Goal: Task Accomplishment & Management: Use online tool/utility

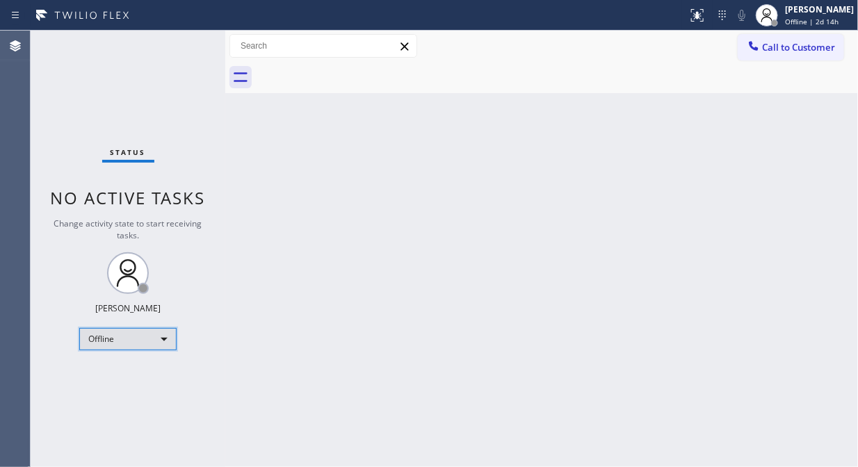
click at [124, 337] on div "Offline" at bounding box center [127, 339] width 97 height 22
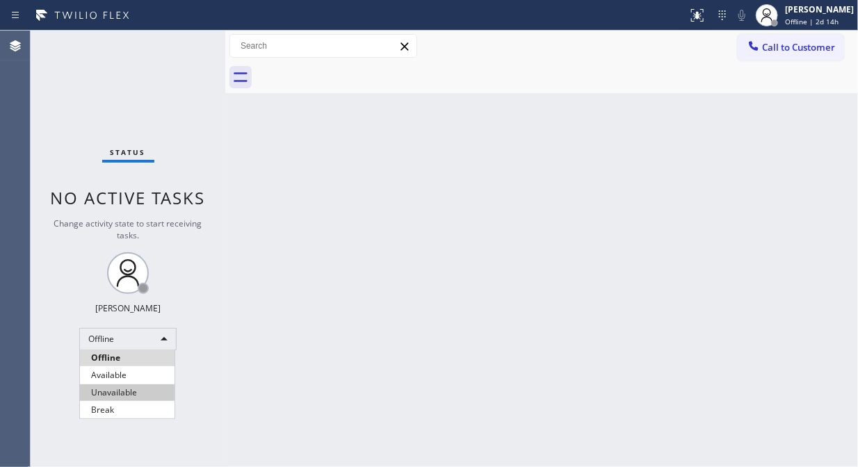
click at [129, 385] on li "Unavailable" at bounding box center [127, 393] width 95 height 17
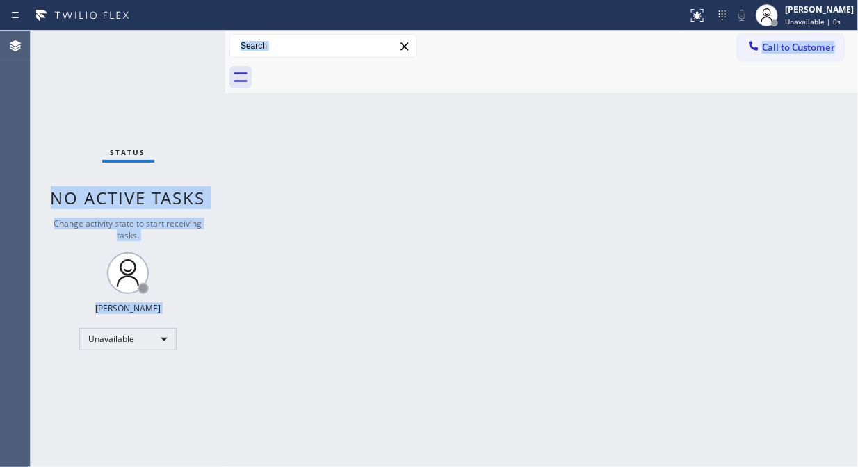
drag, startPoint x: 223, startPoint y: 106, endPoint x: 234, endPoint y: 109, distance: 11.5
click at [234, 109] on div "Status No active tasks Change activity state to start receiving tasks. Fila Gar…" at bounding box center [445, 249] width 828 height 437
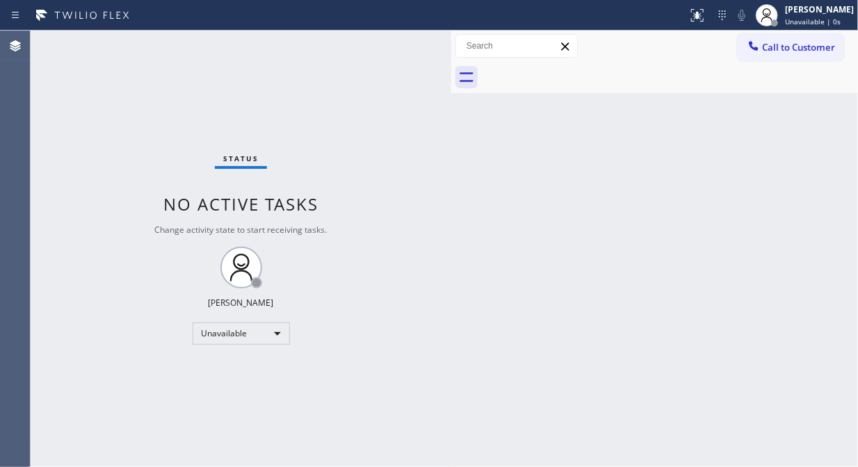
drag, startPoint x: 225, startPoint y: 109, endPoint x: 462, endPoint y: 166, distance: 243.7
click at [451, 154] on div at bounding box center [451, 249] width 0 height 437
click at [249, 342] on div "Unavailable" at bounding box center [241, 334] width 97 height 22
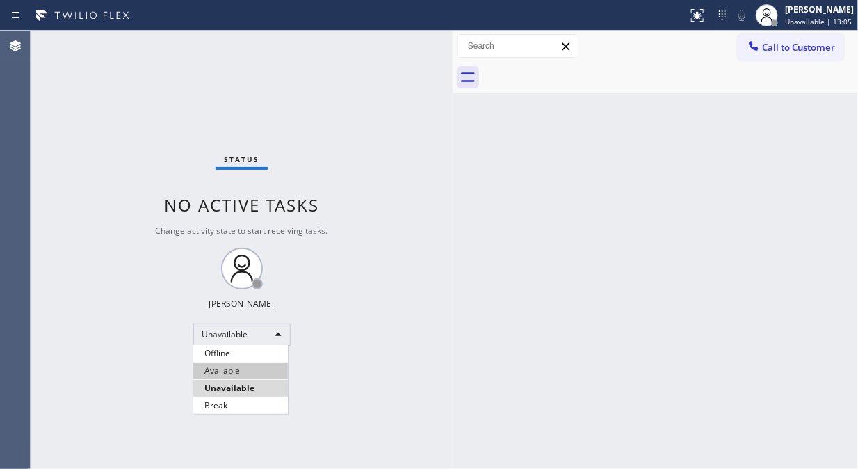
click at [229, 372] on li "Available" at bounding box center [240, 370] width 95 height 17
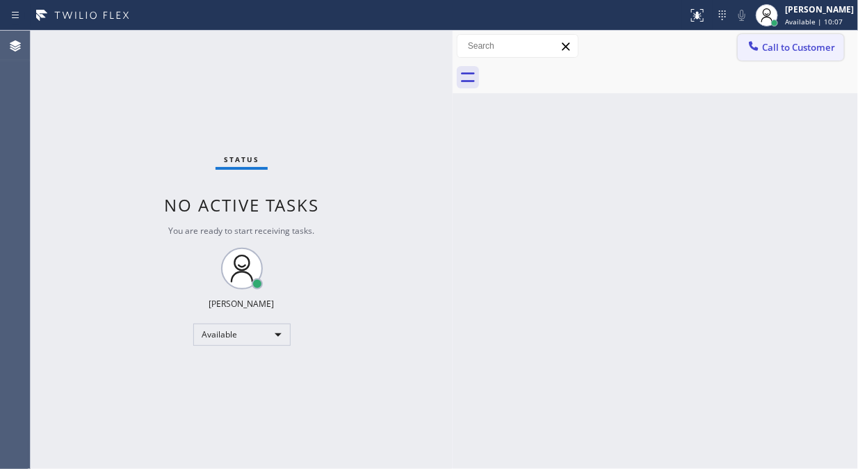
click at [782, 52] on span "Call to Customer" at bounding box center [798, 47] width 73 height 13
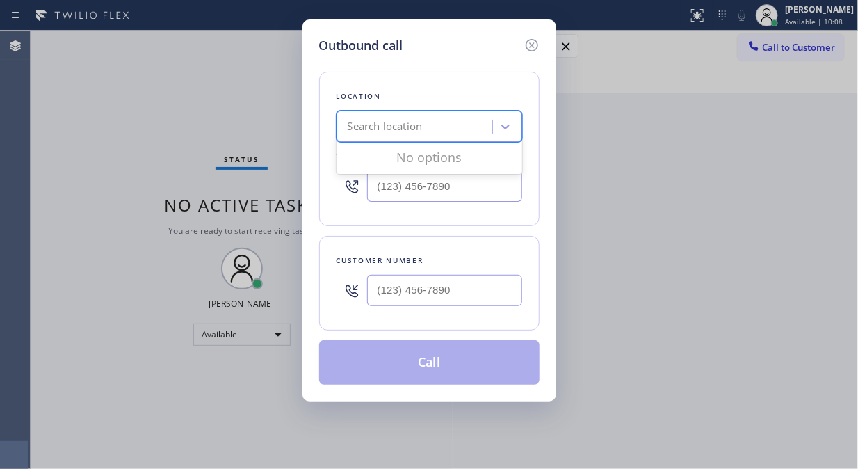
click at [363, 130] on div "Search location" at bounding box center [385, 127] width 75 height 16
paste input "Mr [PERSON_NAME] Fixer"
type input "Mr [PERSON_NAME] Fixer"
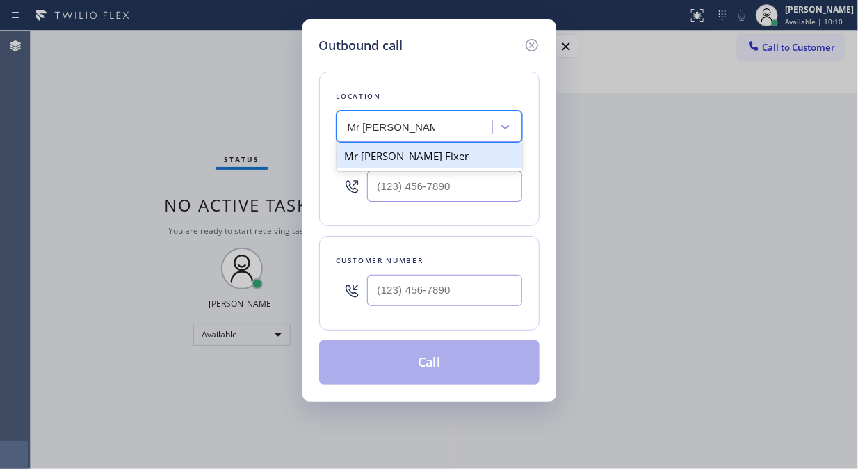
click at [394, 160] on div "Mr [PERSON_NAME] Fixer" at bounding box center [430, 155] width 186 height 25
type input "[PHONE_NUMBER]"
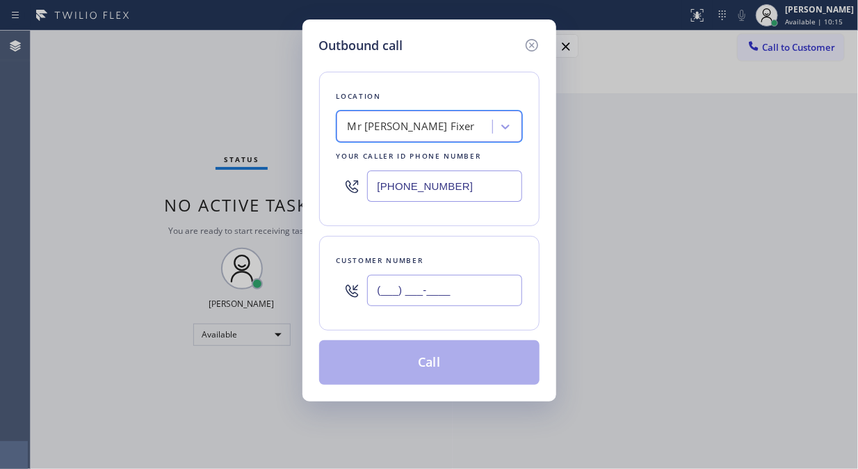
click at [382, 289] on input "(___) ___-____" at bounding box center [444, 290] width 155 height 31
paste input "925) 997-9100"
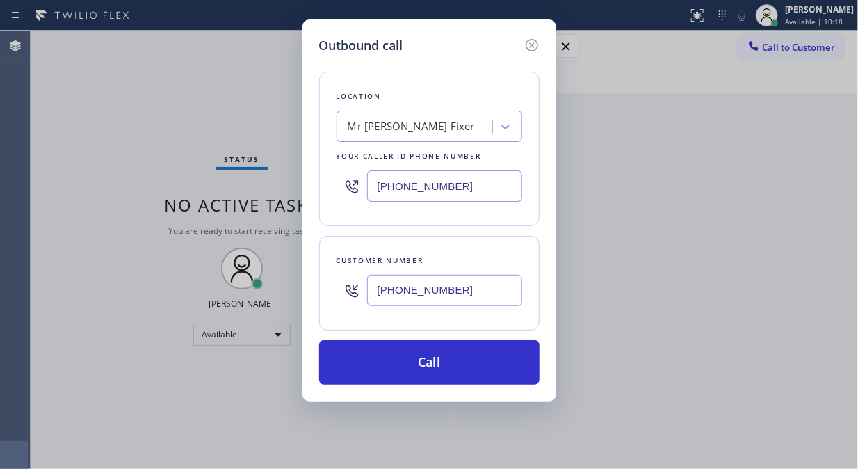
type input "[PHONE_NUMBER]"
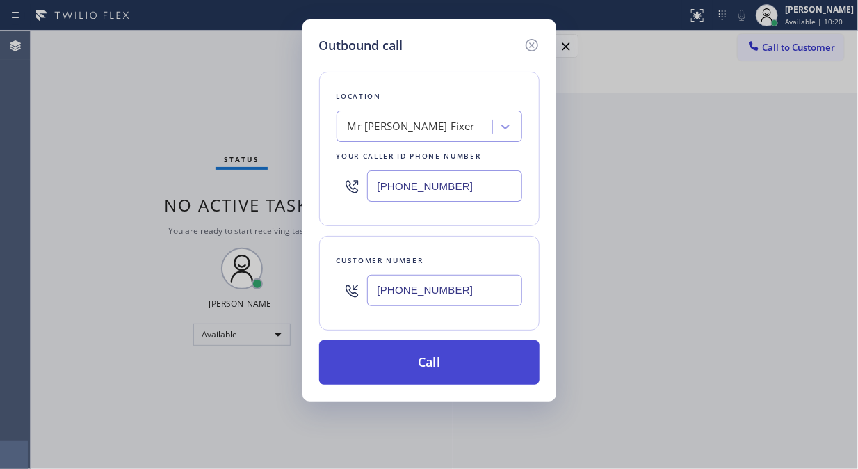
click at [480, 367] on button "Call" at bounding box center [429, 362] width 220 height 45
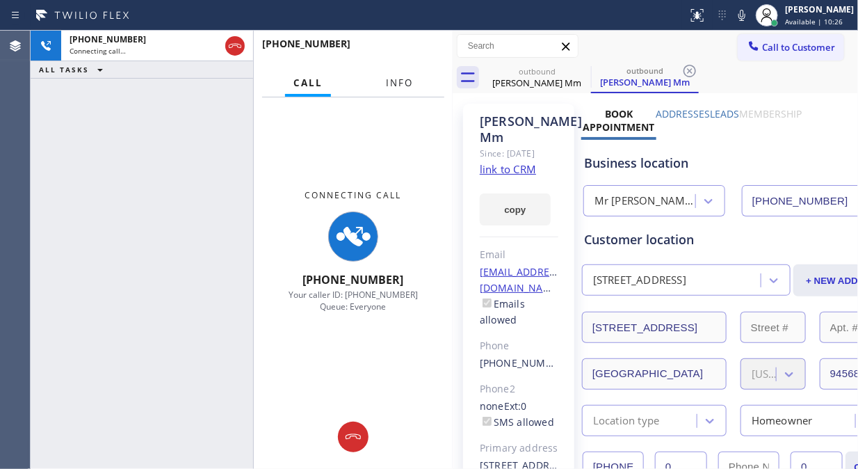
type input "[PHONE_NUMBER]"
click at [401, 86] on span "Info" at bounding box center [399, 82] width 27 height 13
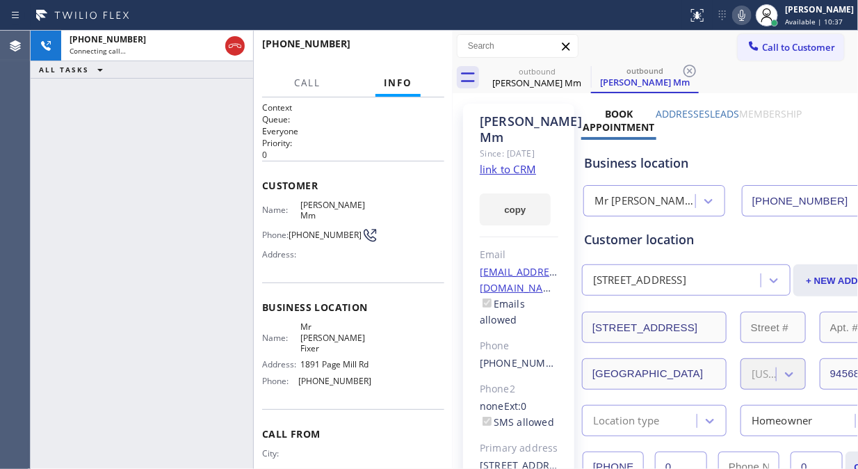
click at [750, 12] on icon at bounding box center [742, 15] width 17 height 17
click at [745, 16] on icon at bounding box center [741, 15] width 7 height 11
click at [750, 16] on icon at bounding box center [742, 15] width 17 height 17
click at [411, 52] on span "HANG UP" at bounding box center [412, 50] width 42 height 10
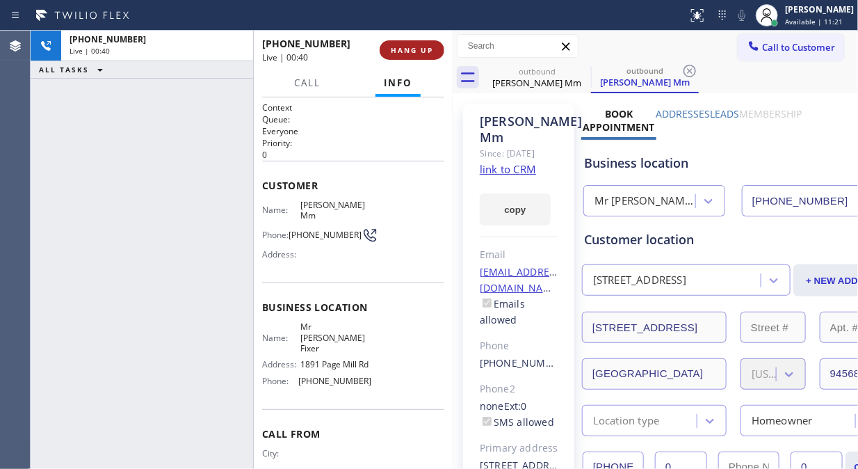
click at [411, 52] on span "HANG UP" at bounding box center [412, 50] width 42 height 10
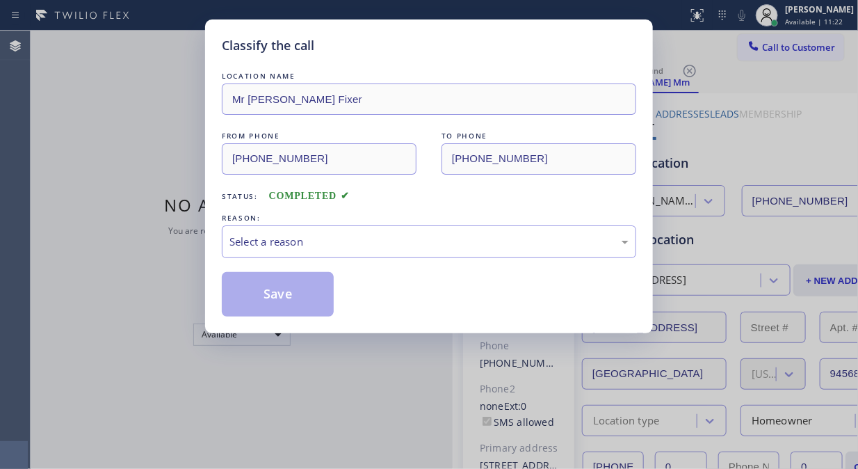
click at [411, 52] on div "Classify the call" at bounding box center [429, 45] width 414 height 19
click at [415, 243] on div "Select a reason" at bounding box center [428, 242] width 399 height 16
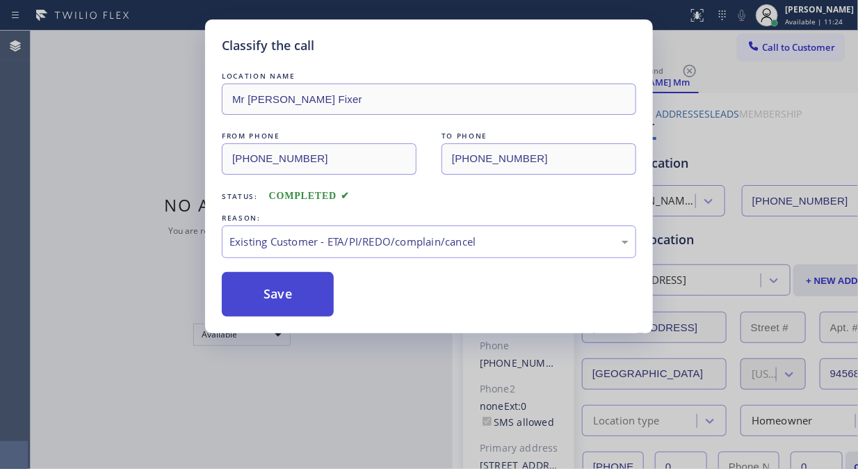
click at [292, 302] on button "Save" at bounding box center [278, 294] width 112 height 45
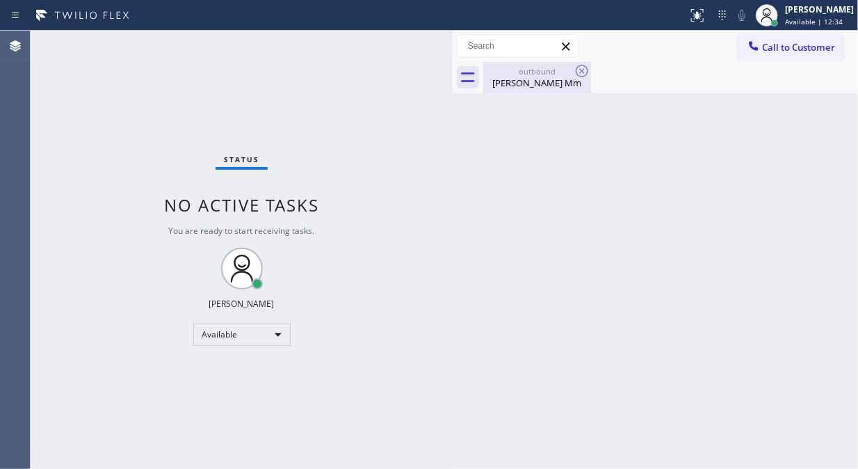
click at [567, 92] on div "outbound [PERSON_NAME] Mm" at bounding box center [537, 77] width 105 height 31
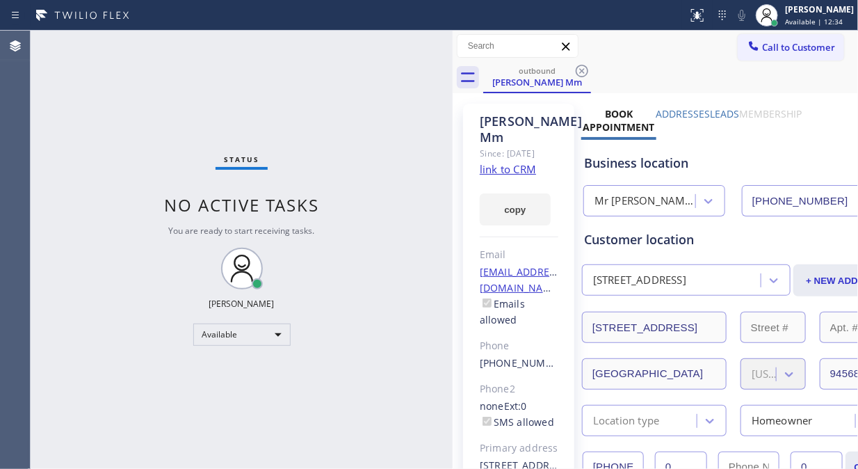
click at [586, 77] on icon at bounding box center [582, 71] width 17 height 17
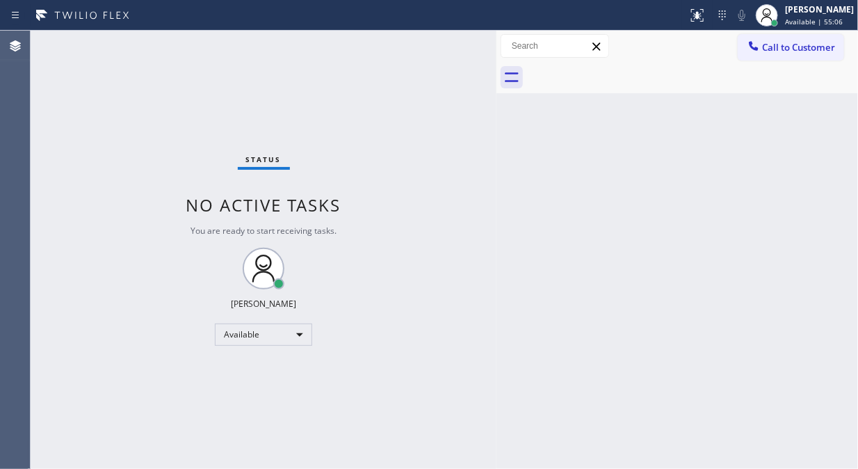
drag, startPoint x: 450, startPoint y: 94, endPoint x: 511, endPoint y: 136, distance: 74.5
click at [497, 109] on div at bounding box center [497, 250] width 0 height 438
click at [128, 116] on div "Status No active tasks You are ready to start receiving tasks. [PERSON_NAME] Av…" at bounding box center [264, 250] width 467 height 438
click at [754, 51] on icon at bounding box center [754, 46] width 14 height 14
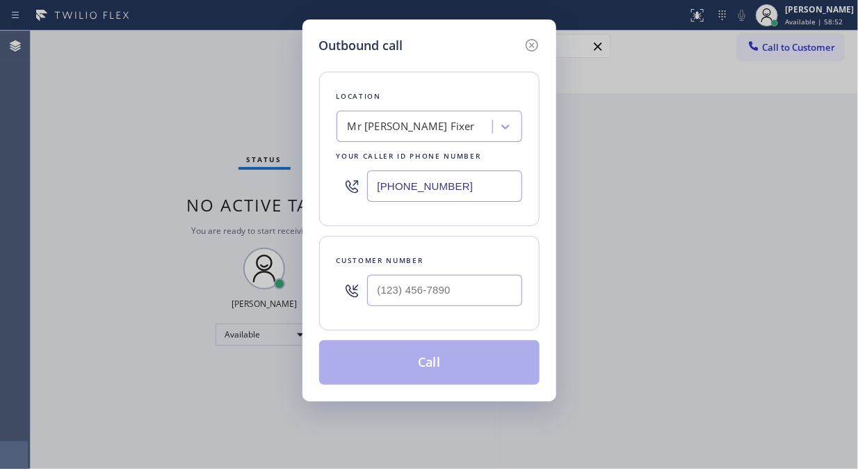
click at [425, 119] on div "Mr [PERSON_NAME] Fixer" at bounding box center [411, 127] width 127 height 16
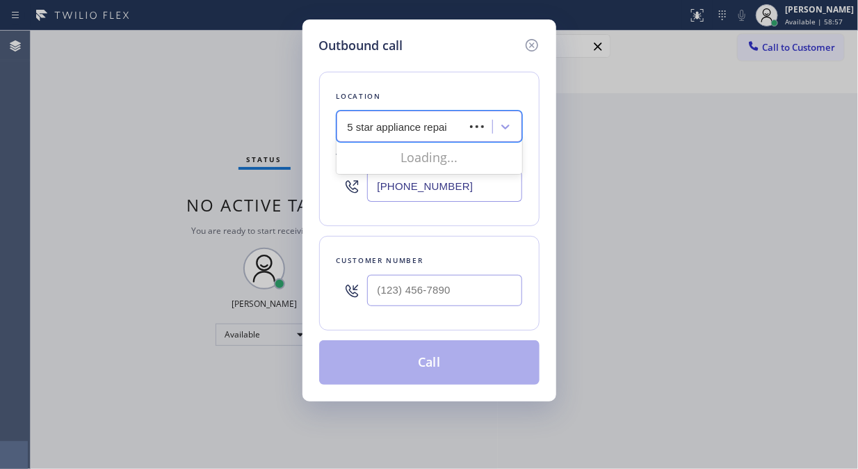
type input "5 star appliance repair"
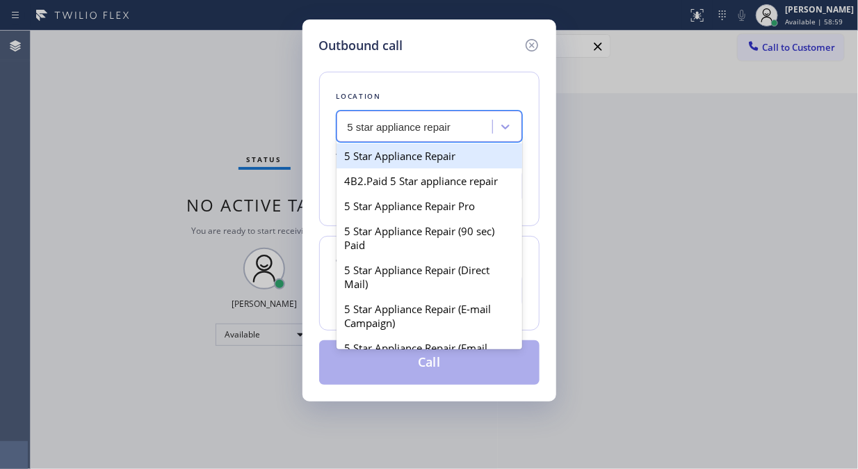
click at [426, 154] on div "5 Star Appliance Repair" at bounding box center [430, 155] width 186 height 25
type input "[PHONE_NUMBER]"
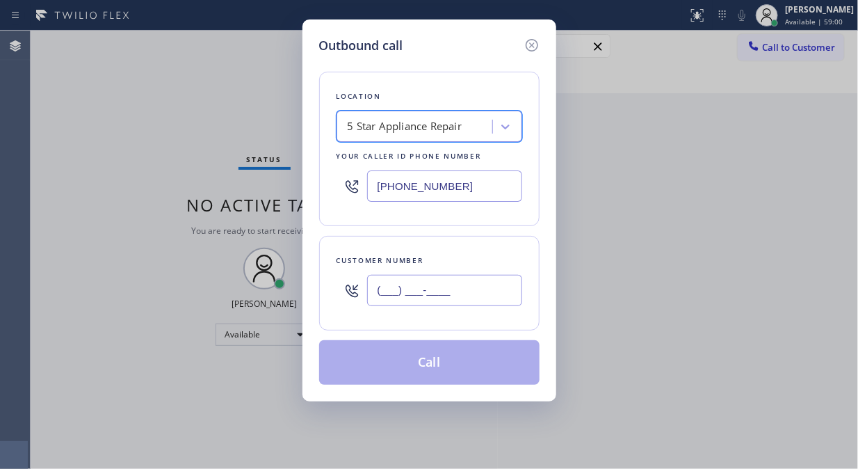
click at [369, 293] on input "(___) ___-____" at bounding box center [444, 290] width 155 height 31
paste input "201) 673-8023"
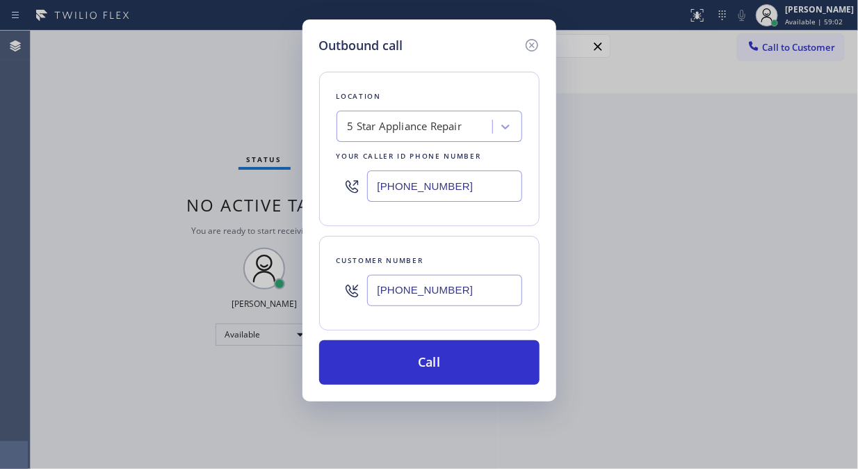
type input "[PHONE_NUMBER]"
click at [371, 190] on input "[PHONE_NUMBER]" at bounding box center [444, 185] width 155 height 31
paste input "323) 894-1837"
type input "[PHONE_NUMBER]"
click at [376, 289] on input "[PHONE_NUMBER]" at bounding box center [444, 290] width 155 height 31
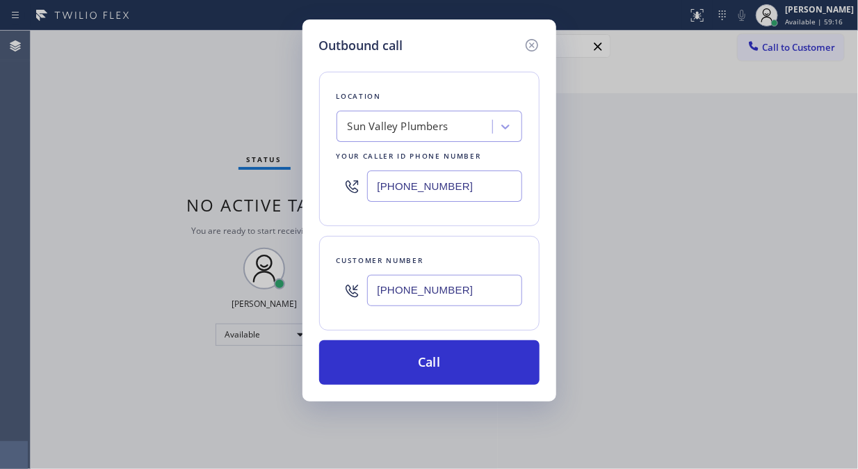
paste input "818) 433-2806"
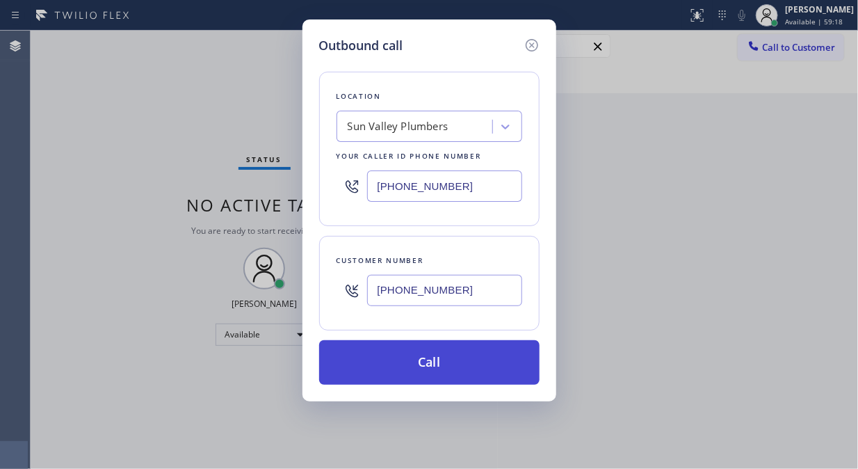
type input "[PHONE_NUMBER]"
click at [474, 369] on button "Call" at bounding box center [429, 362] width 220 height 45
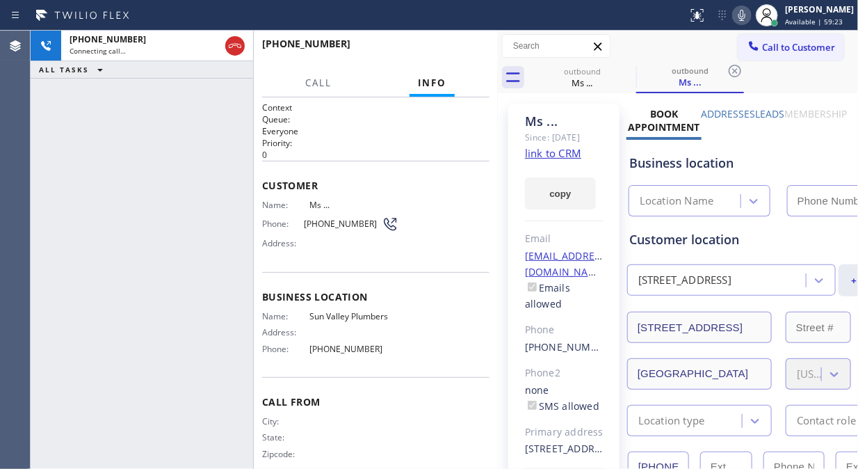
type input "[PHONE_NUMBER]"
click at [750, 22] on icon at bounding box center [742, 15] width 17 height 17
click at [745, 15] on icon at bounding box center [741, 15] width 7 height 11
click at [750, 19] on icon at bounding box center [742, 15] width 17 height 17
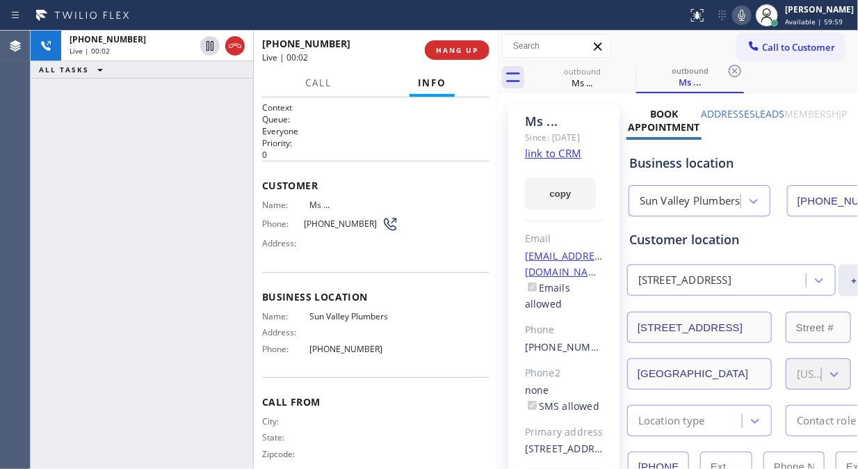
click at [750, 19] on icon at bounding box center [742, 15] width 17 height 17
click at [449, 51] on span "HANG UP" at bounding box center [457, 50] width 42 height 10
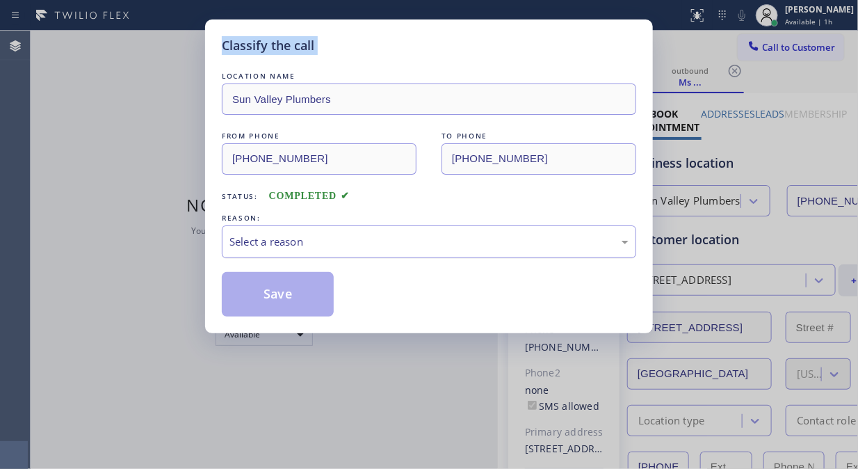
click at [439, 240] on div "Select a reason" at bounding box center [428, 242] width 399 height 16
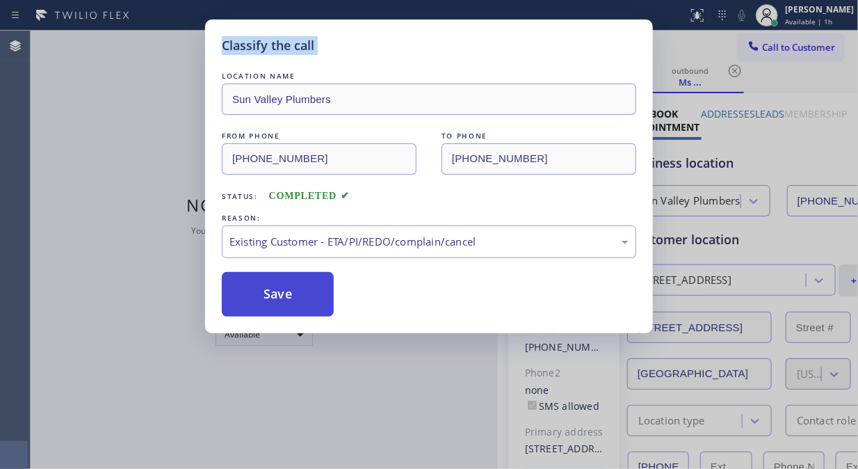
click at [325, 296] on button "Save" at bounding box center [278, 294] width 112 height 45
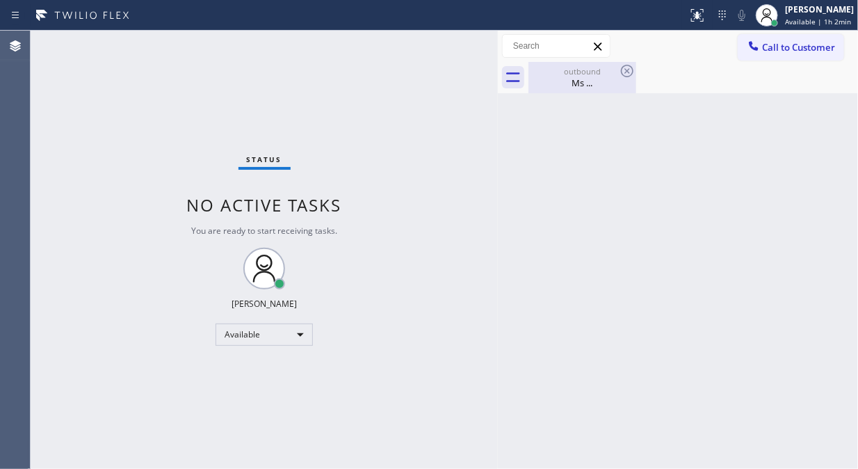
click at [593, 82] on div "Ms ..." at bounding box center [582, 82] width 105 height 13
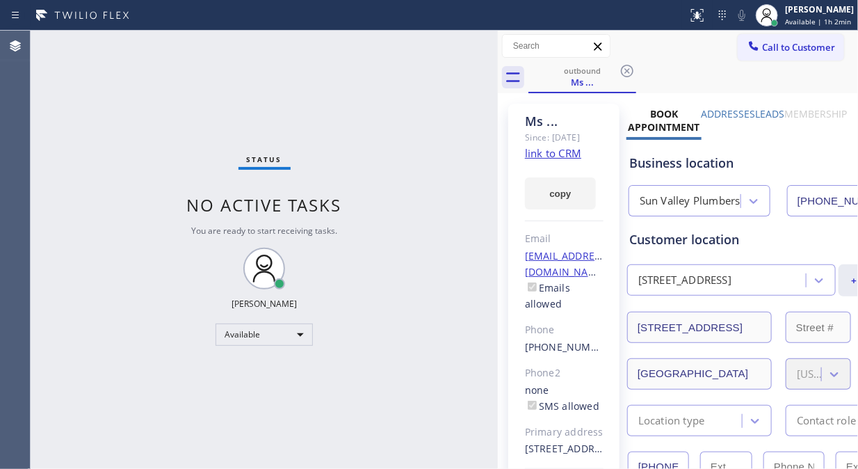
click at [622, 70] on icon at bounding box center [627, 71] width 17 height 17
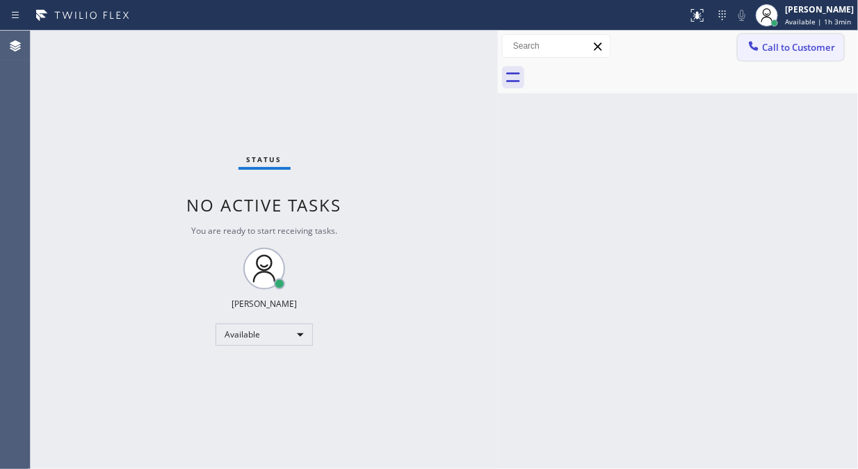
click at [793, 52] on span "Call to Customer" at bounding box center [798, 47] width 73 height 13
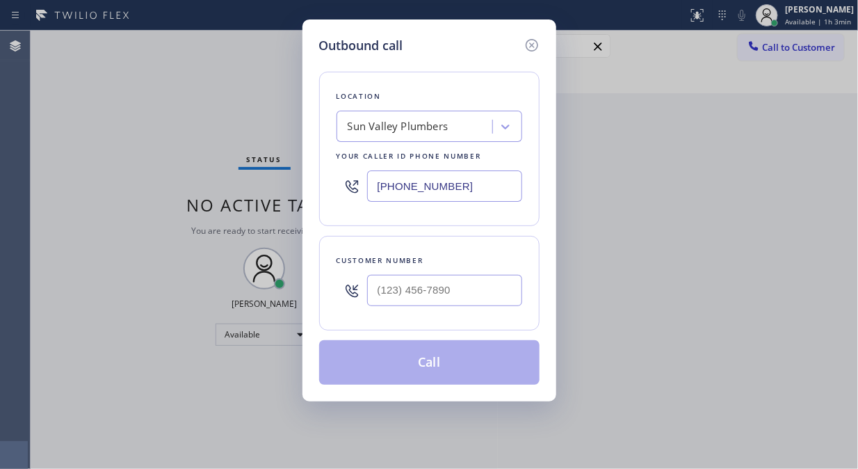
click at [412, 134] on div "Sun Valley Plumbers" at bounding box center [398, 127] width 101 height 16
type input "5 star appliance repair"
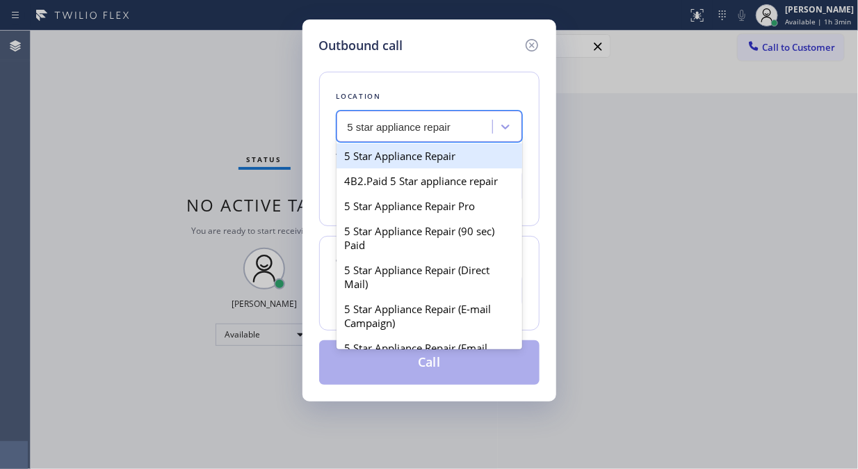
click at [409, 157] on div "5 Star Appliance Repair" at bounding box center [430, 155] width 186 height 25
type input "[PHONE_NUMBER]"
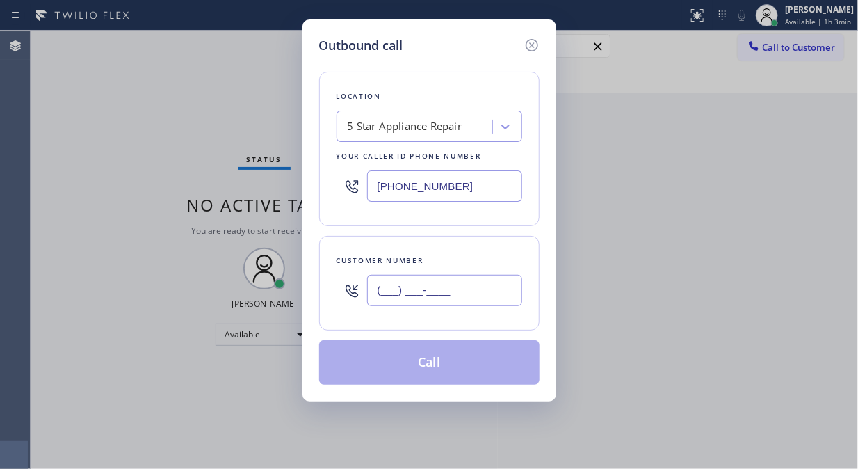
click at [378, 289] on input "(___) ___-____" at bounding box center [444, 290] width 155 height 31
paste input "201) 673-8023"
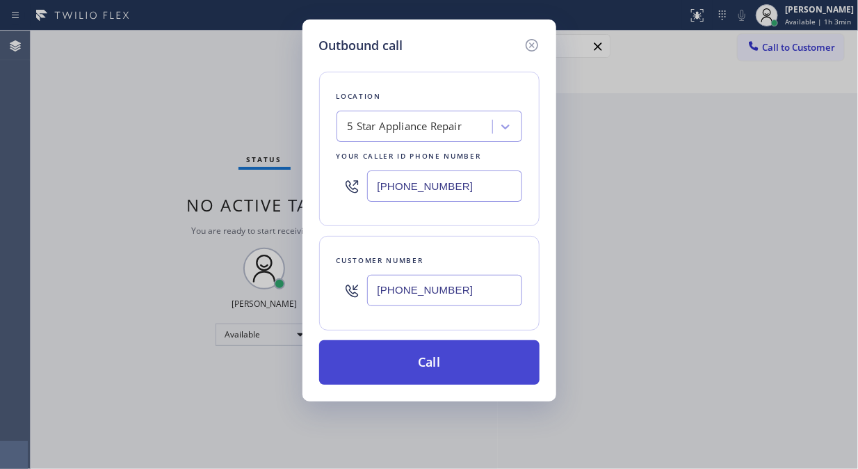
type input "[PHONE_NUMBER]"
click at [446, 372] on button "Call" at bounding box center [429, 362] width 220 height 45
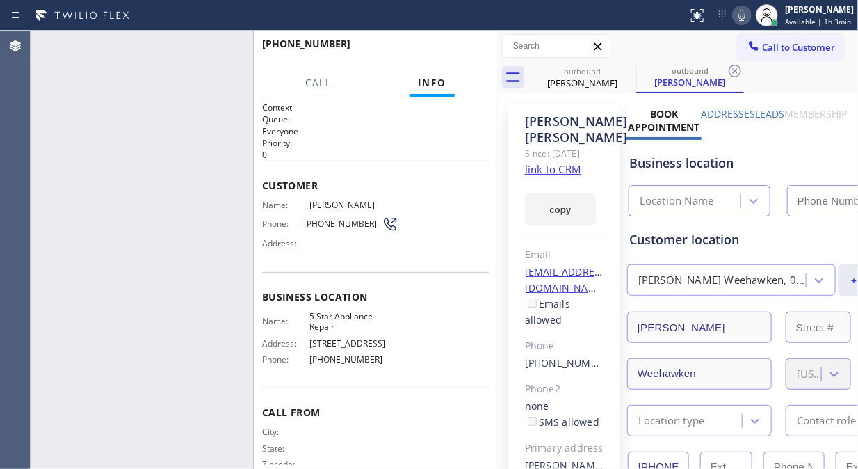
type input "[PHONE_NUMBER]"
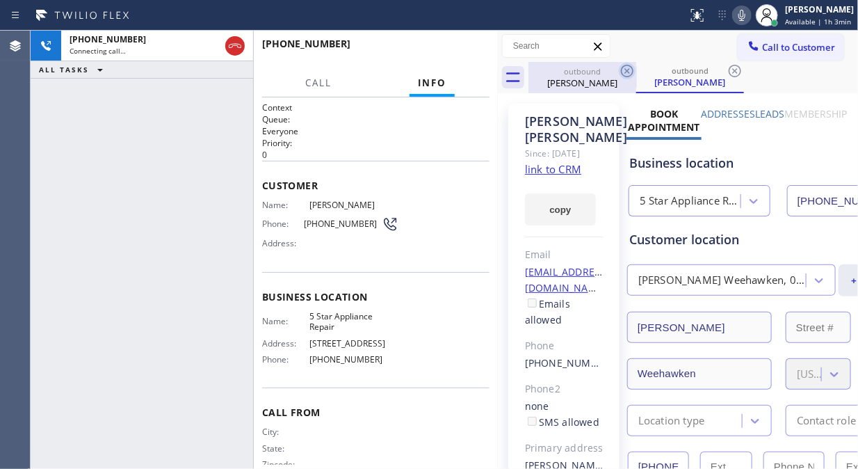
click at [631, 70] on icon at bounding box center [627, 71] width 17 height 17
click at [745, 16] on icon at bounding box center [741, 15] width 7 height 11
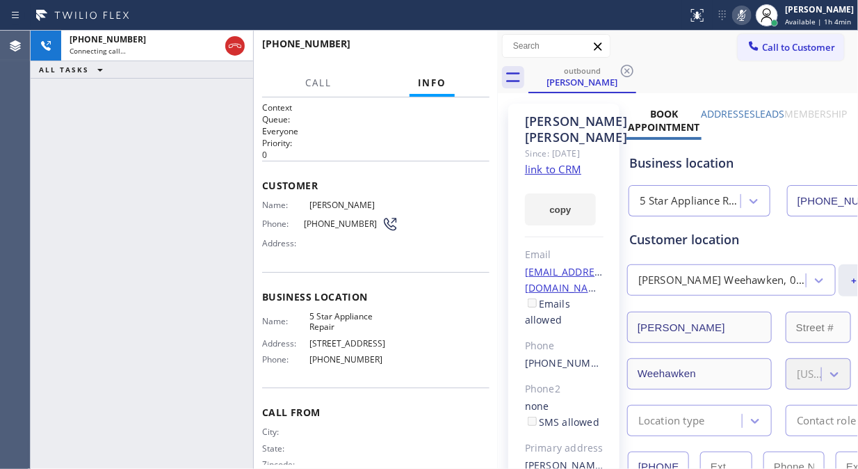
click at [745, 16] on icon at bounding box center [741, 15] width 7 height 11
click at [747, 8] on icon at bounding box center [742, 15] width 17 height 17
click at [745, 12] on icon at bounding box center [741, 15] width 7 height 11
drag, startPoint x: 438, startPoint y: 40, endPoint x: 468, endPoint y: 64, distance: 38.1
click at [439, 42] on button "HANG UP" at bounding box center [457, 49] width 65 height 19
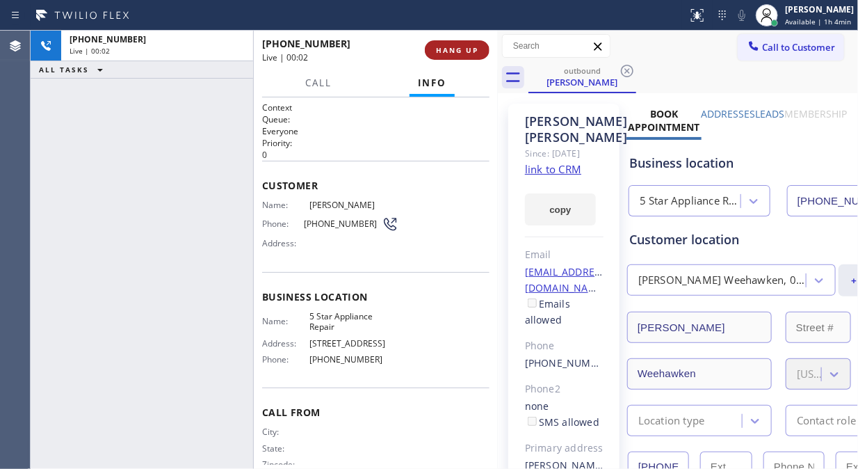
click at [460, 45] on span "HANG UP" at bounding box center [457, 50] width 42 height 10
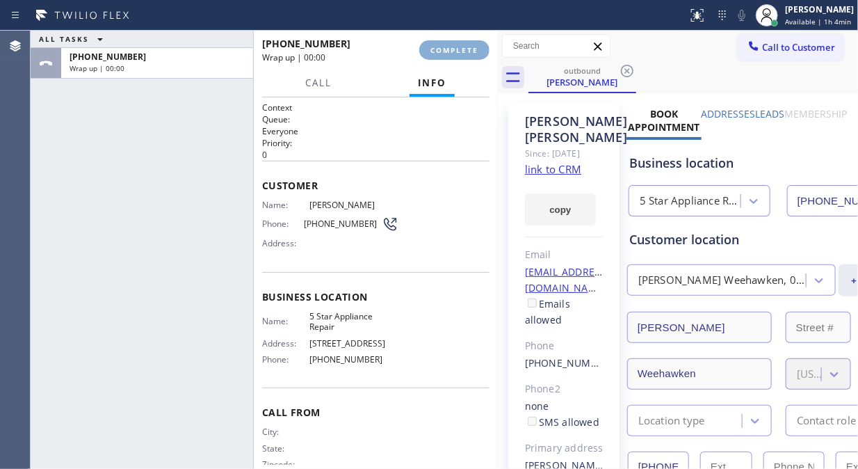
click at [460, 50] on span "COMPLETE" at bounding box center [454, 50] width 48 height 10
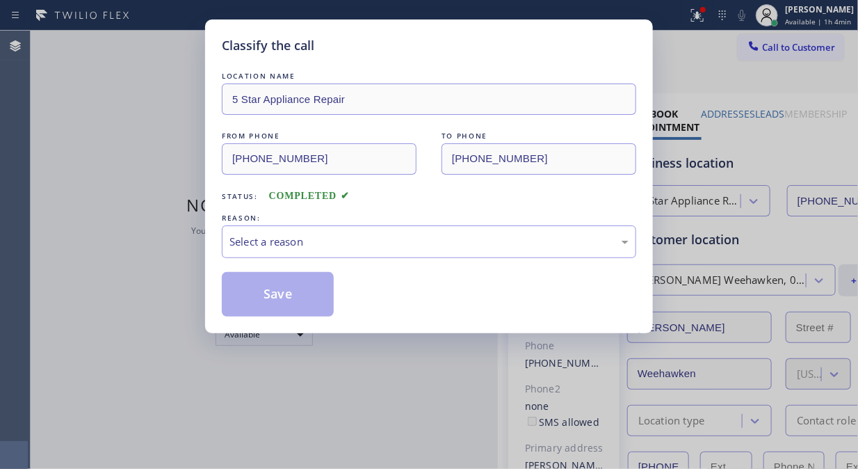
click at [460, 50] on div "Classify the call" at bounding box center [429, 45] width 414 height 19
click at [476, 234] on div "Select a reason" at bounding box center [428, 242] width 399 height 16
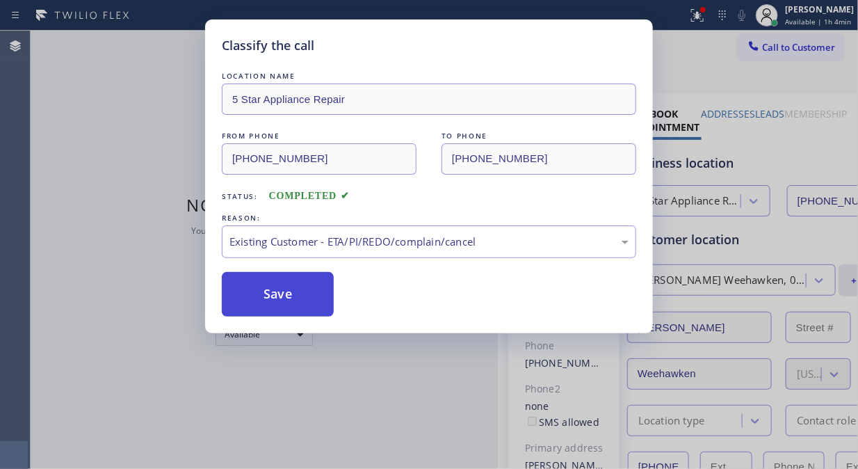
click at [302, 297] on button "Save" at bounding box center [278, 294] width 112 height 45
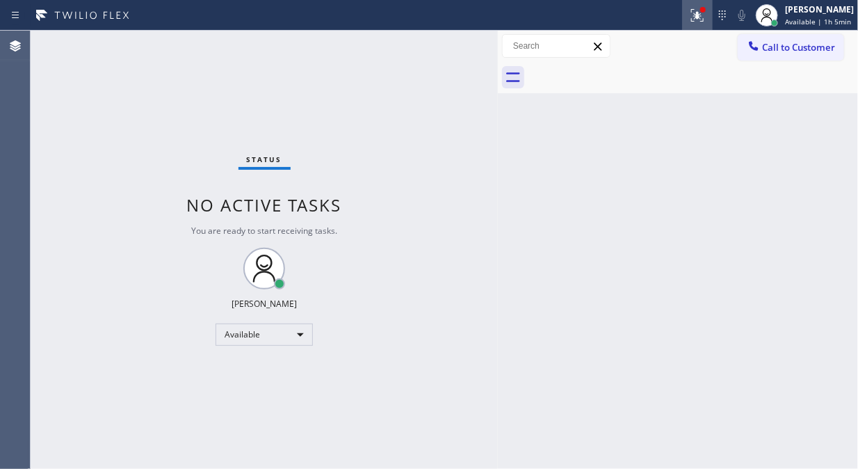
click at [698, 13] on icon at bounding box center [697, 15] width 17 height 17
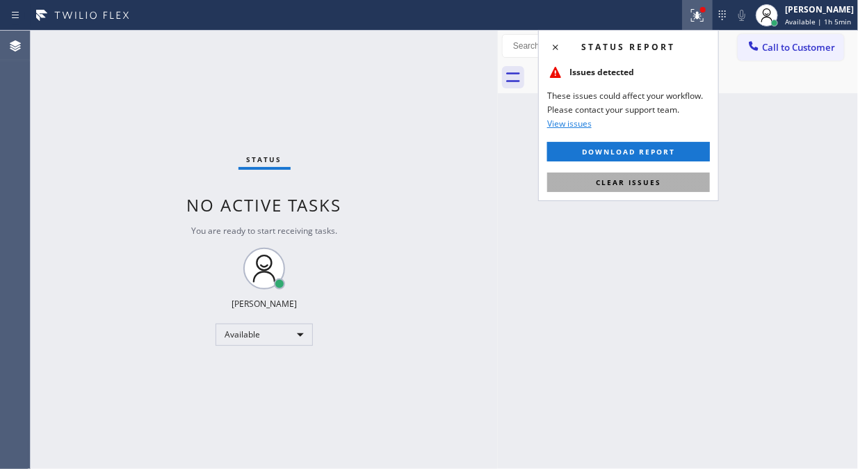
click at [649, 186] on span "Clear issues" at bounding box center [628, 182] width 65 height 10
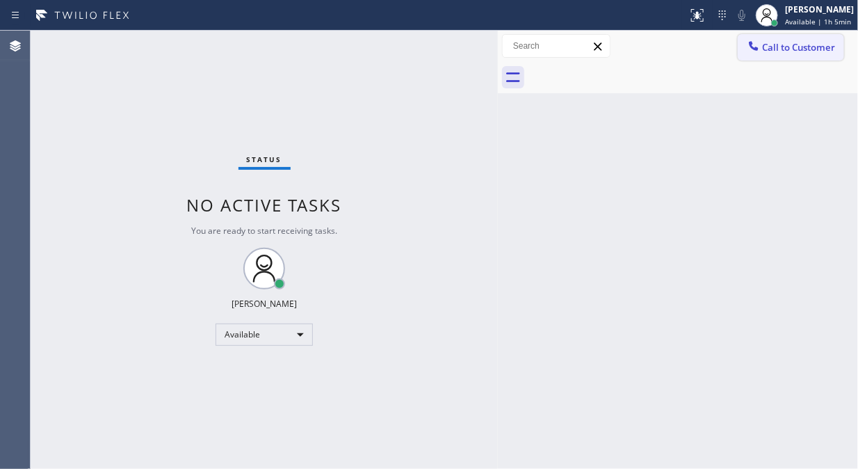
click at [782, 50] on span "Call to Customer" at bounding box center [798, 47] width 73 height 13
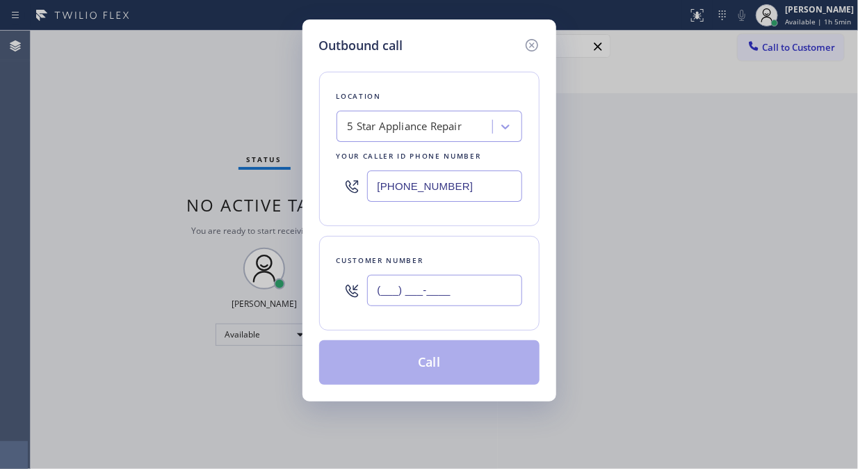
click at [465, 302] on input "(___) ___-____" at bounding box center [444, 290] width 155 height 31
paste input "617) 513-1000"
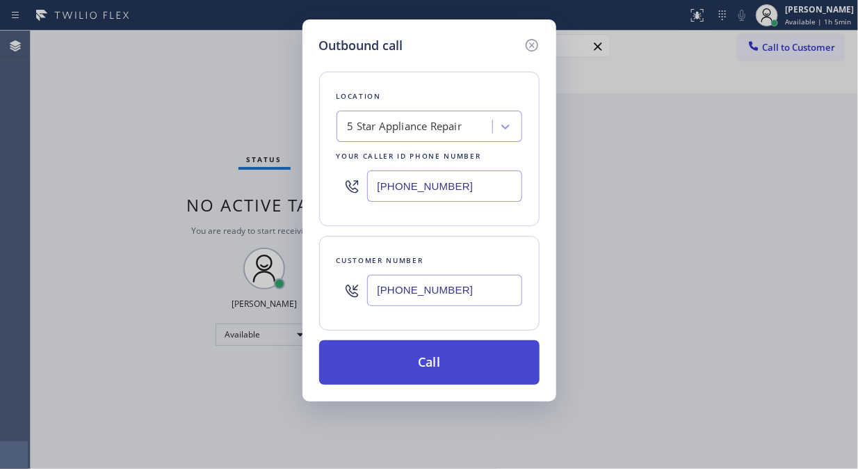
type input "[PHONE_NUMBER]"
click at [457, 360] on button "Call" at bounding box center [429, 362] width 220 height 45
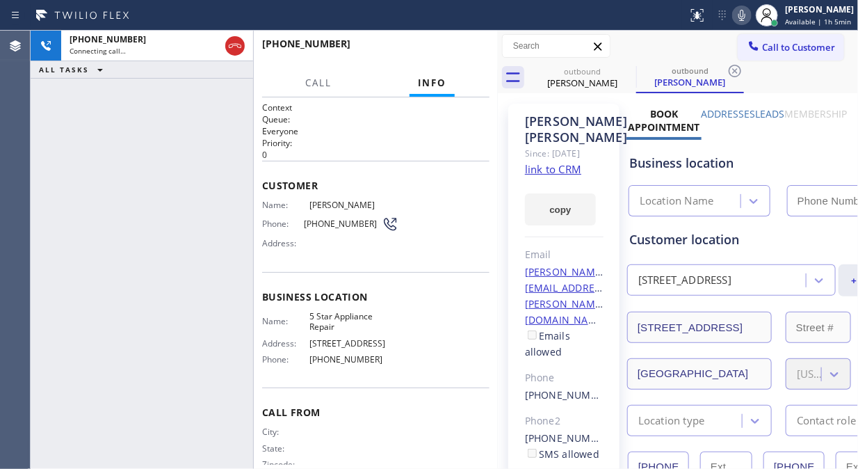
type input "[PHONE_NUMBER]"
click at [140, 137] on div "[PHONE_NUMBER] Live | 00:00 ALL TASKS ALL TASKS ACTIVE TASKS TASKS IN WRAP UP" at bounding box center [142, 250] width 223 height 438
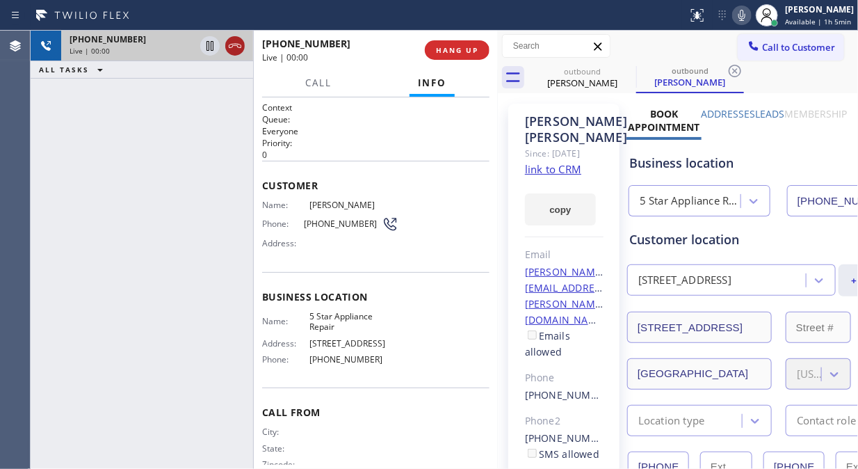
click at [229, 46] on icon at bounding box center [235, 46] width 17 height 17
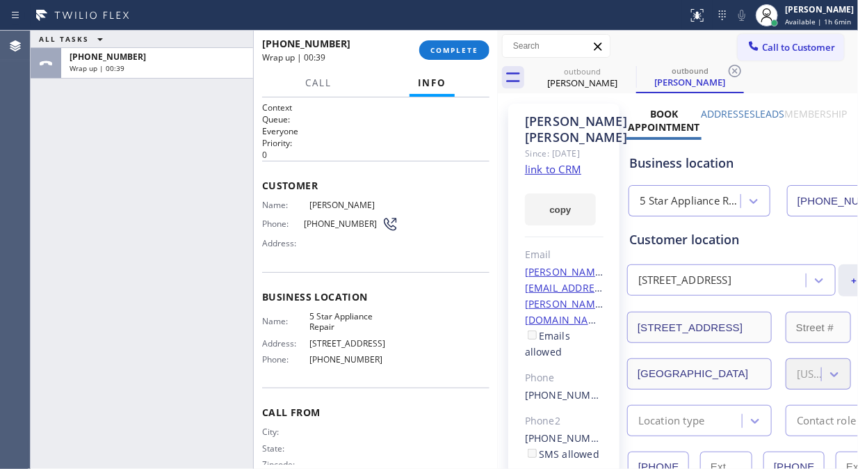
click at [75, 161] on div "ALL TASKS ALL TASKS ACTIVE TASKS TASKS IN WRAP UP [PHONE_NUMBER] Wrap up | 00:39" at bounding box center [142, 250] width 223 height 438
click at [459, 52] on span "COMPLETE" at bounding box center [454, 50] width 48 height 10
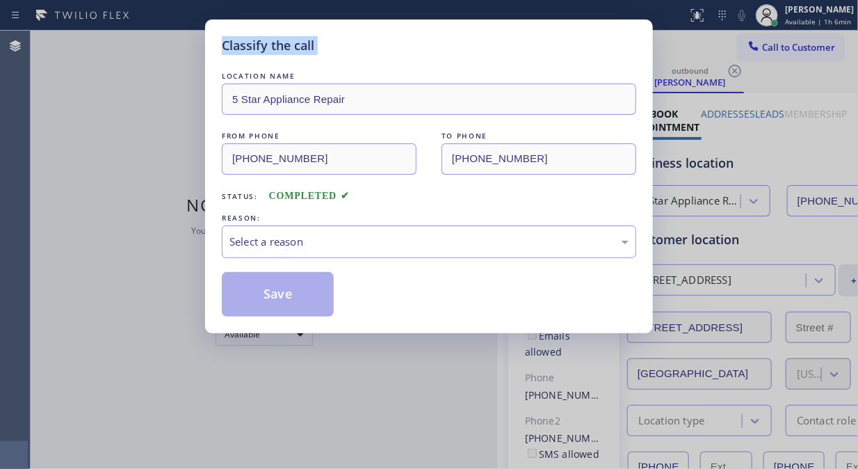
click at [459, 52] on div "Classify the call" at bounding box center [429, 45] width 414 height 19
click at [422, 241] on div "Select a reason" at bounding box center [428, 242] width 399 height 16
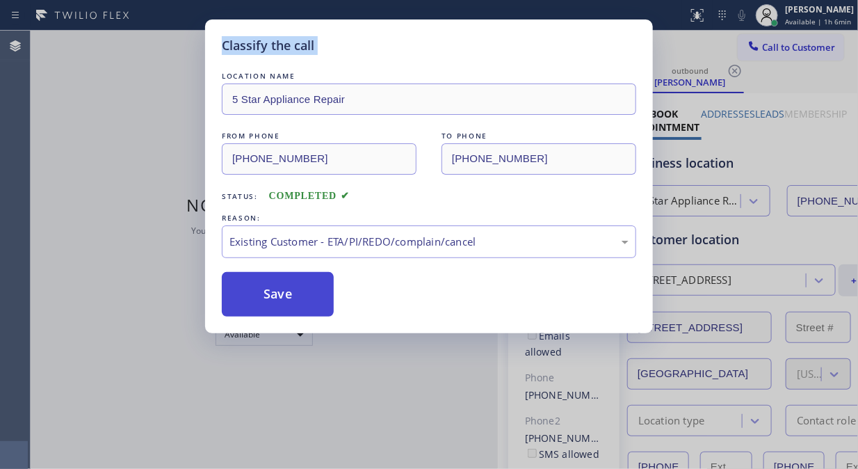
drag, startPoint x: 251, startPoint y: 285, endPoint x: 485, endPoint y: 132, distance: 279.9
click at [252, 284] on button "Save" at bounding box center [278, 294] width 112 height 45
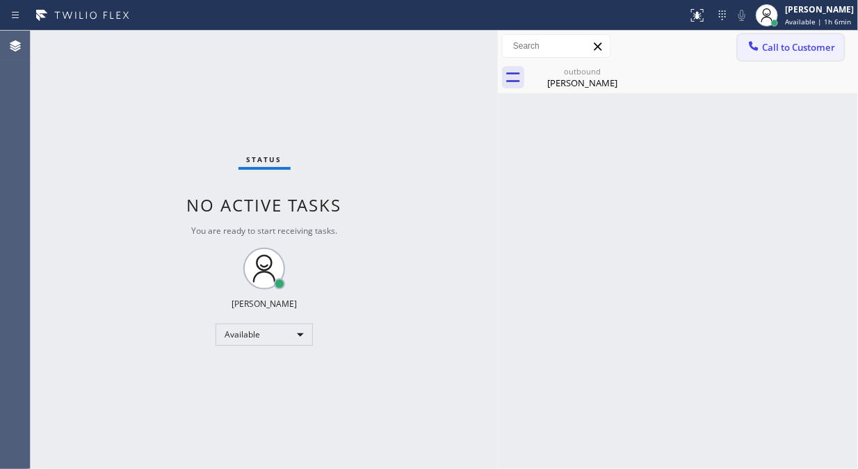
click at [766, 44] on span "Call to Customer" at bounding box center [798, 47] width 73 height 13
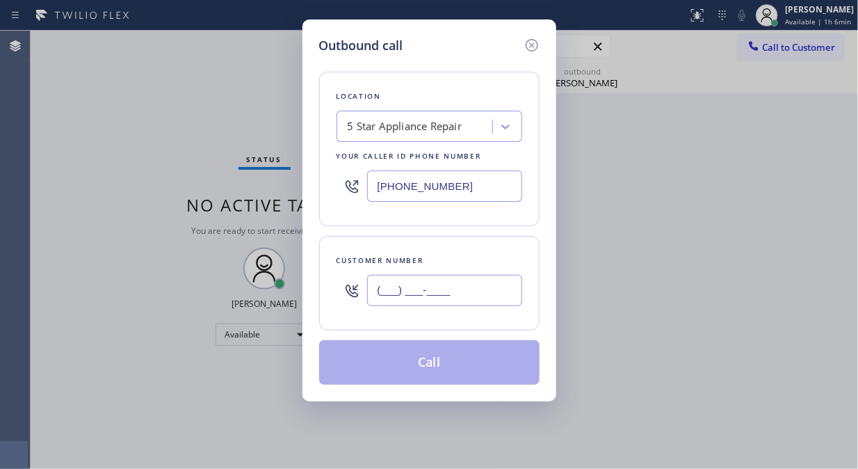
click at [398, 298] on input "(___) ___-____" at bounding box center [444, 290] width 155 height 31
paste input "617) 480-3249"
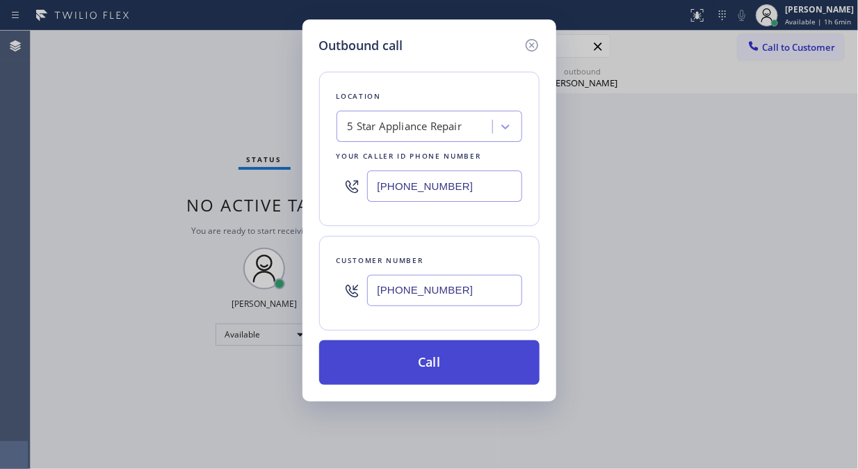
type input "[PHONE_NUMBER]"
click at [414, 352] on button "Call" at bounding box center [429, 362] width 220 height 45
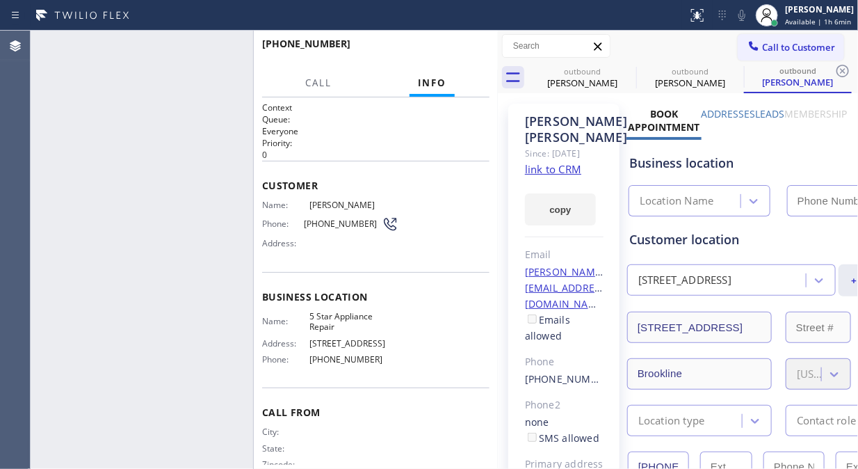
type input "[PHONE_NUMBER]"
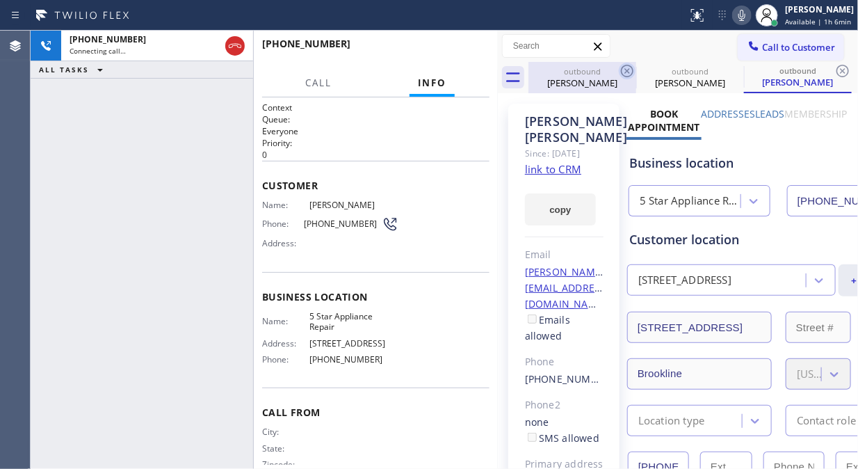
click at [634, 68] on icon at bounding box center [627, 71] width 17 height 17
click at [631, 68] on icon at bounding box center [627, 71] width 13 height 13
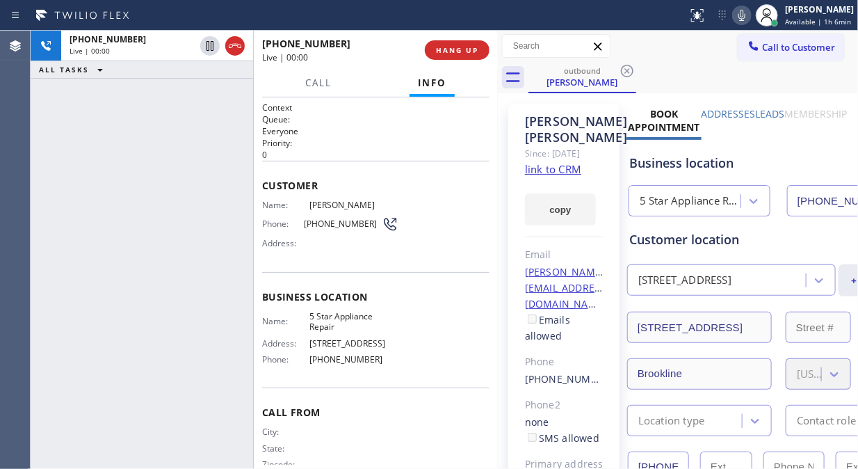
click at [122, 167] on div "[PHONE_NUMBER] Live | 00:00 ALL TASKS ALL TASKS ACTIVE TASKS TASKS IN WRAP UP" at bounding box center [142, 250] width 223 height 438
click at [476, 56] on button "HANG UP" at bounding box center [457, 49] width 65 height 19
click at [462, 46] on span "HANG UP" at bounding box center [457, 50] width 42 height 10
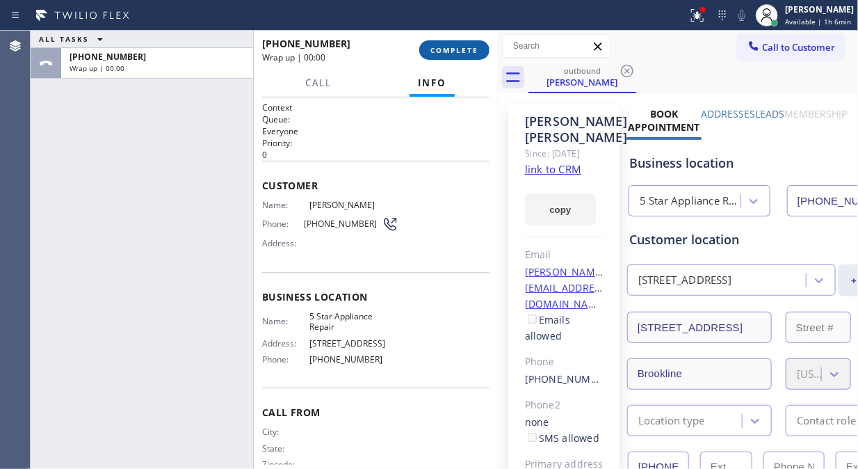
click at [462, 46] on span "COMPLETE" at bounding box center [454, 50] width 48 height 10
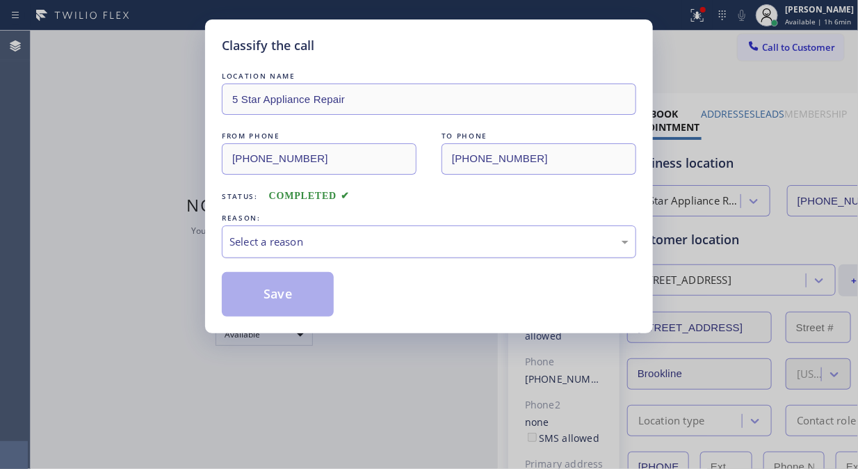
click at [440, 242] on div "Select a reason" at bounding box center [428, 242] width 399 height 16
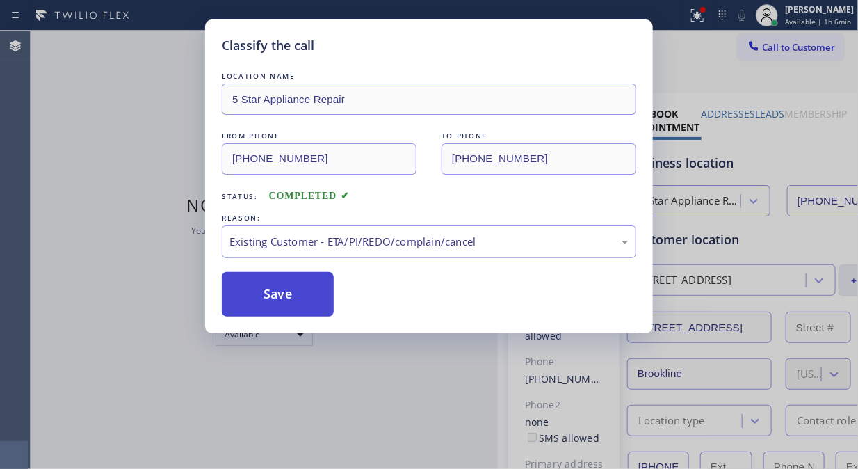
click at [275, 308] on button "Save" at bounding box center [278, 294] width 112 height 45
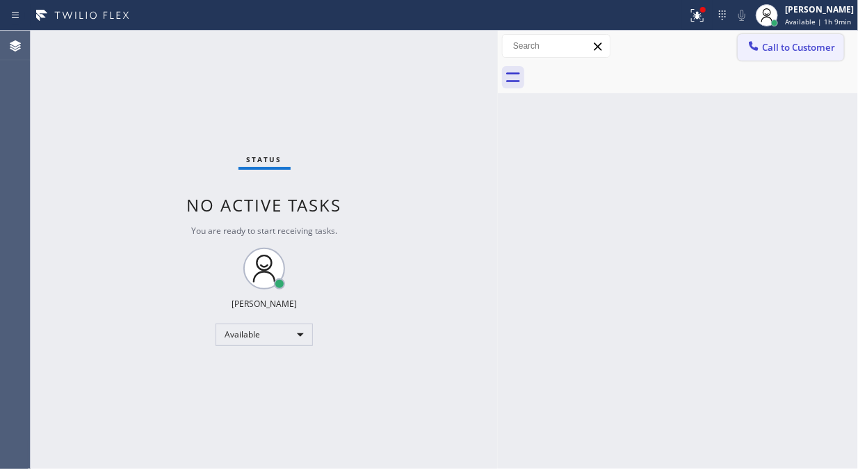
click at [782, 51] on span "Call to Customer" at bounding box center [798, 47] width 73 height 13
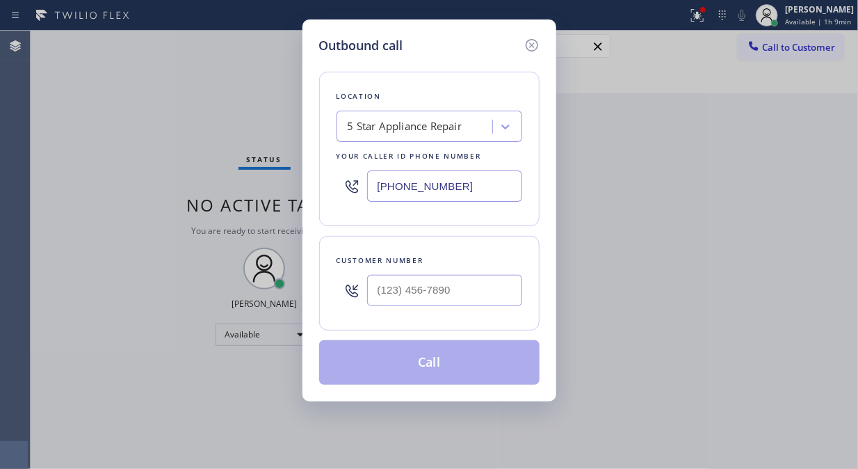
click at [364, 310] on div at bounding box center [352, 290] width 31 height 45
click at [384, 300] on input "(___) ___-____" at bounding box center [444, 290] width 155 height 31
paste input "818) 730-3838"
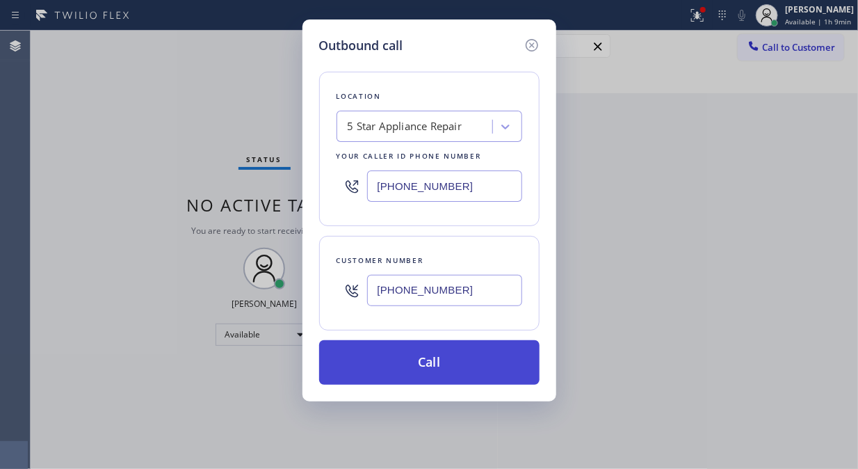
type input "[PHONE_NUMBER]"
click at [385, 360] on button "Call" at bounding box center [429, 362] width 220 height 45
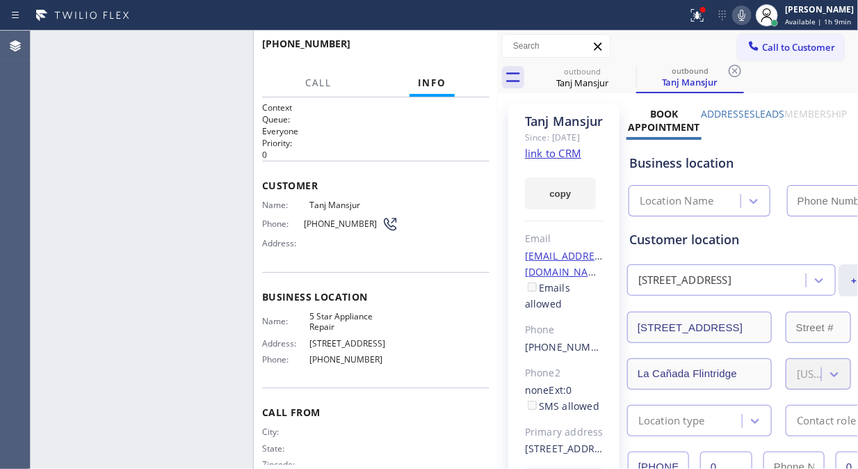
type input "[PHONE_NUMBER]"
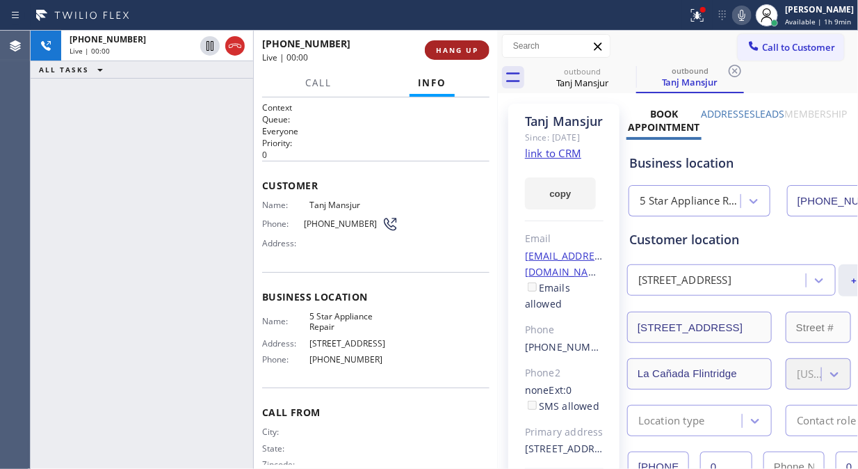
click at [465, 51] on span "HANG UP" at bounding box center [457, 50] width 42 height 10
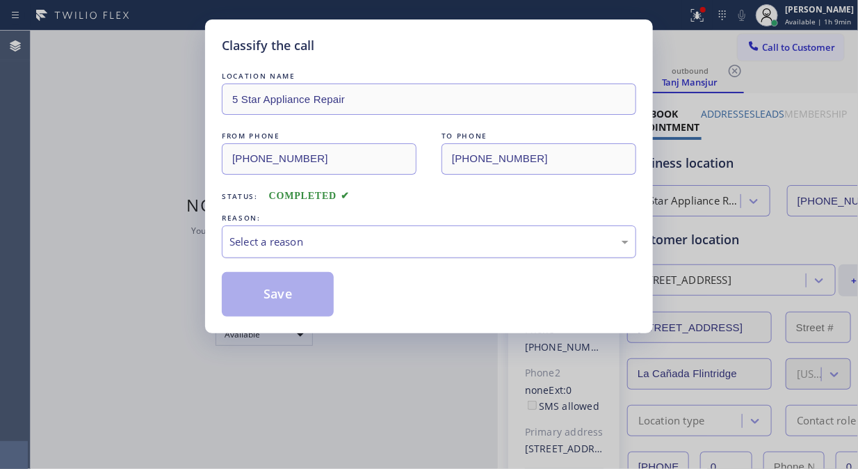
click at [449, 247] on div "Select a reason" at bounding box center [428, 242] width 399 height 16
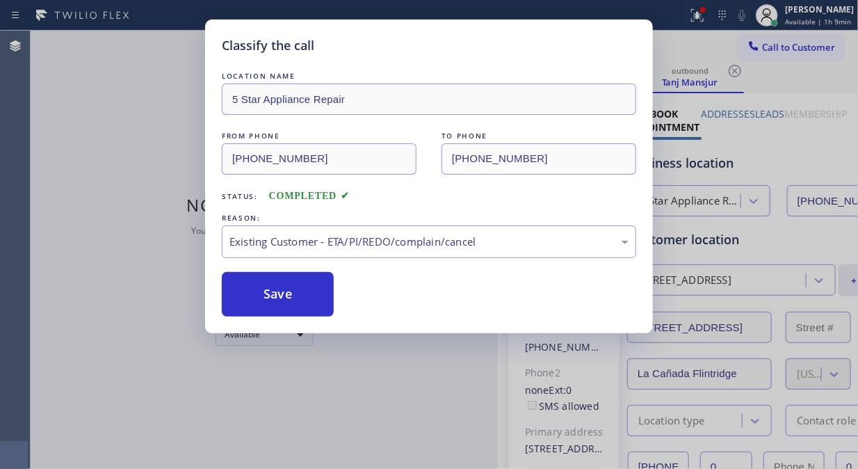
click at [285, 308] on button "Save" at bounding box center [278, 294] width 112 height 45
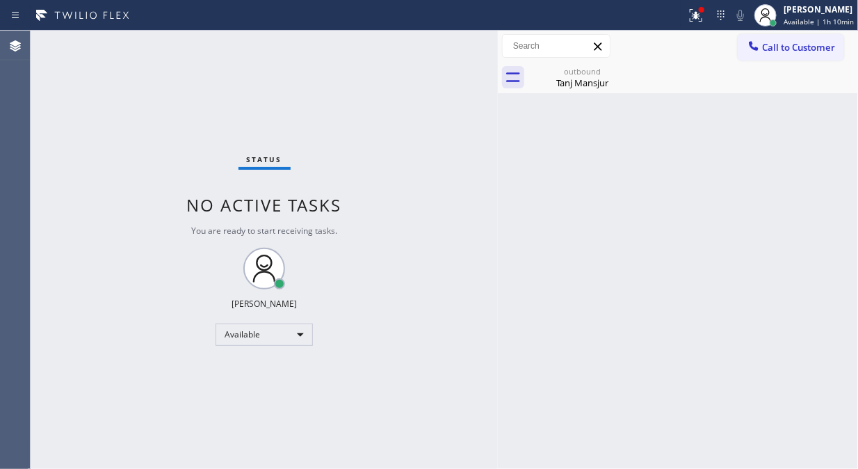
click at [770, 51] on span "Call to Customer" at bounding box center [798, 47] width 73 height 13
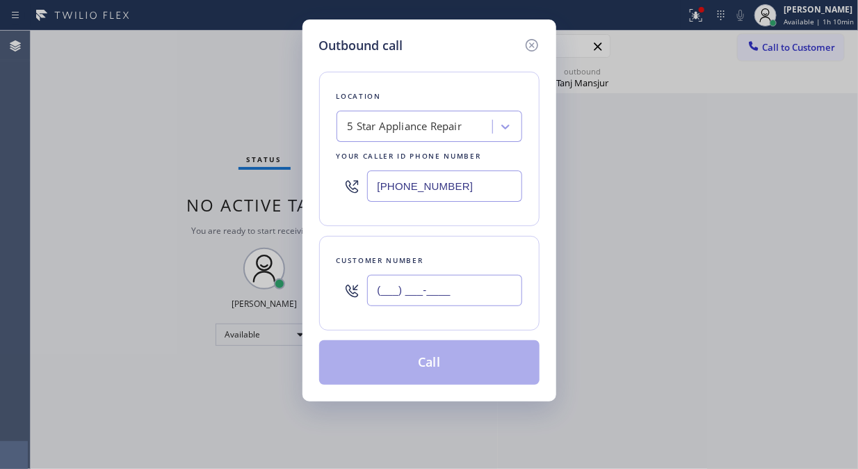
click at [490, 276] on input "(___) ___-____" at bounding box center [444, 290] width 155 height 31
paste input "323) 707-7539"
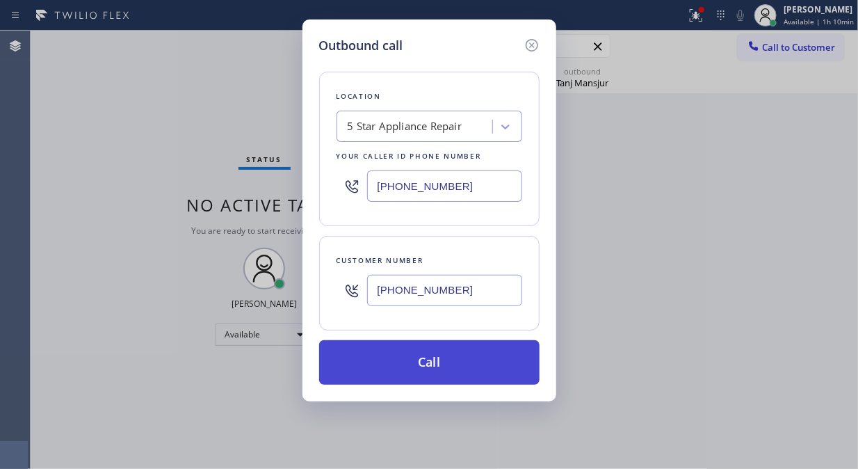
type input "[PHONE_NUMBER]"
click at [462, 369] on button "Call" at bounding box center [429, 362] width 220 height 45
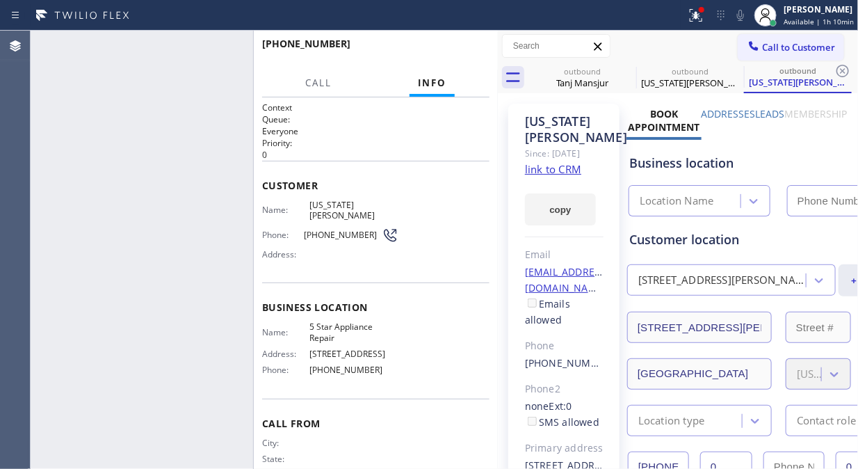
type input "[PHONE_NUMBER]"
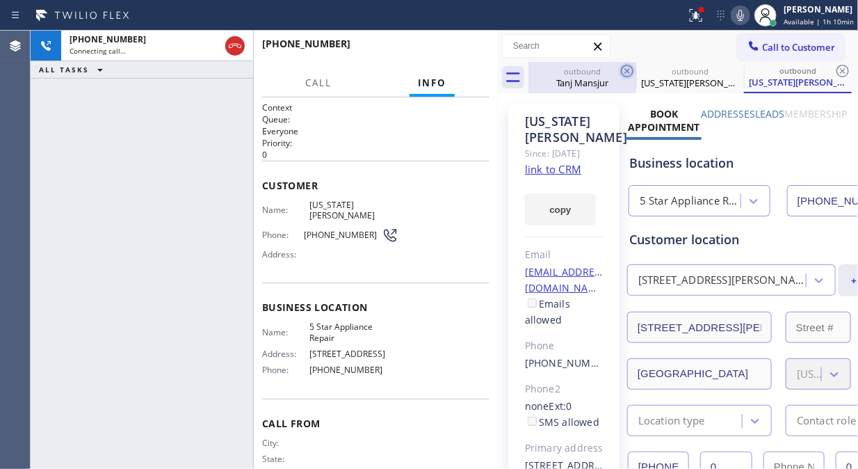
click at [628, 70] on icon at bounding box center [627, 71] width 13 height 13
click at [0, 0] on icon at bounding box center [0, 0] width 0 height 0
click at [837, 70] on icon at bounding box center [843, 71] width 13 height 13
click at [628, 70] on div "outbound Tanj Mansjur outbound [US_STATE][PERSON_NAME] outbound [US_STATE][PERS…" at bounding box center [693, 77] width 330 height 31
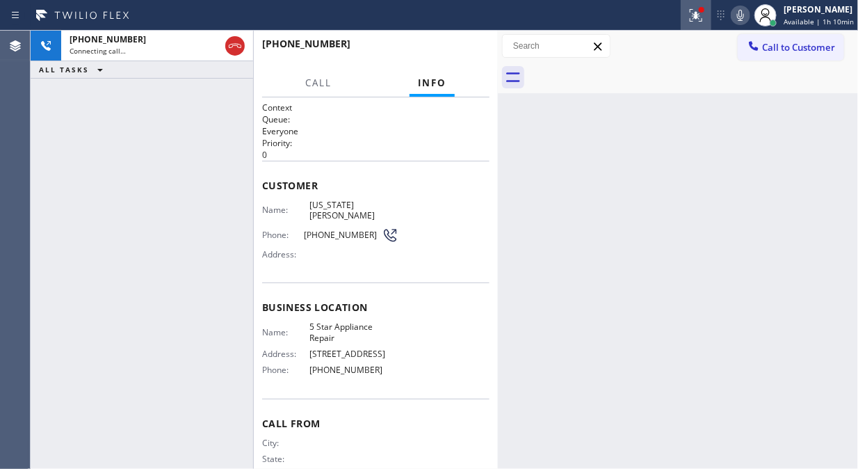
click at [695, 16] on icon at bounding box center [696, 15] width 17 height 17
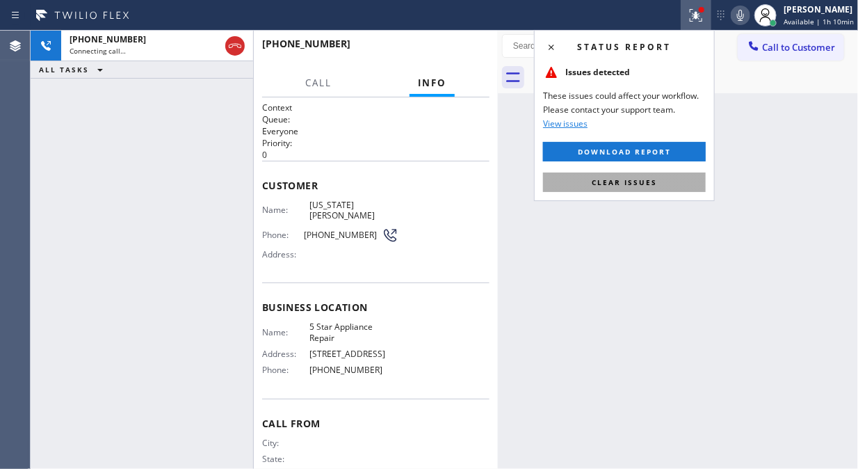
click at [644, 181] on span "Clear issues" at bounding box center [624, 182] width 65 height 10
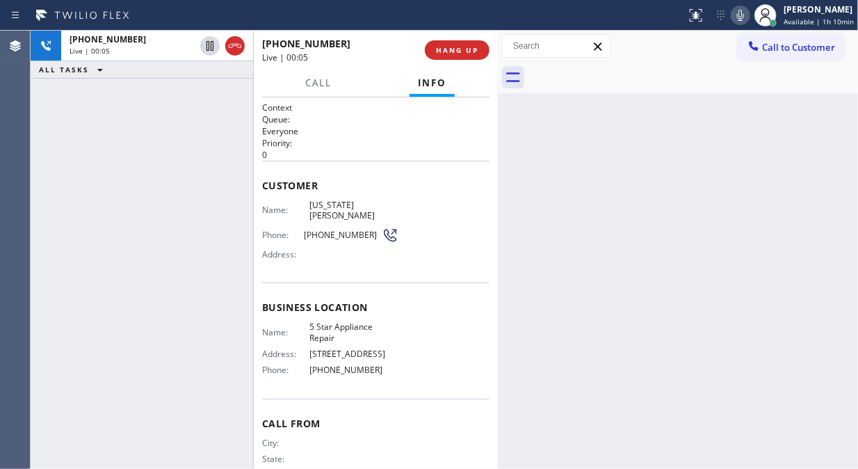
click at [133, 119] on div "[PHONE_NUMBER] Live | 00:05 ALL TASKS ALL TASKS ACTIVE TASKS TASKS IN WRAP UP" at bounding box center [142, 250] width 223 height 438
drag, startPoint x: 241, startPoint y: 42, endPoint x: 519, endPoint y: 357, distance: 421.2
click at [241, 42] on icon at bounding box center [235, 46] width 17 height 17
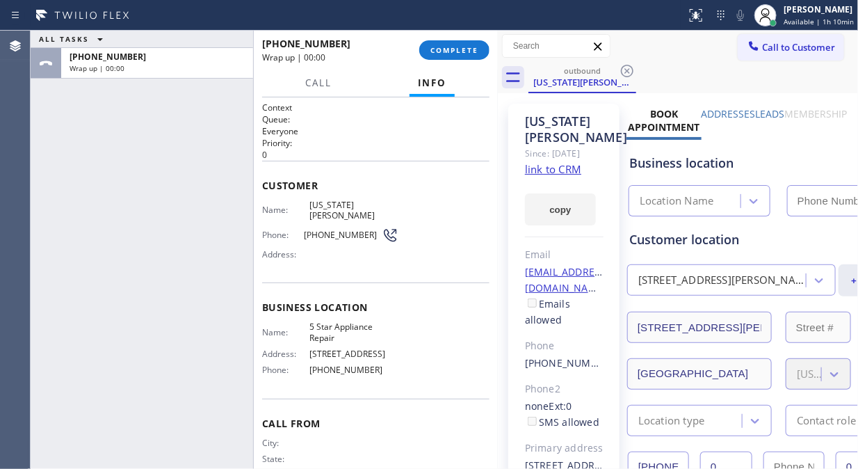
type input "[PHONE_NUMBER]"
click at [498, 53] on div at bounding box center [498, 250] width 0 height 438
click at [475, 54] on span "COMPLETE" at bounding box center [454, 50] width 48 height 10
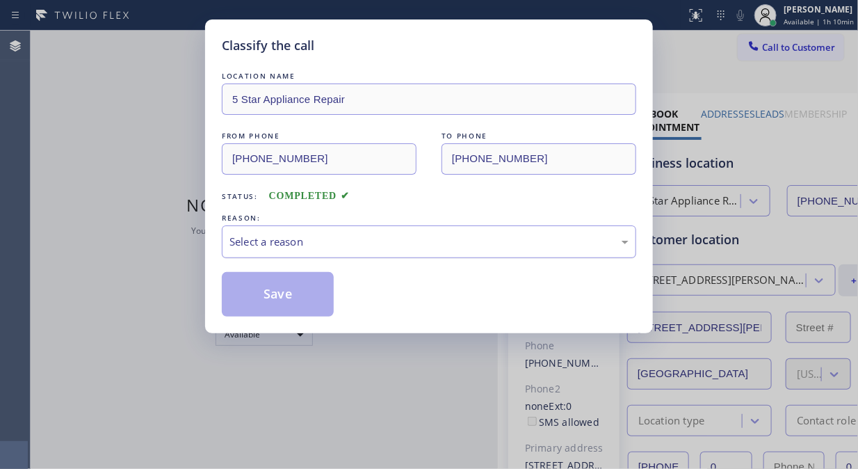
click at [420, 257] on div "Select a reason" at bounding box center [429, 241] width 414 height 33
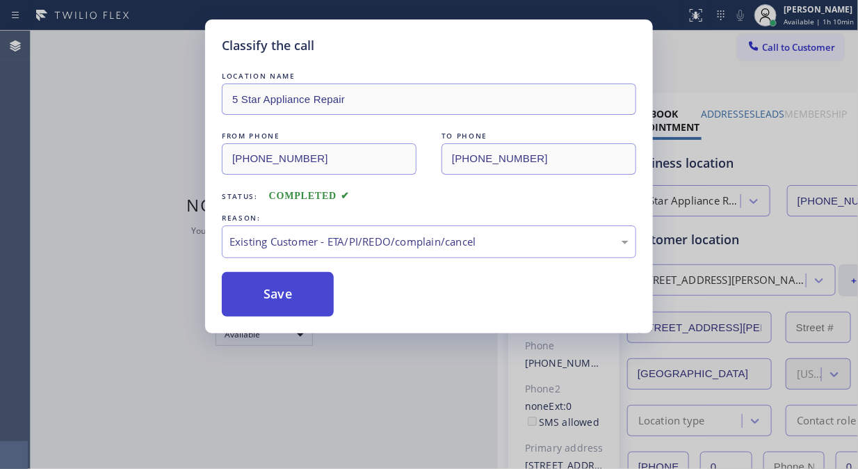
drag, startPoint x: 428, startPoint y: 316, endPoint x: 264, endPoint y: 296, distance: 165.3
click at [266, 296] on button "Save" at bounding box center [278, 294] width 112 height 45
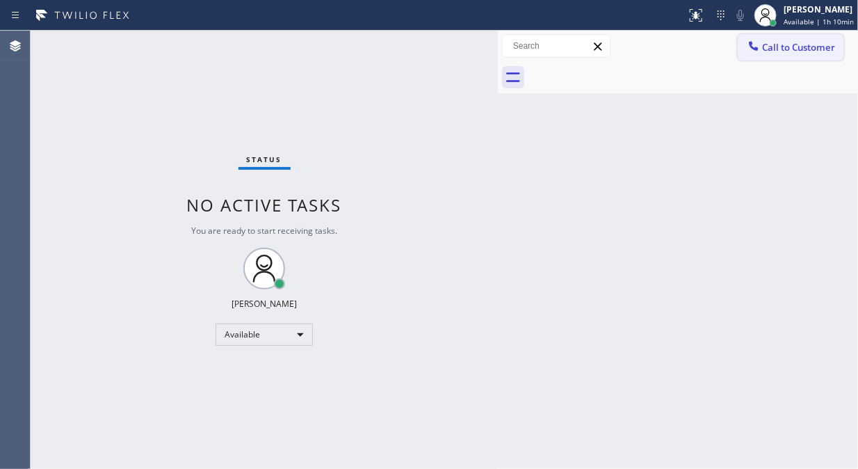
click at [786, 47] on span "Call to Customer" at bounding box center [798, 47] width 73 height 13
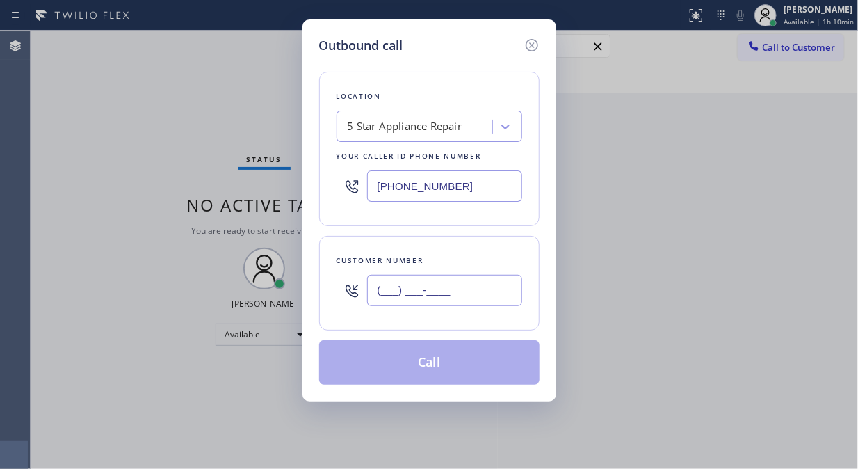
click at [394, 276] on input "(___) ___-____" at bounding box center [444, 290] width 155 height 31
paste input "323) 719-8927"
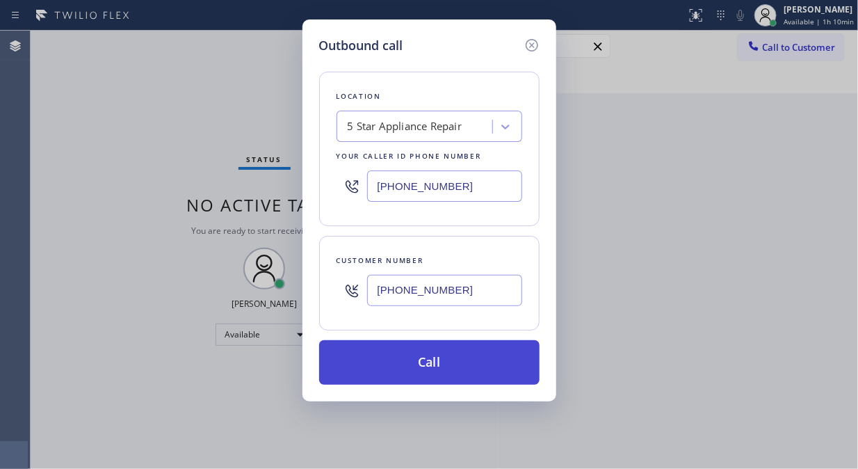
type input "[PHONE_NUMBER]"
click at [426, 360] on button "Call" at bounding box center [429, 362] width 220 height 45
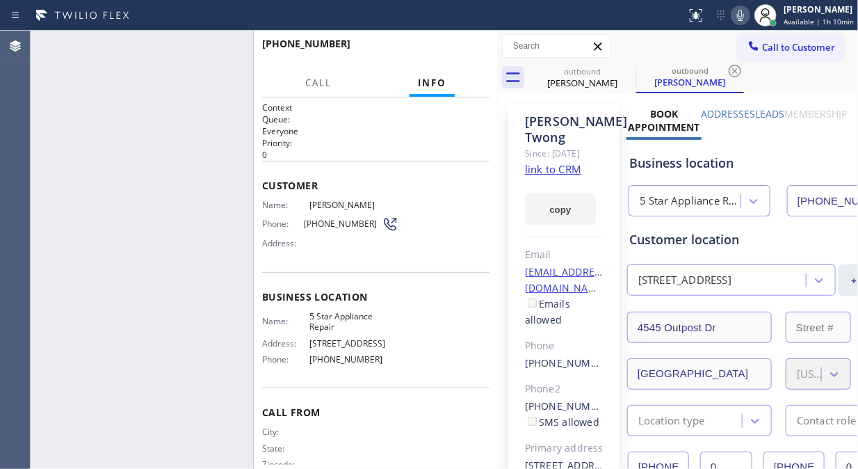
type input "[PHONE_NUMBER]"
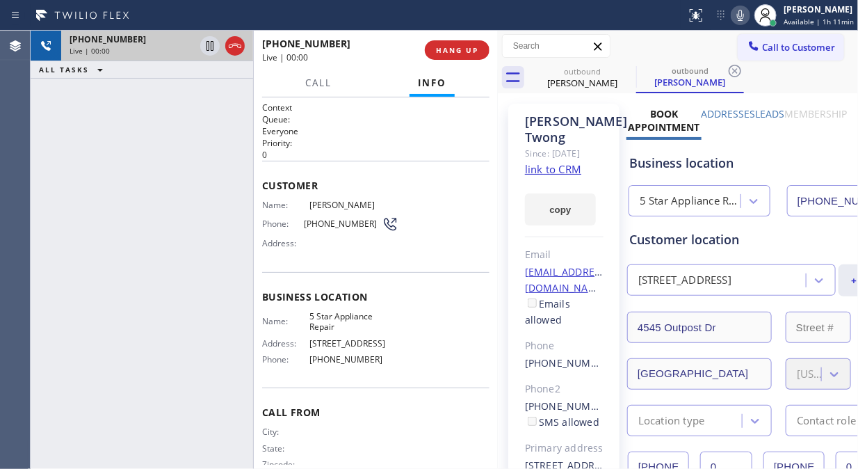
click at [248, 50] on div "[PHONE_NUMBER] Live | 00:00" at bounding box center [142, 46] width 223 height 31
click at [239, 50] on icon at bounding box center [235, 46] width 17 height 17
click at [404, 50] on div "[PHONE_NUMBER] Live | 00:01" at bounding box center [343, 50] width 163 height 36
click at [429, 51] on button "HANG UP" at bounding box center [457, 49] width 65 height 19
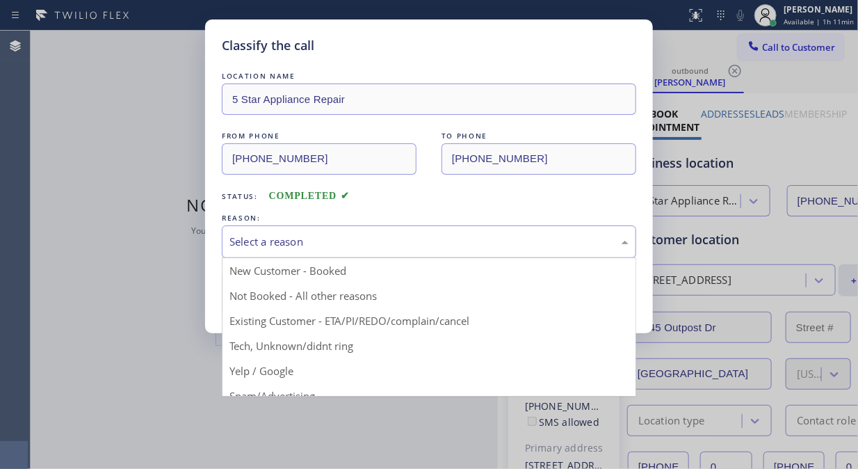
click at [399, 240] on div "Select a reason" at bounding box center [428, 242] width 399 height 16
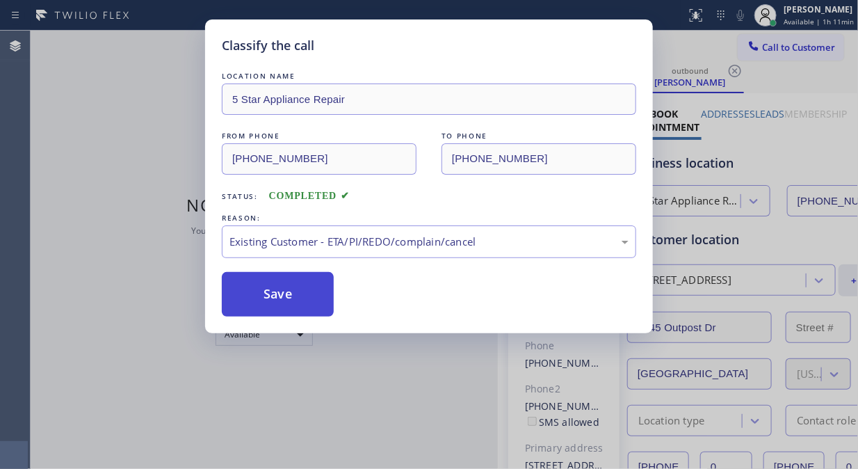
click at [297, 300] on button "Save" at bounding box center [278, 294] width 112 height 45
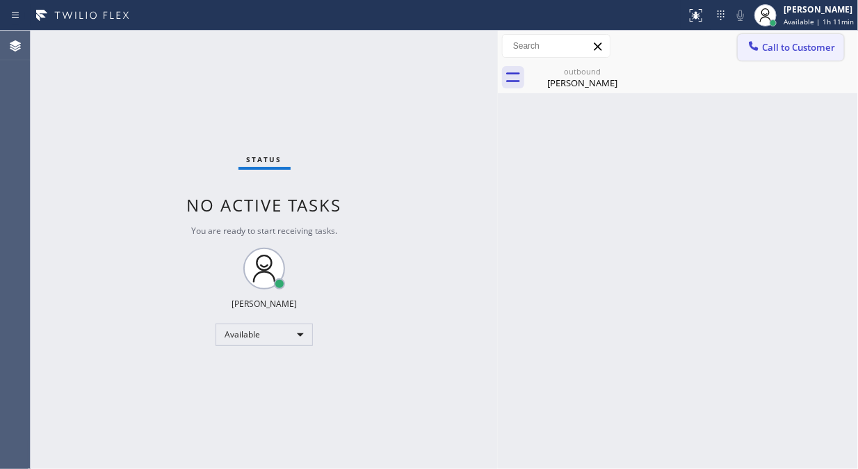
click at [765, 46] on span "Call to Customer" at bounding box center [798, 47] width 73 height 13
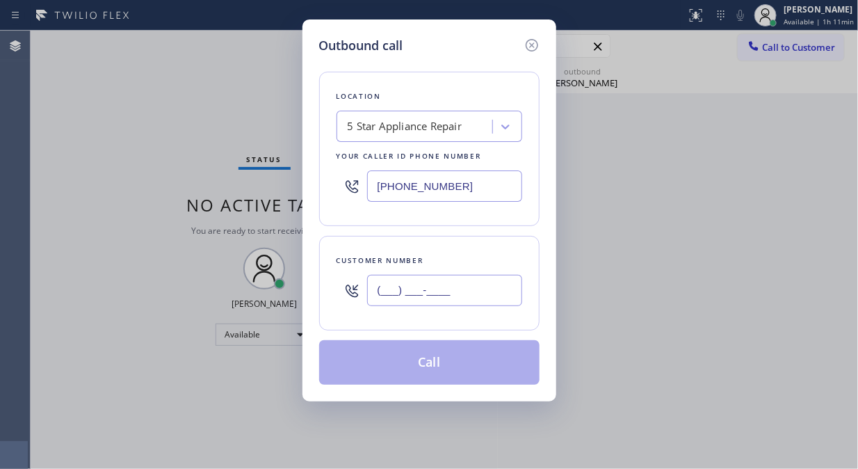
click at [459, 297] on input "(___) ___-____" at bounding box center [444, 290] width 155 height 31
paste input "949) 233-4543"
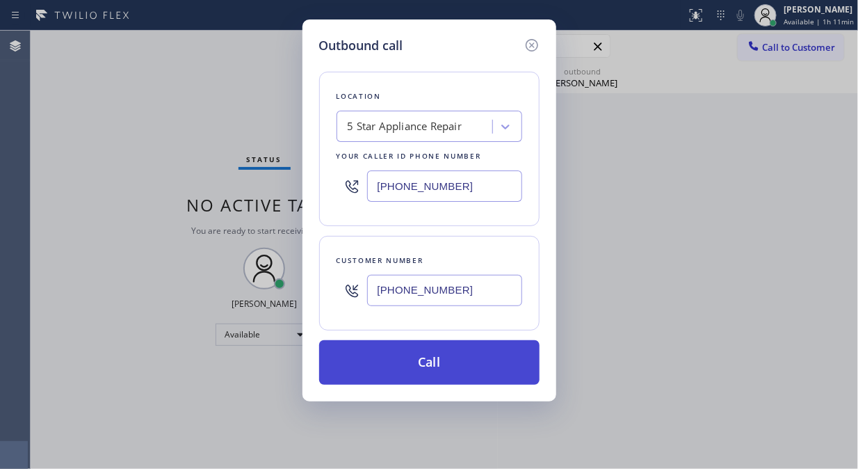
type input "[PHONE_NUMBER]"
click at [461, 364] on button "Call" at bounding box center [429, 362] width 220 height 45
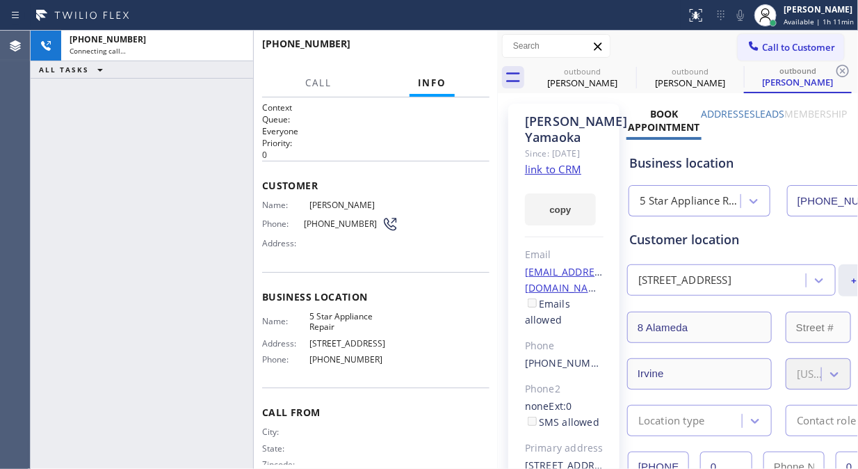
type input "[PHONE_NUMBER]"
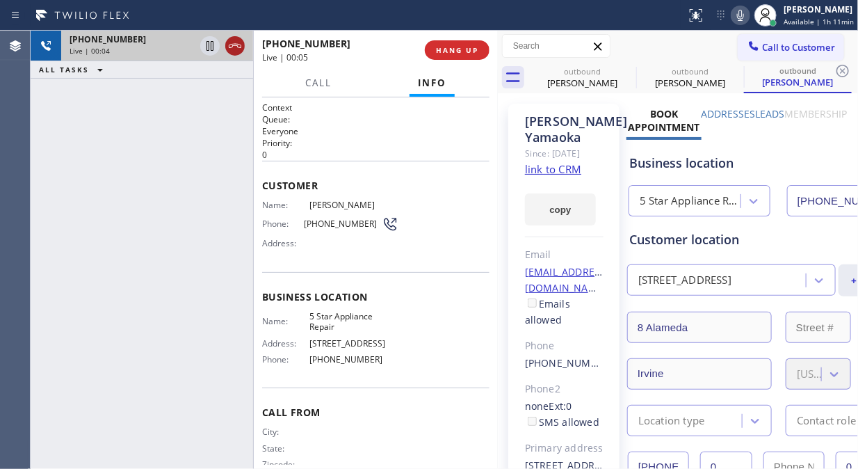
click at [229, 46] on icon at bounding box center [235, 46] width 17 height 17
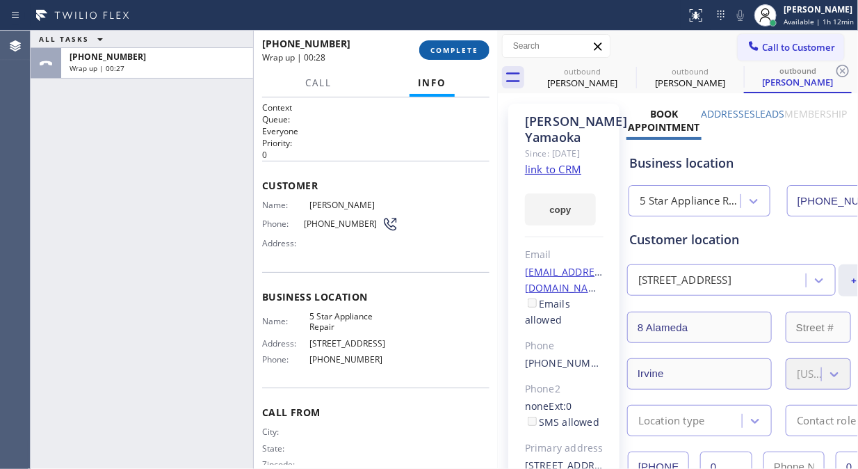
click at [425, 53] on button "COMPLETE" at bounding box center [454, 49] width 70 height 19
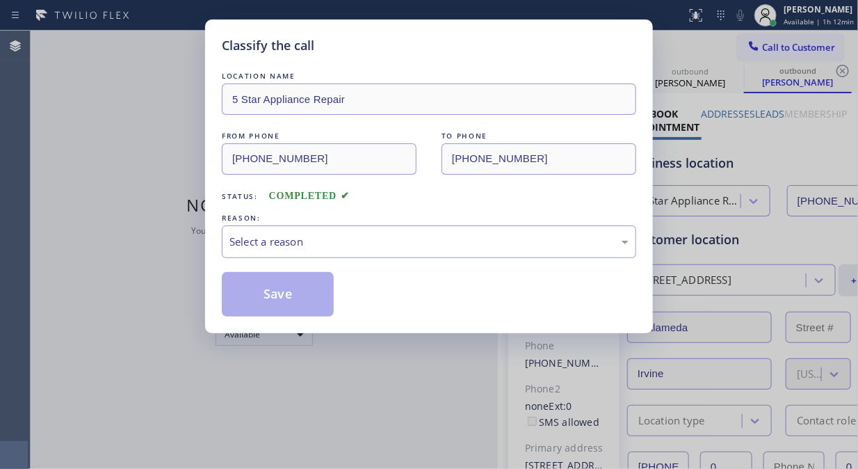
click at [412, 260] on div "LOCATION NAME 5 Star Appliance Repair FROM PHONE [PHONE_NUMBER] TO PHONE [PHONE…" at bounding box center [429, 193] width 414 height 248
click at [421, 254] on div "Select a reason" at bounding box center [429, 241] width 414 height 33
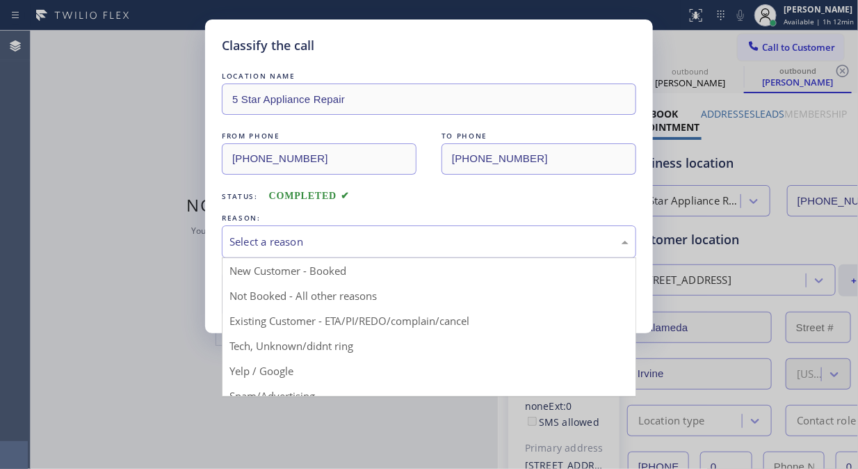
drag, startPoint x: 412, startPoint y: 325, endPoint x: 314, endPoint y: 307, distance: 100.3
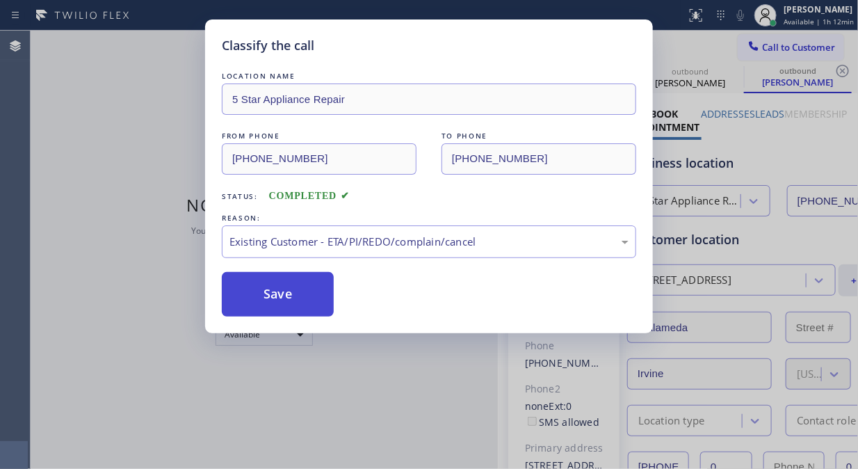
click at [304, 305] on button "Save" at bounding box center [278, 294] width 112 height 45
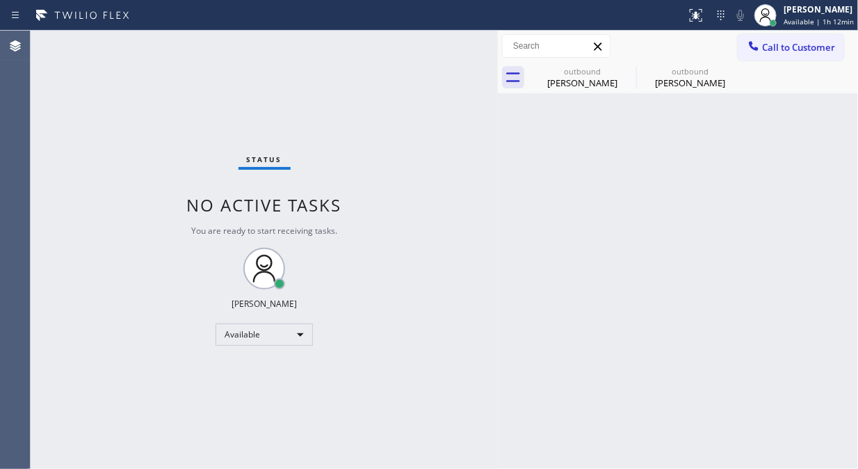
click at [757, 44] on icon at bounding box center [754, 46] width 14 height 14
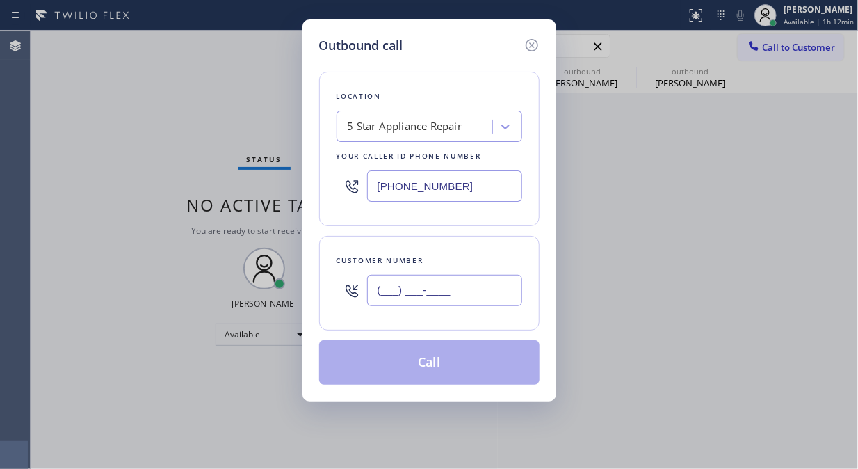
click at [474, 292] on input "(___) ___-____" at bounding box center [444, 290] width 155 height 31
paste input "714) 264-3962"
type input "[PHONE_NUMBER]"
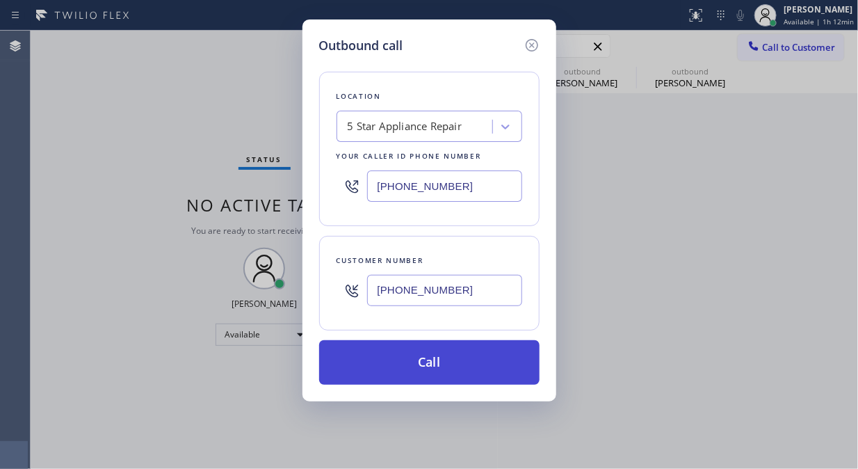
click at [454, 362] on button "Call" at bounding box center [429, 362] width 220 height 45
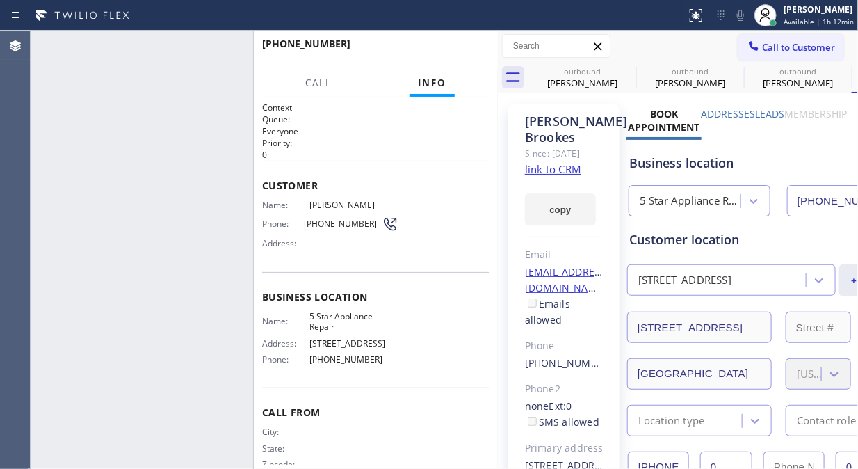
type input "[PHONE_NUMBER]"
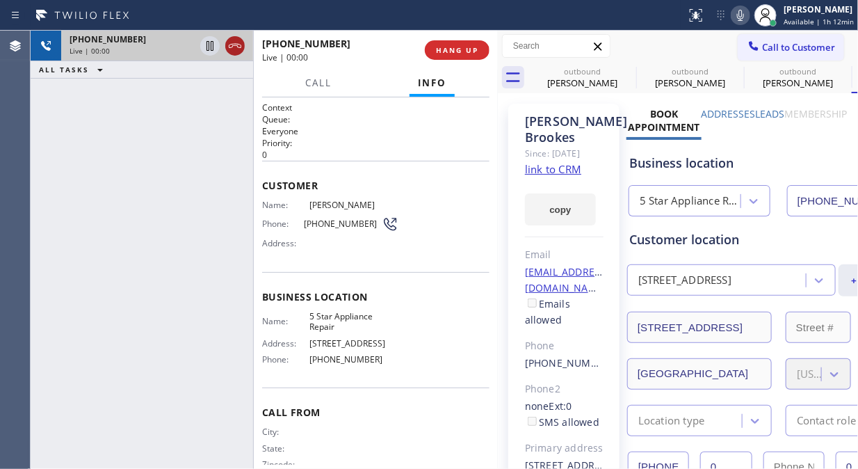
drag, startPoint x: 231, startPoint y: 43, endPoint x: 498, endPoint y: 47, distance: 267.1
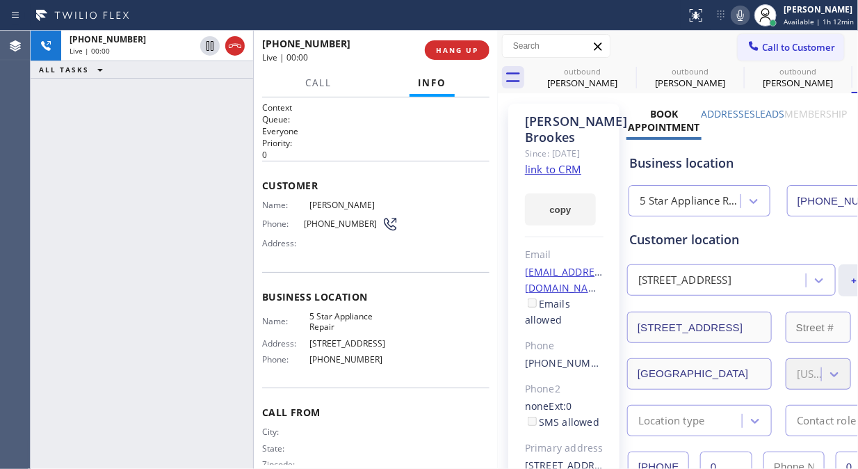
click at [232, 44] on icon at bounding box center [235, 46] width 17 height 17
click at [503, 42] on input "text" at bounding box center [556, 46] width 107 height 22
click at [441, 47] on span "HANG UP" at bounding box center [457, 50] width 42 height 10
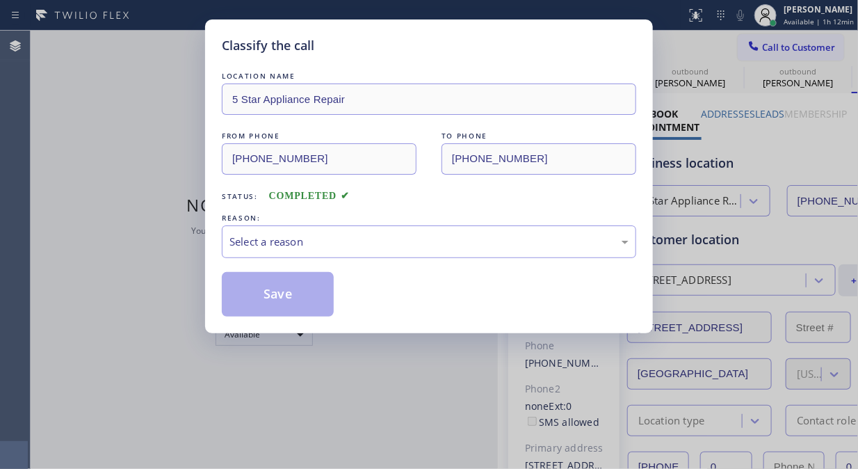
click at [451, 50] on div "Classify the call" at bounding box center [429, 45] width 414 height 19
click at [400, 248] on div "Select a reason" at bounding box center [428, 242] width 399 height 16
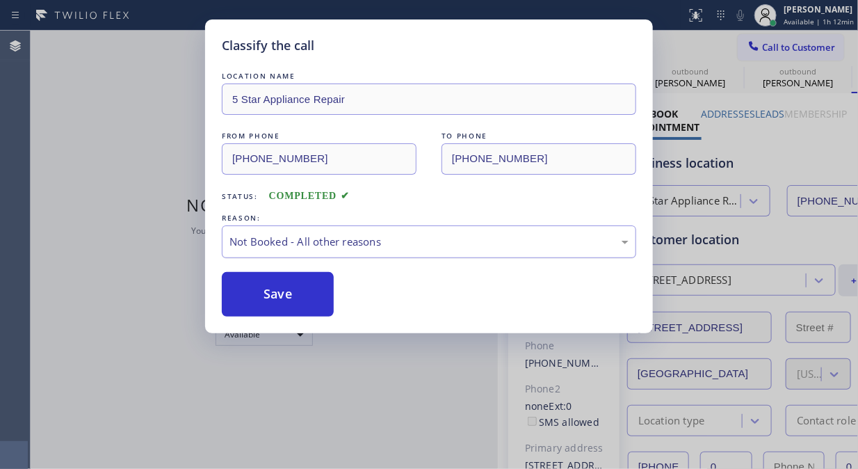
click at [384, 243] on div "Not Booked - All other reasons" at bounding box center [428, 242] width 399 height 16
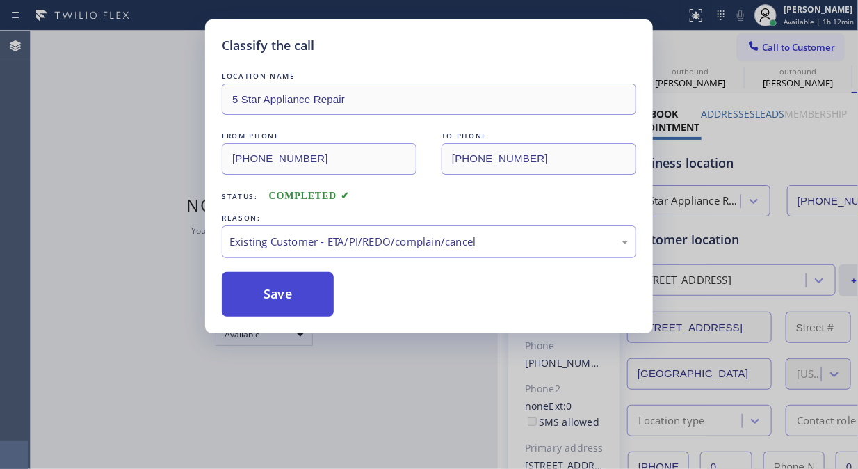
click at [300, 306] on button "Save" at bounding box center [278, 294] width 112 height 45
click at [772, 49] on span "Call to Customer" at bounding box center [798, 47] width 73 height 13
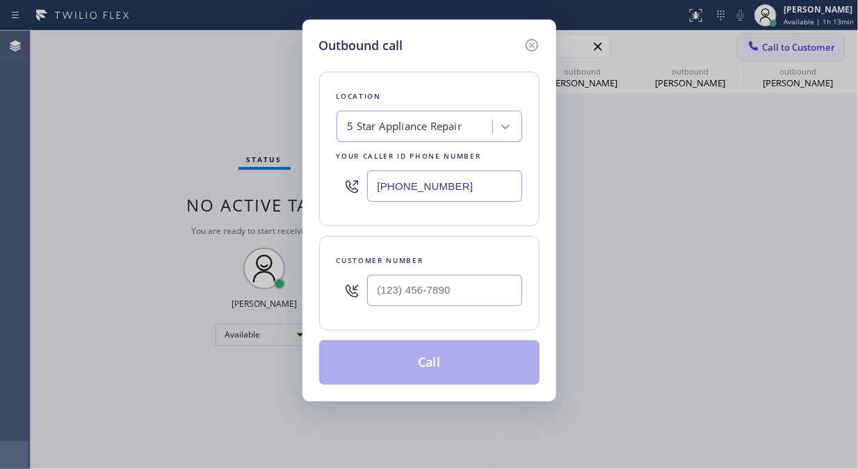
click at [772, 49] on div "Outbound call Location 5 Star Appliance Repair Your caller id phone number [PHO…" at bounding box center [429, 234] width 858 height 469
click at [393, 298] on input "(___) ___-____" at bounding box center [444, 290] width 155 height 31
paste input "626) 840-1299"
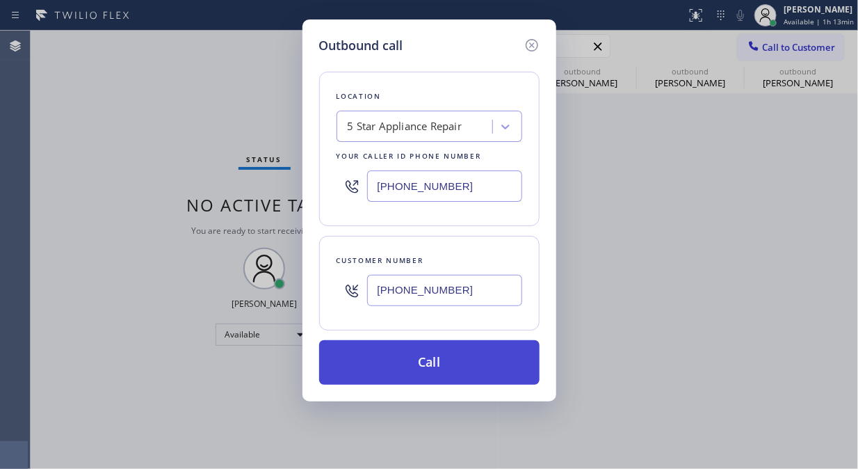
type input "[PHONE_NUMBER]"
click at [442, 364] on button "Call" at bounding box center [429, 362] width 220 height 45
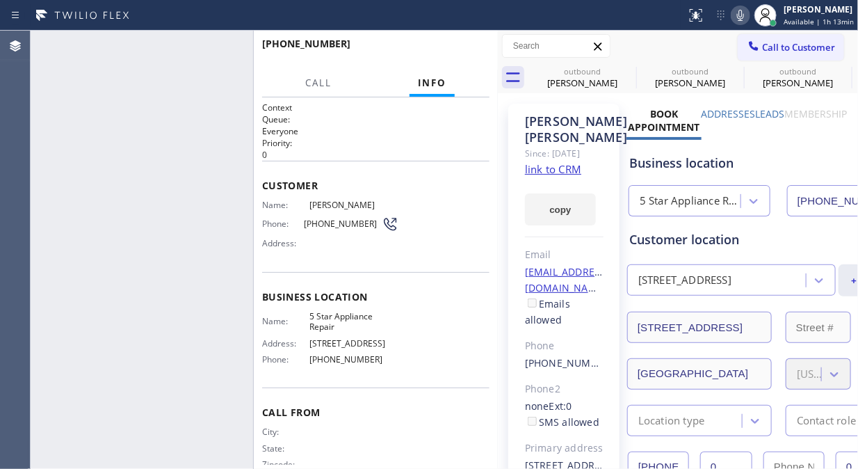
type input "[PHONE_NUMBER]"
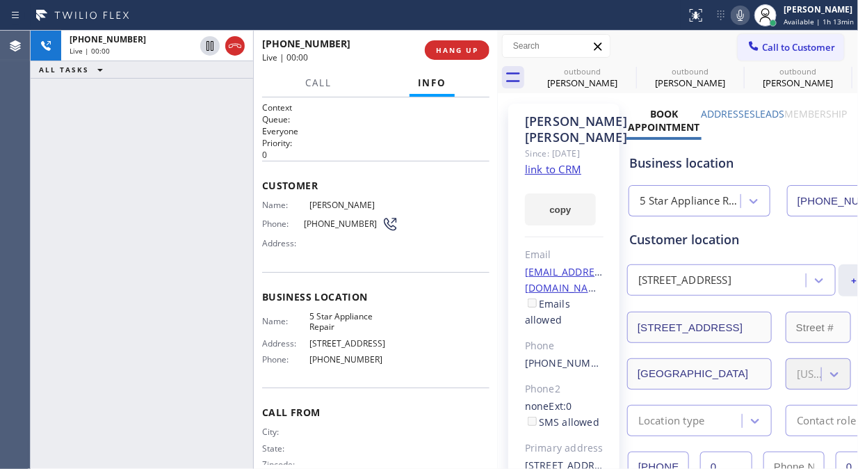
drag, startPoint x: 232, startPoint y: 49, endPoint x: 265, endPoint y: 50, distance: 33.4
click at [234, 47] on icon at bounding box center [235, 46] width 17 height 17
click at [435, 53] on button "HANG UP" at bounding box center [457, 49] width 65 height 19
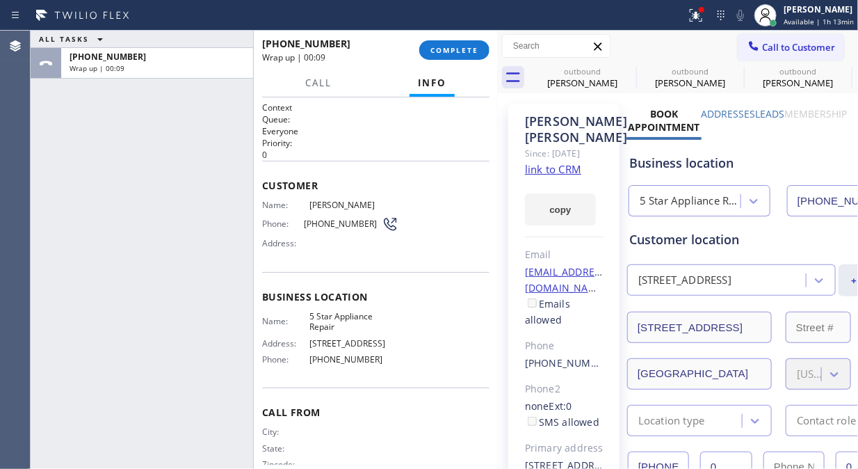
click at [144, 145] on div "ALL TASKS ALL TASKS ACTIVE TASKS TASKS IN WRAP UP [PHONE_NUMBER] Wrap up | 00:09" at bounding box center [142, 250] width 223 height 438
click at [448, 56] on button "COMPLETE" at bounding box center [454, 49] width 70 height 19
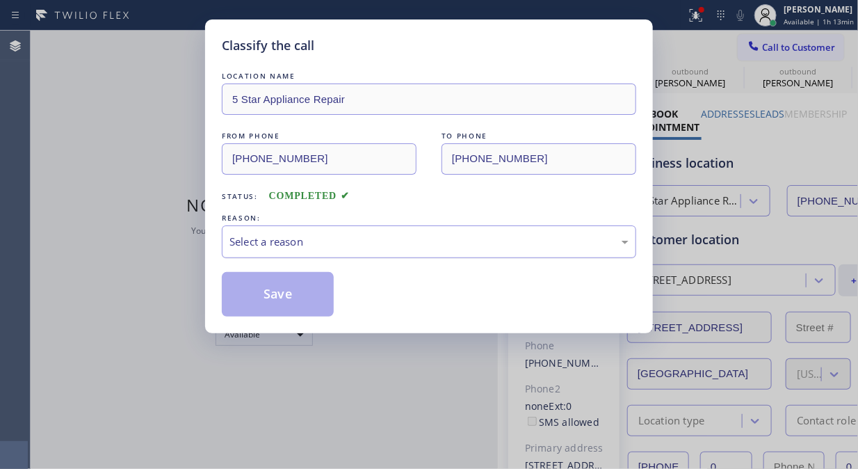
click at [451, 239] on div "Select a reason" at bounding box center [428, 242] width 399 height 16
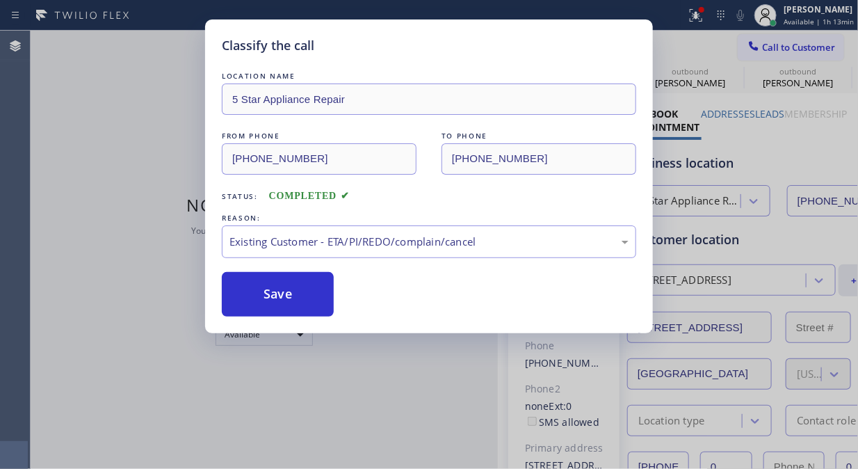
click at [312, 299] on button "Save" at bounding box center [278, 294] width 112 height 45
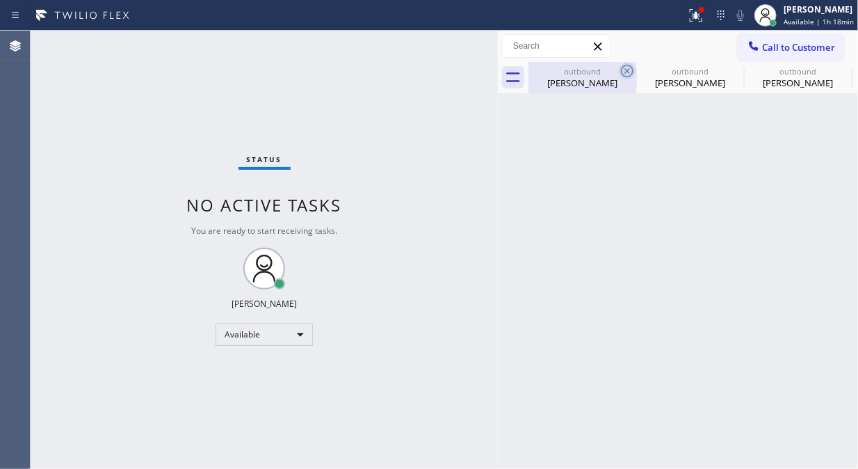
click at [629, 70] on icon at bounding box center [627, 71] width 13 height 13
click at [0, 0] on icon at bounding box center [0, 0] width 0 height 0
click at [628, 70] on div "outbound [PERSON_NAME] outbound [PERSON_NAME] outbound [PERSON_NAME] outbound […" at bounding box center [693, 77] width 330 height 31
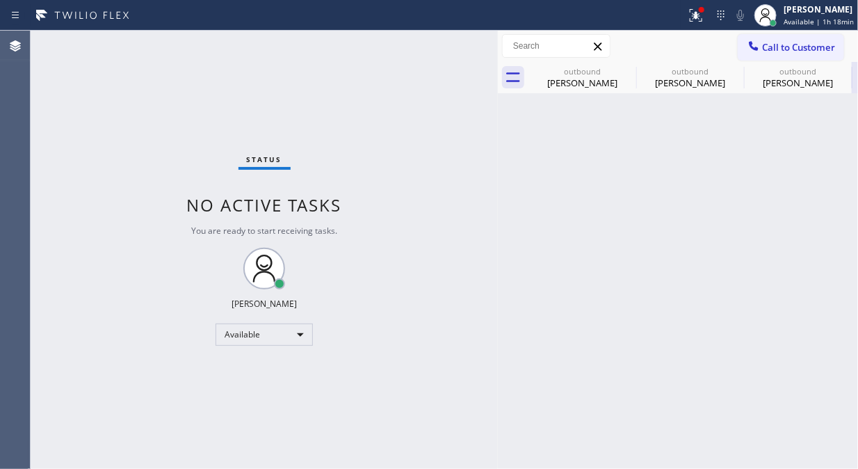
click at [628, 70] on div "outbound [PERSON_NAME] outbound [PERSON_NAME] outbound [PERSON_NAME] outbound […" at bounding box center [693, 77] width 330 height 31
click at [628, 70] on div at bounding box center [693, 77] width 330 height 31
click at [697, 3] on button at bounding box center [696, 15] width 31 height 31
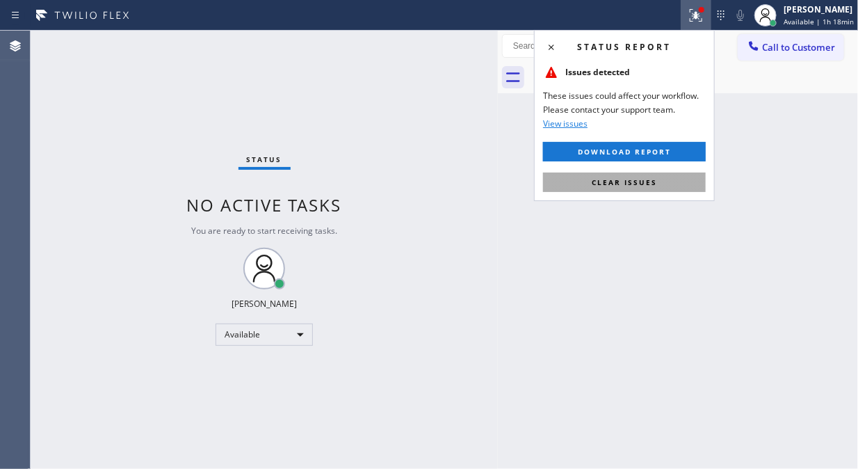
click at [637, 181] on span "Clear issues" at bounding box center [624, 182] width 65 height 10
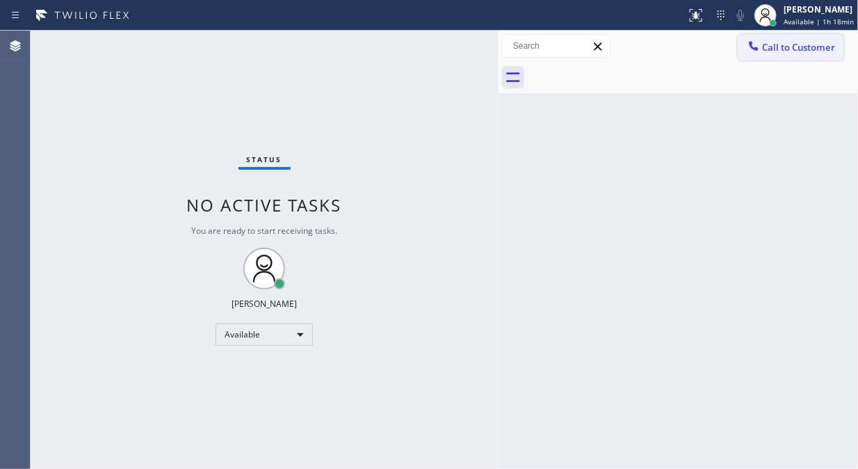
click at [761, 51] on div at bounding box center [753, 47] width 17 height 17
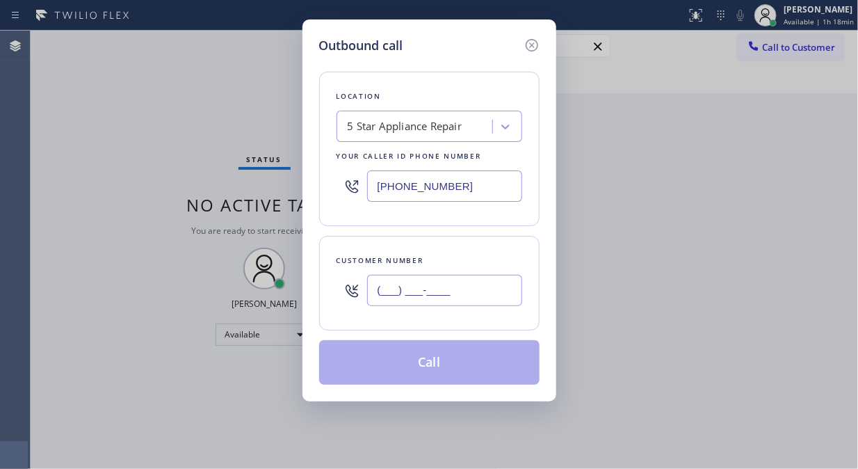
click at [403, 288] on input "(___) ___-____" at bounding box center [444, 290] width 155 height 31
paste input "626) 840-1299"
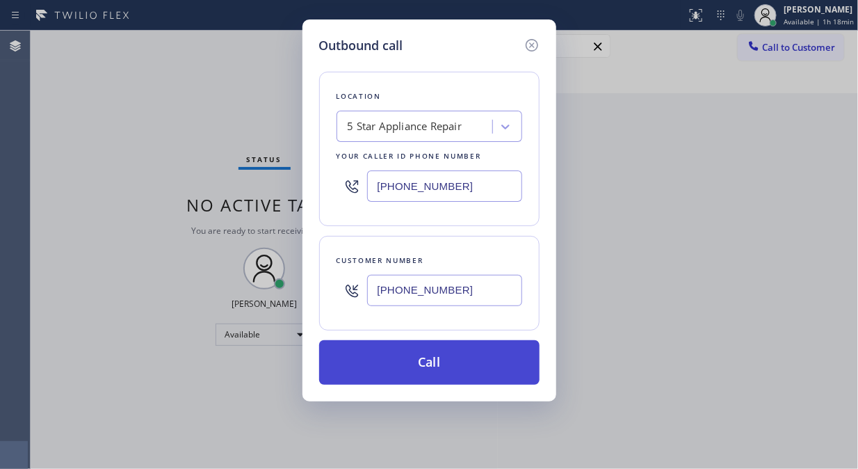
type input "[PHONE_NUMBER]"
click at [436, 366] on button "Call" at bounding box center [429, 362] width 220 height 45
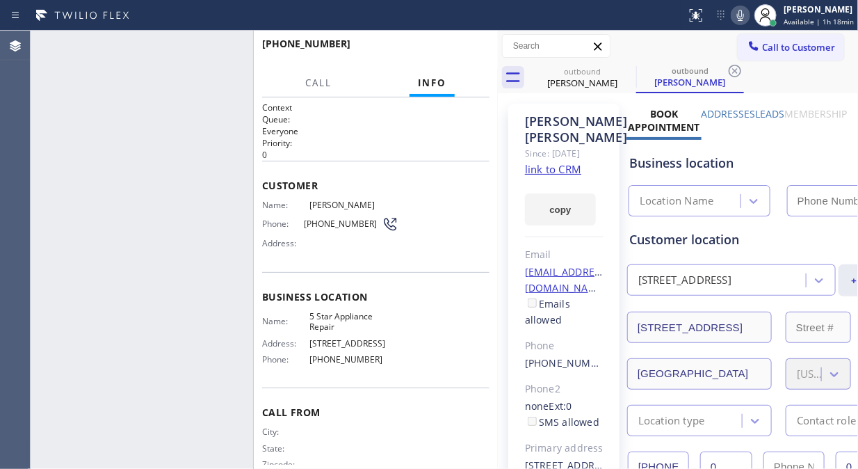
type input "[PHONE_NUMBER]"
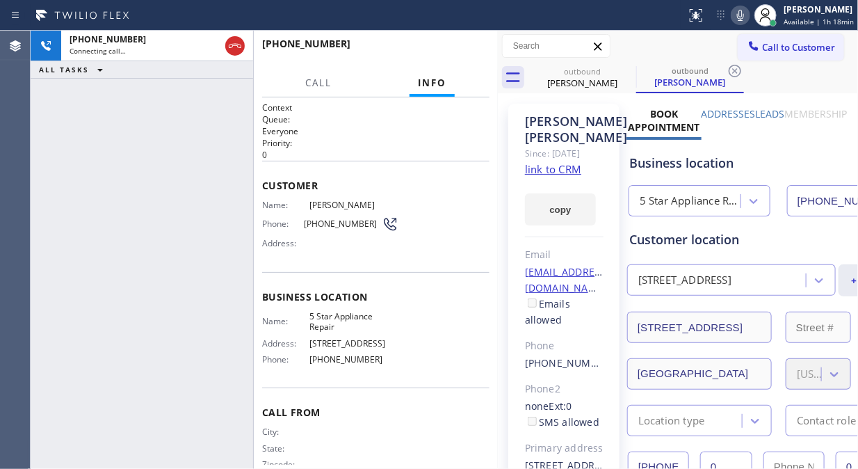
click at [102, 148] on div "[PHONE_NUMBER] Connecting call… ALL TASKS ALL TASKS ACTIVE TASKS TASKS IN WRAP …" at bounding box center [142, 250] width 223 height 438
click at [738, 19] on icon at bounding box center [740, 15] width 17 height 17
click at [742, 19] on icon at bounding box center [740, 15] width 7 height 11
click at [460, 52] on span "HANG UP" at bounding box center [457, 50] width 42 height 10
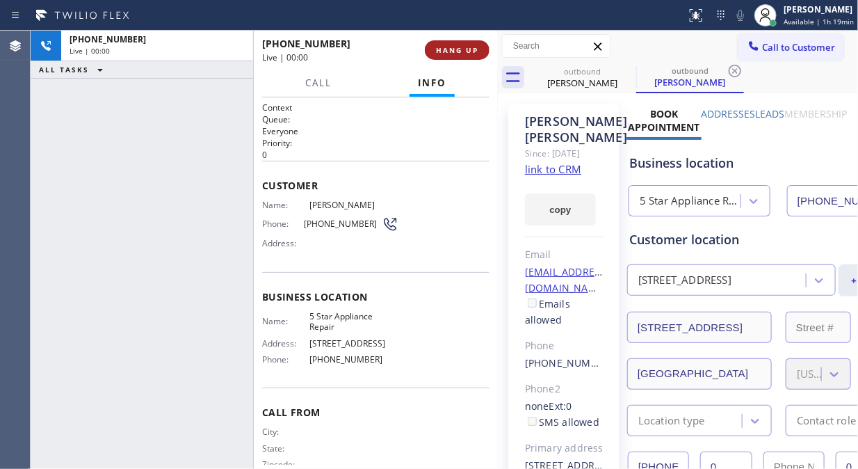
click at [460, 50] on span "HANG UP" at bounding box center [457, 50] width 42 height 10
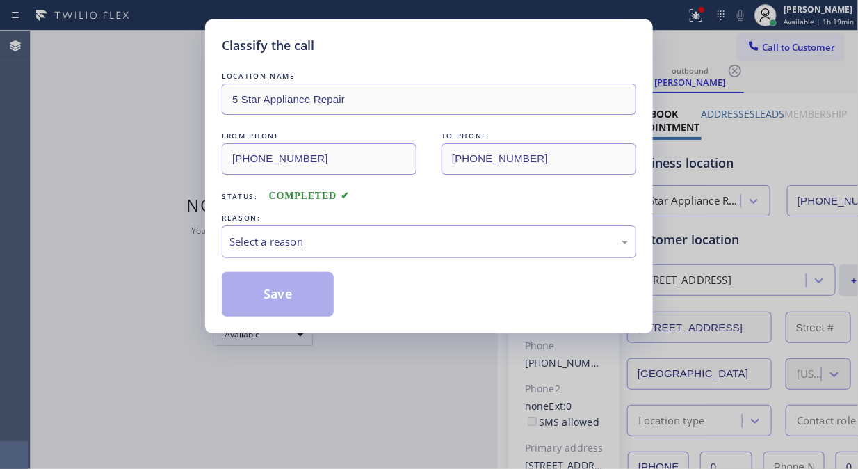
click at [460, 49] on div "Classify the call" at bounding box center [429, 45] width 414 height 19
click at [428, 246] on div "Select a reason" at bounding box center [428, 242] width 399 height 16
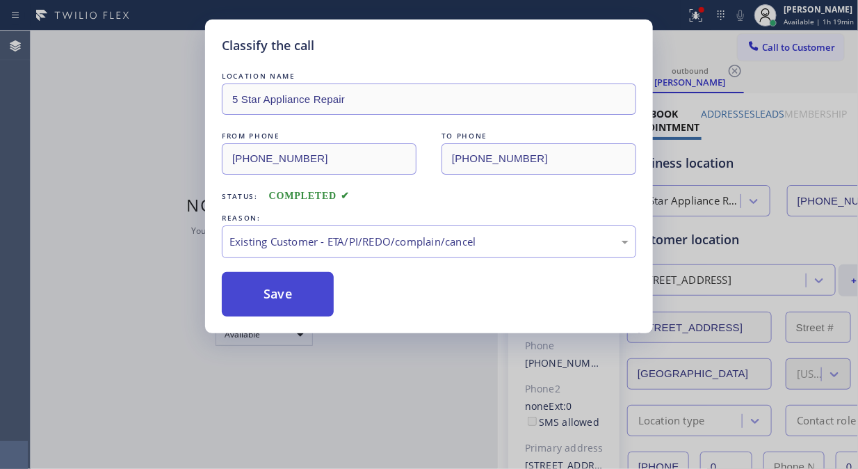
click at [285, 302] on button "Save" at bounding box center [278, 294] width 112 height 45
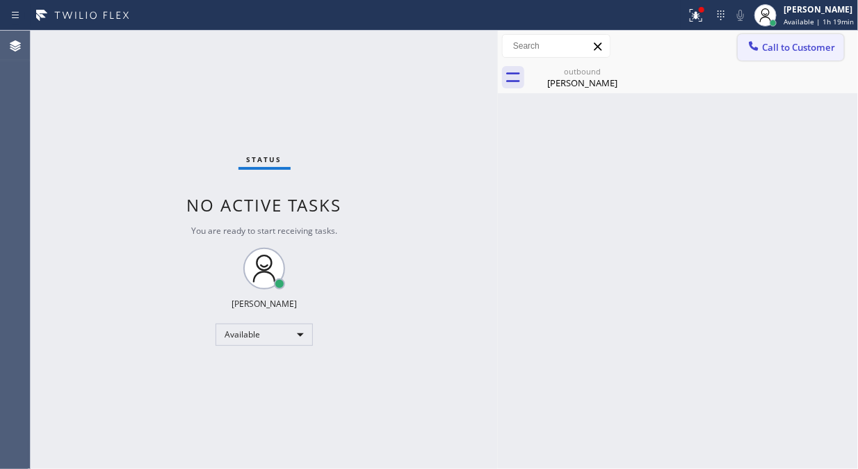
click at [766, 45] on span "Call to Customer" at bounding box center [798, 47] width 73 height 13
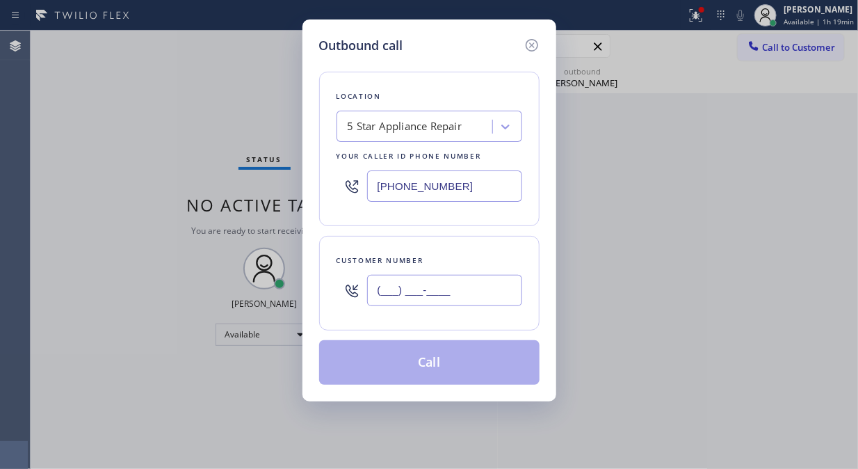
click at [382, 296] on input "(___) ___-____" at bounding box center [444, 290] width 155 height 31
paste input "818) 903-5242"
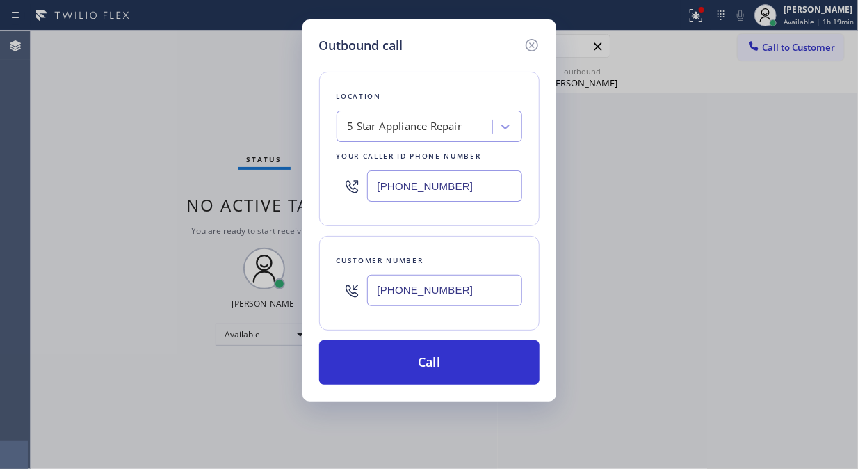
type input "[PHONE_NUMBER]"
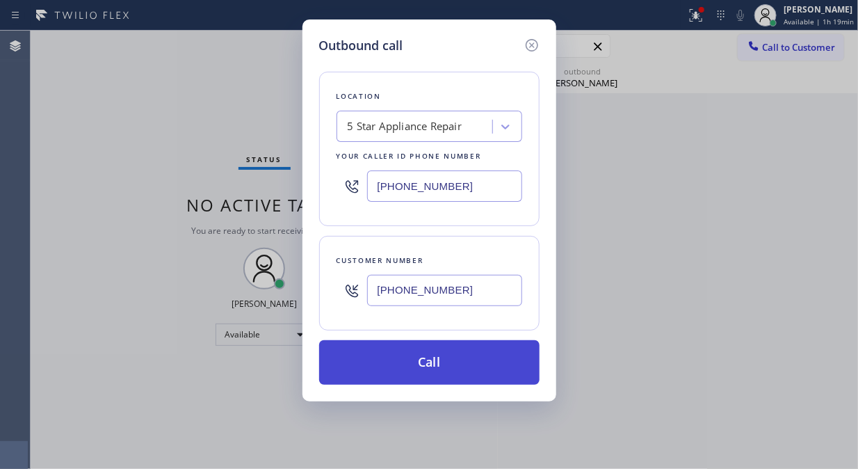
click at [446, 374] on button "Call" at bounding box center [429, 362] width 220 height 45
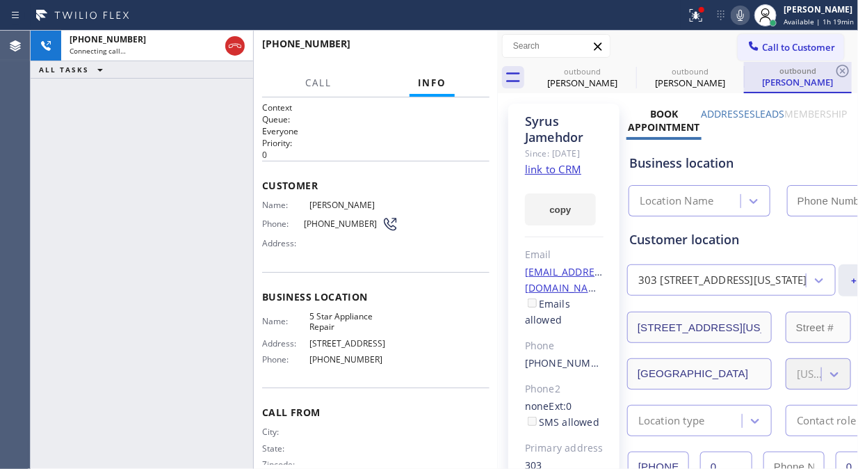
type input "[PHONE_NUMBER]"
drag, startPoint x: 690, startPoint y: 11, endPoint x: 707, endPoint y: 136, distance: 125.7
click at [690, 13] on div at bounding box center [696, 15] width 31 height 17
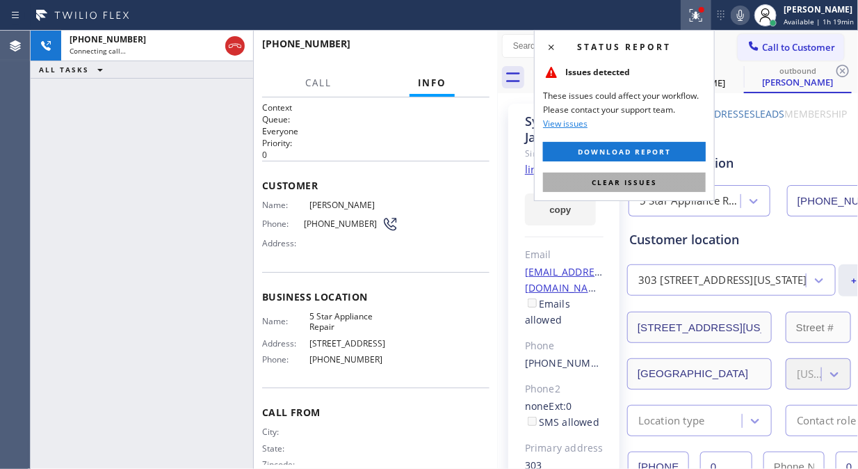
click at [662, 179] on button "Clear issues" at bounding box center [624, 181] width 163 height 19
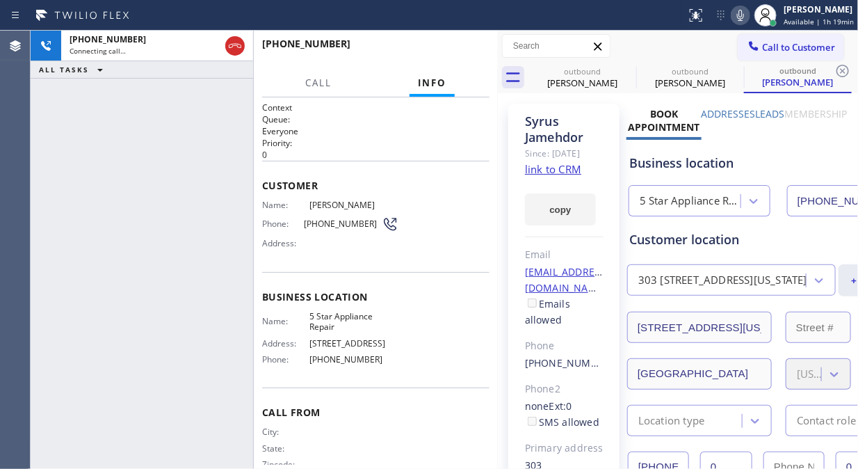
click at [749, 11] on icon at bounding box center [740, 15] width 17 height 17
drag, startPoint x: 437, startPoint y: 51, endPoint x: 444, endPoint y: 51, distance: 7.0
click at [439, 51] on span "HANG UP" at bounding box center [457, 50] width 42 height 10
click at [444, 51] on span "HANG UP" at bounding box center [457, 50] width 42 height 10
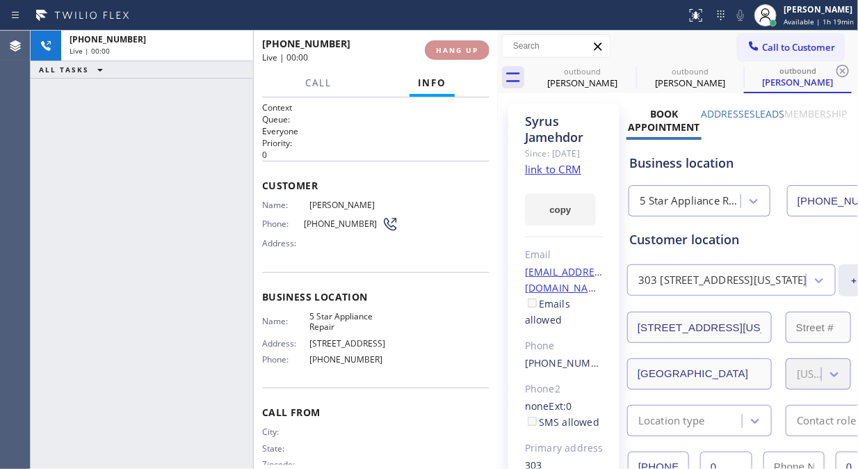
click at [457, 56] on button "HANG UP" at bounding box center [457, 49] width 65 height 19
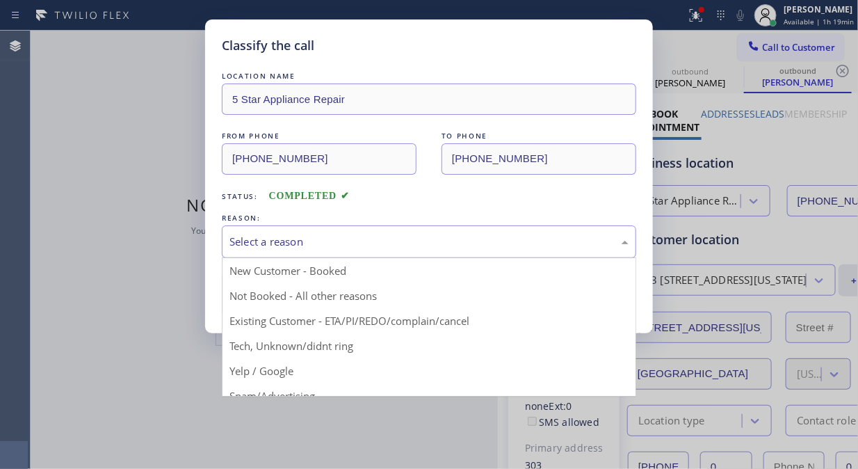
click at [446, 245] on div "Select a reason" at bounding box center [428, 242] width 399 height 16
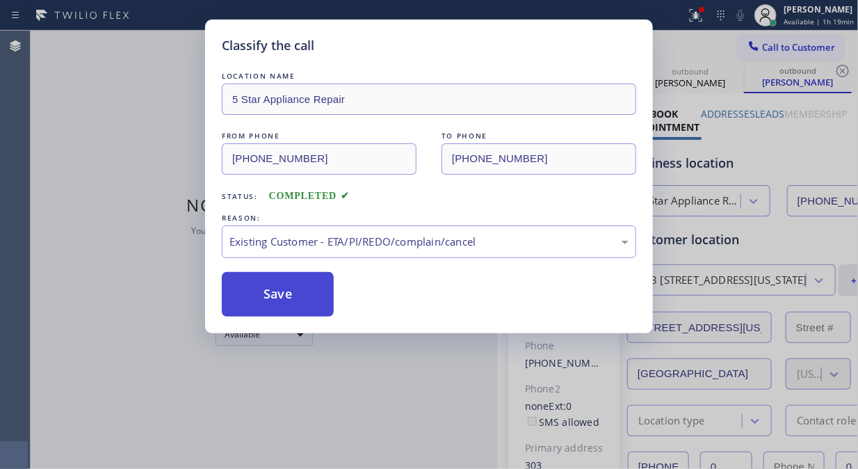
click at [302, 298] on button "Save" at bounding box center [278, 294] width 112 height 45
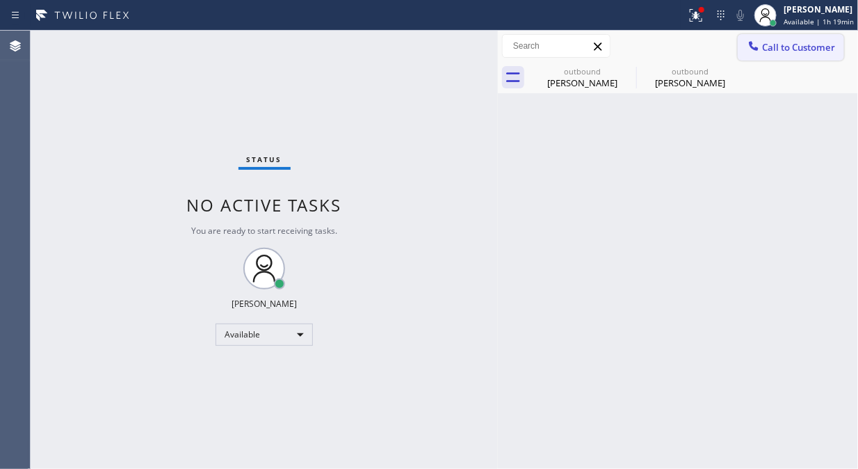
click at [777, 51] on span "Call to Customer" at bounding box center [798, 47] width 73 height 13
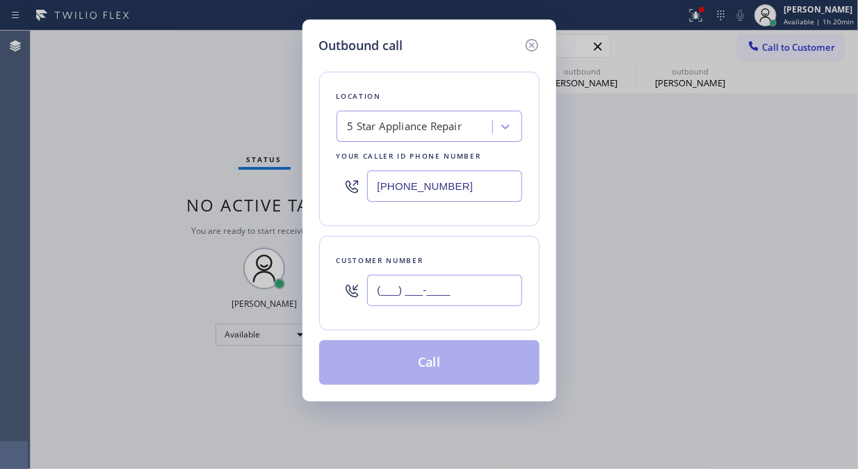
click at [433, 302] on input "(___) ___-____" at bounding box center [444, 290] width 155 height 31
paste input "617) 945-5630"
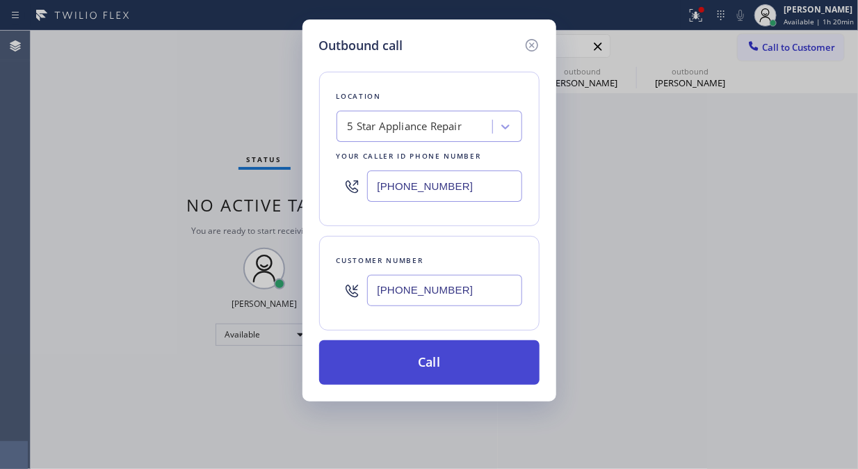
type input "[PHONE_NUMBER]"
click at [434, 358] on button "Call" at bounding box center [429, 362] width 220 height 45
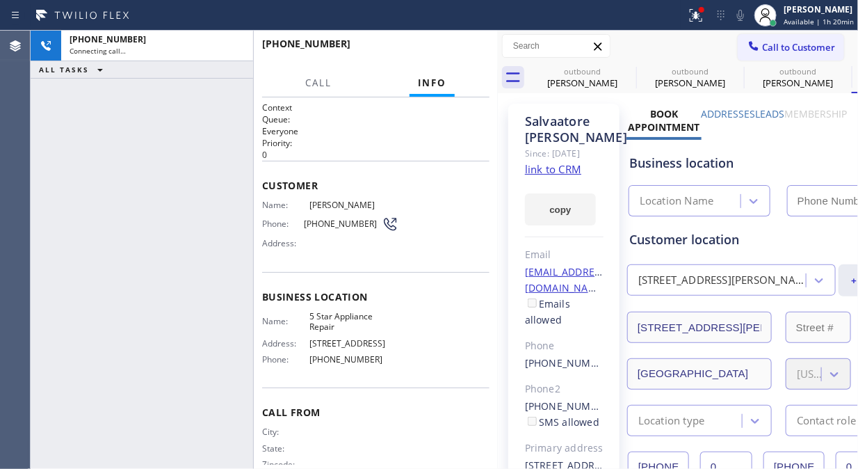
type input "[PHONE_NUMBER]"
click at [745, 19] on icon at bounding box center [740, 15] width 17 height 17
click at [704, 23] on icon at bounding box center [696, 15] width 17 height 17
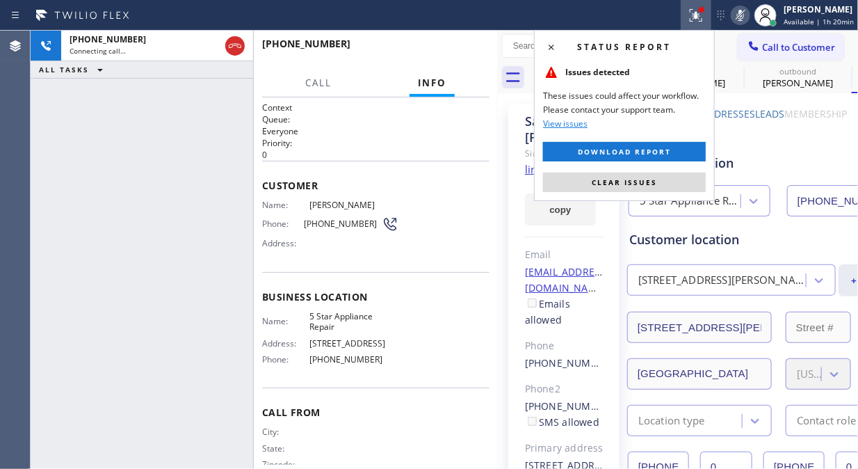
click at [645, 179] on span "Clear issues" at bounding box center [624, 182] width 65 height 10
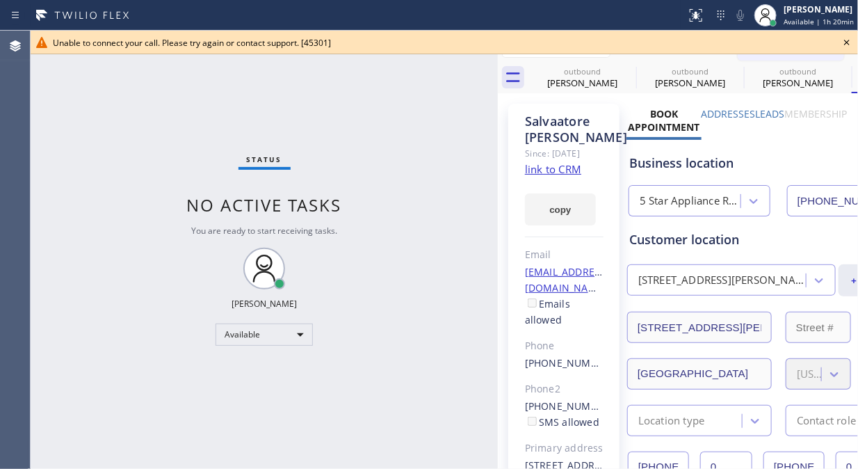
click at [846, 39] on icon at bounding box center [847, 42] width 17 height 17
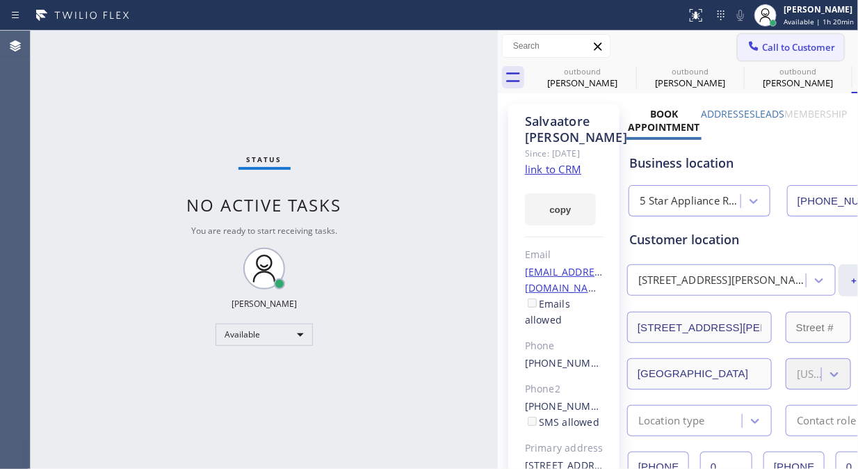
click at [770, 49] on span "Call to Customer" at bounding box center [798, 47] width 73 height 13
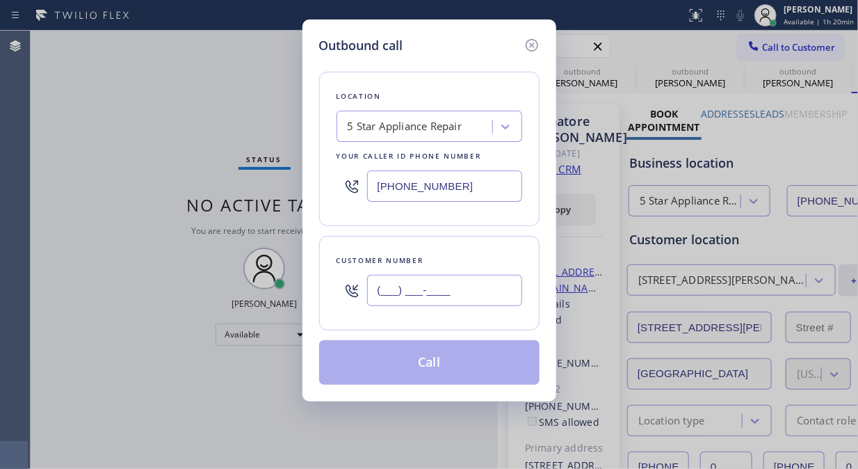
click at [498, 283] on input "(___) ___-____" at bounding box center [444, 290] width 155 height 31
paste input "619) 922-4996"
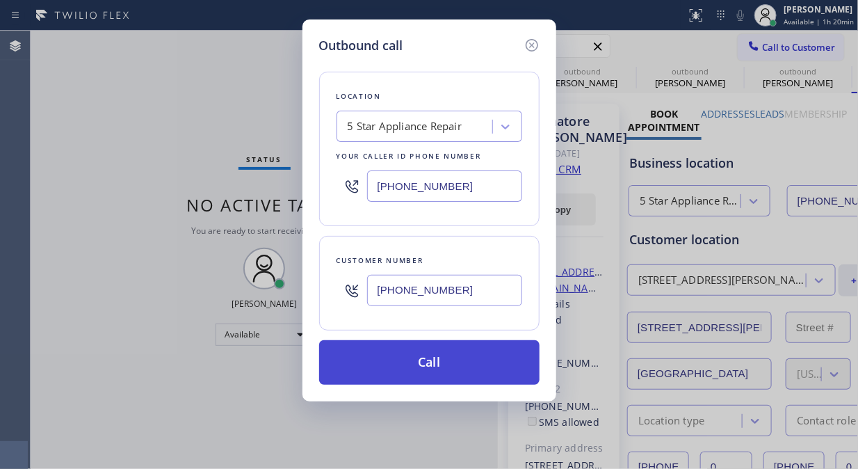
type input "[PHONE_NUMBER]"
click at [464, 364] on button "Call" at bounding box center [429, 362] width 220 height 45
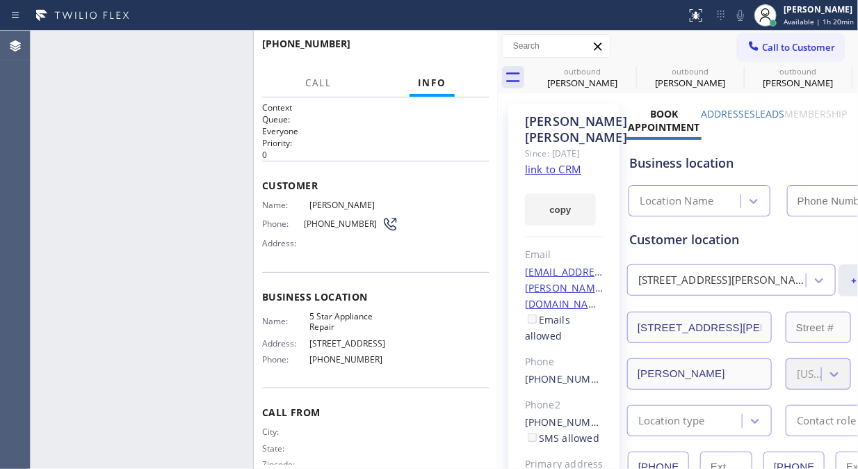
type input "[PHONE_NUMBER]"
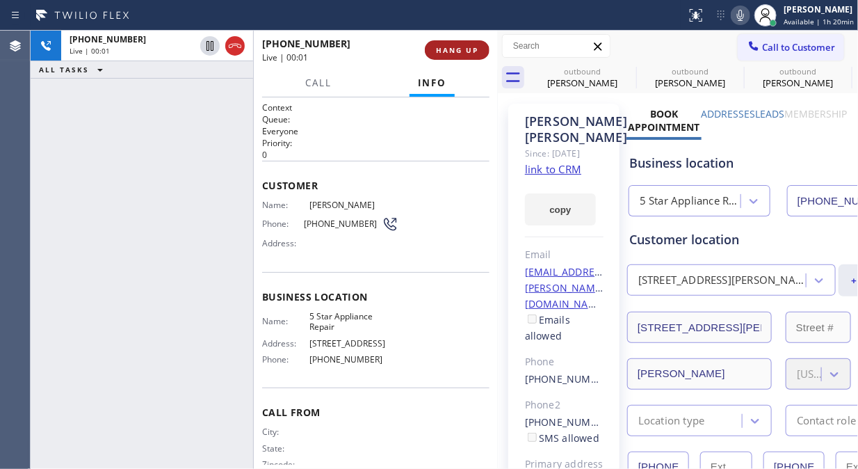
click at [452, 51] on span "HANG UP" at bounding box center [457, 50] width 42 height 10
click at [453, 51] on span "HANG UP" at bounding box center [457, 50] width 42 height 10
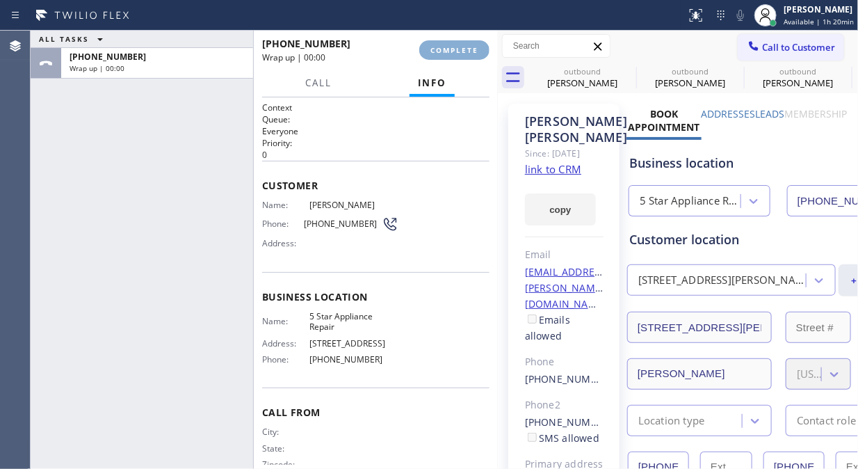
click at [453, 51] on span "COMPLETE" at bounding box center [454, 50] width 48 height 10
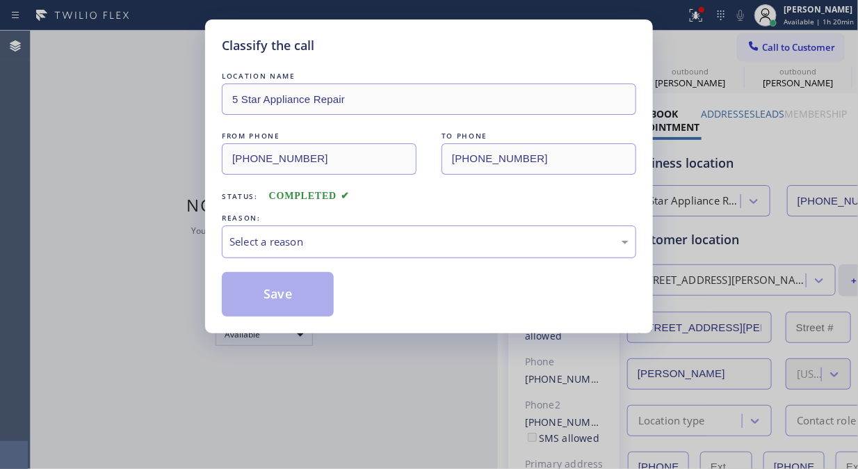
click at [456, 248] on div "Select a reason" at bounding box center [428, 242] width 399 height 16
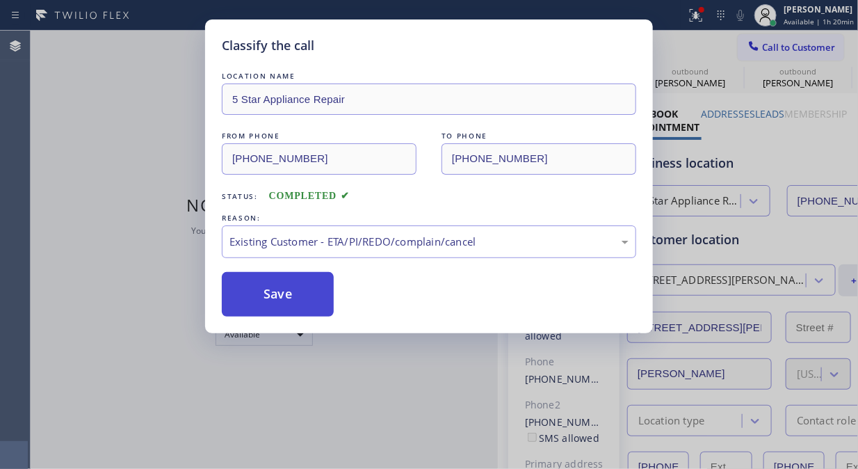
click at [305, 302] on button "Save" at bounding box center [278, 294] width 112 height 45
click at [781, 49] on span "Call to Customer" at bounding box center [798, 47] width 73 height 13
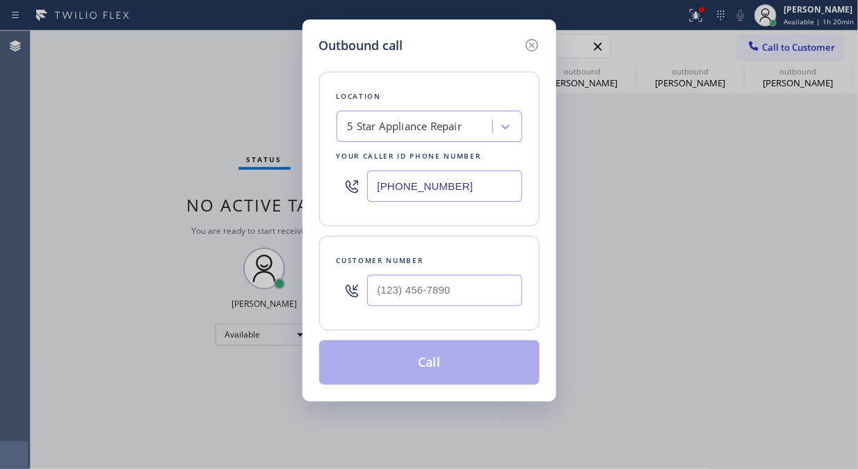
click at [781, 49] on div "Outbound call Location 5 Star Appliance Repair Your caller id phone number [PHO…" at bounding box center [429, 234] width 858 height 469
click at [473, 285] on input "(___) ___-____" at bounding box center [444, 290] width 155 height 31
paste input "831) 359-1881"
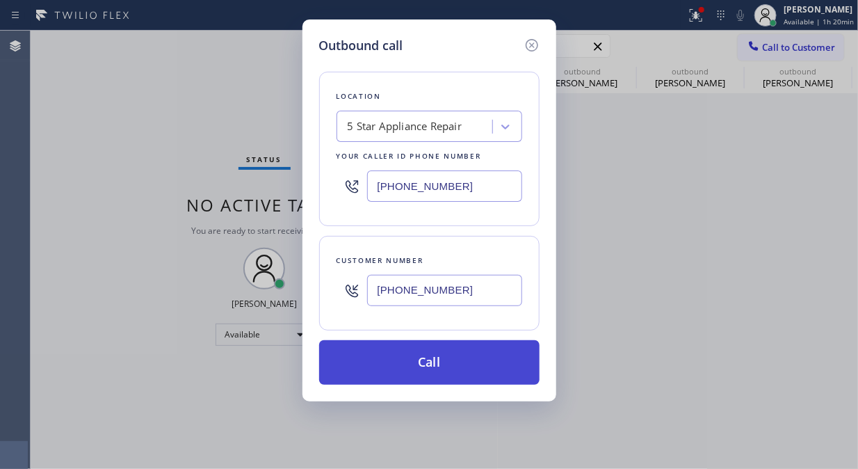
type input "[PHONE_NUMBER]"
click at [456, 360] on button "Call" at bounding box center [429, 362] width 220 height 45
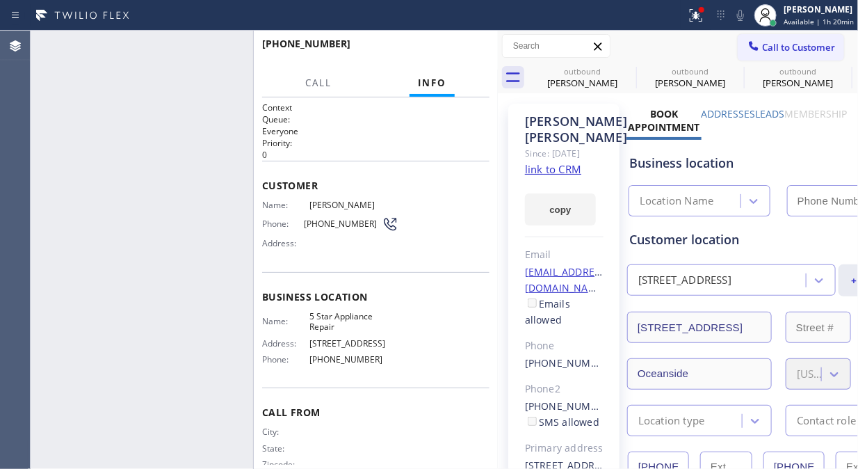
type input "[PHONE_NUMBER]"
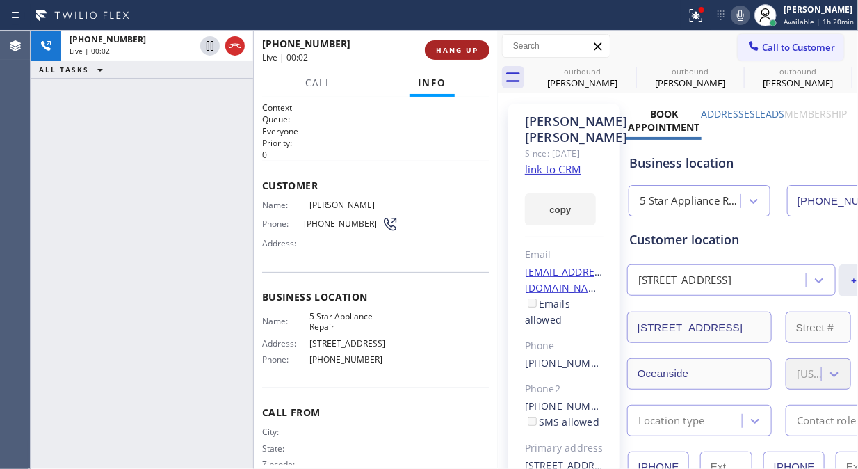
click at [474, 53] on span "HANG UP" at bounding box center [457, 50] width 42 height 10
click at [468, 47] on span "HANG UP" at bounding box center [457, 50] width 42 height 10
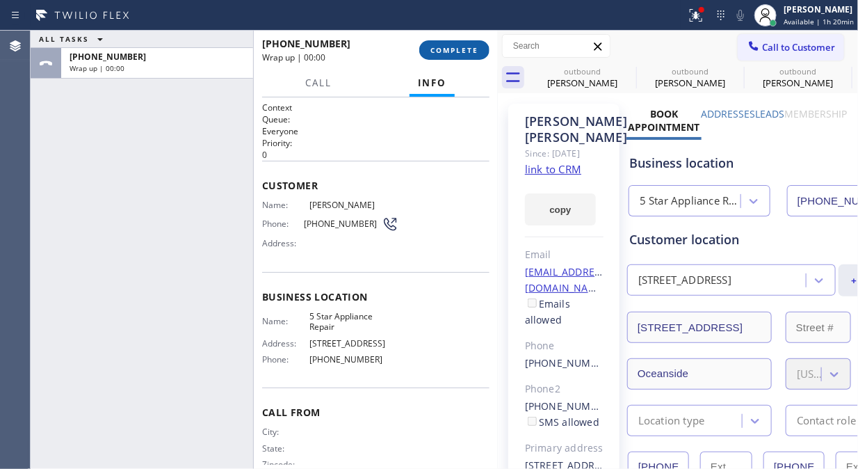
click at [469, 51] on span "COMPLETE" at bounding box center [454, 50] width 48 height 10
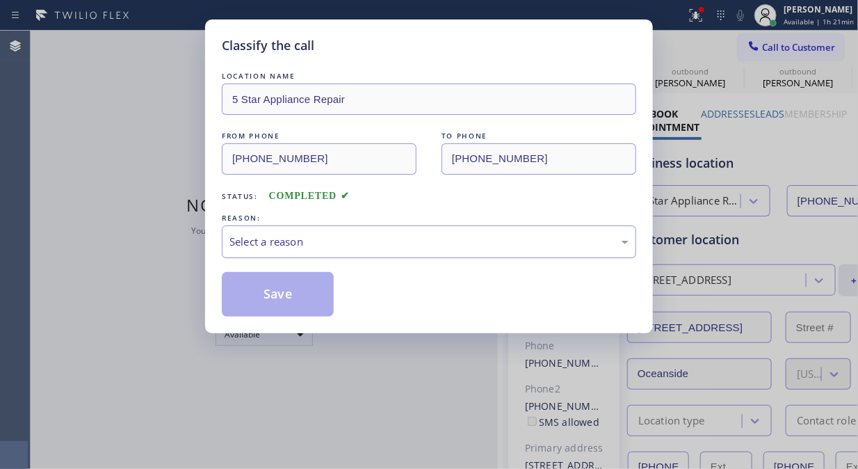
click at [445, 241] on div "Select a reason" at bounding box center [428, 242] width 399 height 16
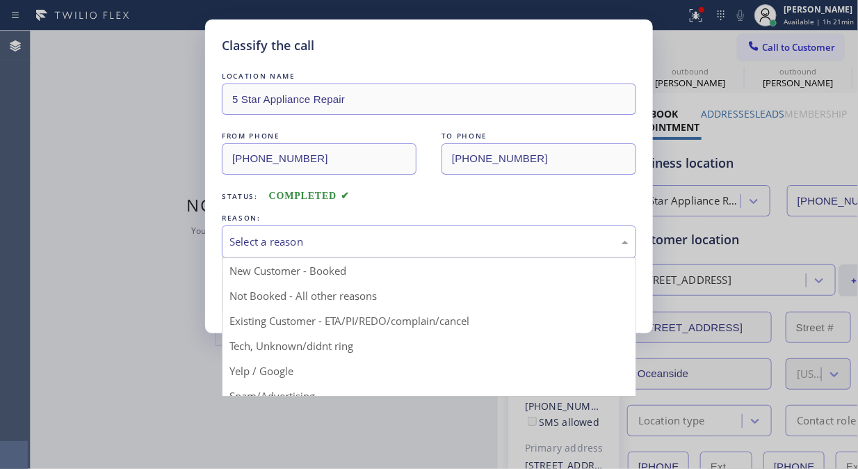
drag, startPoint x: 398, startPoint y: 309, endPoint x: 380, endPoint y: 310, distance: 18.1
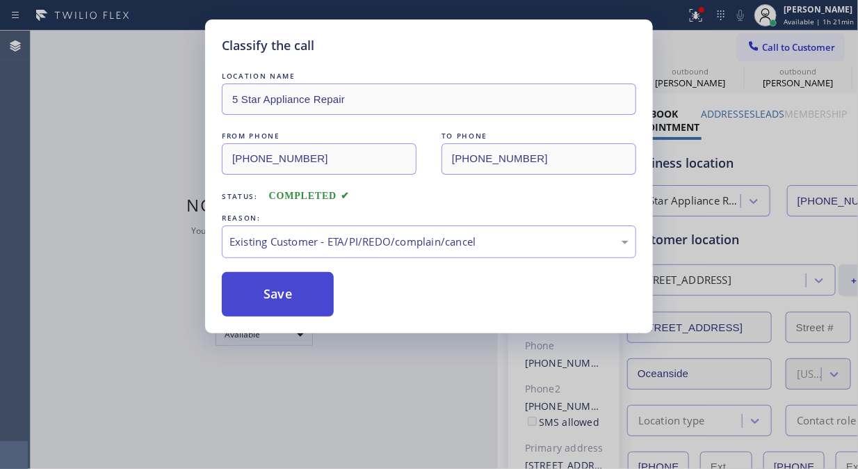
click at [280, 292] on button "Save" at bounding box center [278, 294] width 112 height 45
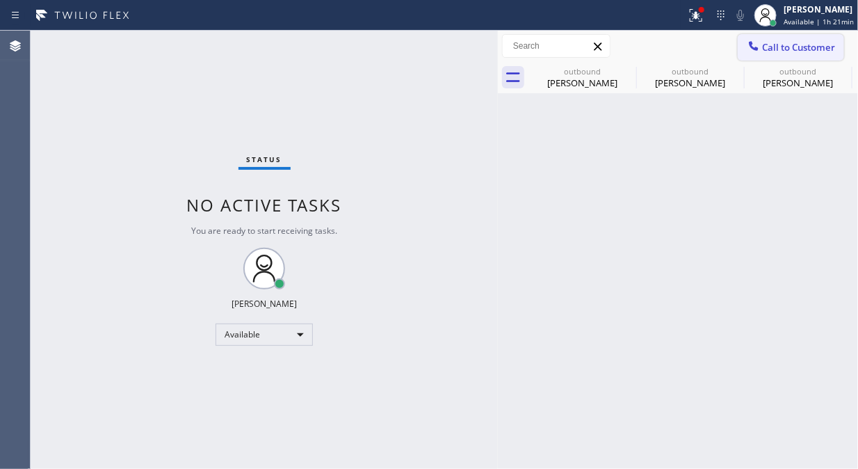
click at [784, 51] on span "Call to Customer" at bounding box center [798, 47] width 73 height 13
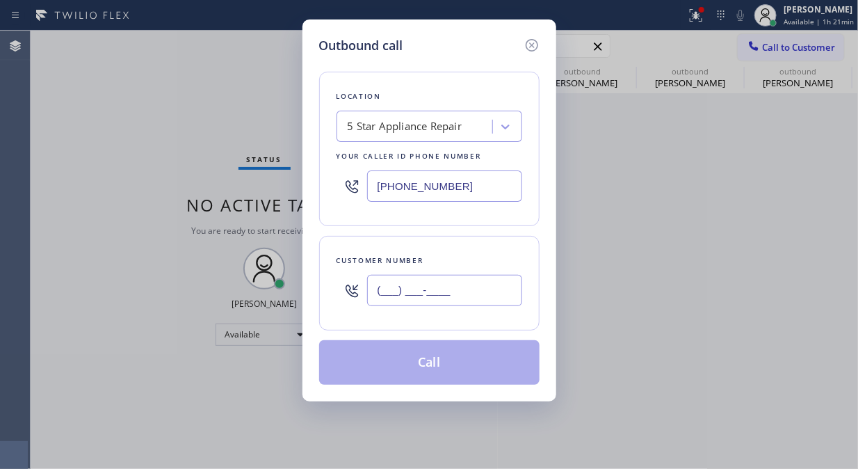
click at [409, 302] on input "(___) ___-____" at bounding box center [444, 290] width 155 height 31
paste input "619) 840-6462"
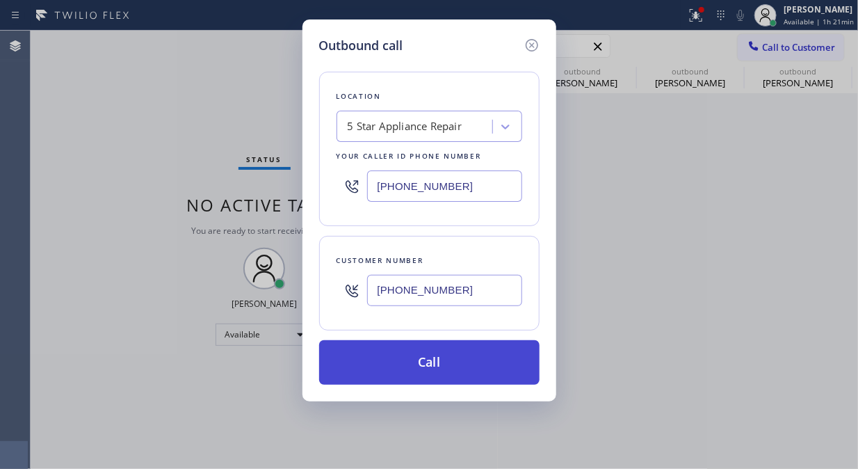
type input "[PHONE_NUMBER]"
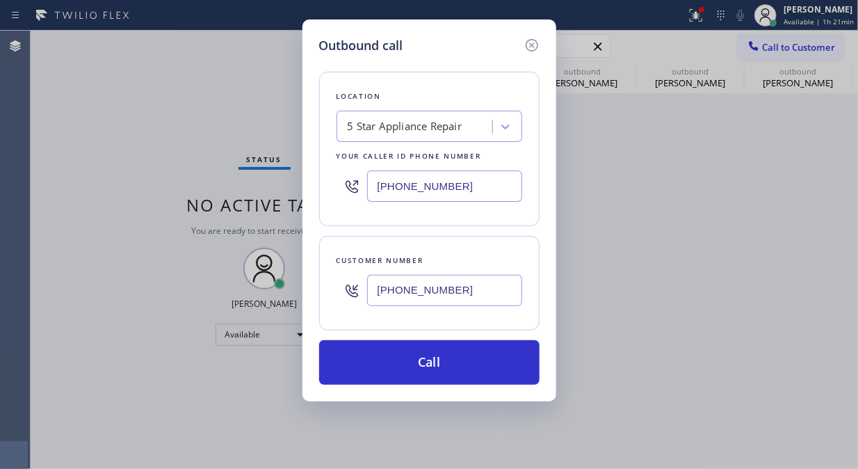
drag, startPoint x: 445, startPoint y: 369, endPoint x: 586, endPoint y: 31, distance: 365.3
click at [446, 369] on button "Call" at bounding box center [429, 362] width 220 height 45
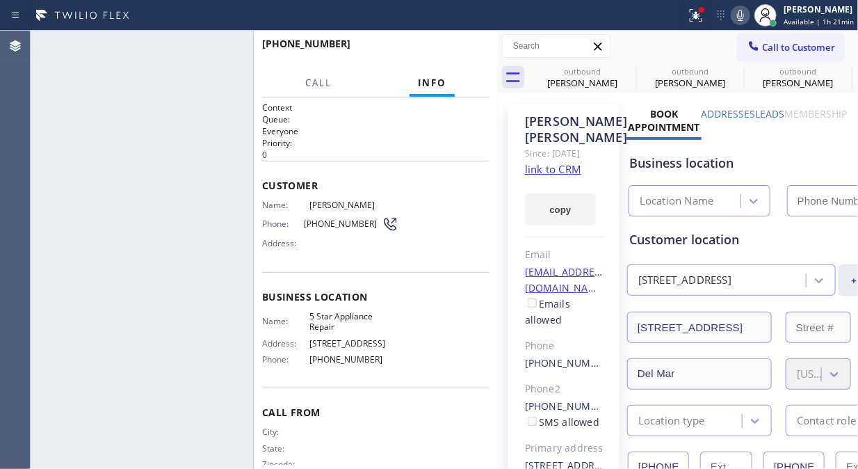
type input "[PHONE_NUMBER]"
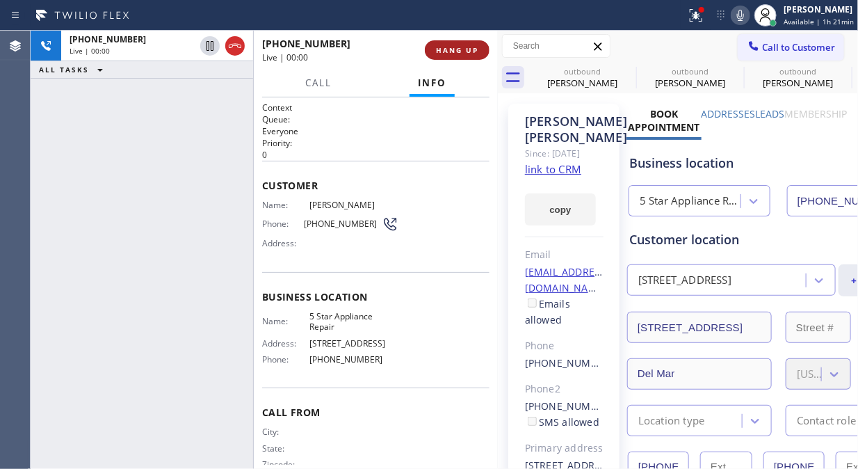
click at [442, 42] on button "HANG UP" at bounding box center [457, 49] width 65 height 19
click at [442, 47] on span "HANG UP" at bounding box center [457, 50] width 42 height 10
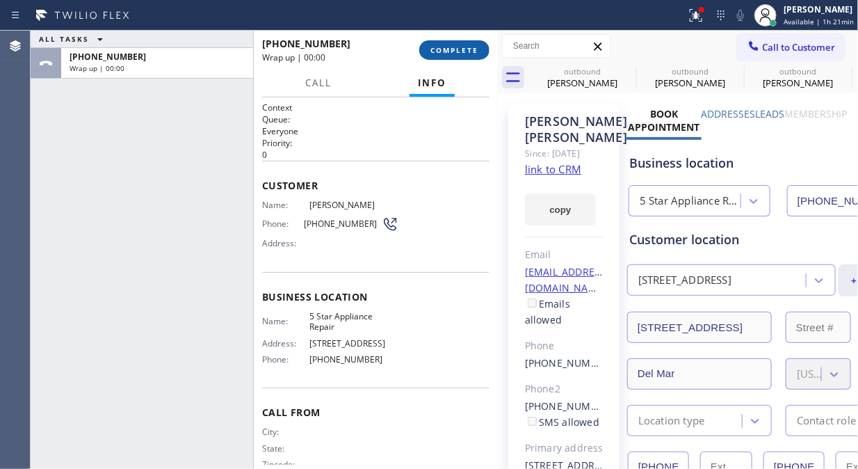
click at [450, 54] on span "COMPLETE" at bounding box center [454, 50] width 48 height 10
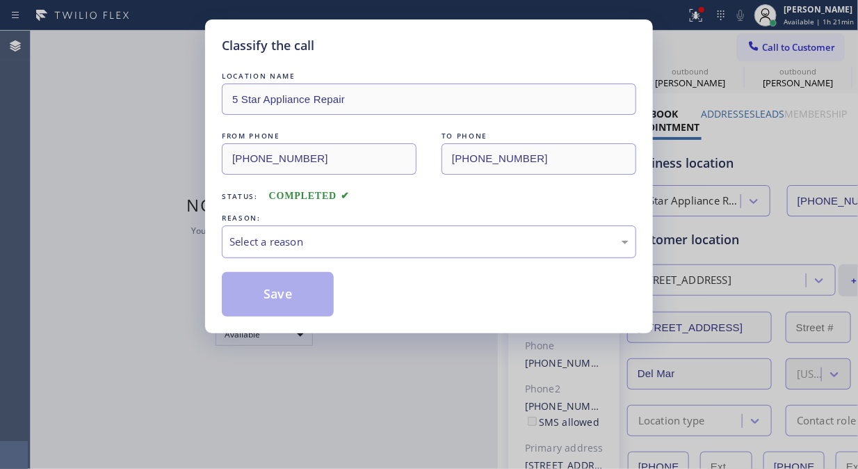
drag, startPoint x: 451, startPoint y: 232, endPoint x: 451, endPoint y: 247, distance: 14.6
click at [451, 234] on div "Select a reason" at bounding box center [429, 241] width 414 height 33
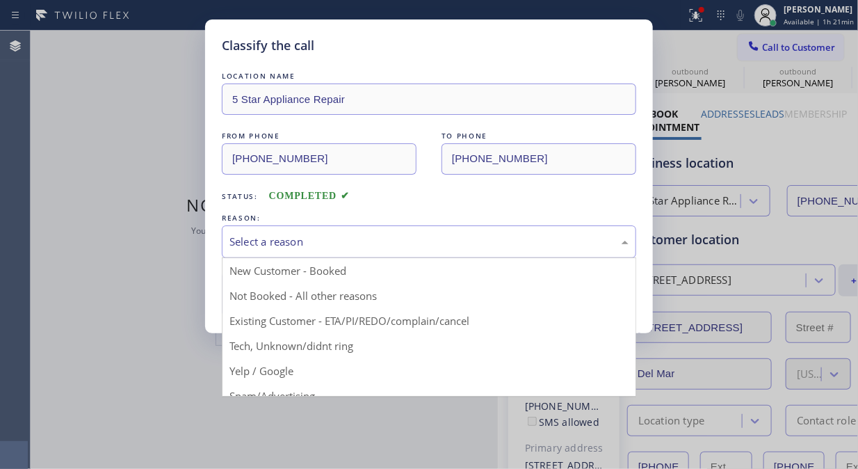
drag, startPoint x: 417, startPoint y: 313, endPoint x: 381, endPoint y: 307, distance: 36.6
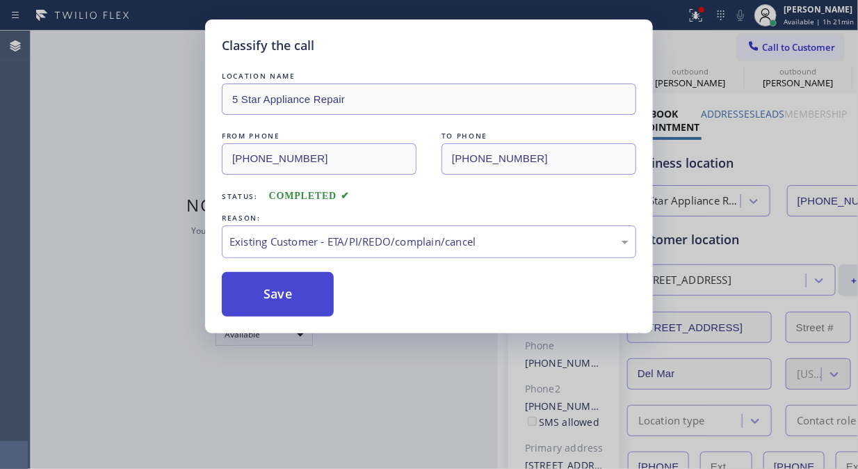
click at [287, 290] on button "Save" at bounding box center [278, 294] width 112 height 45
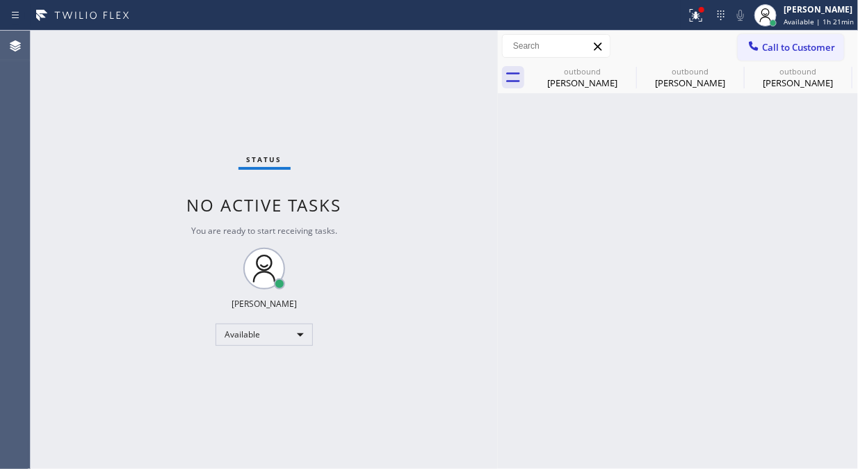
click at [787, 42] on span "Call to Customer" at bounding box center [798, 47] width 73 height 13
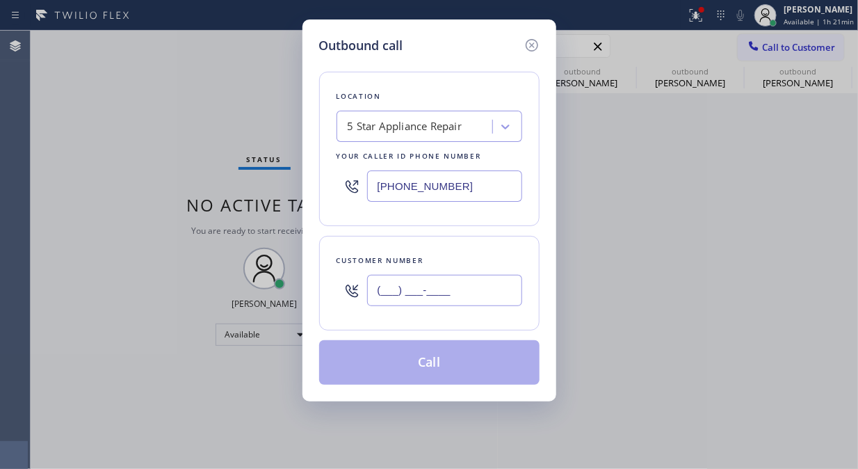
click at [378, 291] on input "(___) ___-____" at bounding box center [444, 290] width 155 height 31
paste input "760) 994-8141"
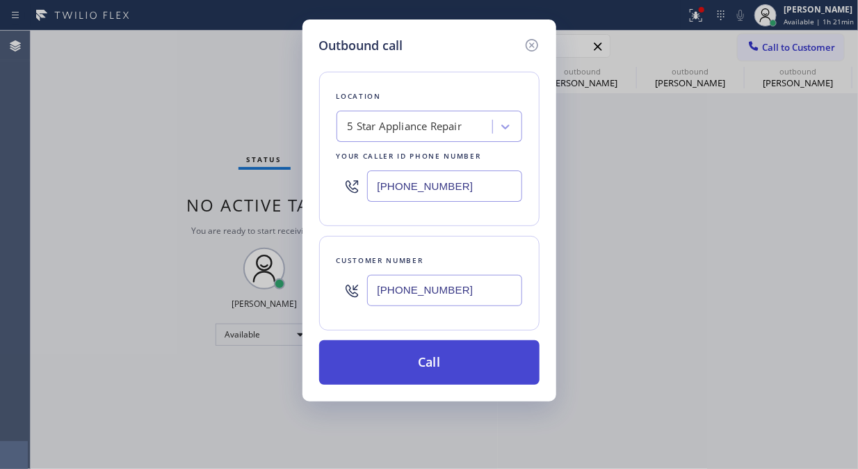
type input "[PHONE_NUMBER]"
click at [462, 370] on button "Call" at bounding box center [429, 362] width 220 height 45
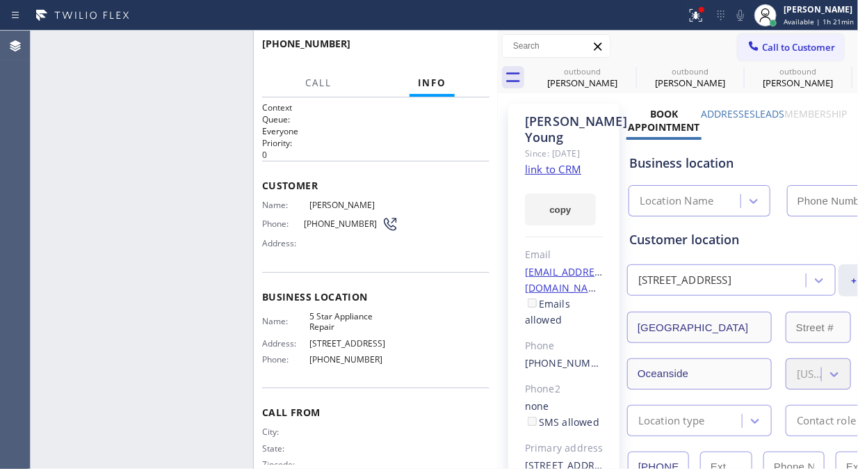
type input "[PHONE_NUMBER]"
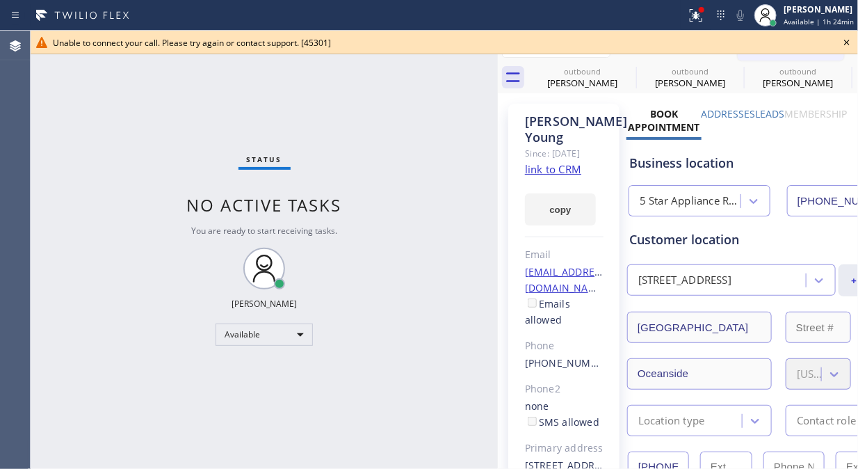
click at [846, 40] on icon at bounding box center [847, 42] width 17 height 17
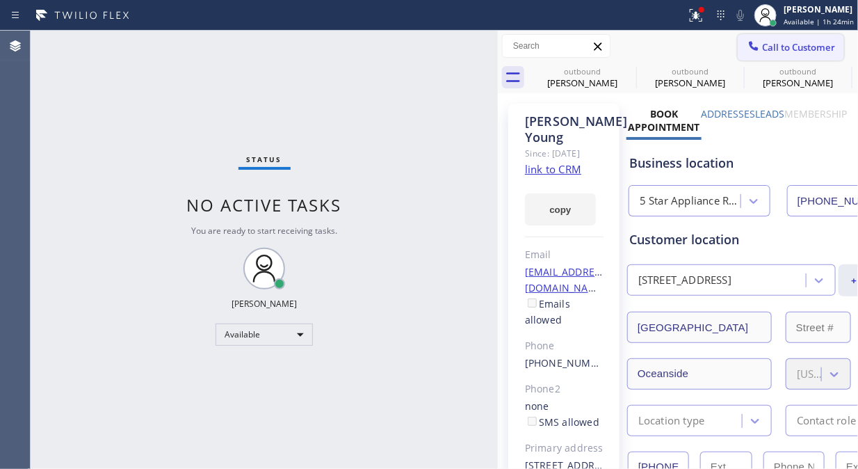
click at [781, 41] on span "Call to Customer" at bounding box center [798, 47] width 73 height 13
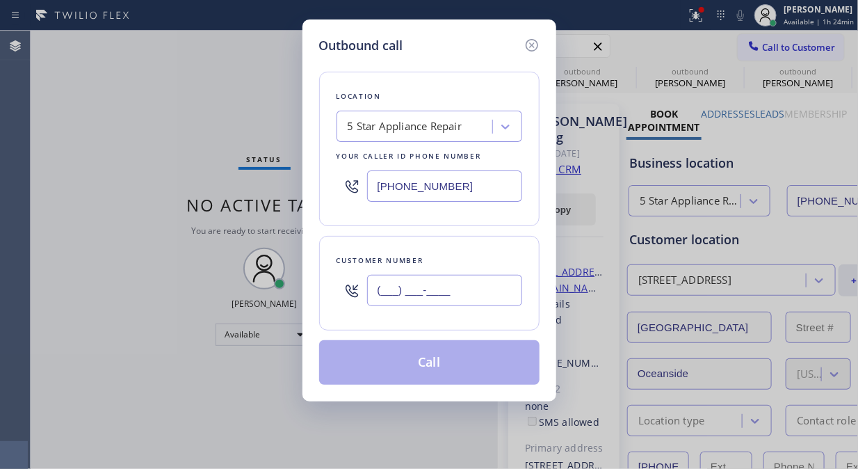
click at [484, 279] on input "(___) ___-____" at bounding box center [444, 290] width 155 height 31
paste input "760) 715-1927"
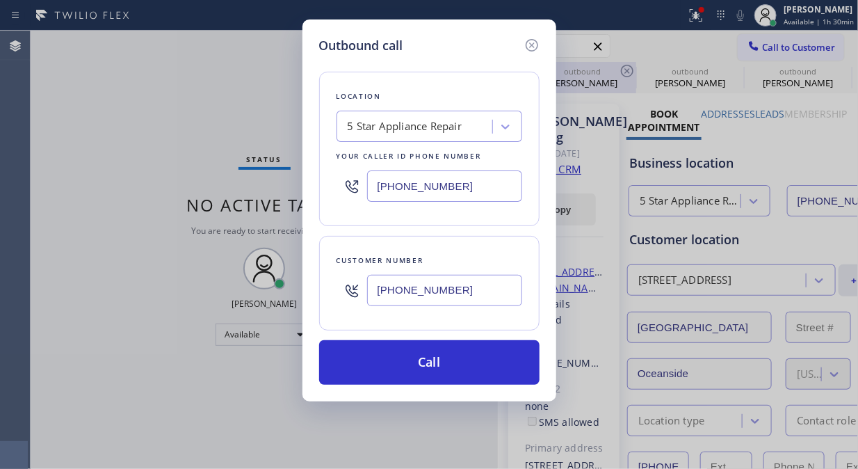
click at [531, 45] on icon at bounding box center [531, 45] width 13 height 13
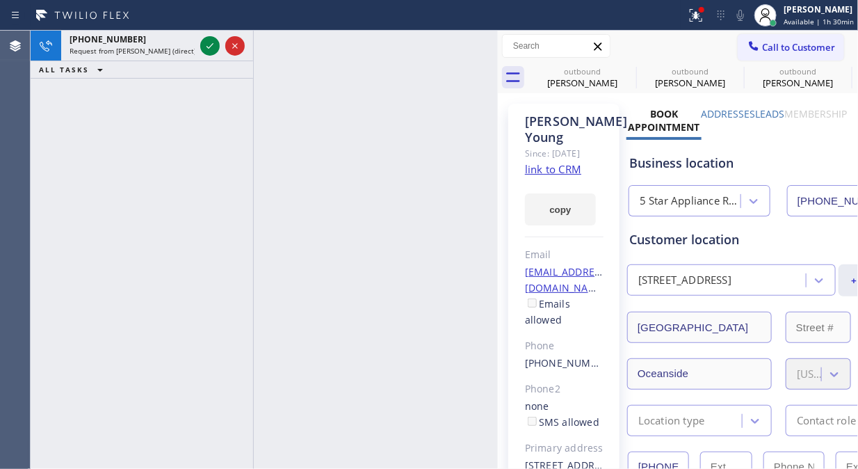
drag, startPoint x: 114, startPoint y: 126, endPoint x: 163, endPoint y: 90, distance: 60.2
click at [114, 126] on div "[PHONE_NUMBER] Request from [PERSON_NAME] (direct) ALL TASKS ALL TASKS ACTIVE T…" at bounding box center [142, 250] width 223 height 438
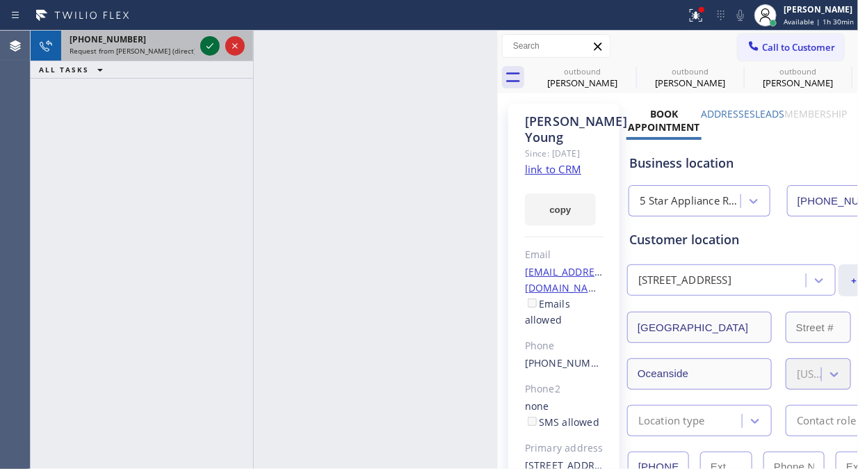
click at [204, 46] on icon at bounding box center [210, 46] width 17 height 17
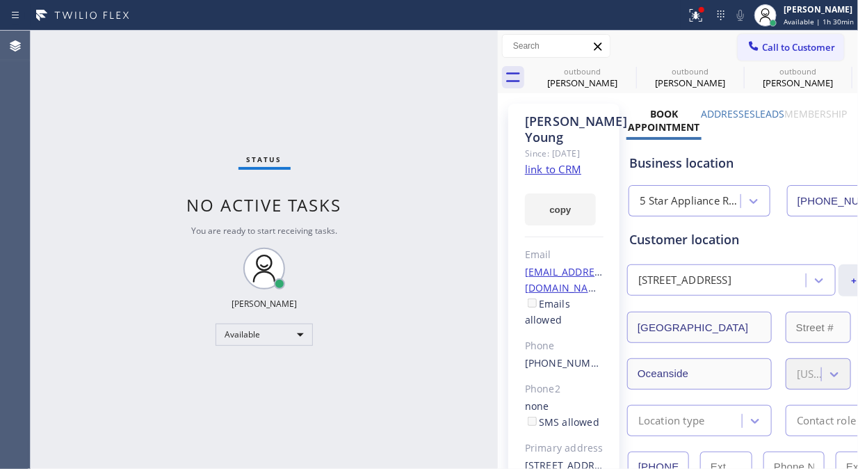
click at [557, 176] on link "link to CRM" at bounding box center [553, 169] width 56 height 14
click at [629, 66] on icon at bounding box center [627, 71] width 17 height 17
click at [0, 0] on icon at bounding box center [0, 0] width 0 height 0
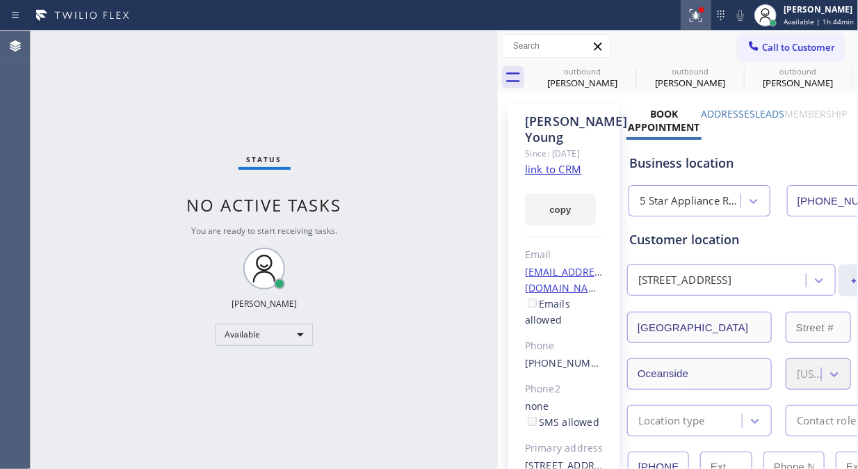
click at [0, 0] on icon at bounding box center [0, 0] width 0 height 0
click at [699, 10] on icon at bounding box center [696, 15] width 17 height 17
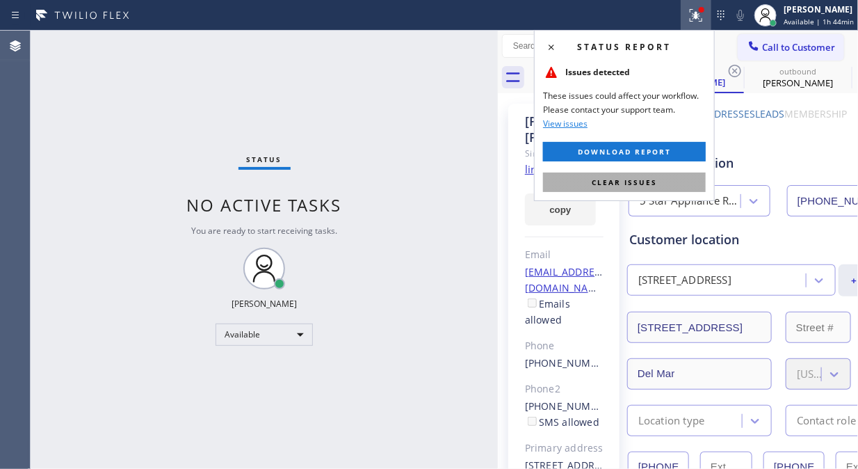
click at [654, 184] on span "Clear issues" at bounding box center [624, 182] width 65 height 10
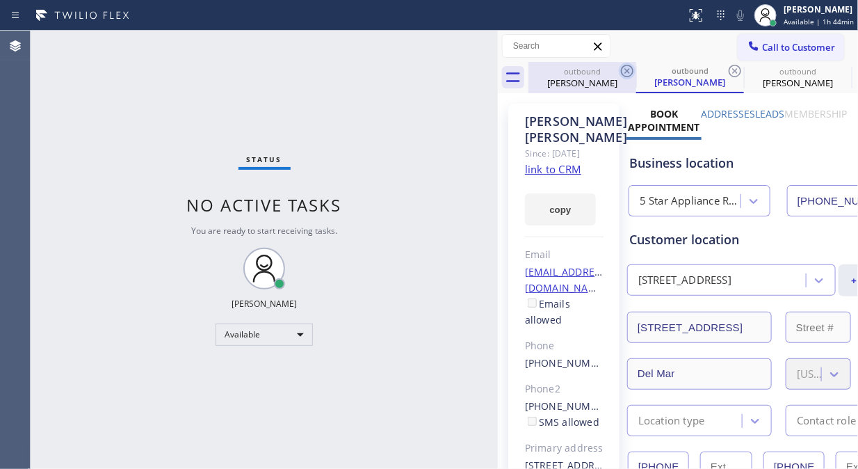
click at [622, 71] on icon at bounding box center [627, 71] width 17 height 17
click at [727, 71] on icon at bounding box center [735, 71] width 17 height 17
click at [0, 0] on icon at bounding box center [0, 0] width 0 height 0
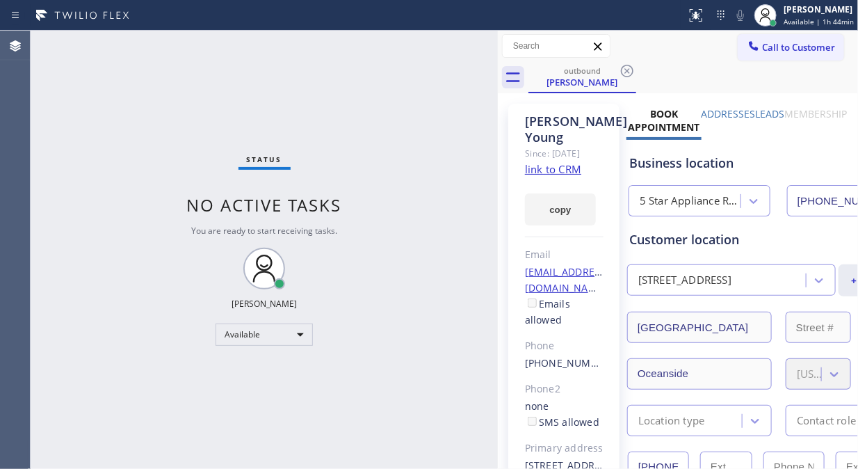
click at [623, 71] on icon at bounding box center [627, 71] width 17 height 17
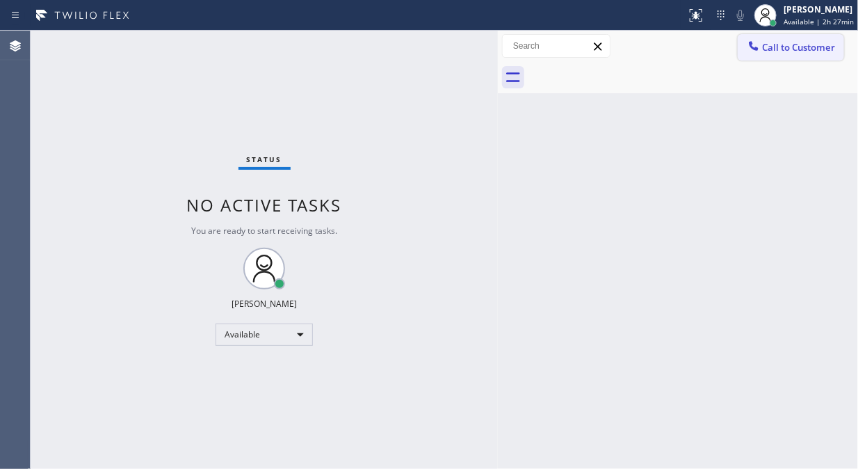
click at [775, 46] on span "Call to Customer" at bounding box center [798, 47] width 73 height 13
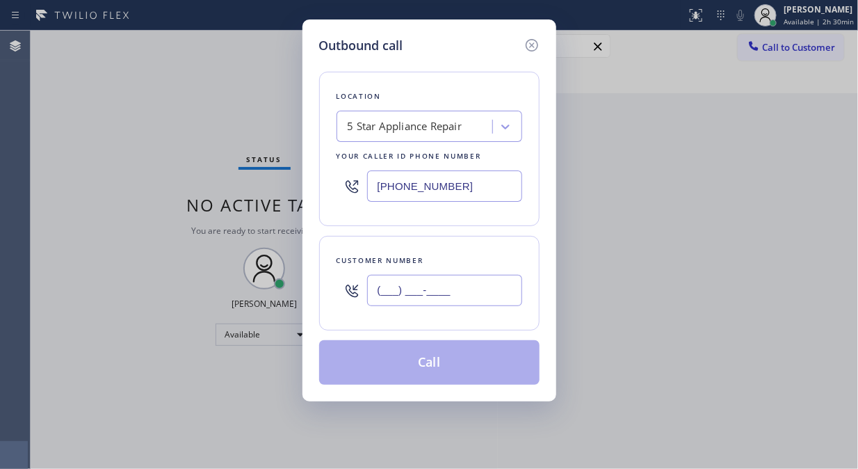
click at [376, 295] on input "(___) ___-____" at bounding box center [444, 290] width 155 height 31
paste input "760) 715-1927"
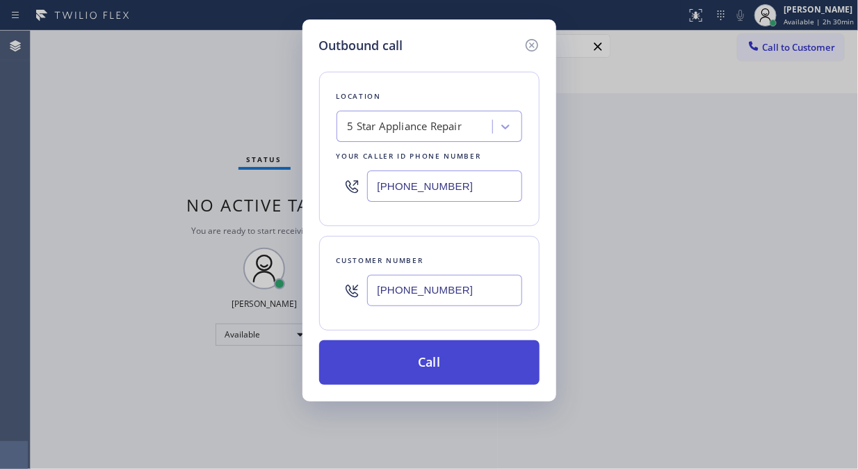
type input "[PHONE_NUMBER]"
click at [441, 366] on button "Call" at bounding box center [429, 362] width 220 height 45
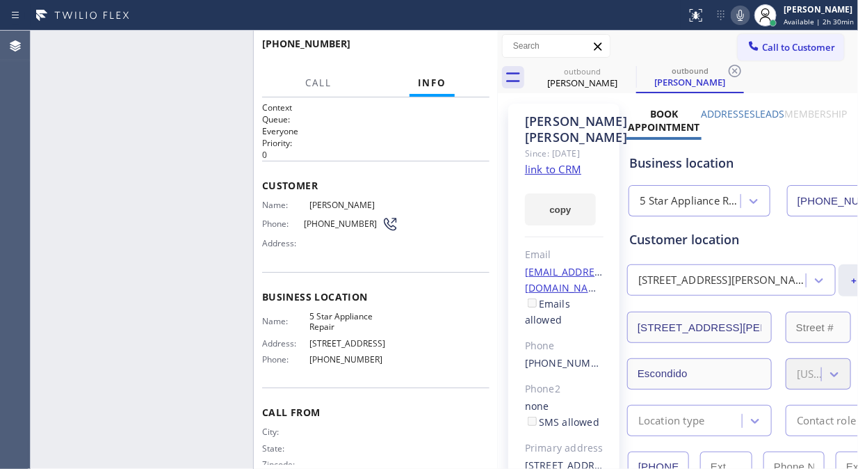
type input "[PHONE_NUMBER]"
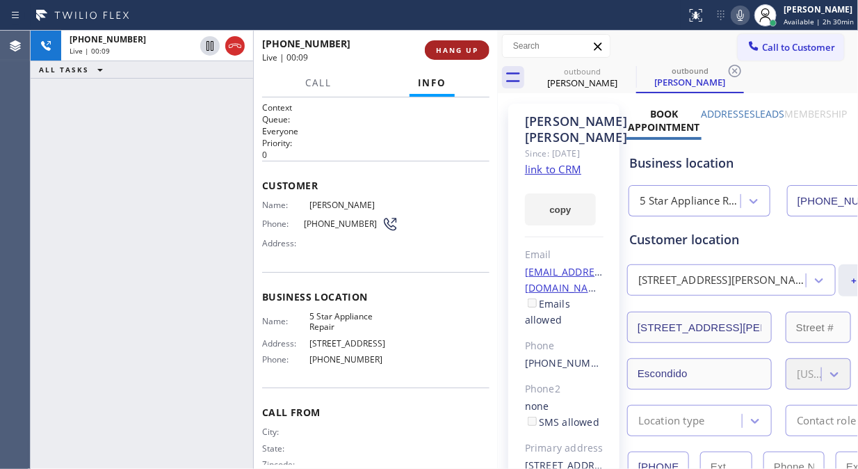
click at [451, 57] on button "HANG UP" at bounding box center [457, 49] width 65 height 19
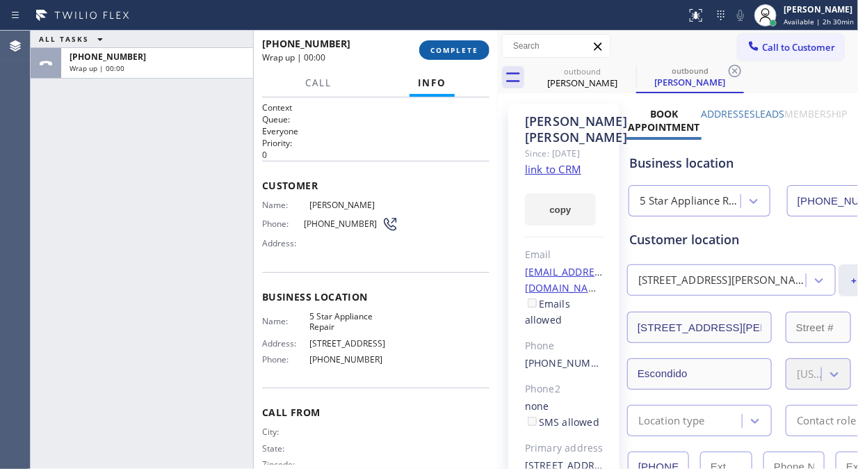
click at [465, 54] on span "COMPLETE" at bounding box center [454, 50] width 48 height 10
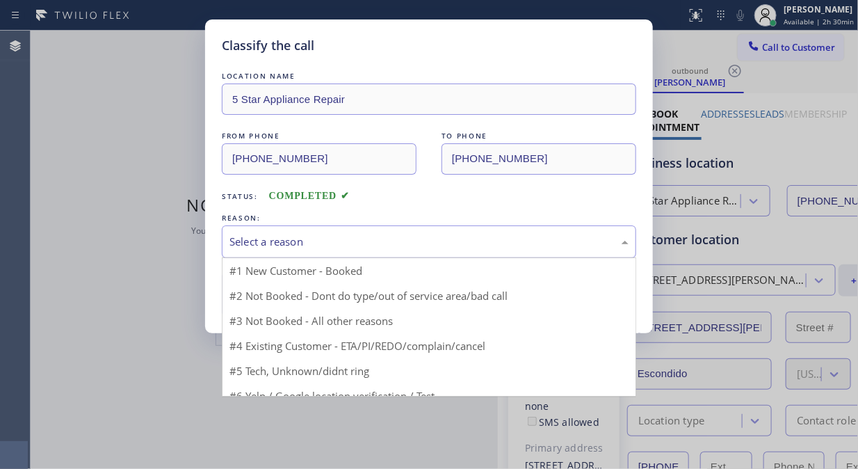
click at [438, 238] on div "Select a reason" at bounding box center [428, 242] width 399 height 16
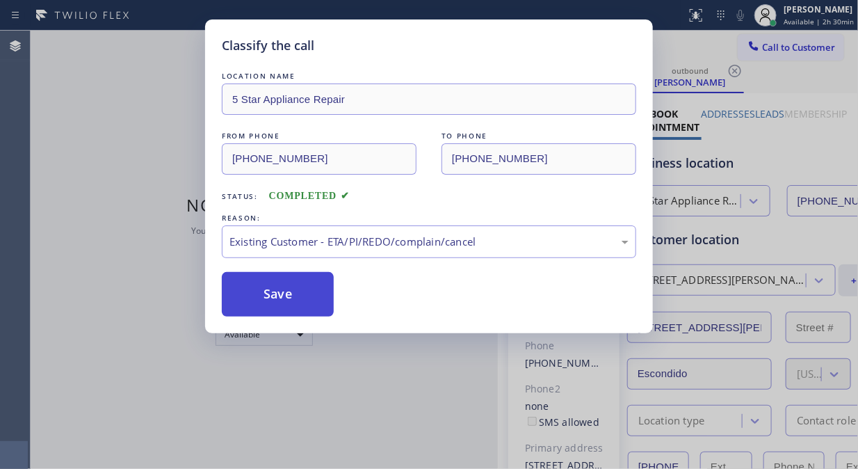
click at [283, 305] on button "Save" at bounding box center [278, 294] width 112 height 45
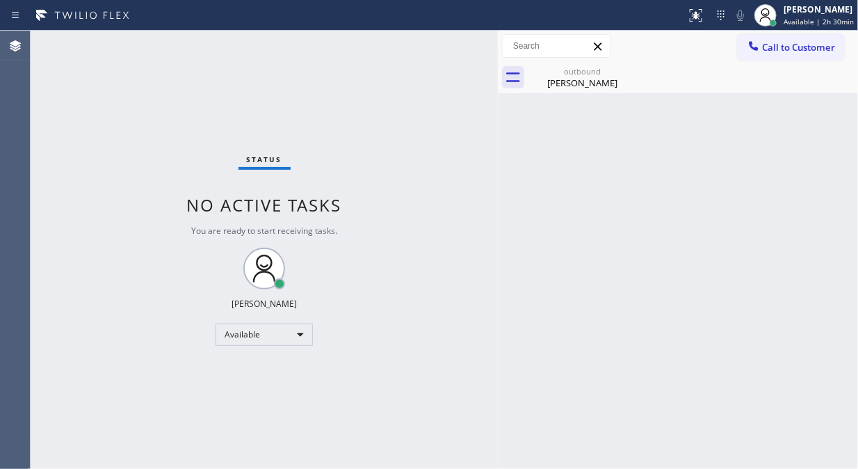
click at [757, 46] on icon at bounding box center [754, 46] width 14 height 14
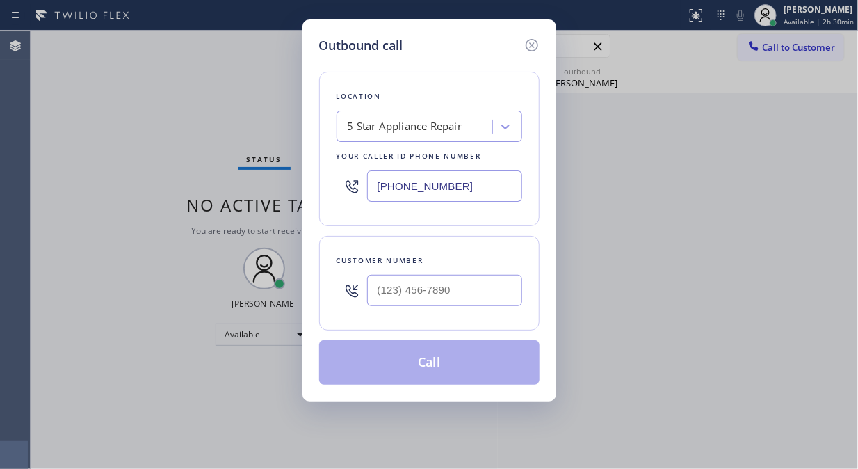
click at [492, 271] on div "Customer number" at bounding box center [429, 283] width 220 height 95
click at [478, 289] on input "(___) ___-____" at bounding box center [444, 290] width 155 height 31
paste input "619) 871-1201"
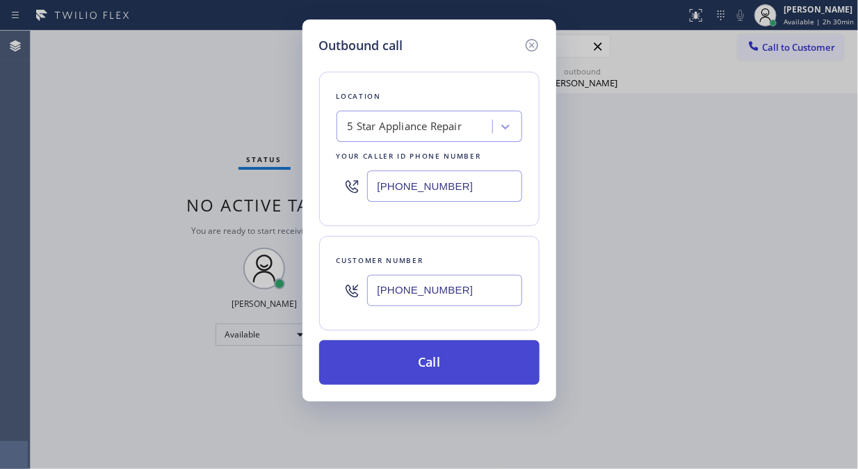
type input "[PHONE_NUMBER]"
click at [502, 373] on button "Call" at bounding box center [429, 362] width 220 height 45
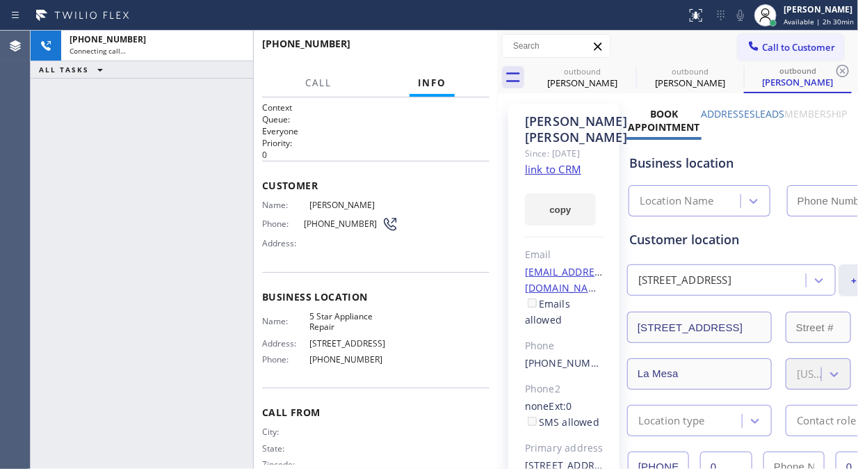
type input "[PHONE_NUMBER]"
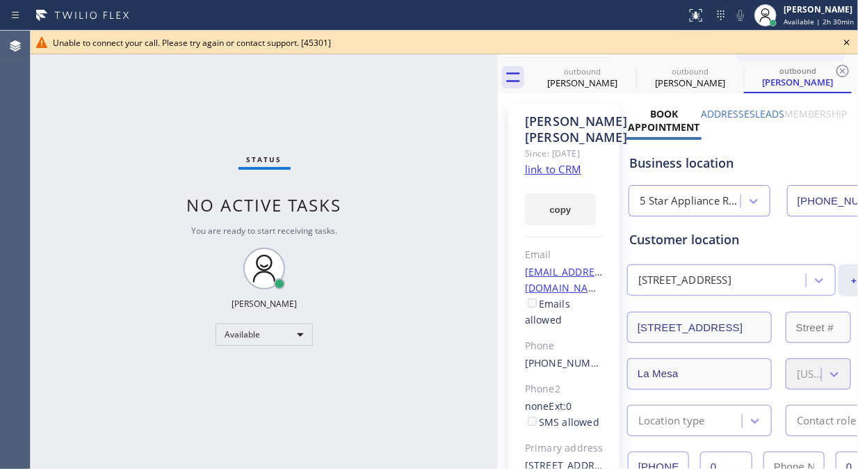
click at [825, 35] on div "Unable to connect your call. Please try again or contact support. [45301]" at bounding box center [445, 43] width 828 height 24
click at [846, 42] on icon at bounding box center [847, 43] width 6 height 6
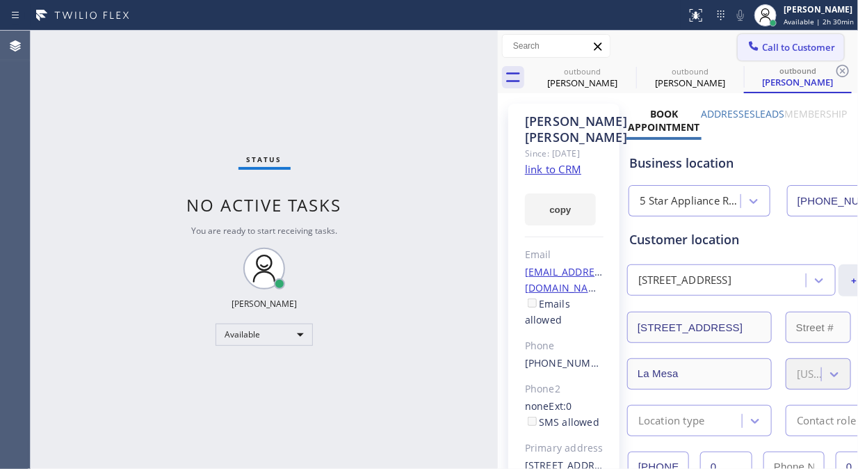
click at [800, 53] on span "Call to Customer" at bounding box center [798, 47] width 73 height 13
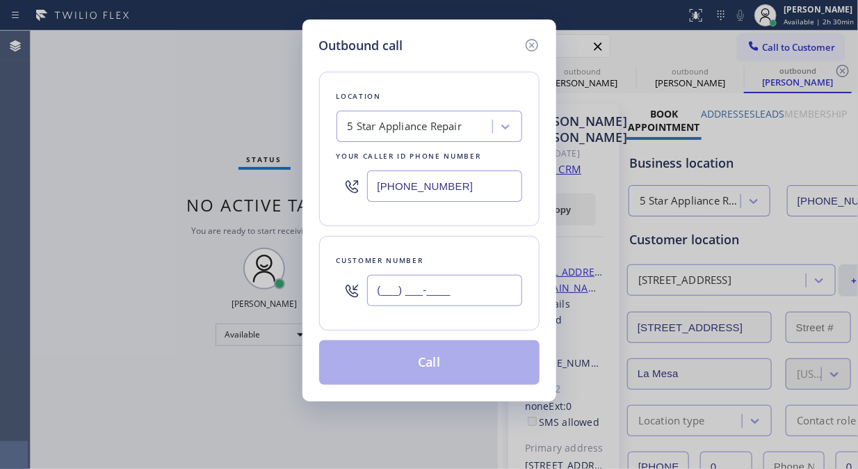
click at [453, 290] on input "(___) ___-____" at bounding box center [444, 290] width 155 height 31
paste input "949) 463-2511"
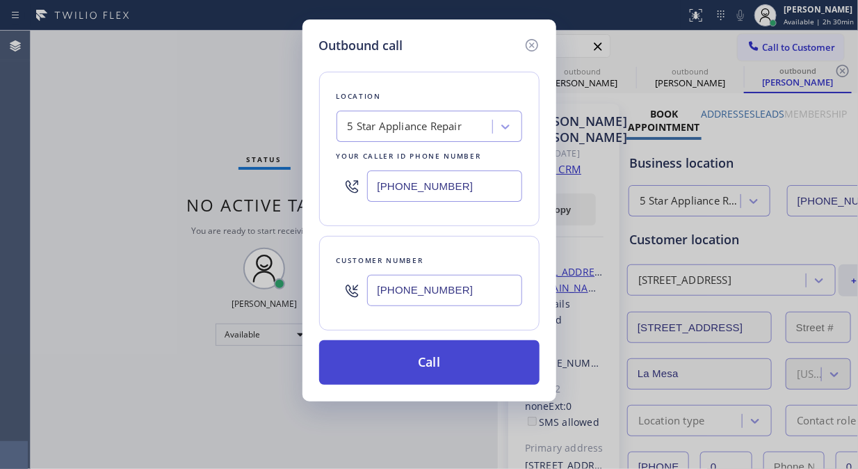
type input "[PHONE_NUMBER]"
click at [469, 376] on button "Call" at bounding box center [429, 362] width 220 height 45
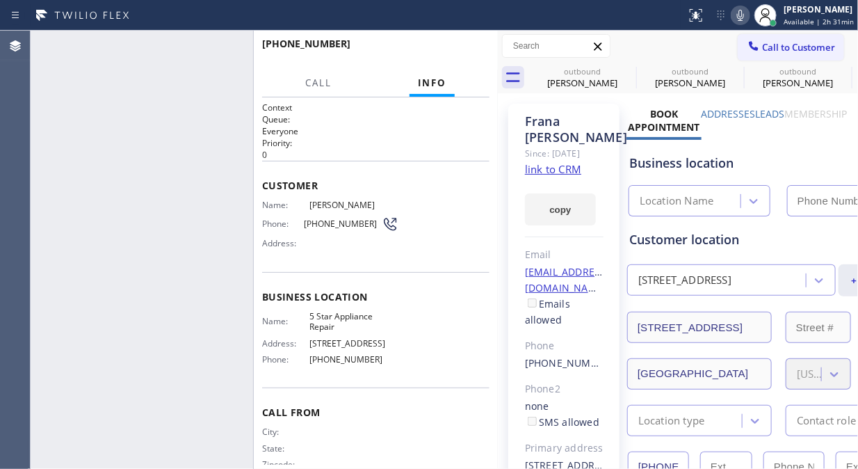
type input "[PHONE_NUMBER]"
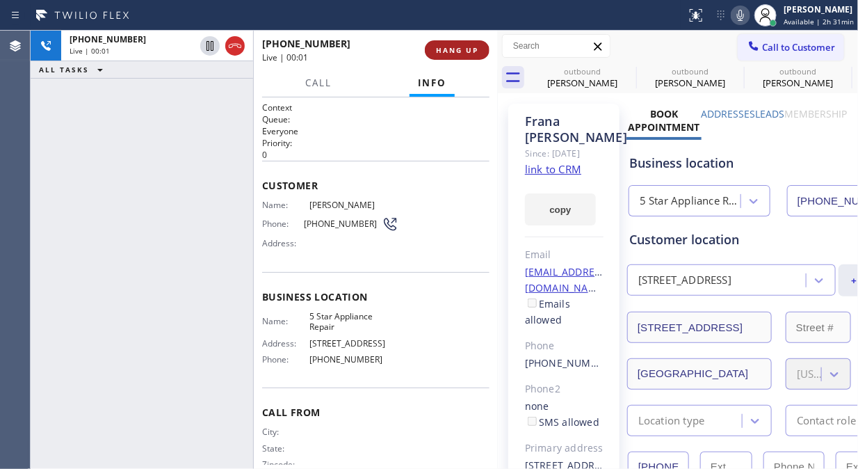
click at [439, 44] on button "HANG UP" at bounding box center [457, 49] width 65 height 19
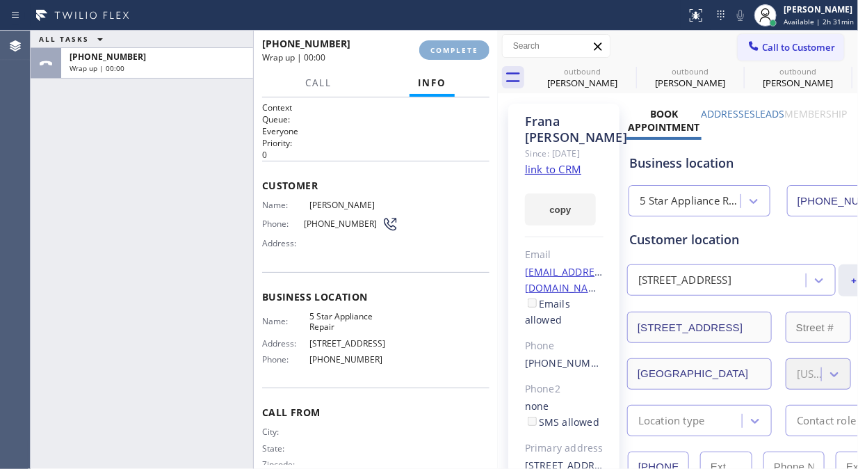
click at [439, 51] on span "COMPLETE" at bounding box center [454, 50] width 48 height 10
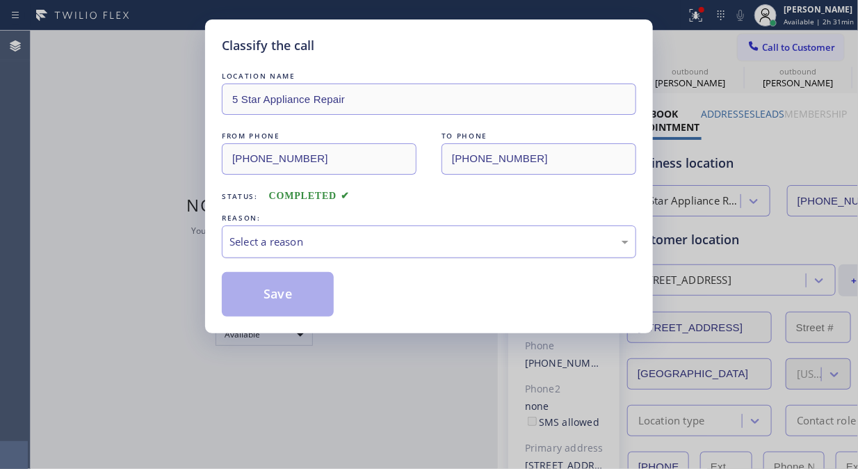
drag, startPoint x: 416, startPoint y: 243, endPoint x: 415, endPoint y: 255, distance: 11.1
click at [416, 245] on div "Select a reason" at bounding box center [428, 242] width 399 height 16
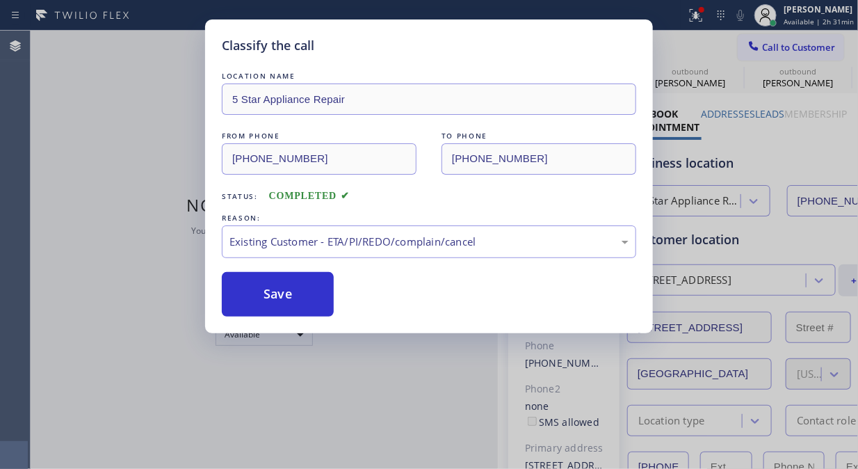
drag, startPoint x: 291, startPoint y: 300, endPoint x: 716, endPoint y: 135, distance: 456.6
click at [291, 300] on button "Save" at bounding box center [278, 294] width 112 height 45
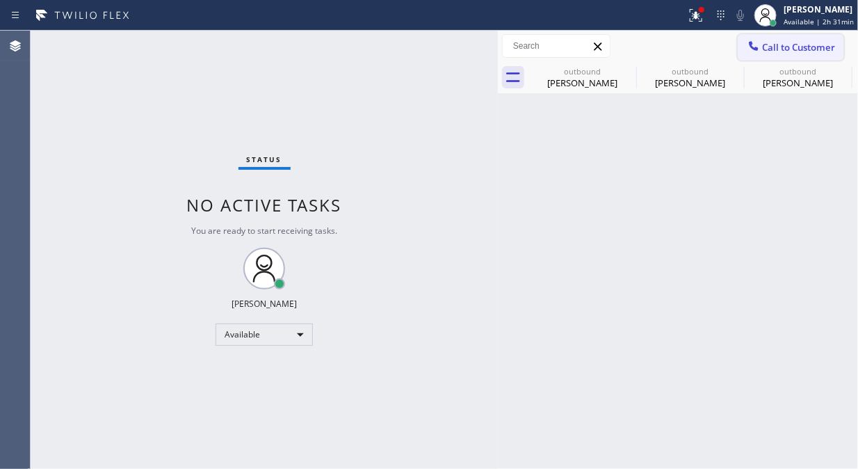
click at [770, 52] on span "Call to Customer" at bounding box center [798, 47] width 73 height 13
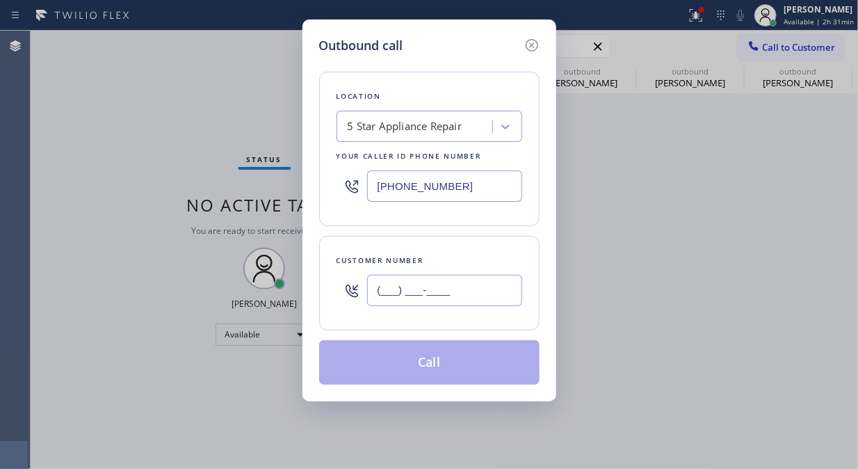
click at [421, 297] on input "(___) ___-____" at bounding box center [444, 290] width 155 height 31
paste input "858) 692-0119"
type input "[PHONE_NUMBER]"
click at [477, 366] on button "Call" at bounding box center [429, 362] width 220 height 45
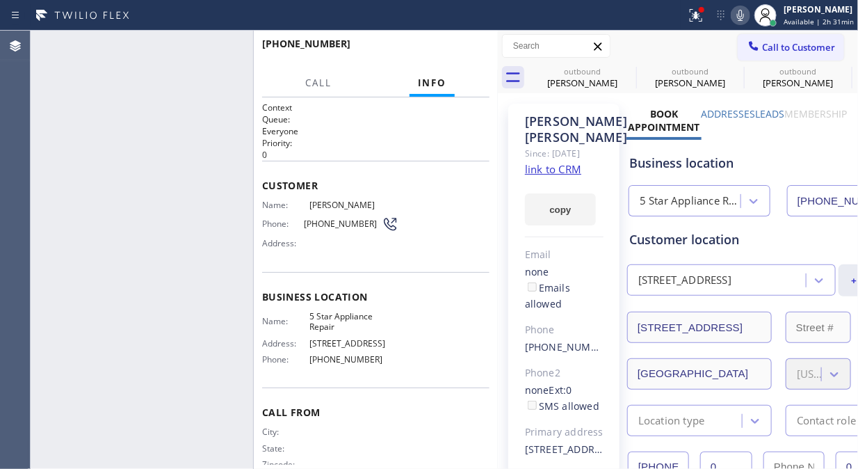
type input "[PHONE_NUMBER]"
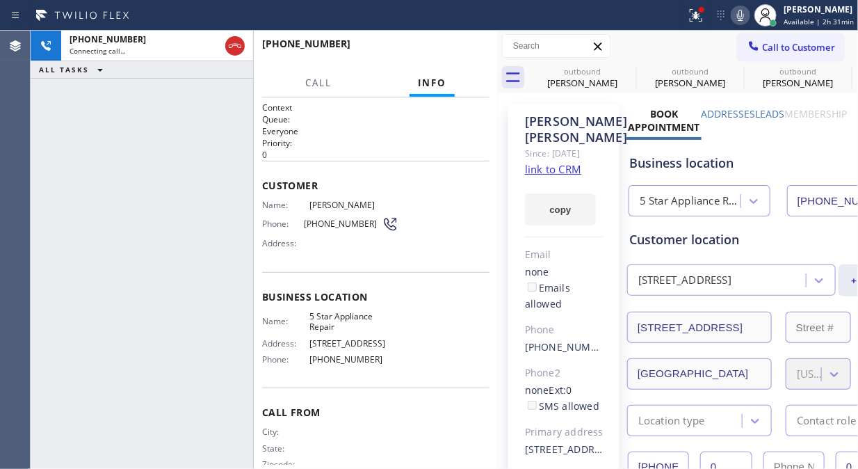
click at [748, 19] on icon at bounding box center [740, 15] width 17 height 17
click at [744, 17] on icon at bounding box center [740, 15] width 17 height 17
click at [702, 17] on icon at bounding box center [696, 15] width 13 height 13
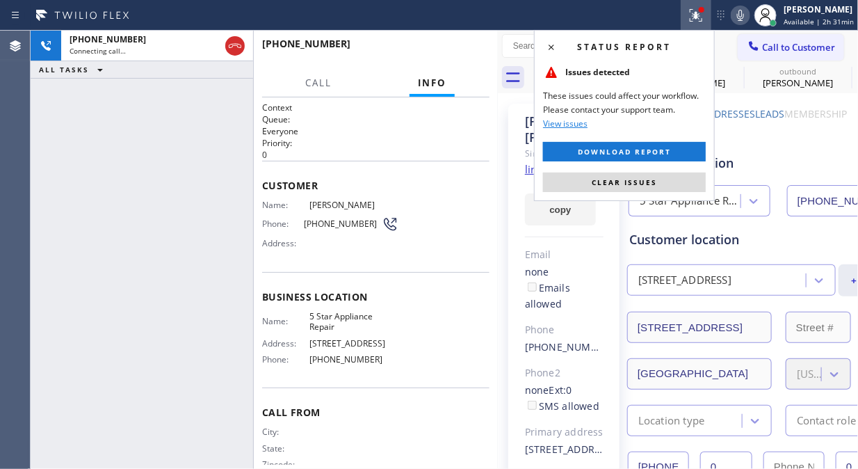
click at [656, 179] on span "Clear issues" at bounding box center [624, 182] width 65 height 10
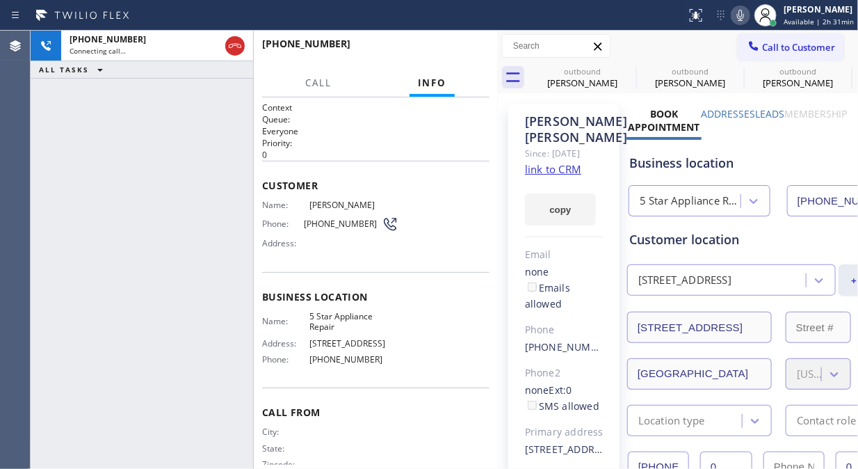
click at [749, 17] on icon at bounding box center [740, 15] width 17 height 17
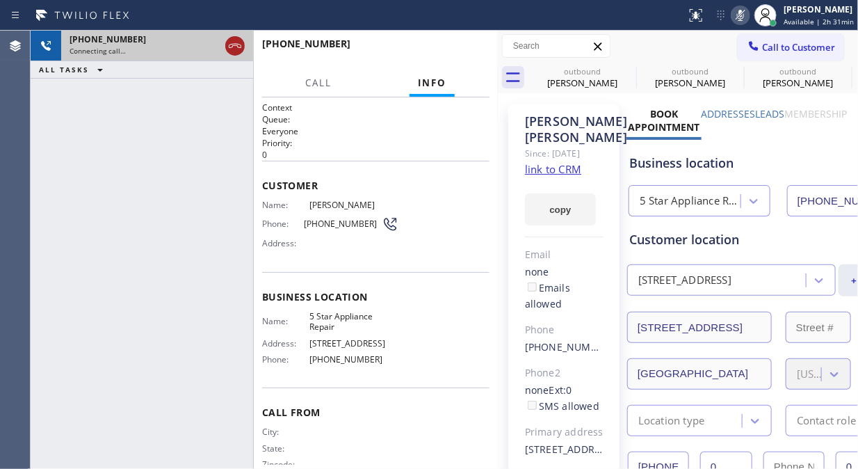
click at [230, 47] on icon at bounding box center [235, 46] width 13 height 4
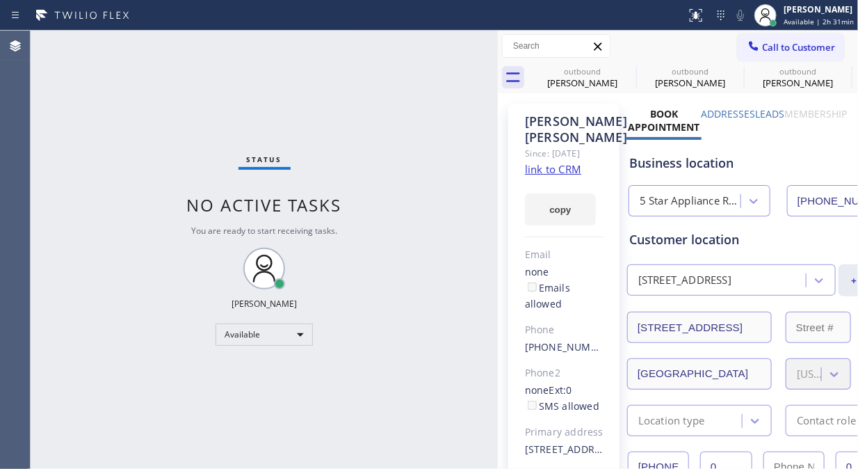
click at [776, 43] on span "Call to Customer" at bounding box center [798, 47] width 73 height 13
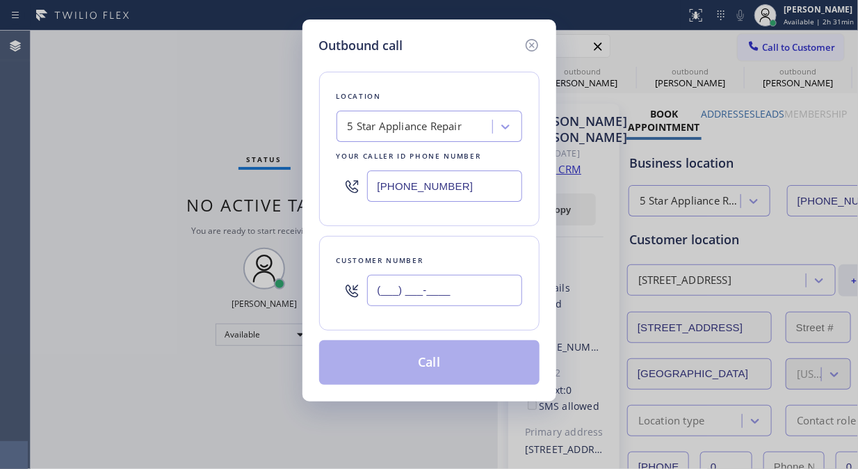
click at [378, 286] on input "(___) ___-____" at bounding box center [444, 290] width 155 height 31
paste input "858) 568-0411"
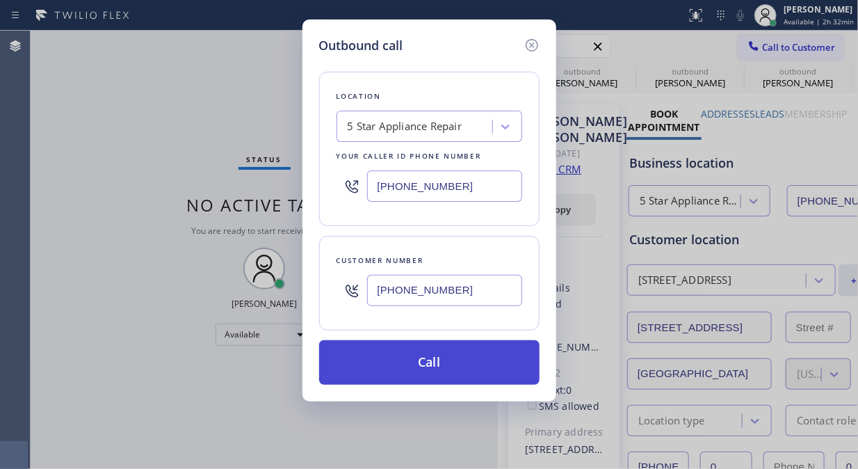
click at [464, 364] on button "Call" at bounding box center [429, 362] width 220 height 45
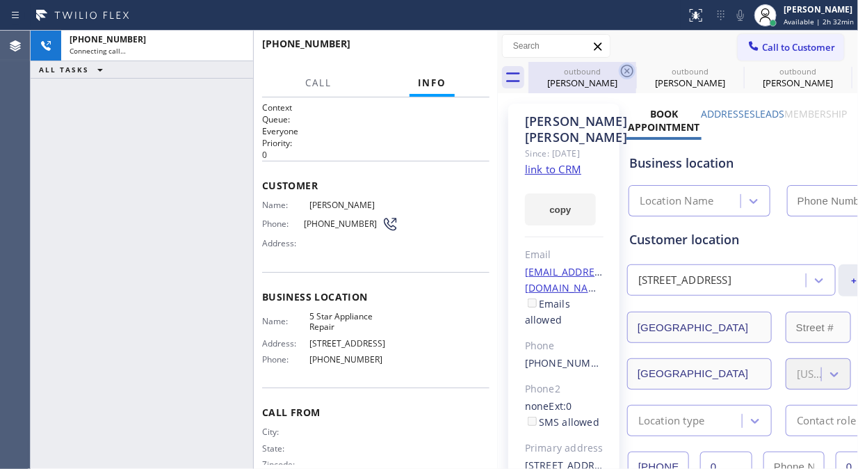
click at [627, 70] on icon at bounding box center [627, 71] width 17 height 17
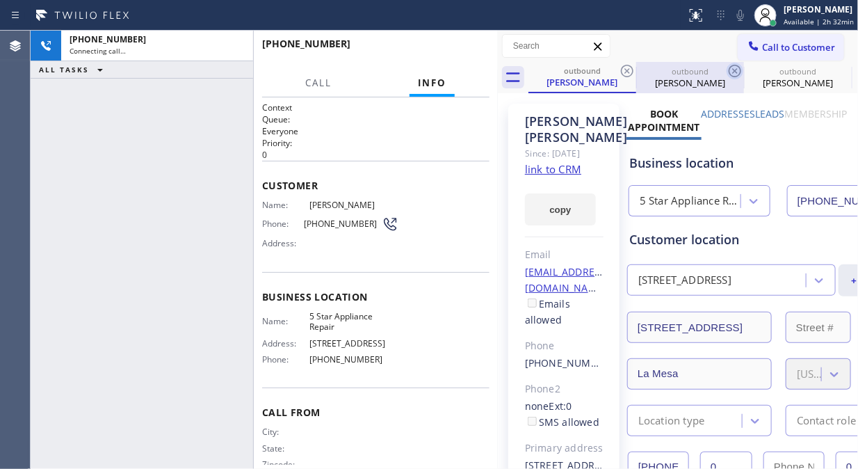
click at [628, 70] on icon at bounding box center [627, 71] width 13 height 13
click at [631, 70] on icon at bounding box center [627, 71] width 17 height 17
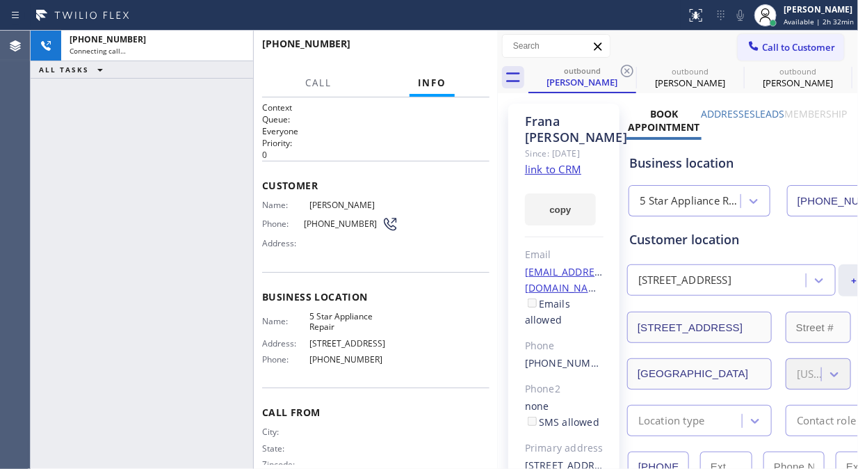
click at [631, 70] on icon at bounding box center [627, 71] width 17 height 17
click at [0, 0] on icon at bounding box center [0, 0] width 0 height 0
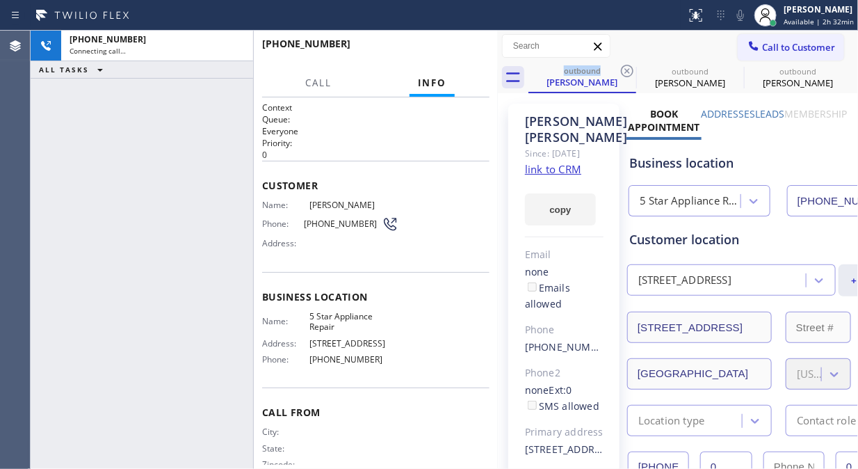
click at [631, 70] on icon at bounding box center [627, 71] width 17 height 17
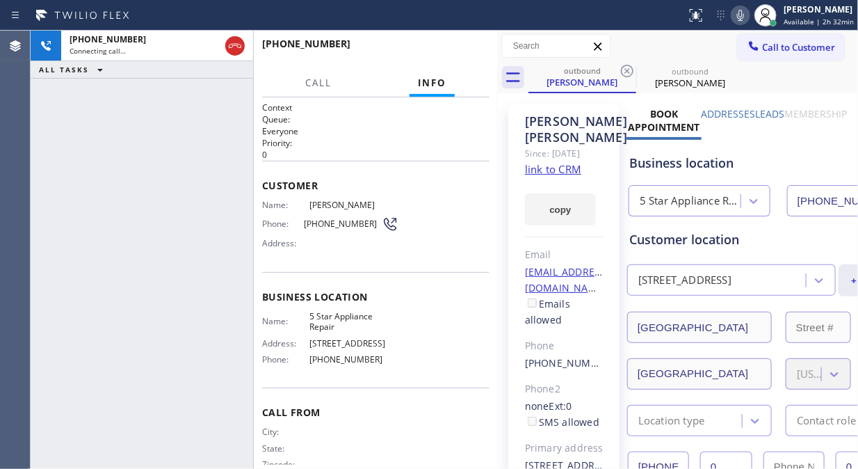
click at [631, 70] on icon at bounding box center [627, 71] width 17 height 17
click at [738, 16] on icon at bounding box center [740, 15] width 17 height 17
click at [739, 15] on icon at bounding box center [740, 15] width 17 height 17
click at [449, 59] on button "HANG UP" at bounding box center [457, 49] width 65 height 19
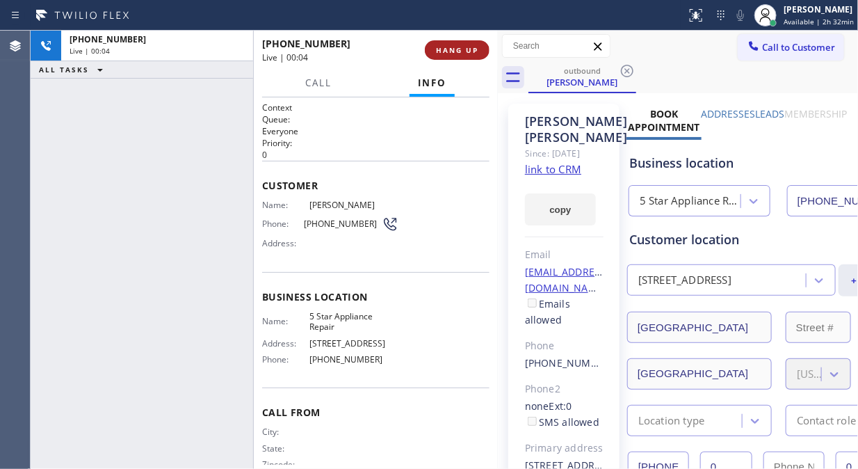
click at [457, 49] on span "HANG UP" at bounding box center [457, 50] width 42 height 10
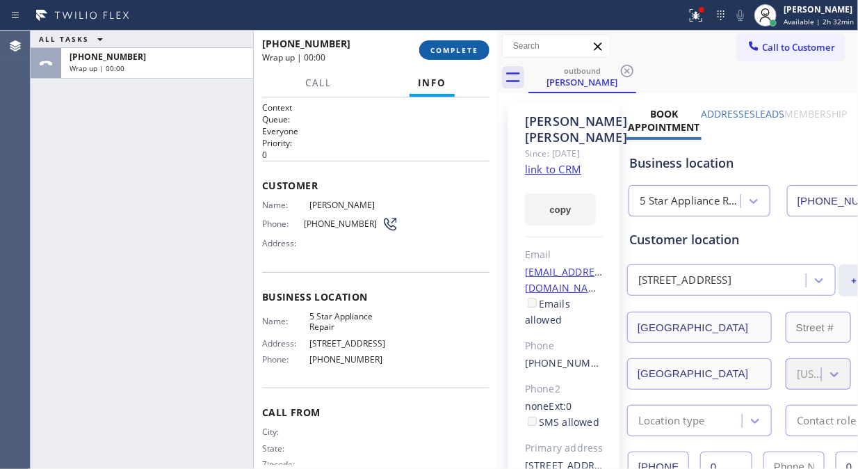
click at [456, 46] on span "COMPLETE" at bounding box center [454, 50] width 48 height 10
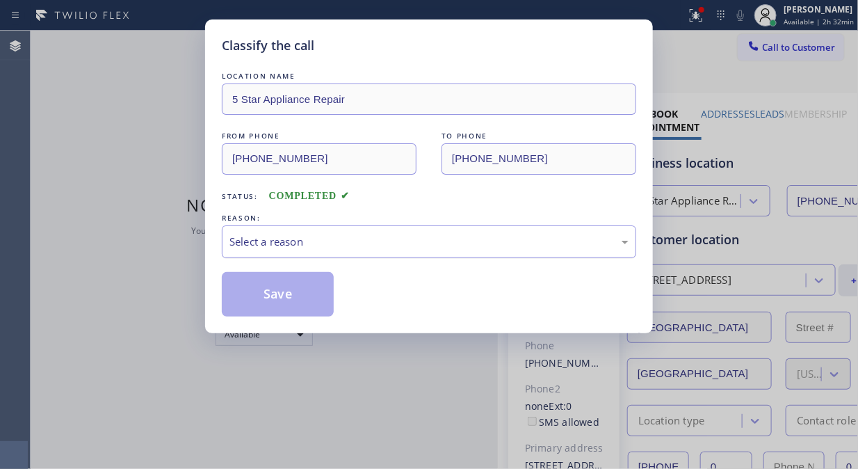
click at [464, 237] on div "Select a reason" at bounding box center [428, 242] width 399 height 16
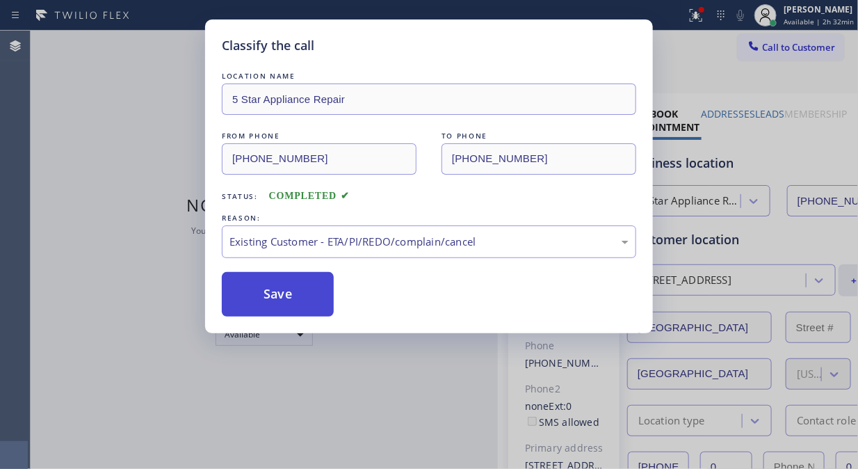
drag, startPoint x: 442, startPoint y: 322, endPoint x: 313, endPoint y: 305, distance: 129.8
click at [273, 297] on button "Save" at bounding box center [278, 294] width 112 height 45
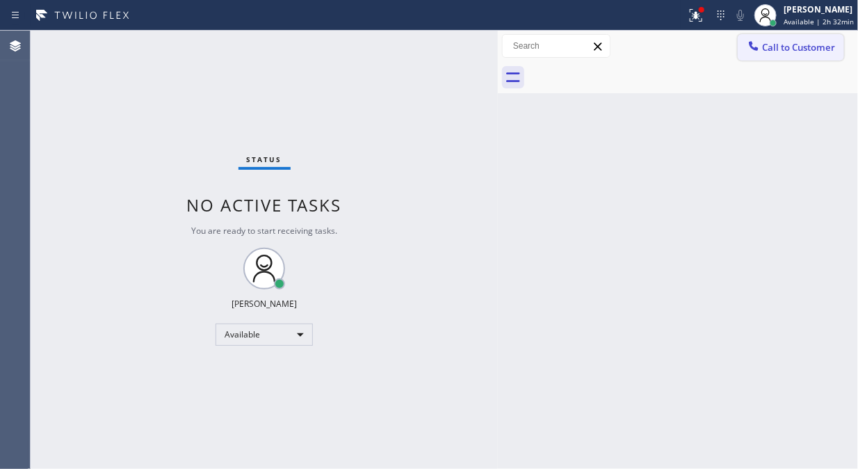
click at [768, 46] on span "Call to Customer" at bounding box center [798, 47] width 73 height 13
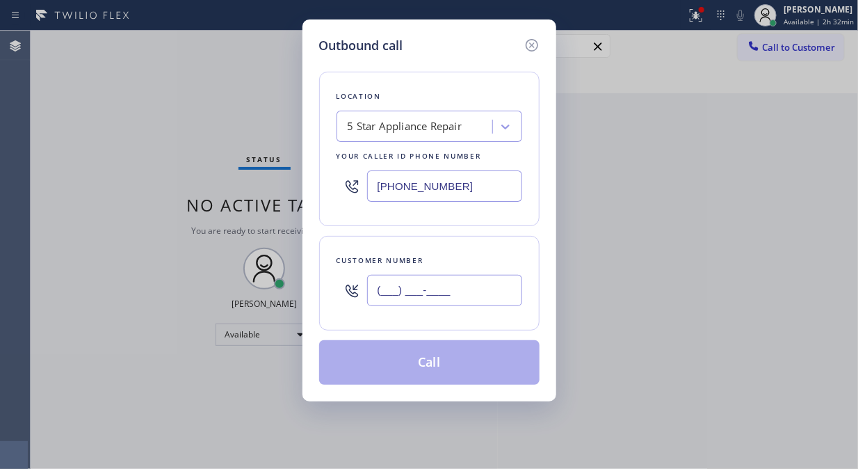
click at [439, 293] on input "(___) ___-____" at bounding box center [444, 290] width 155 height 31
paste input "858) 412-0991"
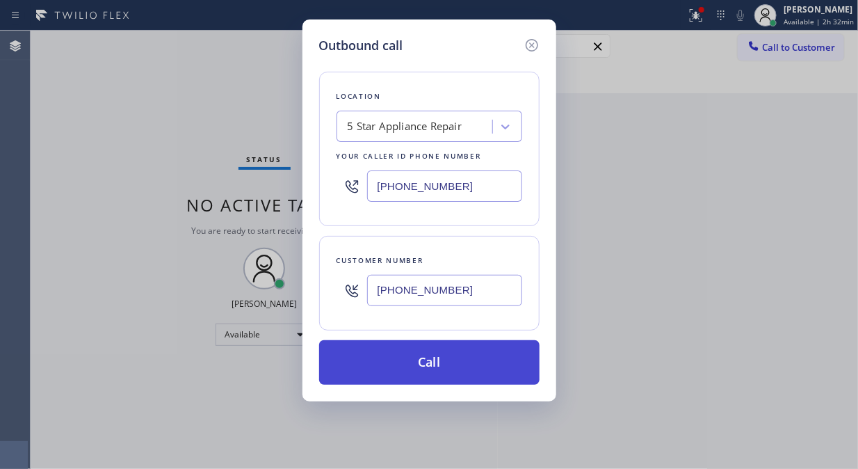
type input "[PHONE_NUMBER]"
click at [467, 369] on button "Call" at bounding box center [429, 362] width 220 height 45
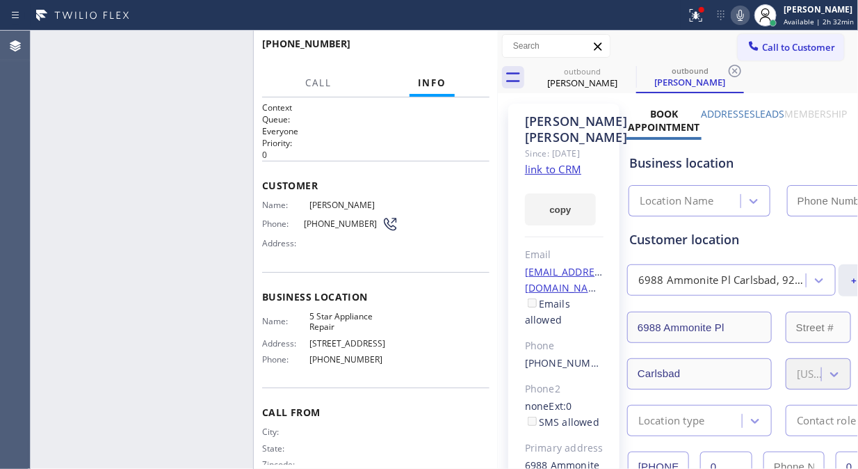
type input "[PHONE_NUMBER]"
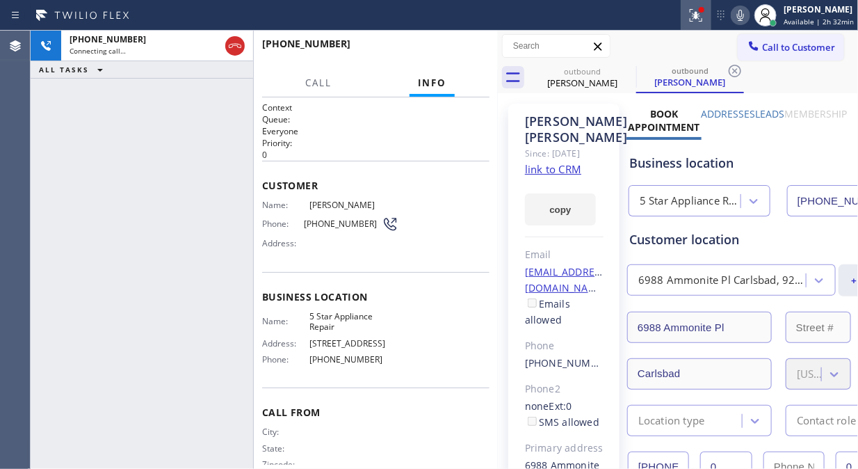
click at [704, 17] on icon at bounding box center [696, 15] width 17 height 17
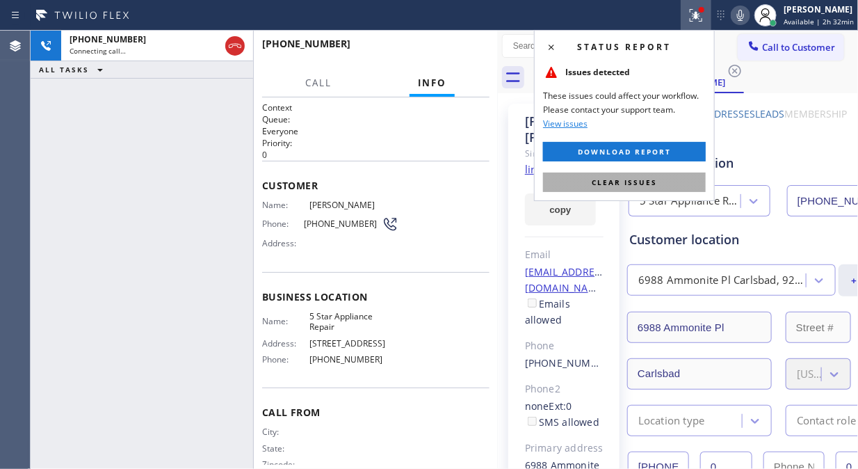
click at [610, 181] on span "Clear issues" at bounding box center [624, 182] width 65 height 10
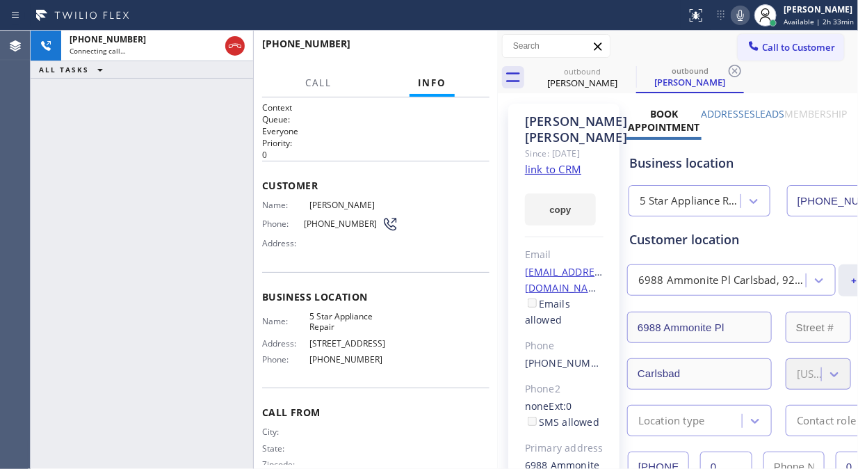
click at [141, 179] on div "[PHONE_NUMBER] Connecting call… ALL TASKS ALL TASKS ACTIVE TASKS TASKS IN WRAP …" at bounding box center [142, 250] width 223 height 438
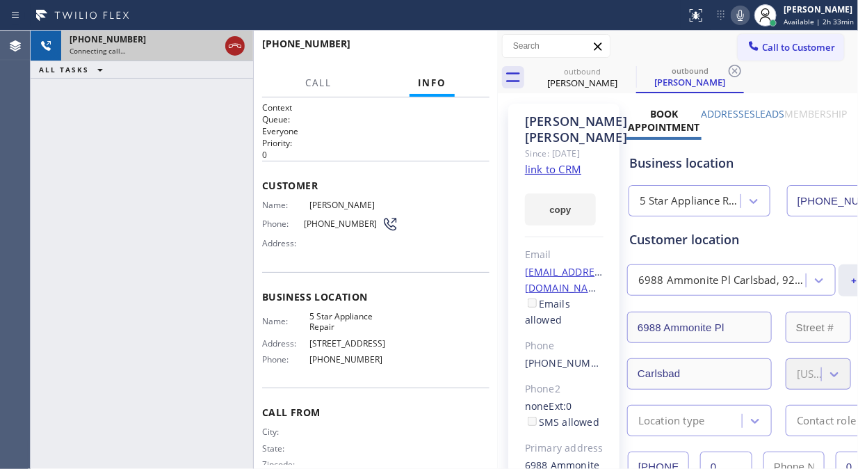
click at [237, 44] on icon at bounding box center [235, 46] width 13 height 4
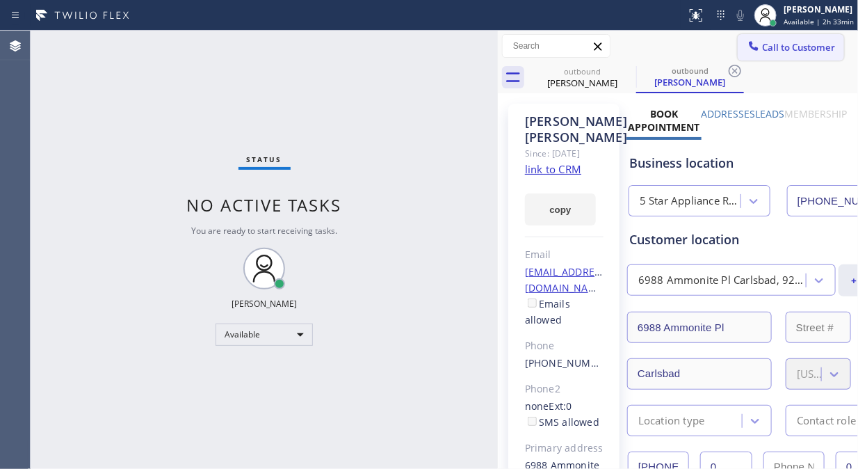
click at [762, 45] on span "Call to Customer" at bounding box center [798, 47] width 73 height 13
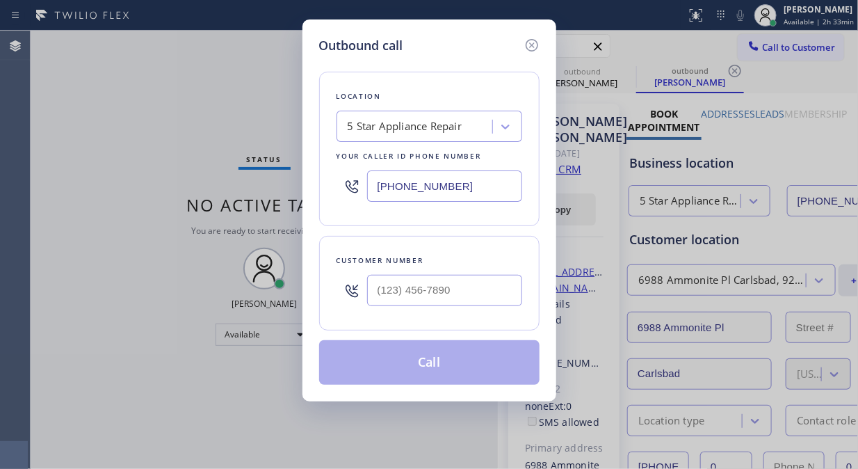
click at [433, 286] on input "text" at bounding box center [444, 290] width 155 height 31
paste input "626) 449-5019"
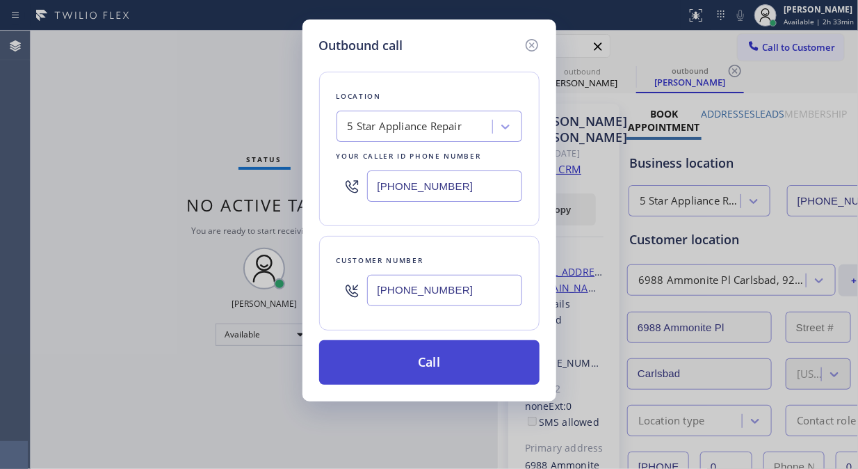
type input "[PHONE_NUMBER]"
click at [476, 369] on button "Call" at bounding box center [429, 362] width 220 height 45
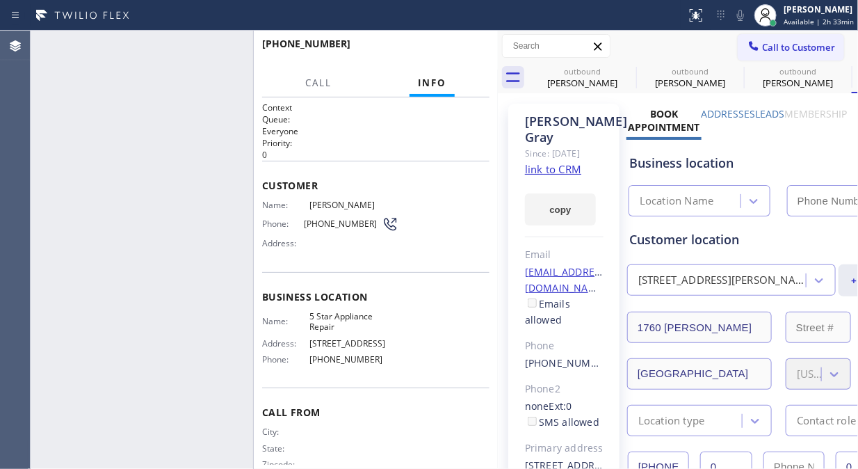
type input "[PHONE_NUMBER]"
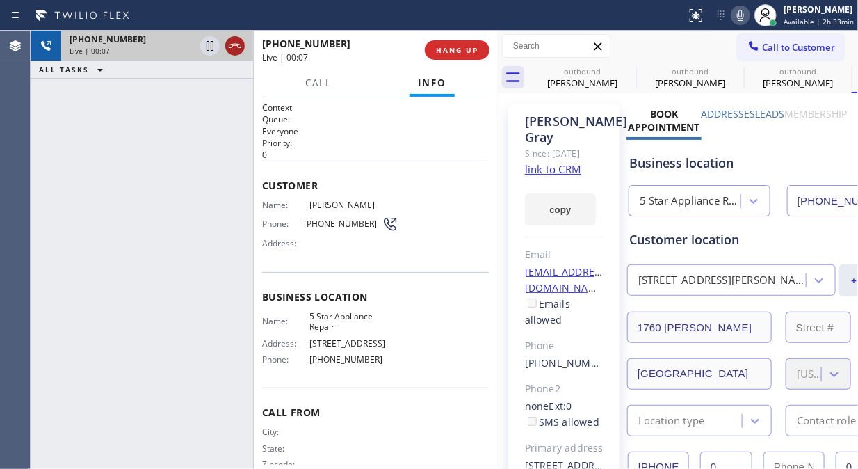
click at [241, 42] on icon at bounding box center [235, 46] width 17 height 17
click at [474, 47] on button "HANG UP" at bounding box center [457, 49] width 65 height 19
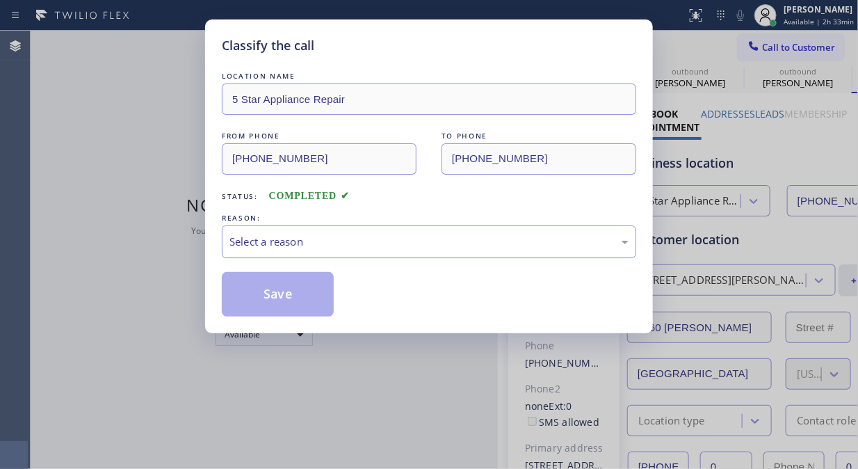
click at [407, 234] on div "Select a reason" at bounding box center [428, 242] width 399 height 16
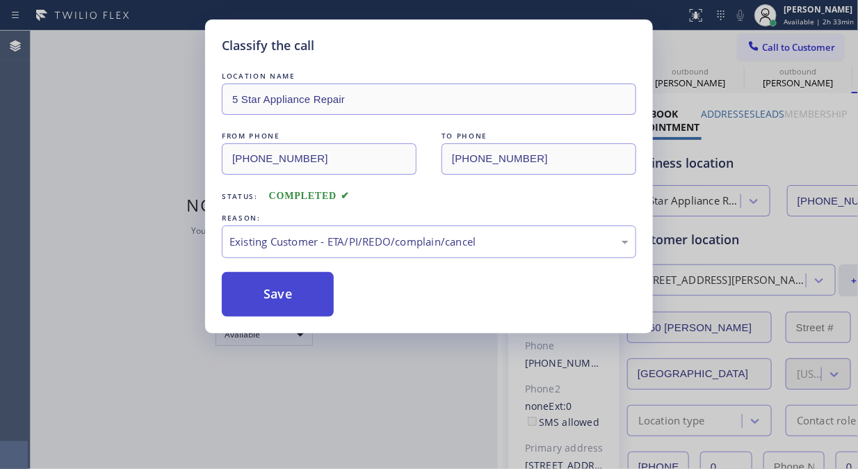
drag, startPoint x: 410, startPoint y: 317, endPoint x: 313, endPoint y: 309, distance: 97.7
click at [298, 307] on button "Save" at bounding box center [278, 294] width 112 height 45
click at [786, 43] on div "Classify the call LOCATION NAME 5 Star Appliance Repair FROM PHONE [PHONE_NUMBE…" at bounding box center [429, 234] width 858 height 469
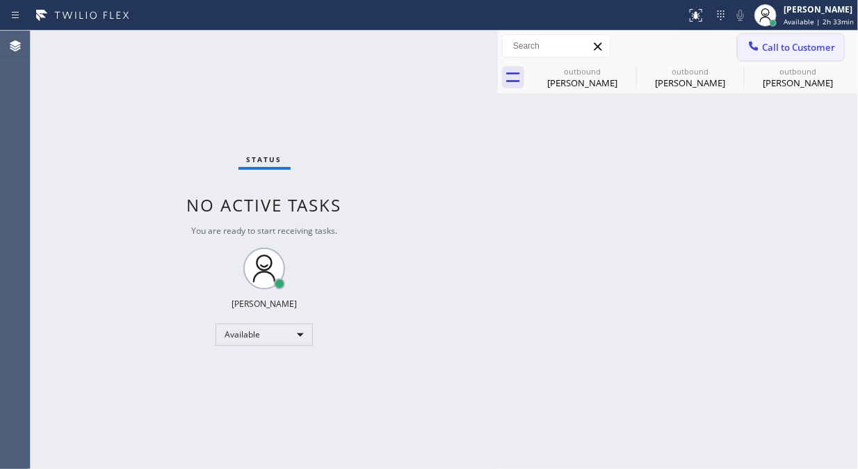
click at [779, 49] on span "Call to Customer" at bounding box center [798, 47] width 73 height 13
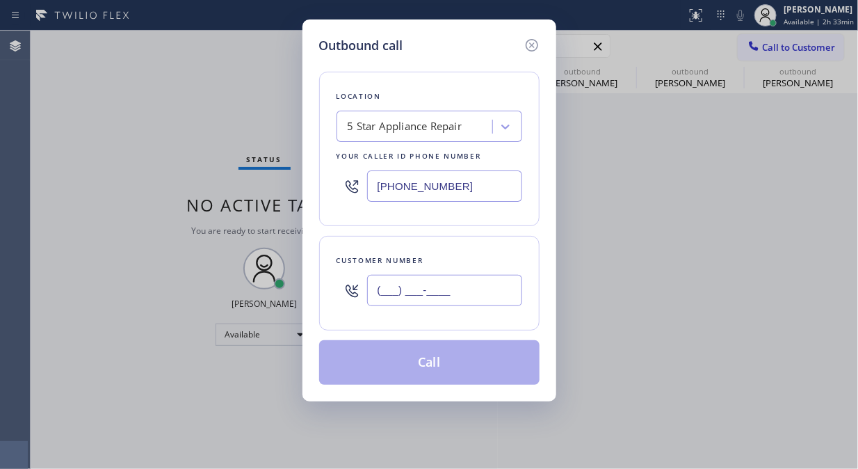
click at [418, 305] on input "(___) ___-____" at bounding box center [444, 290] width 155 height 31
paste input "858) 243-1512"
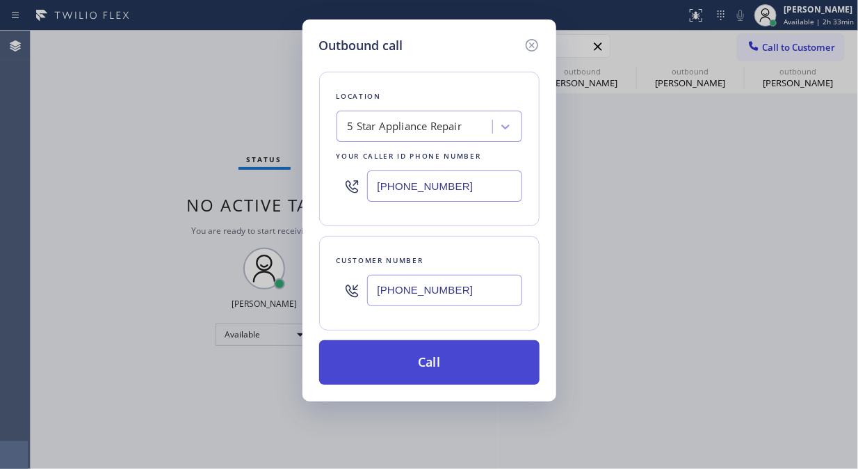
type input "[PHONE_NUMBER]"
click at [450, 364] on button "Call" at bounding box center [429, 362] width 220 height 45
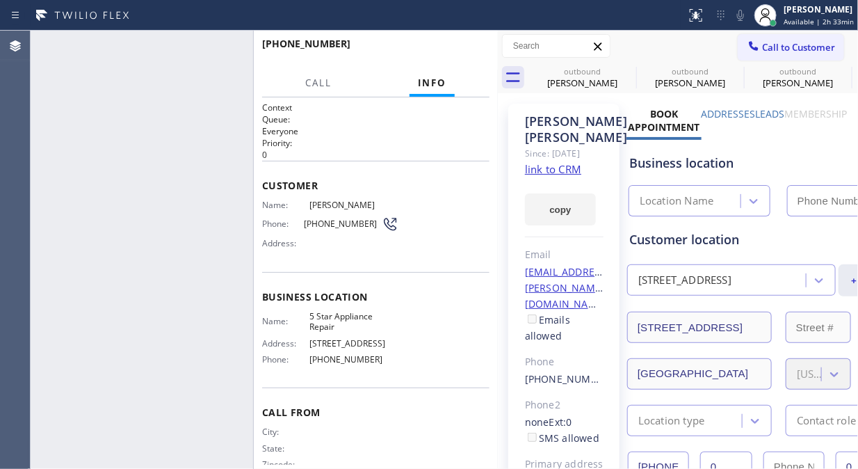
type input "[PHONE_NUMBER]"
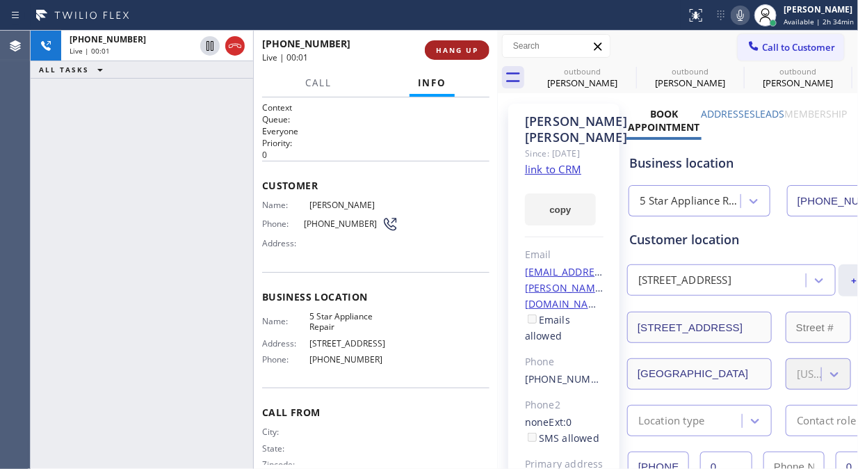
click at [459, 56] on button "HANG UP" at bounding box center [457, 49] width 65 height 19
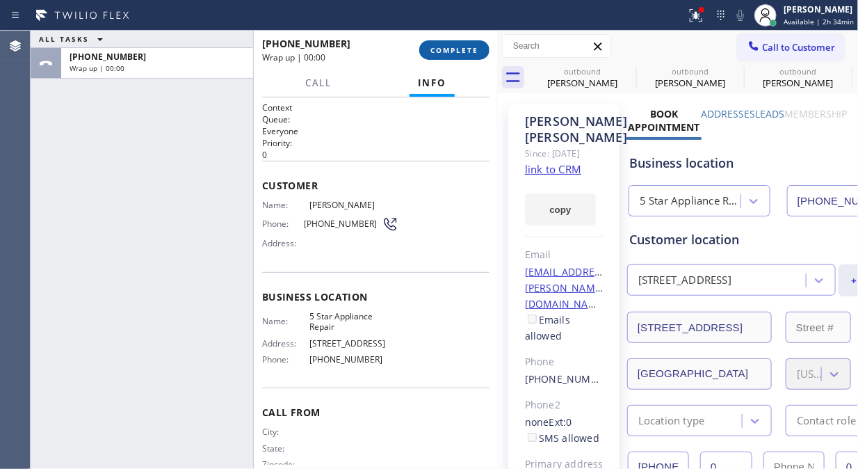
click at [460, 56] on button "COMPLETE" at bounding box center [454, 49] width 70 height 19
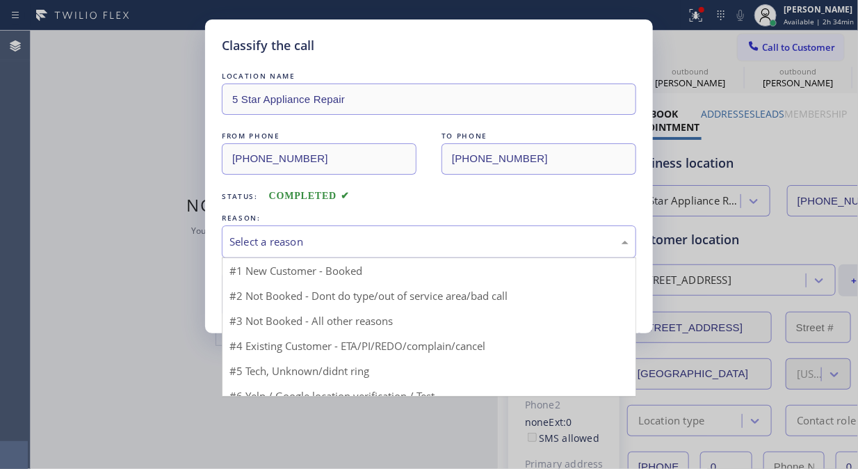
click at [423, 232] on div "Select a reason" at bounding box center [429, 241] width 414 height 33
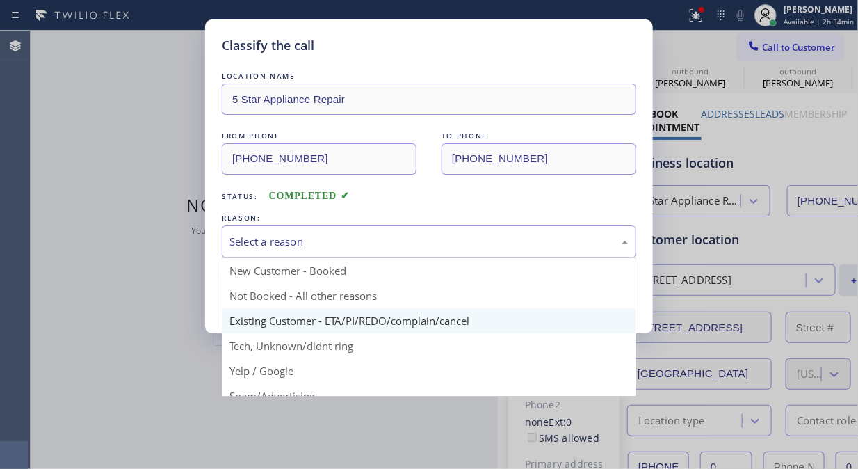
drag, startPoint x: 417, startPoint y: 320, endPoint x: 315, endPoint y: 296, distance: 104.9
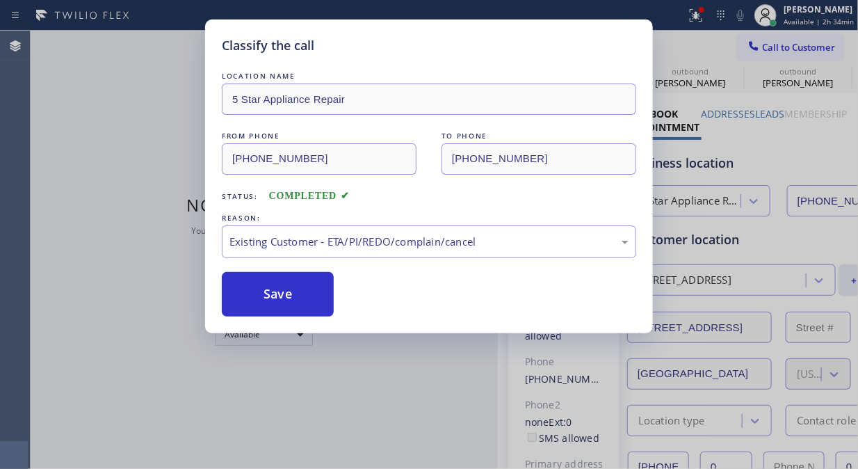
drag, startPoint x: 315, startPoint y: 296, endPoint x: 683, endPoint y: 84, distance: 424.6
click at [316, 296] on button "Save" at bounding box center [278, 294] width 112 height 45
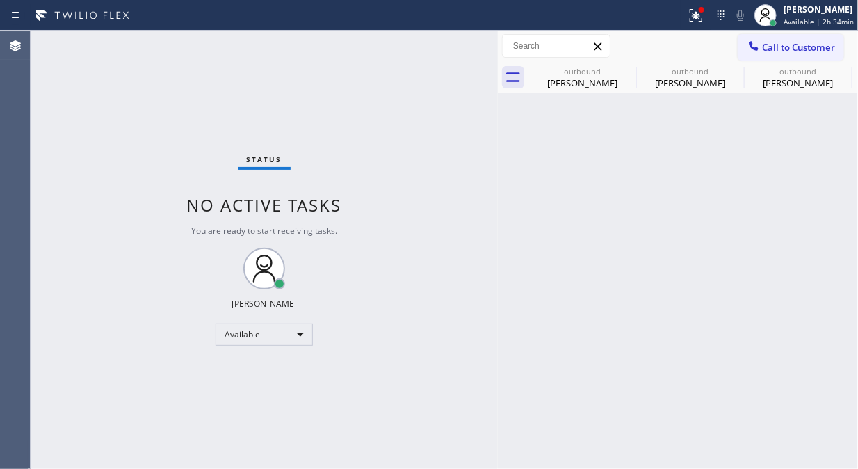
click at [773, 49] on span "Call to Customer" at bounding box center [798, 47] width 73 height 13
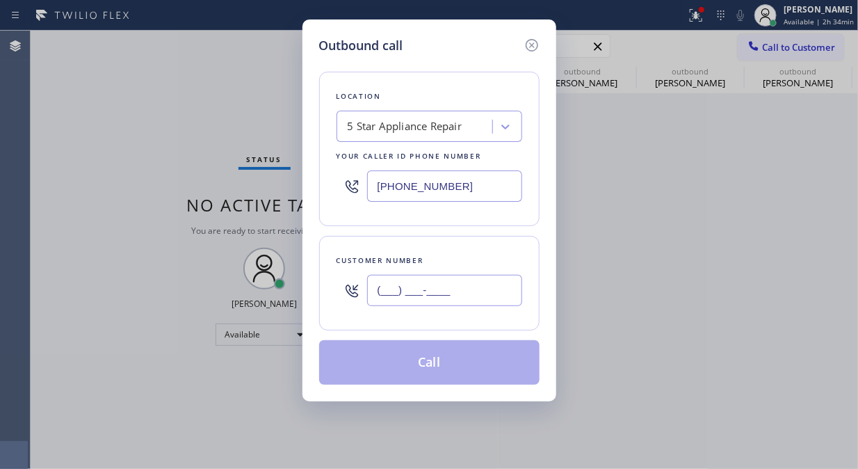
click at [421, 301] on input "(___) ___-____" at bounding box center [444, 290] width 155 height 31
paste input "858) 405-1158"
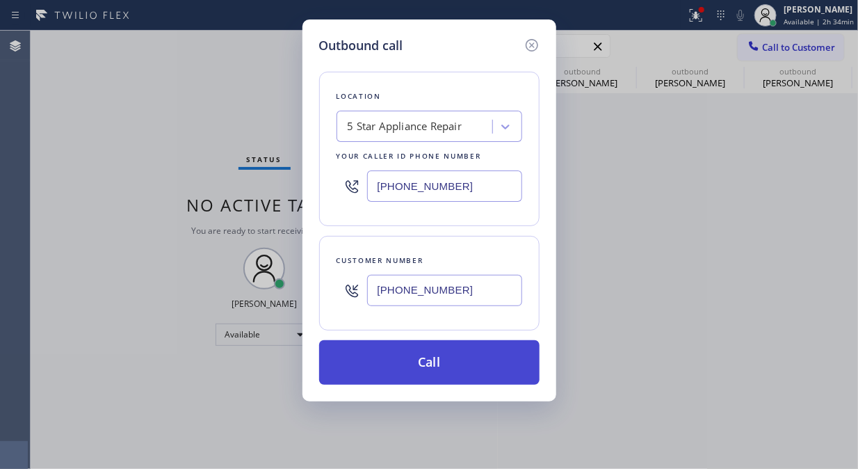
type input "[PHONE_NUMBER]"
click at [474, 369] on button "Call" at bounding box center [429, 362] width 220 height 45
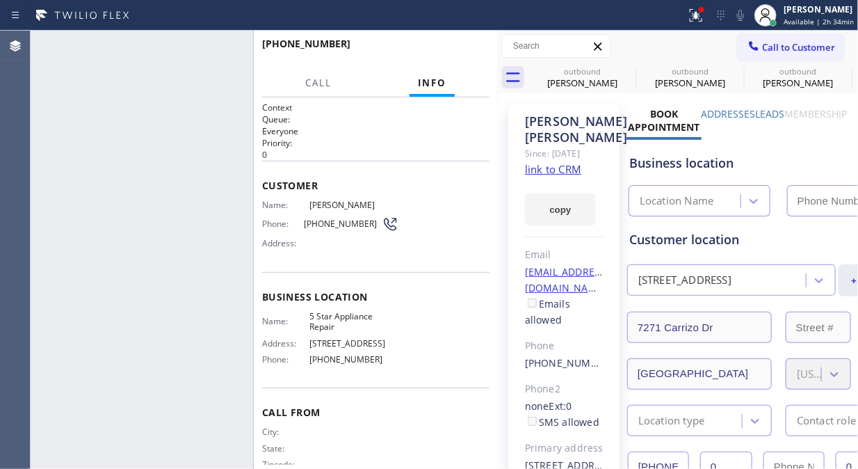
type input "[PHONE_NUMBER]"
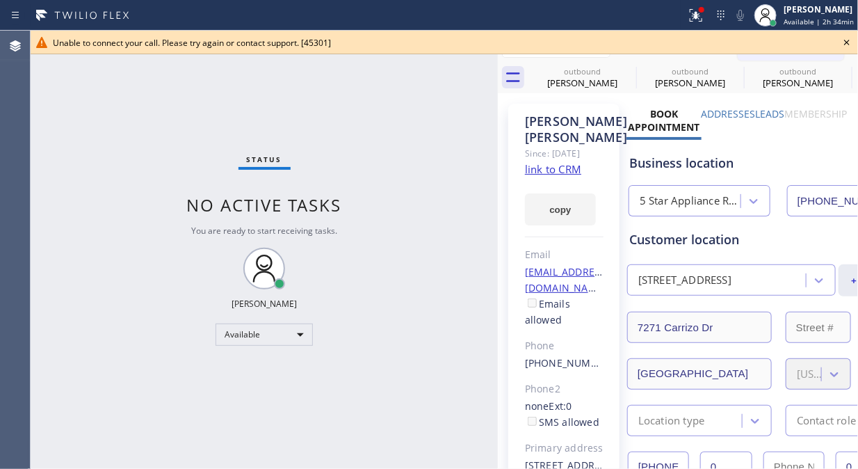
click at [846, 45] on icon at bounding box center [847, 42] width 17 height 17
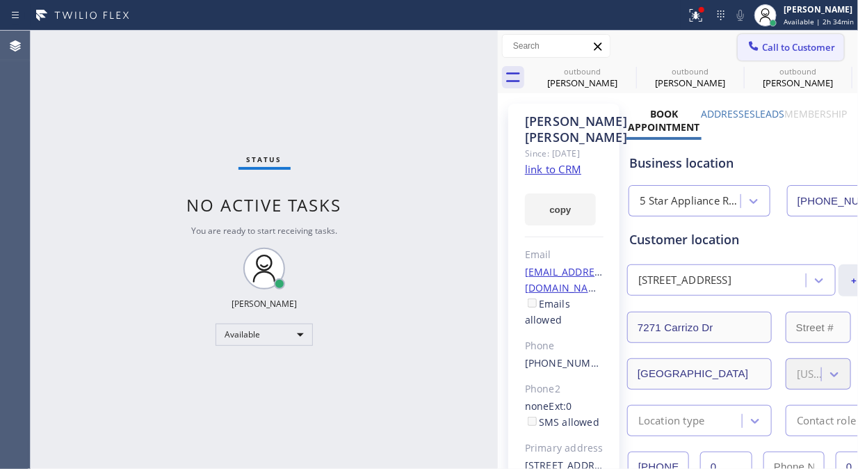
click at [770, 47] on span "Call to Customer" at bounding box center [798, 47] width 73 height 13
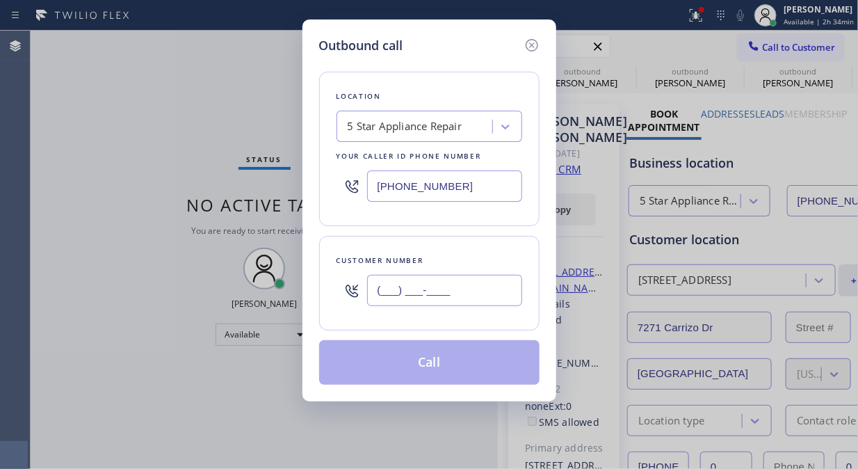
click at [455, 292] on input "(___) ___-____" at bounding box center [444, 290] width 155 height 31
paste input "text"
drag, startPoint x: 378, startPoint y: 292, endPoint x: 398, endPoint y: 314, distance: 29.0
click at [378, 293] on input "(___) ___-____" at bounding box center [444, 290] width 155 height 31
paste input "619) 861-6448"
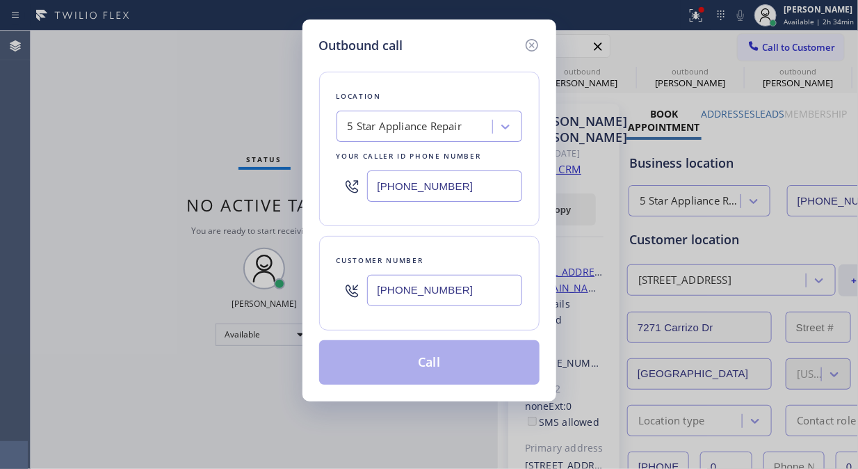
type input "[PHONE_NUMBER]"
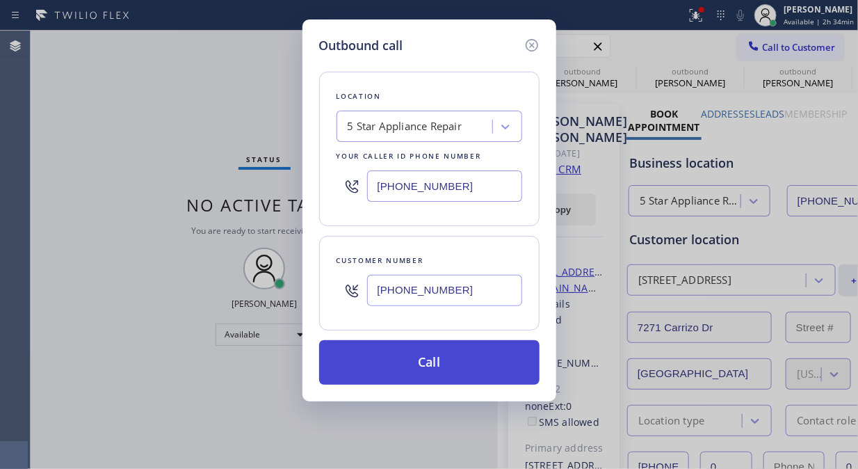
click at [487, 371] on button "Call" at bounding box center [429, 362] width 220 height 45
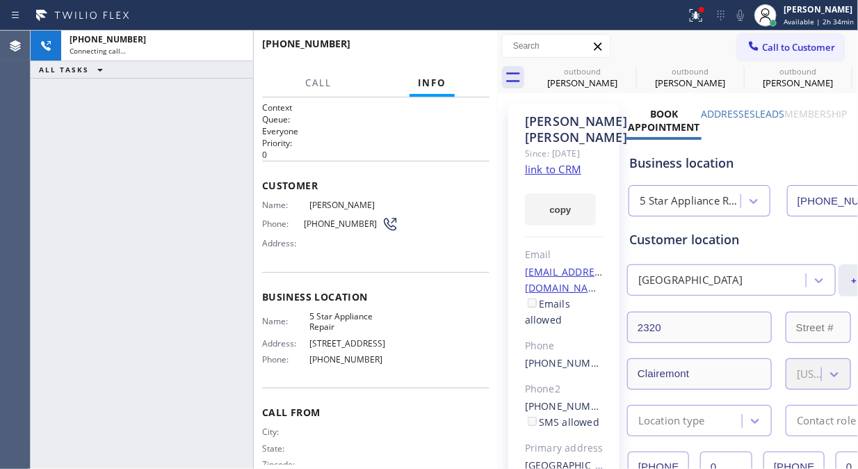
type input "[PHONE_NUMBER]"
drag, startPoint x: 693, startPoint y: 15, endPoint x: 679, endPoint y: 95, distance: 80.5
click at [693, 16] on icon at bounding box center [696, 15] width 17 height 17
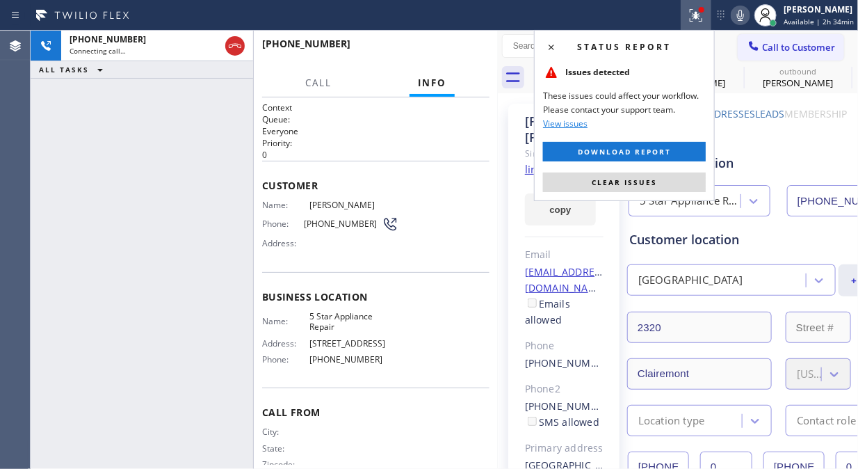
drag, startPoint x: 633, startPoint y: 179, endPoint x: 648, endPoint y: 156, distance: 26.6
click at [633, 179] on span "Clear issues" at bounding box center [624, 182] width 65 height 10
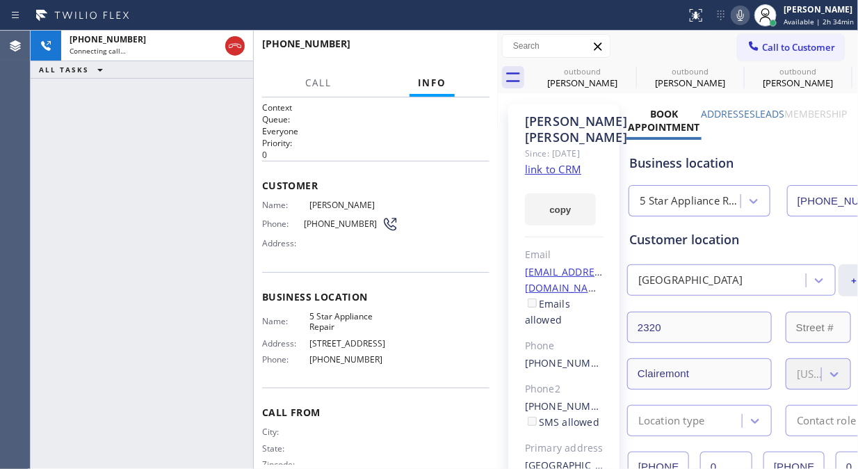
click at [746, 10] on icon at bounding box center [740, 15] width 17 height 17
click at [462, 51] on span "HANG UP" at bounding box center [457, 50] width 42 height 10
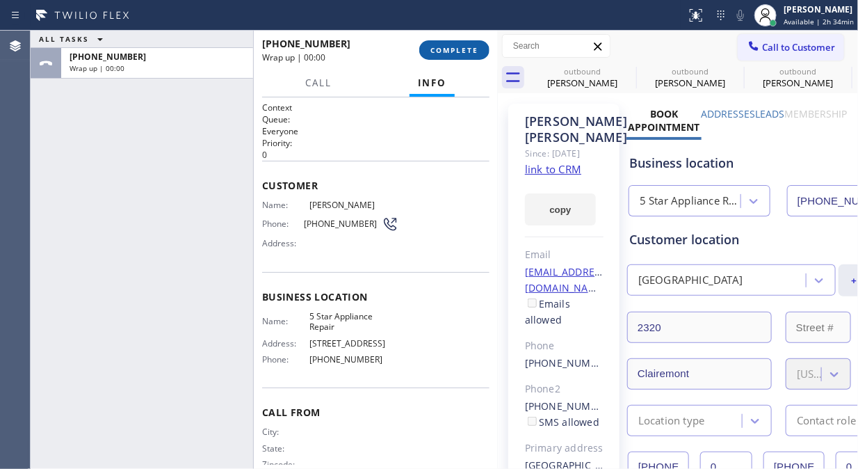
click at [460, 49] on span "COMPLETE" at bounding box center [454, 50] width 48 height 10
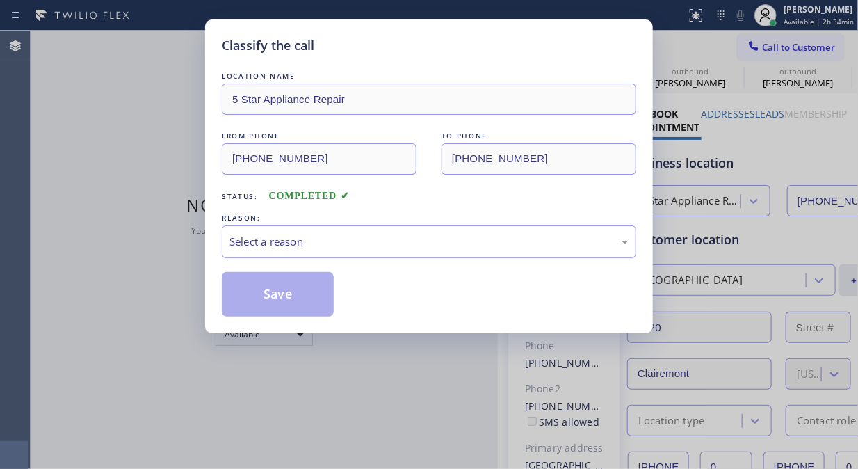
click at [429, 250] on div "Select a reason" at bounding box center [429, 241] width 414 height 33
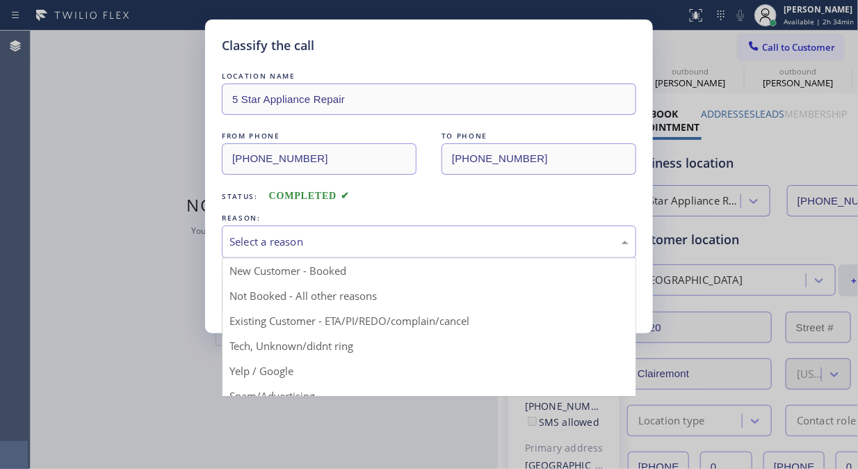
drag, startPoint x: 419, startPoint y: 318, endPoint x: 346, endPoint y: 317, distance: 73.7
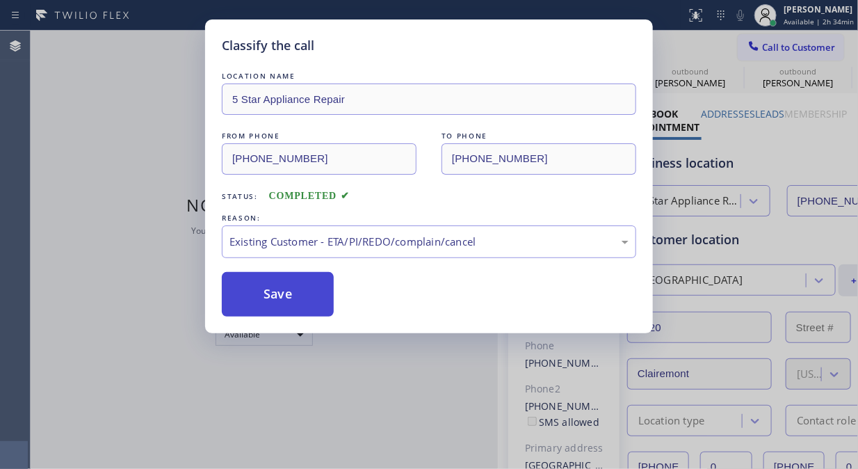
drag, startPoint x: 256, startPoint y: 300, endPoint x: 273, endPoint y: 303, distance: 17.0
click at [262, 297] on button "Save" at bounding box center [278, 294] width 112 height 45
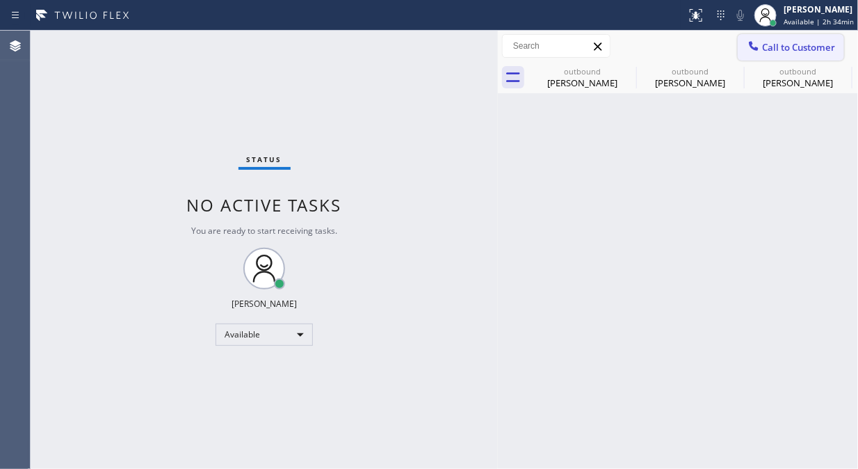
click at [759, 40] on icon at bounding box center [754, 46] width 14 height 14
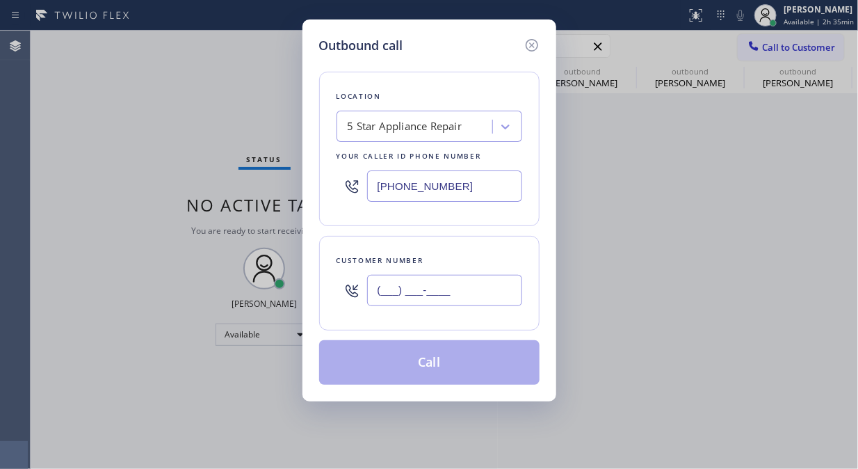
click at [481, 299] on input "(___) ___-____" at bounding box center [444, 290] width 155 height 31
paste input "760) 585-8359"
paste input "text"
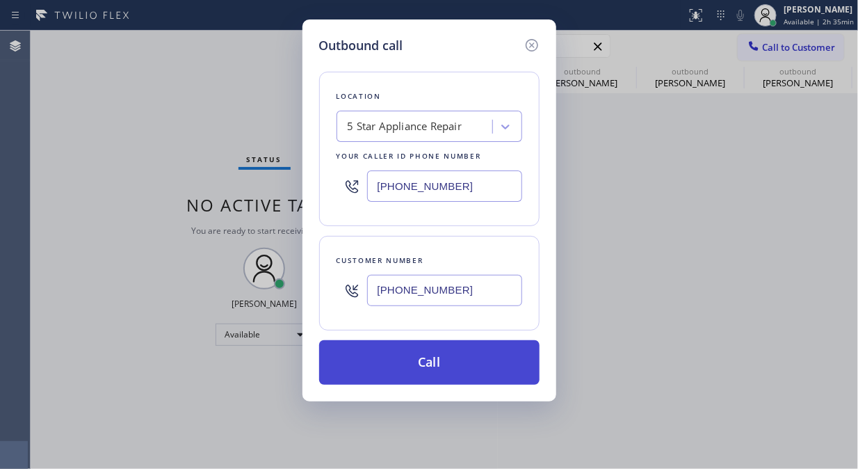
type input "[PHONE_NUMBER]"
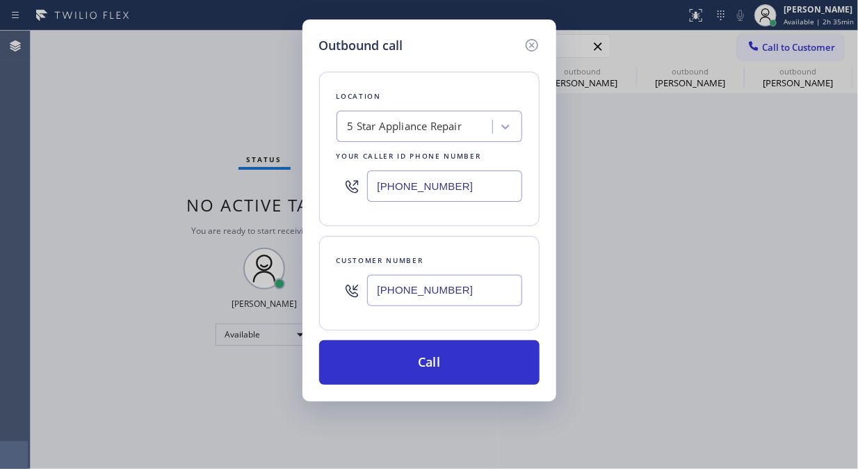
drag, startPoint x: 474, startPoint y: 364, endPoint x: 494, endPoint y: 339, distance: 33.1
click at [481, 359] on button "Call" at bounding box center [429, 362] width 220 height 45
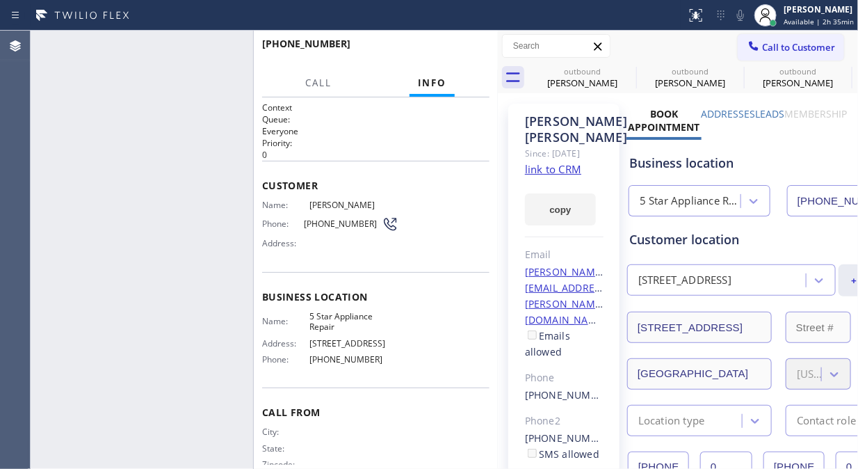
type input "[PHONE_NUMBER]"
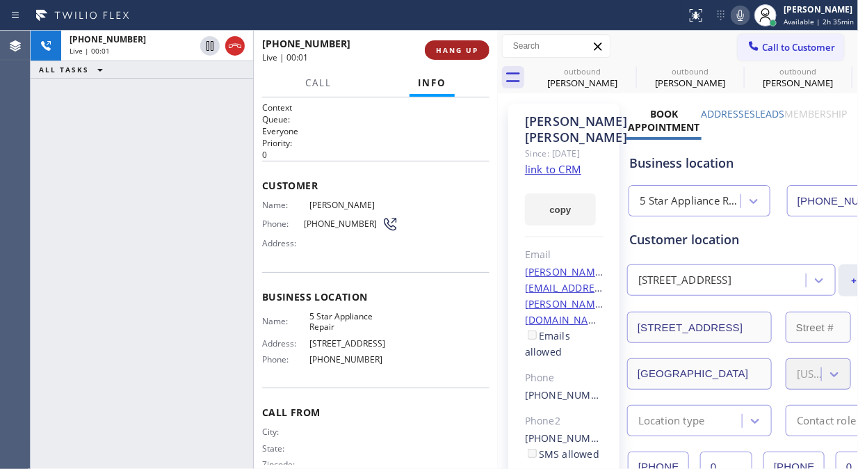
click at [449, 42] on button "HANG UP" at bounding box center [457, 49] width 65 height 19
click at [449, 45] on span "HANG UP" at bounding box center [457, 50] width 42 height 10
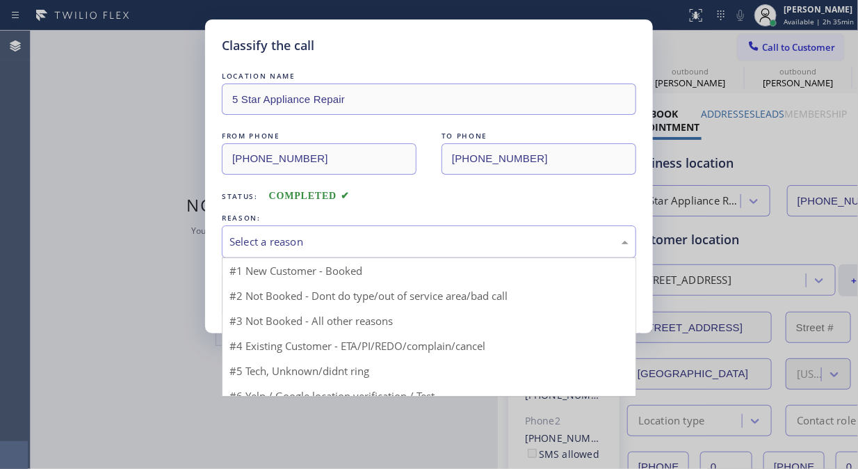
click at [406, 242] on div "Select a reason" at bounding box center [428, 242] width 399 height 16
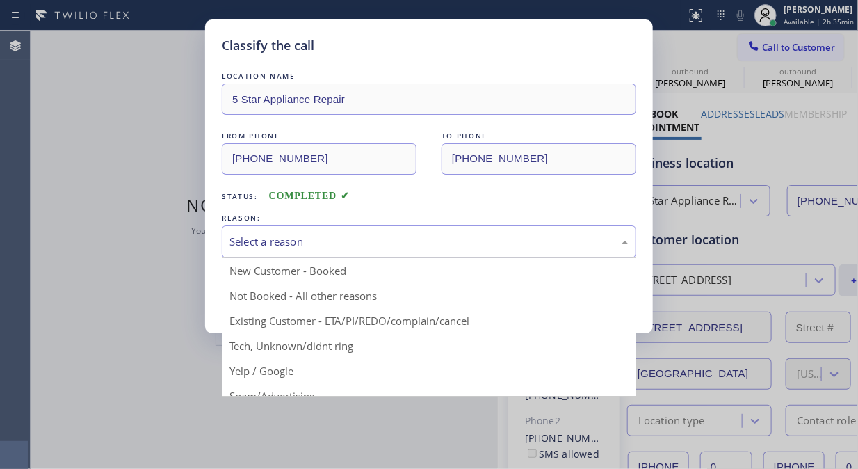
drag, startPoint x: 398, startPoint y: 313, endPoint x: 259, endPoint y: 284, distance: 142.1
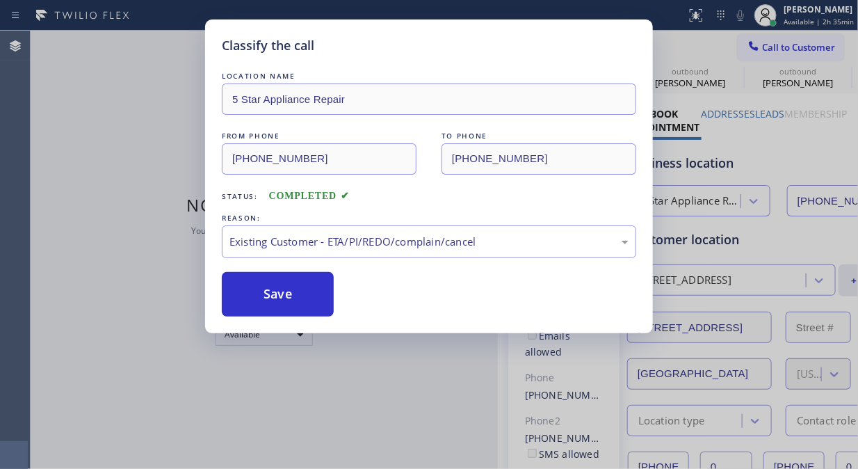
drag, startPoint x: 259, startPoint y: 284, endPoint x: 601, endPoint y: 10, distance: 438.3
click at [266, 281] on button "Save" at bounding box center [278, 294] width 112 height 45
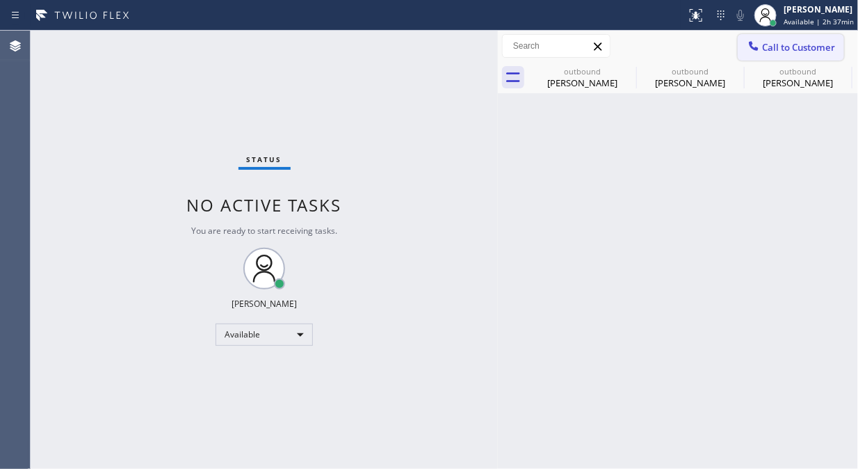
click at [812, 47] on span "Call to Customer" at bounding box center [798, 47] width 73 height 13
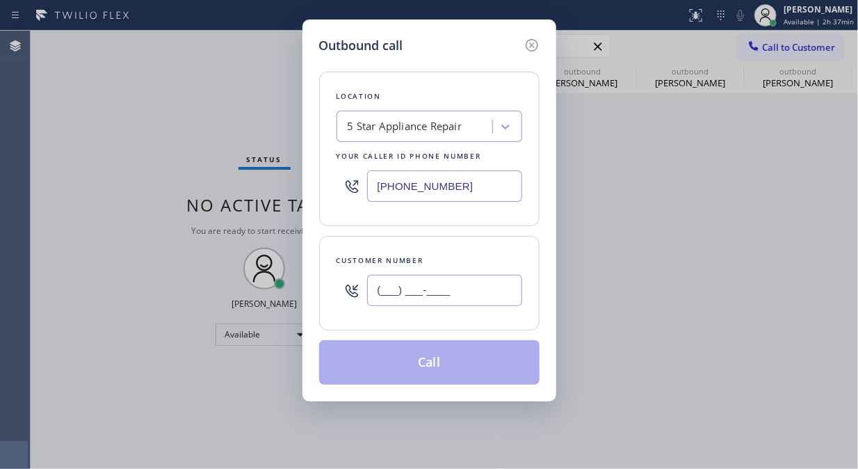
click at [373, 285] on input "(___) ___-____" at bounding box center [444, 290] width 155 height 31
paste input "831) 229-6093"
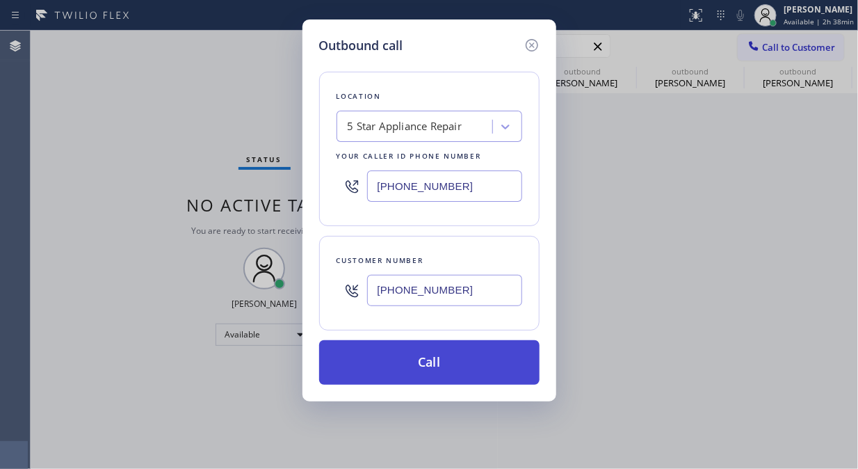
type input "[PHONE_NUMBER]"
click at [463, 369] on button "Call" at bounding box center [429, 362] width 220 height 45
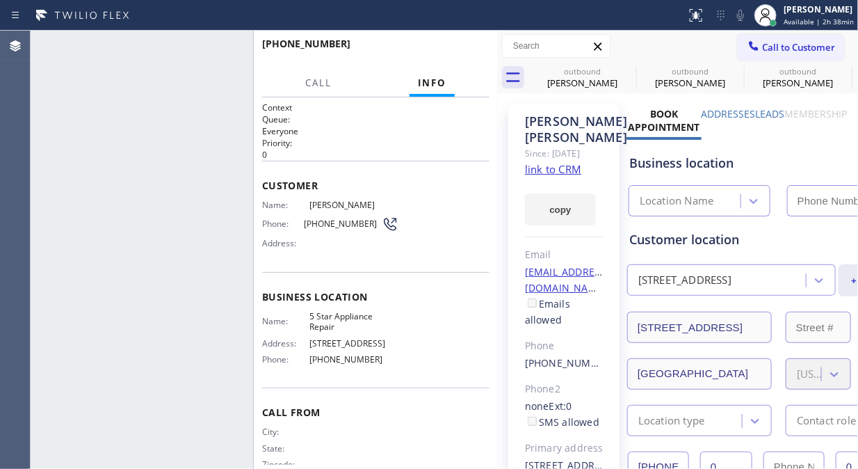
type input "[PHONE_NUMBER]"
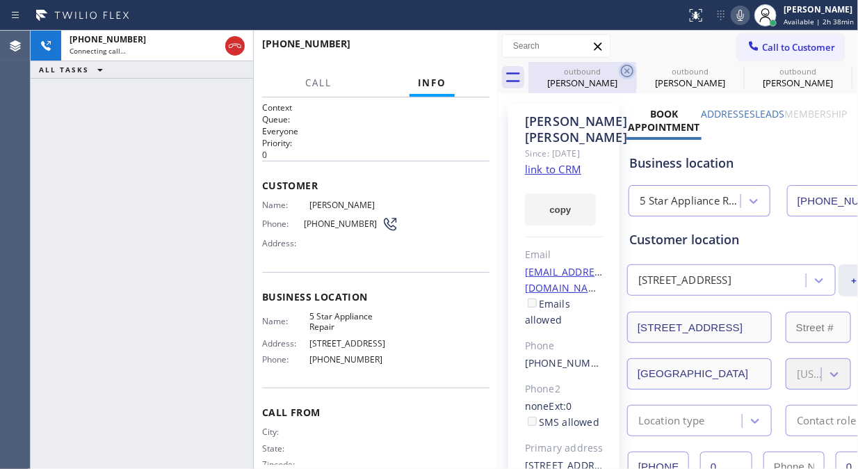
click at [630, 70] on icon at bounding box center [627, 71] width 17 height 17
click at [0, 0] on icon at bounding box center [0, 0] width 0 height 0
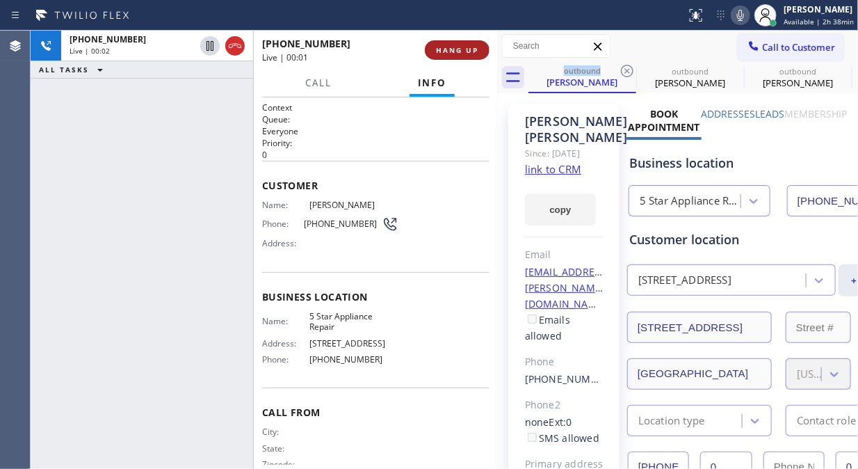
click at [468, 51] on span "HANG UP" at bounding box center [457, 50] width 42 height 10
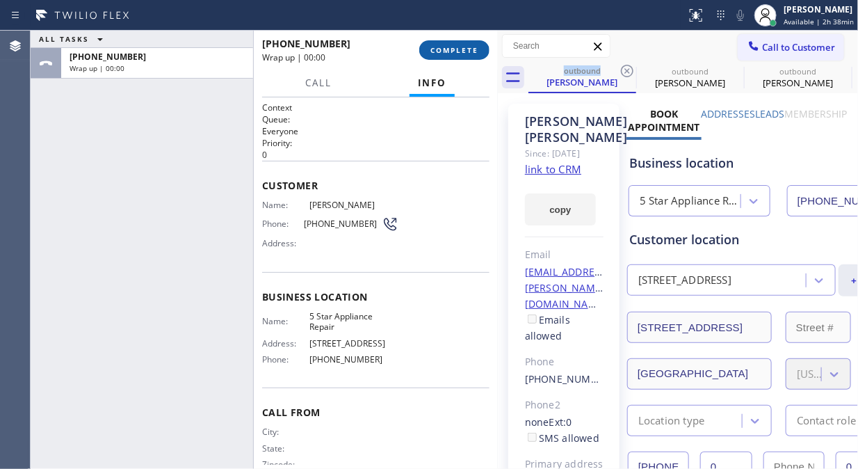
click at [468, 52] on span "COMPLETE" at bounding box center [454, 50] width 48 height 10
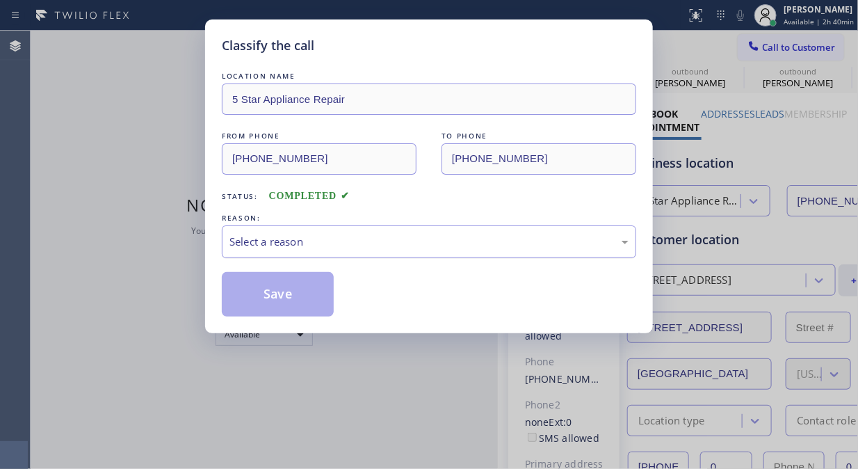
click at [426, 236] on div "Select a reason" at bounding box center [428, 242] width 399 height 16
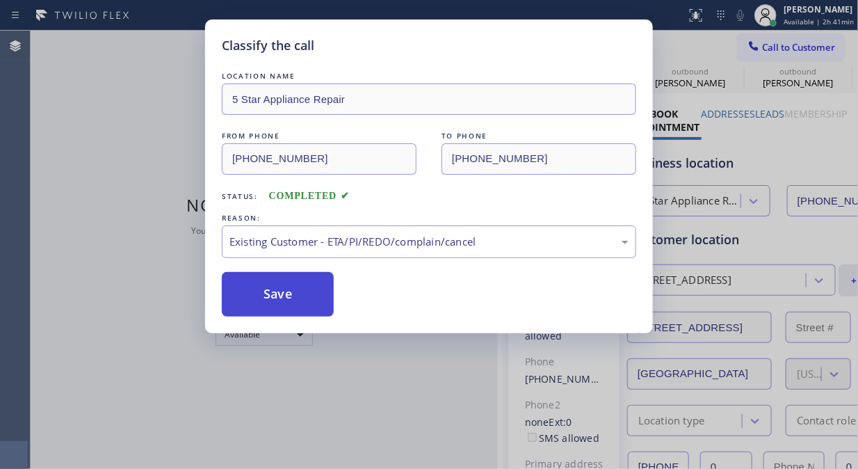
click at [283, 301] on button "Save" at bounding box center [278, 294] width 112 height 45
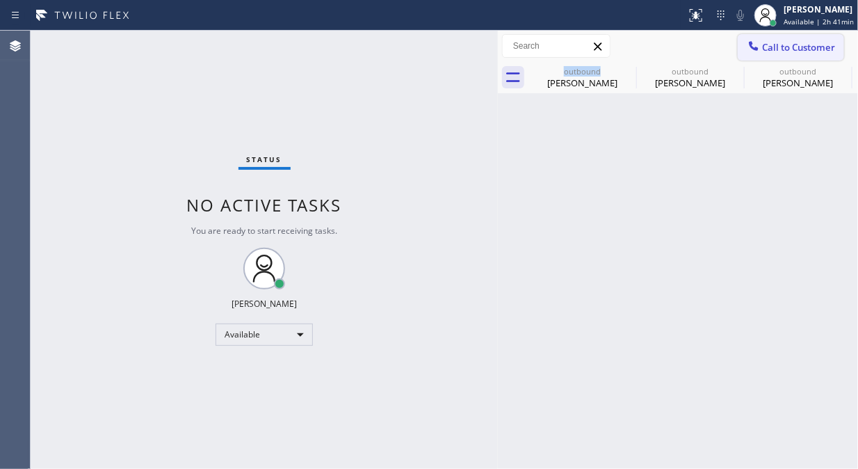
click at [772, 49] on span "Call to Customer" at bounding box center [798, 47] width 73 height 13
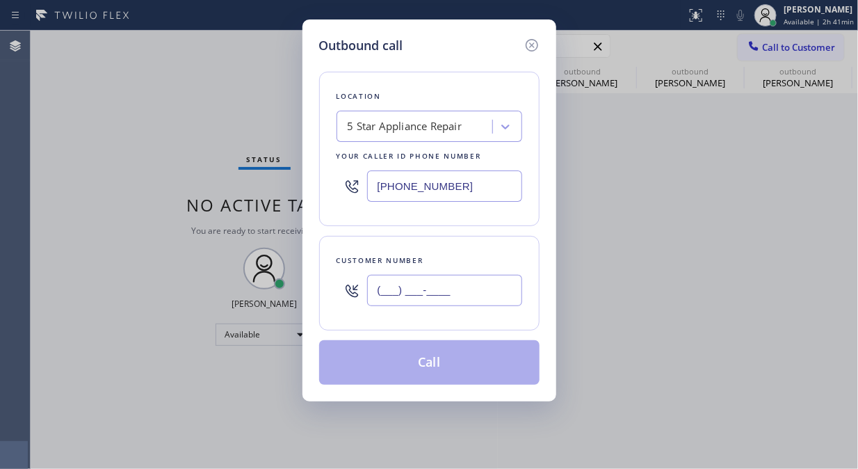
click at [389, 289] on input "(___) ___-____" at bounding box center [444, 290] width 155 height 31
paste input "619) 889-2534"
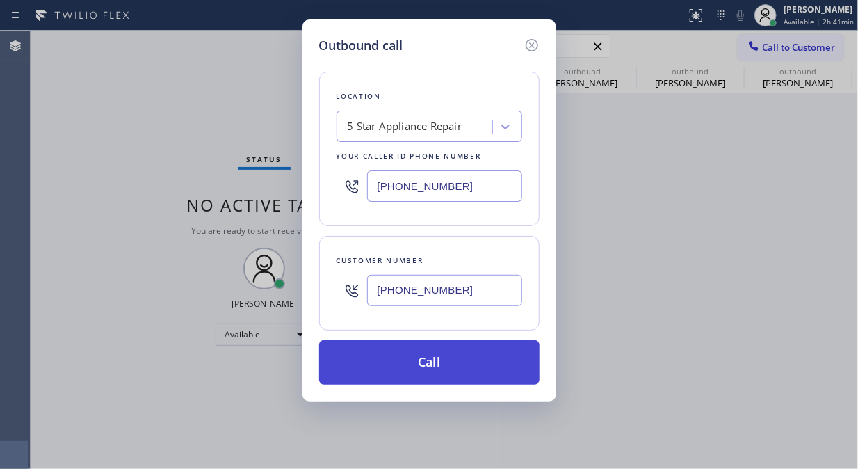
type input "[PHONE_NUMBER]"
click at [485, 358] on button "Call" at bounding box center [429, 362] width 220 height 45
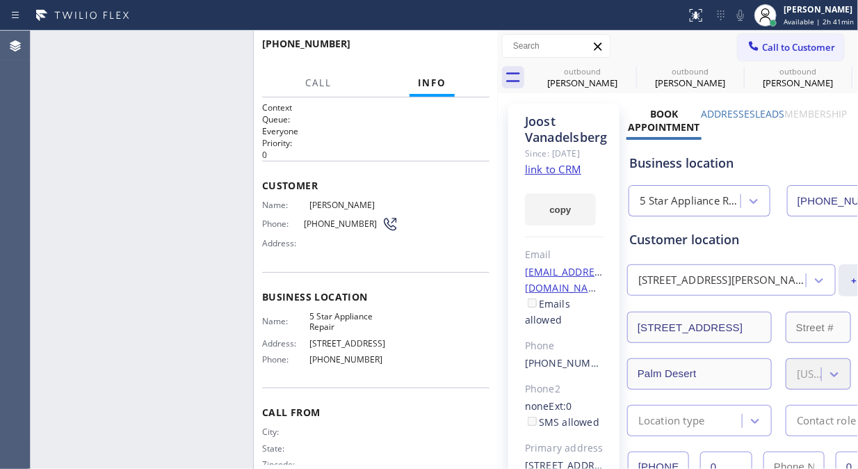
type input "[PHONE_NUMBER]"
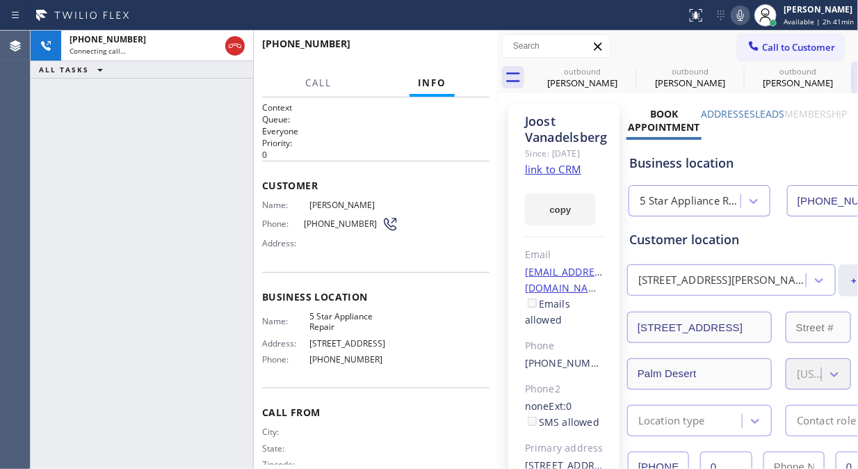
click at [0, 0] on icon at bounding box center [0, 0] width 0 height 0
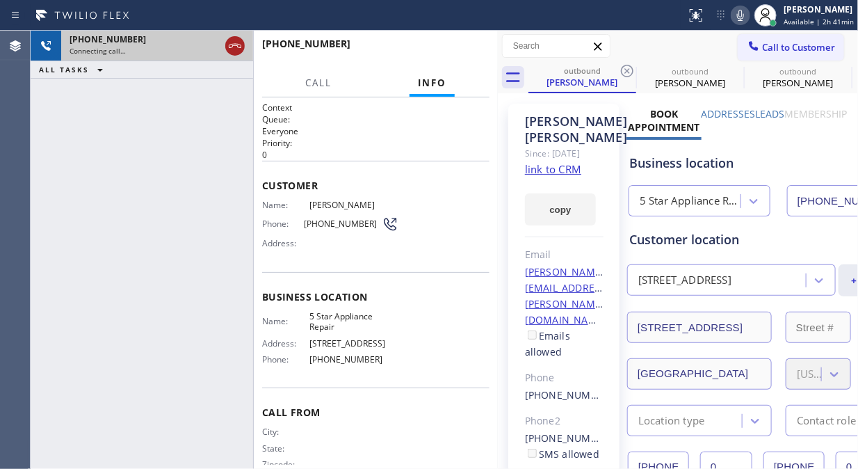
drag, startPoint x: 233, startPoint y: 45, endPoint x: 711, endPoint y: 86, distance: 480.2
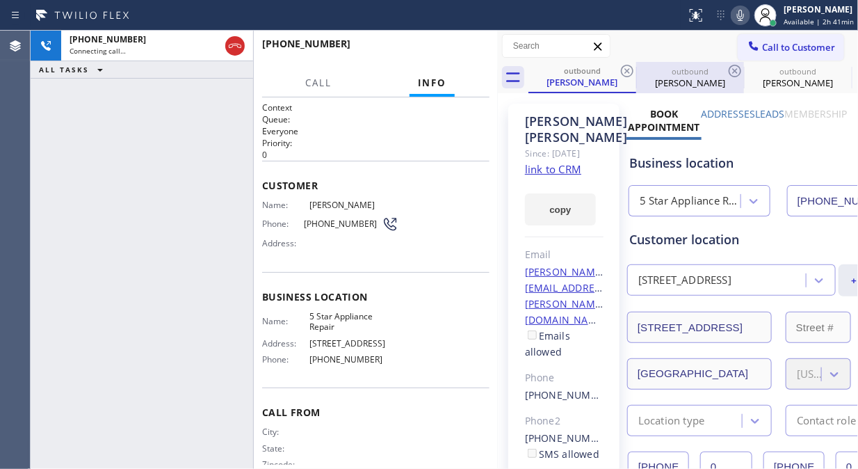
click at [233, 46] on icon at bounding box center [235, 46] width 17 height 17
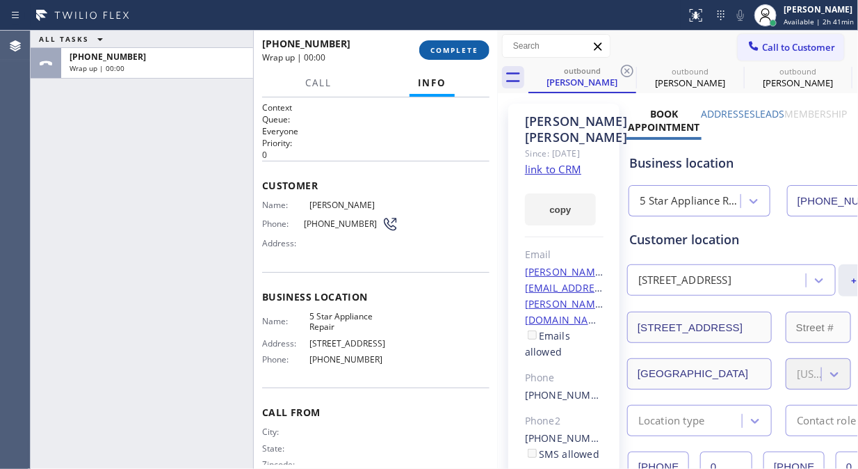
click at [475, 51] on span "COMPLETE" at bounding box center [454, 50] width 48 height 10
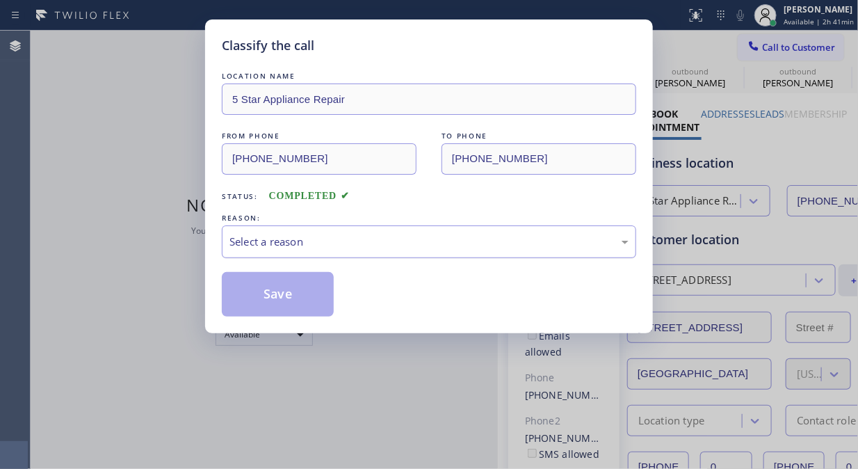
click at [448, 251] on div "Select a reason" at bounding box center [429, 241] width 414 height 33
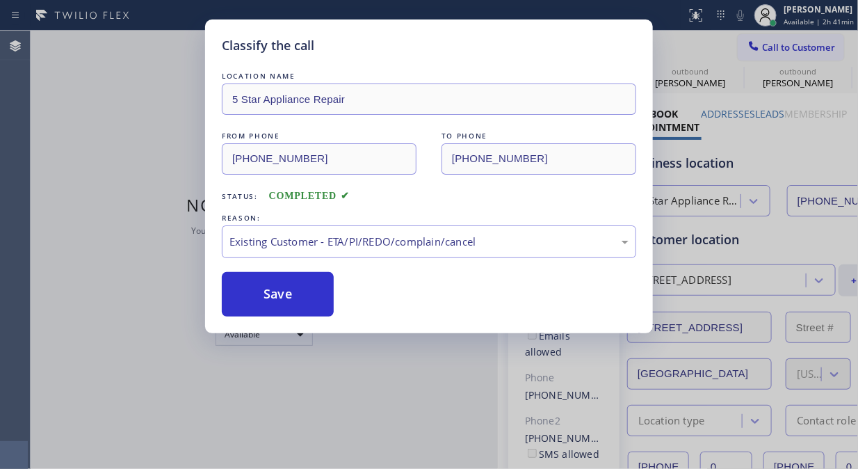
click at [307, 294] on button "Save" at bounding box center [278, 294] width 112 height 45
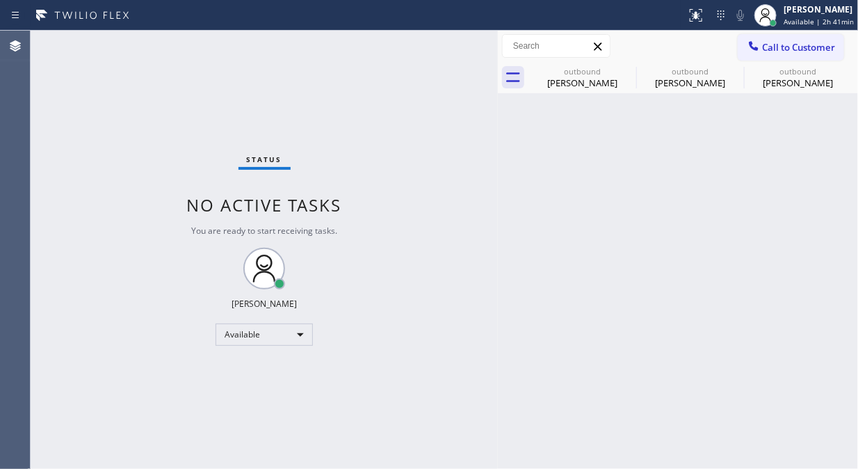
click at [800, 51] on span "Call to Customer" at bounding box center [798, 47] width 73 height 13
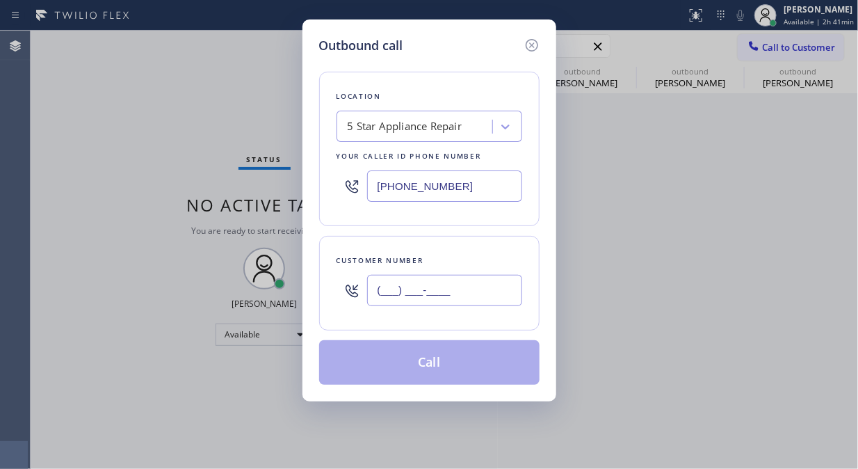
click at [499, 282] on input "(___) ___-____" at bounding box center [444, 290] width 155 height 31
paste input "760) 525-4997"
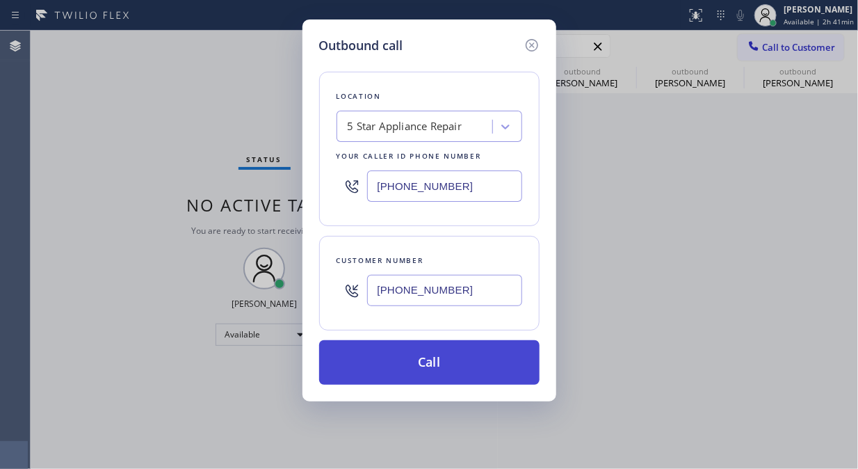
type input "[PHONE_NUMBER]"
click at [483, 367] on button "Call" at bounding box center [429, 362] width 220 height 45
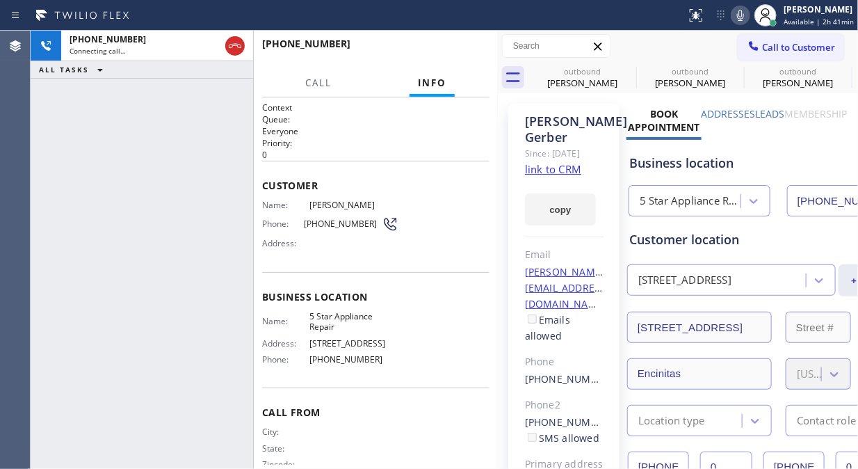
type input "[PHONE_NUMBER]"
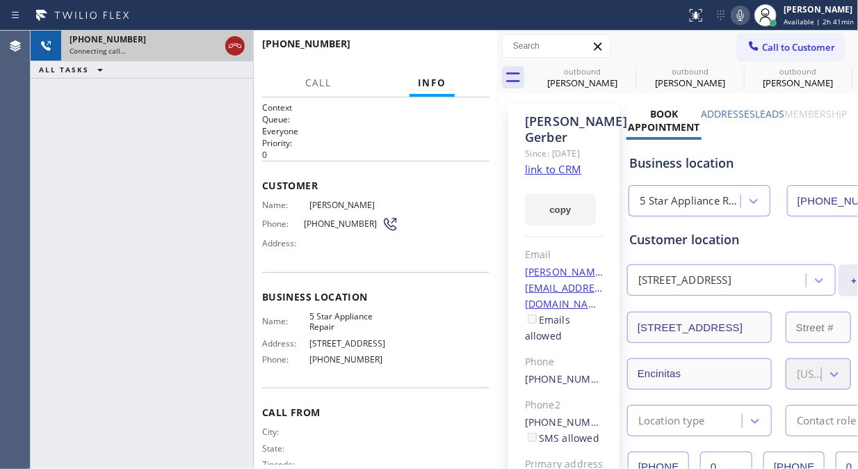
click at [234, 45] on icon at bounding box center [235, 46] width 13 height 4
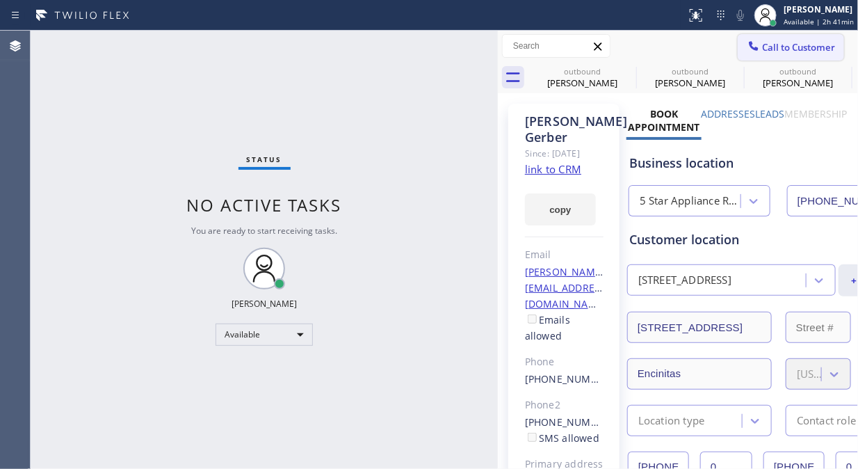
click at [775, 54] on button "Call to Customer" at bounding box center [791, 47] width 106 height 26
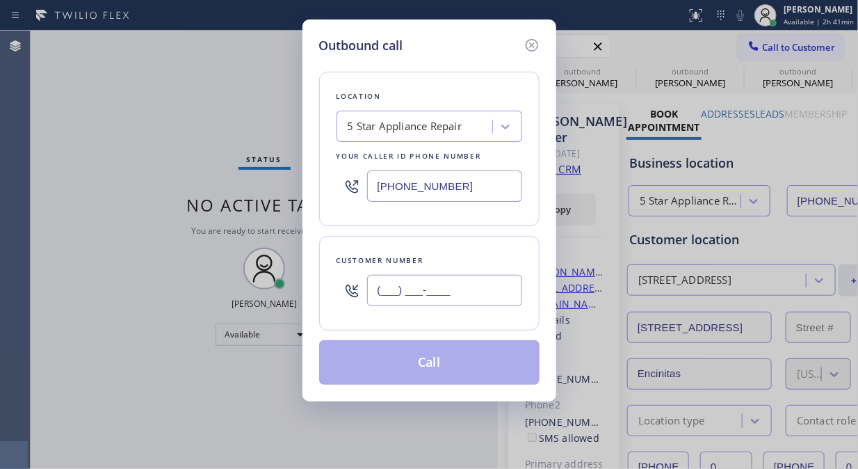
click at [390, 294] on input "(___) ___-____" at bounding box center [444, 290] width 155 height 31
paste input "323) 363-0440"
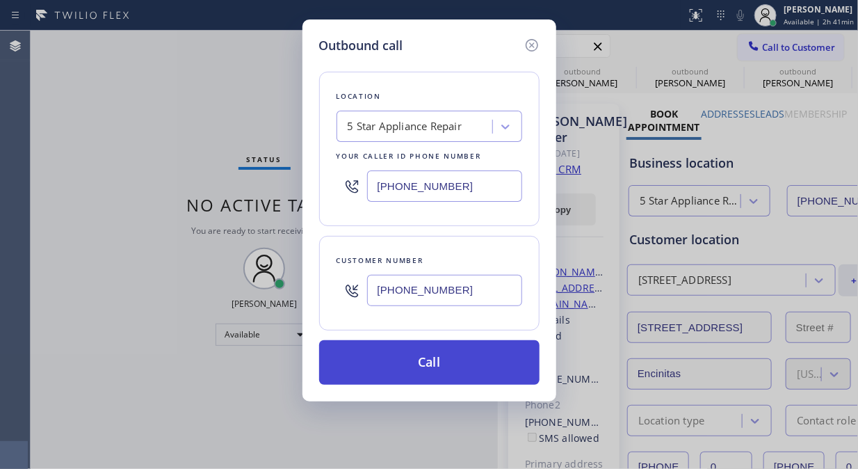
type input "[PHONE_NUMBER]"
click at [471, 366] on button "Call" at bounding box center [429, 362] width 220 height 45
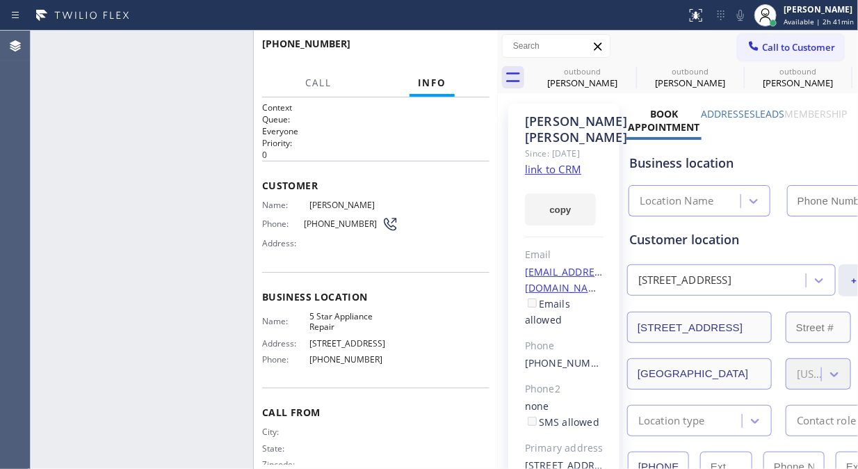
type input "[PHONE_NUMBER]"
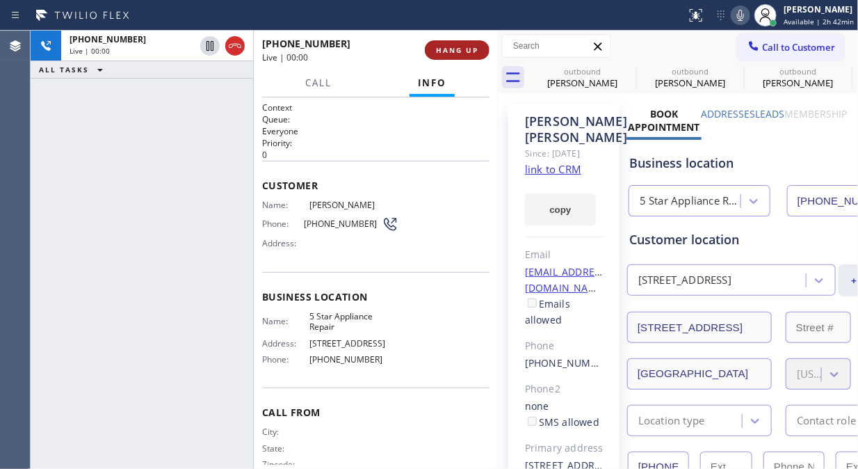
click at [471, 51] on span "HANG UP" at bounding box center [457, 50] width 42 height 10
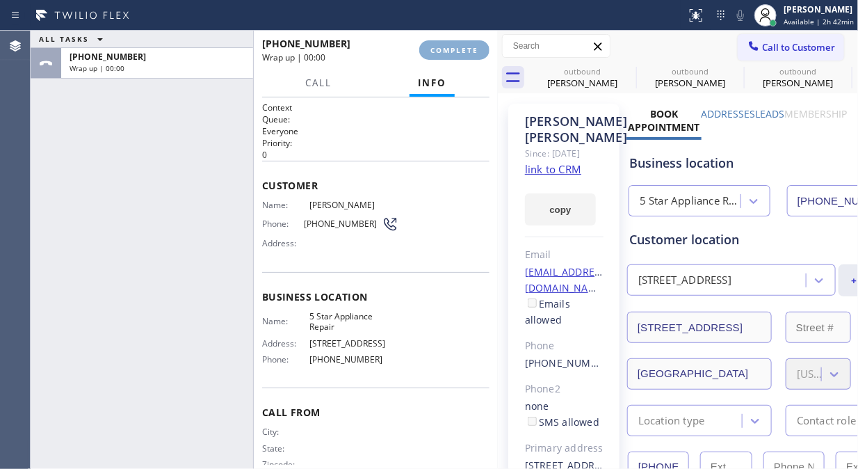
click at [471, 51] on span "COMPLETE" at bounding box center [454, 50] width 48 height 10
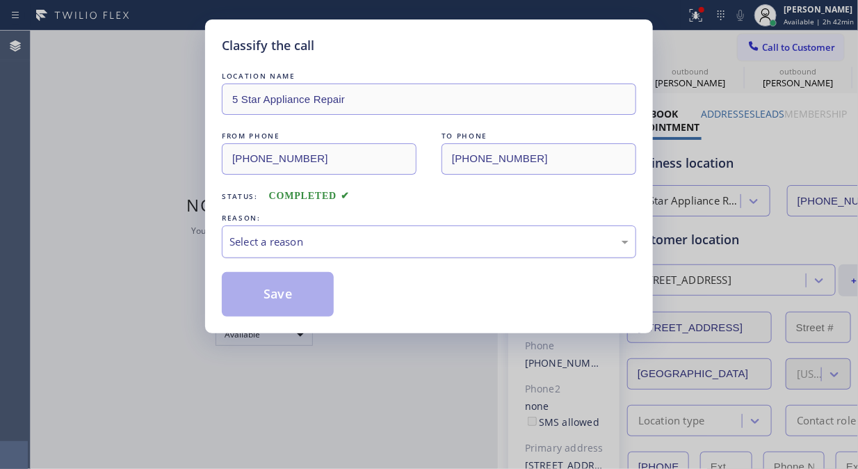
click at [440, 234] on div "Select a reason" at bounding box center [428, 242] width 399 height 16
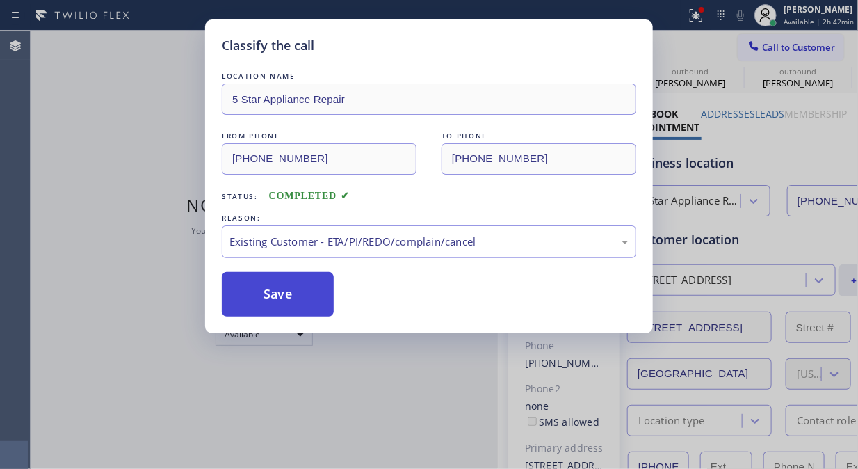
click at [321, 297] on button "Save" at bounding box center [278, 294] width 112 height 45
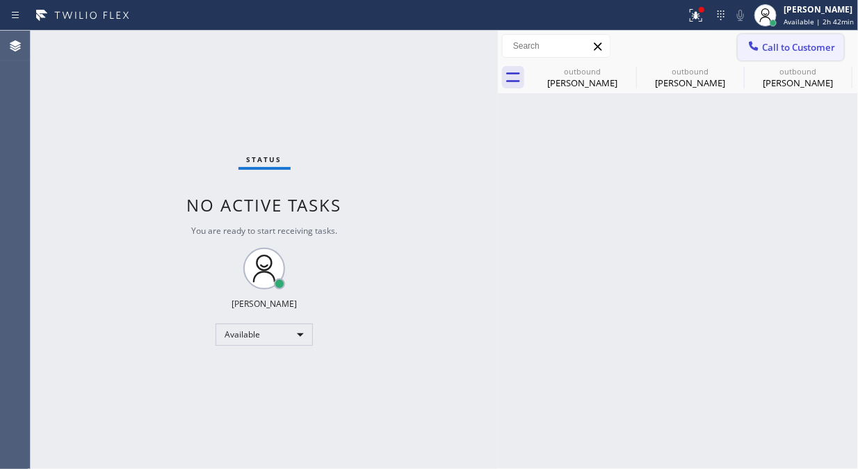
click at [791, 54] on button "Call to Customer" at bounding box center [791, 47] width 106 height 26
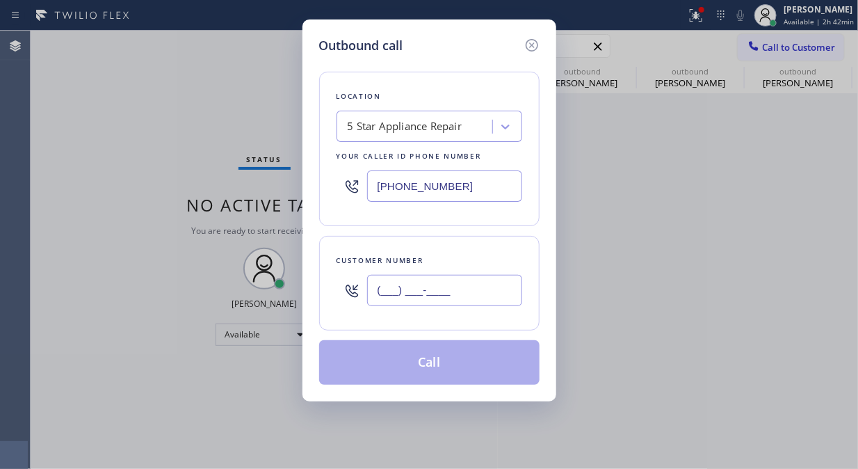
click at [438, 293] on input "(___) ___-____" at bounding box center [444, 290] width 155 height 31
paste input "646) 784-1398"
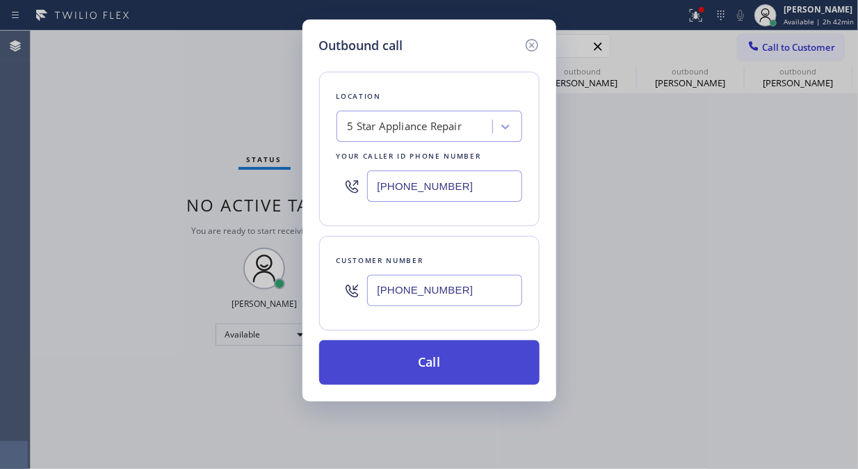
type input "[PHONE_NUMBER]"
click at [462, 362] on button "Call" at bounding box center [429, 362] width 220 height 45
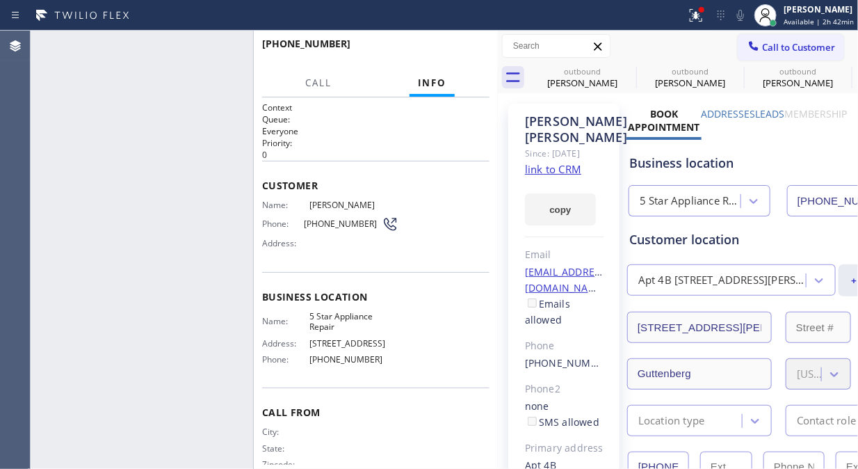
type input "[PHONE_NUMBER]"
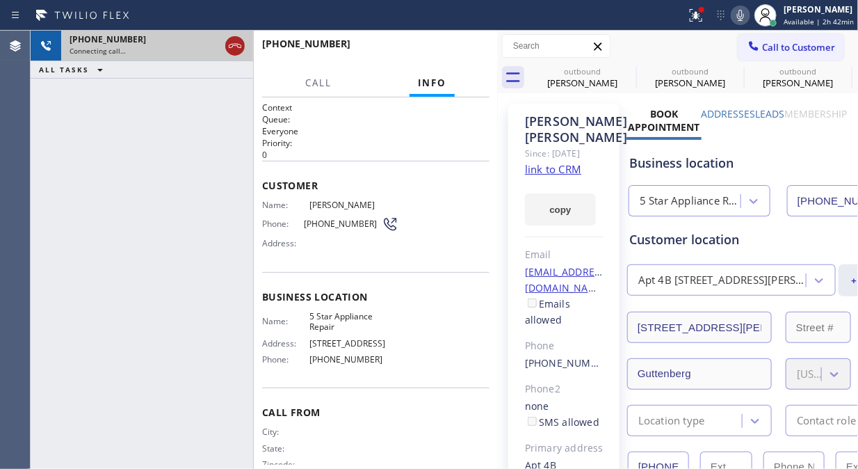
click at [234, 45] on icon at bounding box center [235, 46] width 13 height 4
click at [767, 47] on span "Call to Customer" at bounding box center [798, 47] width 73 height 13
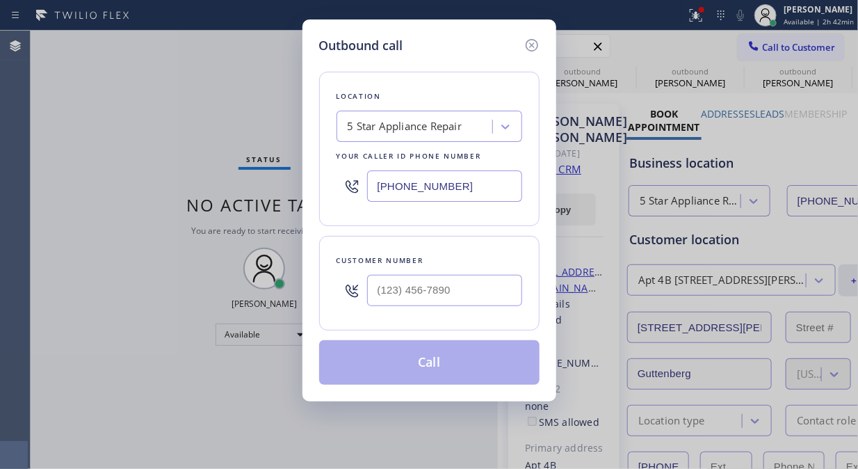
click at [431, 289] on input "text" at bounding box center [444, 290] width 155 height 31
type input "(___) ___-____"
drag, startPoint x: 421, startPoint y: 268, endPoint x: 414, endPoint y: 273, distance: 8.1
click at [419, 268] on div at bounding box center [444, 290] width 155 height 45
click at [367, 289] on input "(___) ___-____" at bounding box center [444, 290] width 155 height 31
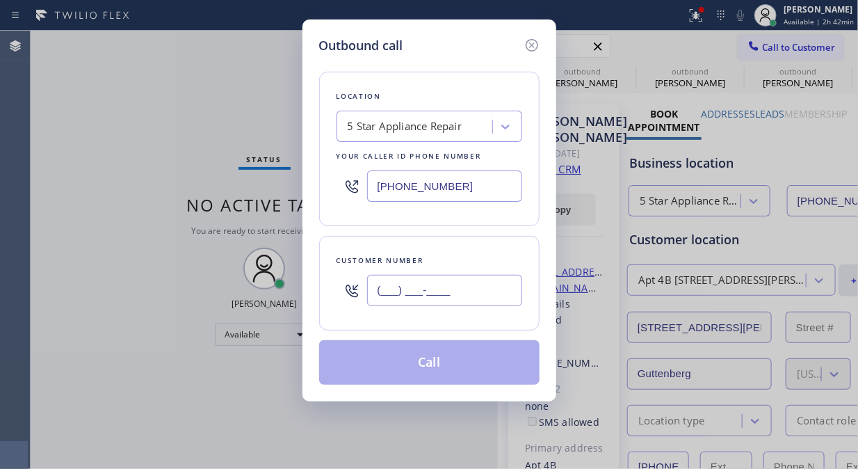
paste input "310) 739-9949"
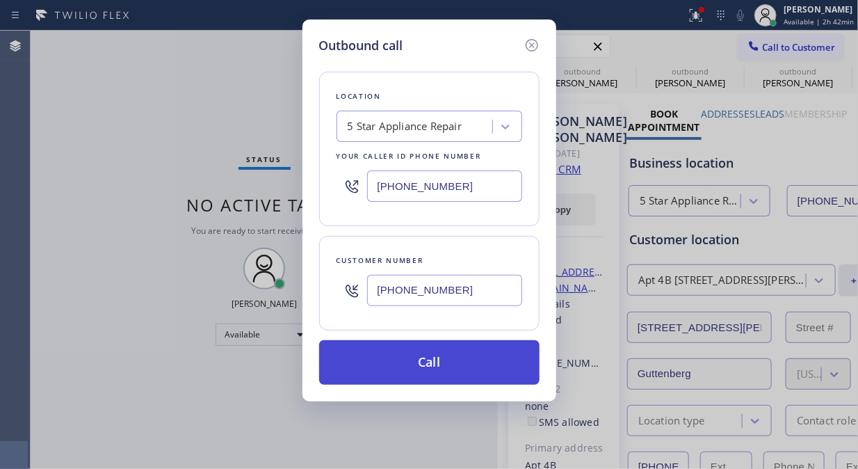
type input "[PHONE_NUMBER]"
click at [475, 373] on button "Call" at bounding box center [429, 362] width 220 height 45
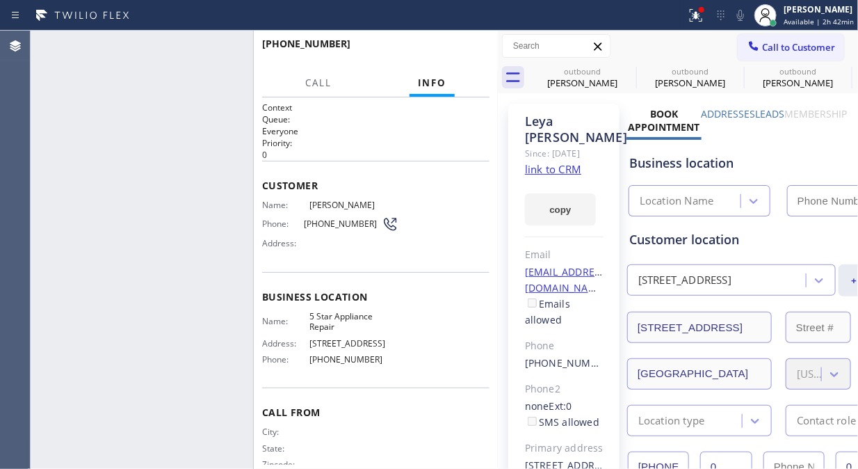
type input "[PHONE_NUMBER]"
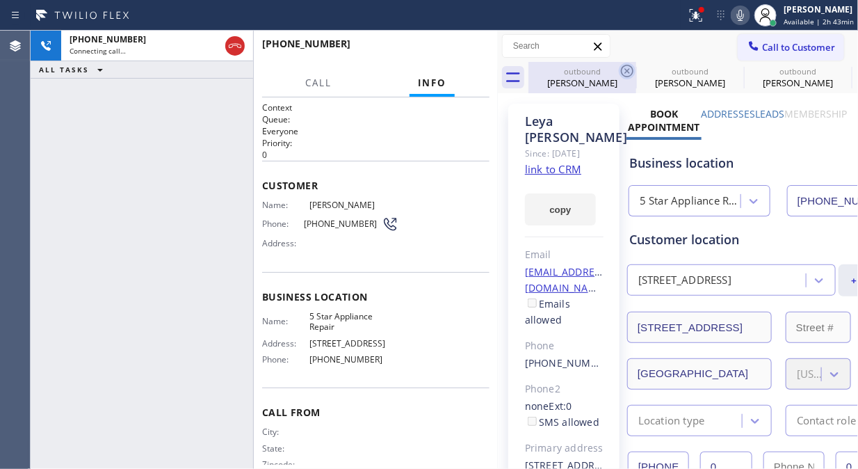
click at [624, 65] on icon at bounding box center [627, 71] width 17 height 17
click at [0, 0] on icon at bounding box center [0, 0] width 0 height 0
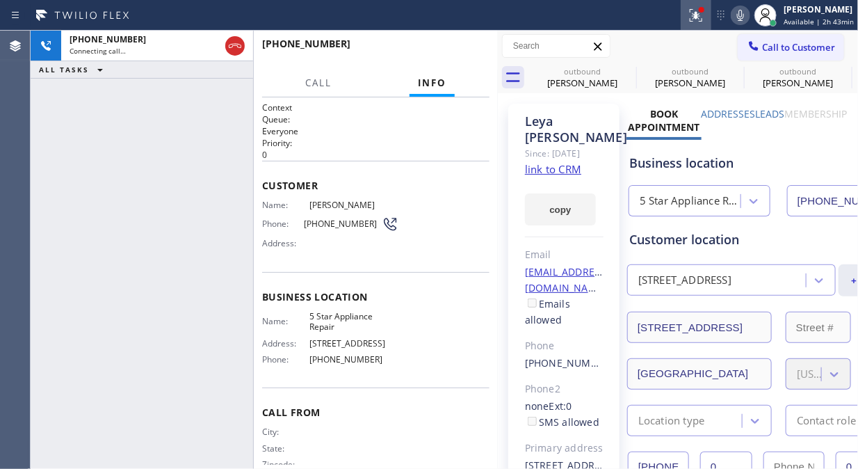
click at [0, 0] on icon at bounding box center [0, 0] width 0 height 0
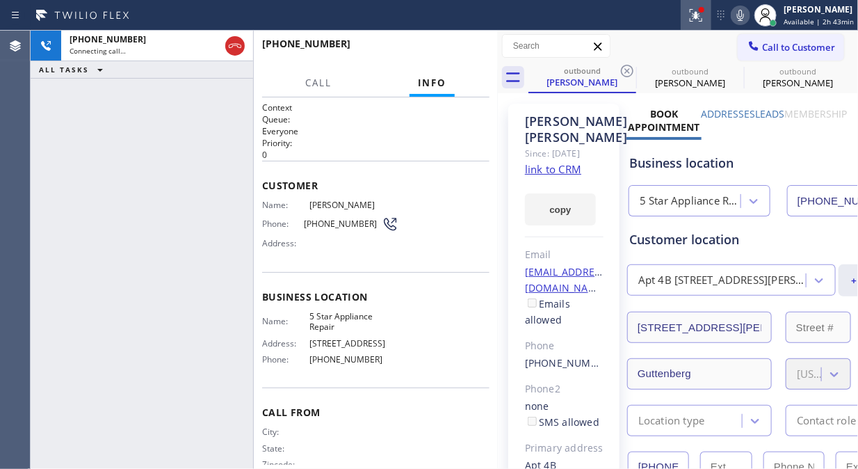
click at [697, 15] on icon at bounding box center [696, 13] width 8 height 5
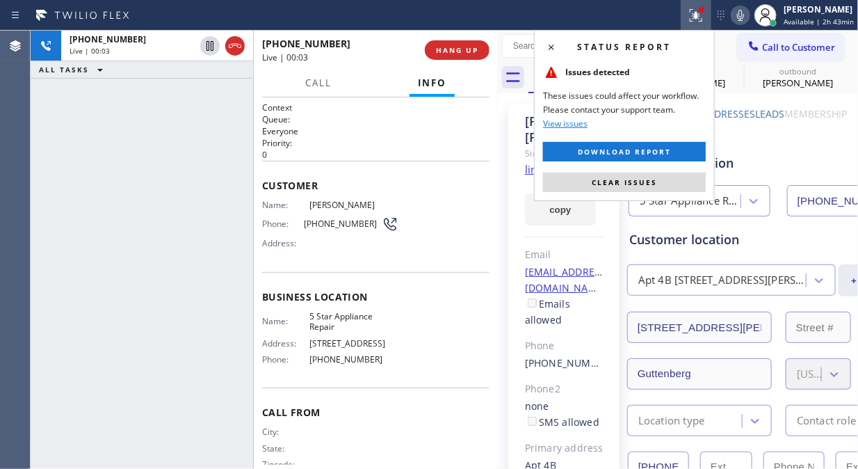
click at [407, 149] on p "0" at bounding box center [375, 155] width 227 height 12
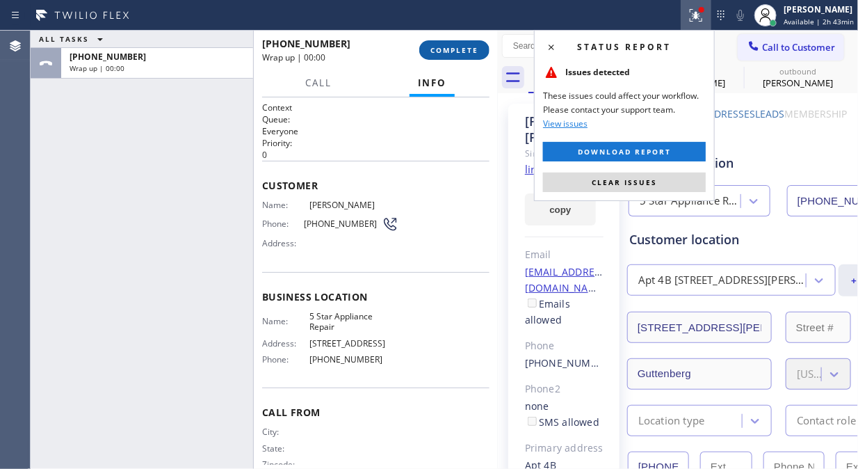
click at [446, 46] on span "COMPLETE" at bounding box center [454, 50] width 48 height 10
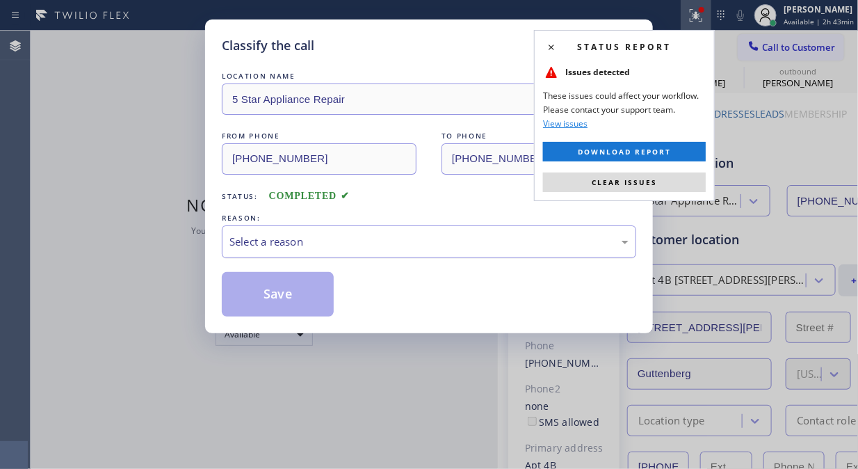
click at [429, 244] on div "Select a reason" at bounding box center [428, 242] width 399 height 16
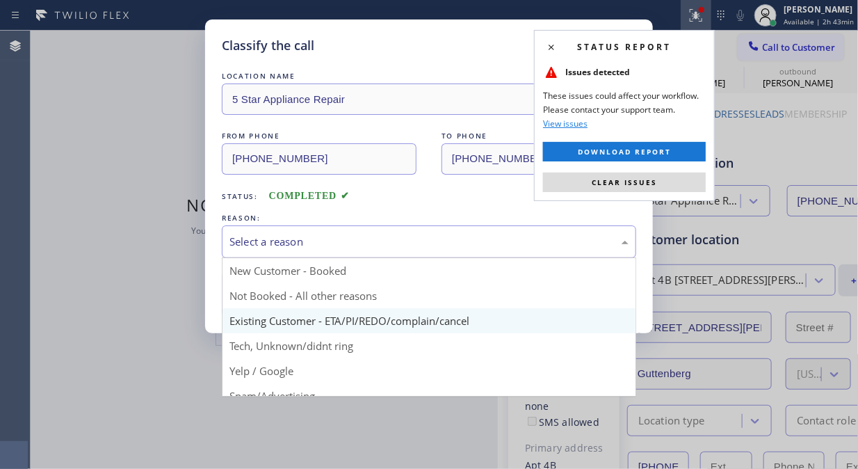
drag, startPoint x: 412, startPoint y: 311, endPoint x: 372, endPoint y: 309, distance: 39.7
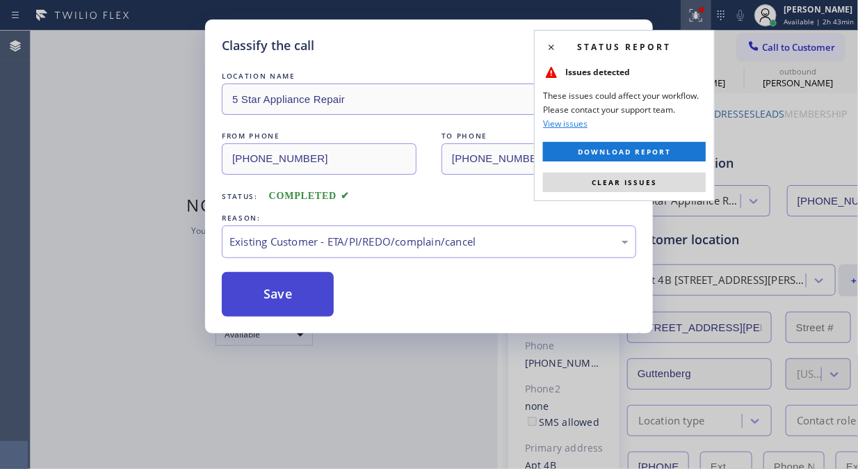
click at [285, 289] on button "Save" at bounding box center [278, 294] width 112 height 45
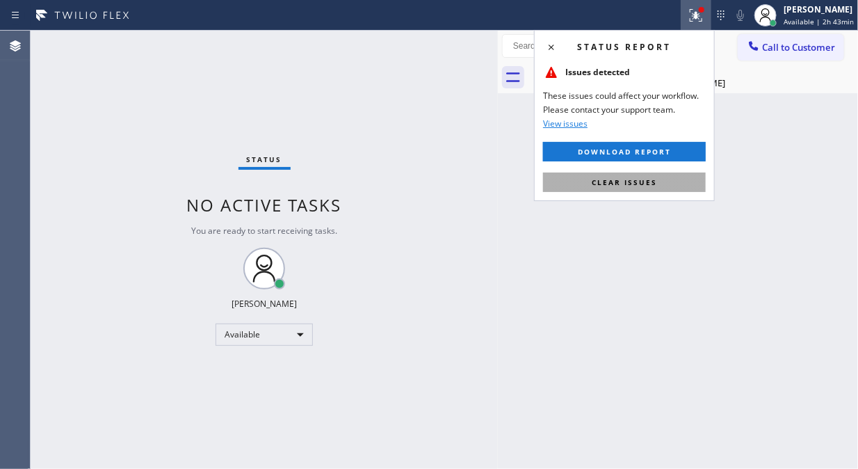
click at [649, 181] on span "Clear issues" at bounding box center [624, 182] width 65 height 10
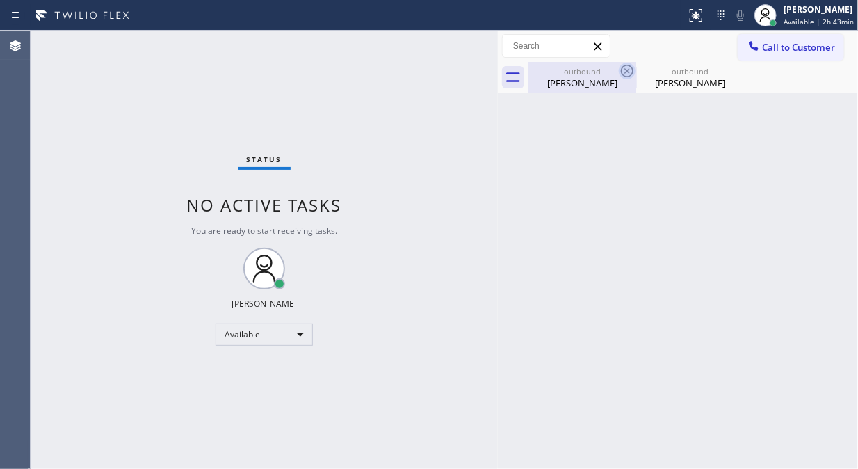
click at [631, 70] on icon at bounding box center [627, 71] width 17 height 17
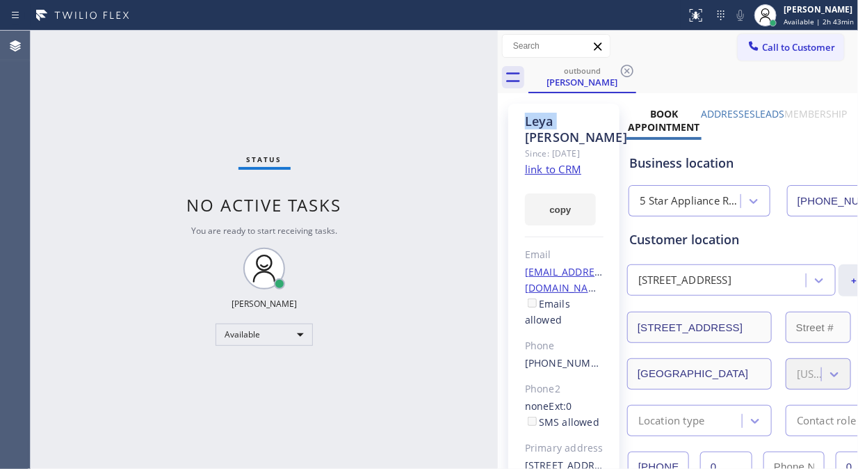
click at [631, 70] on icon at bounding box center [627, 71] width 17 height 17
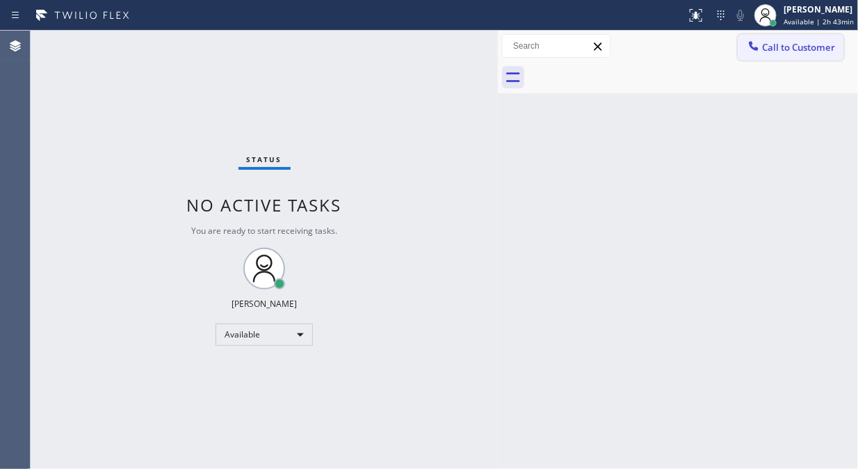
click at [782, 44] on span "Call to Customer" at bounding box center [798, 47] width 73 height 13
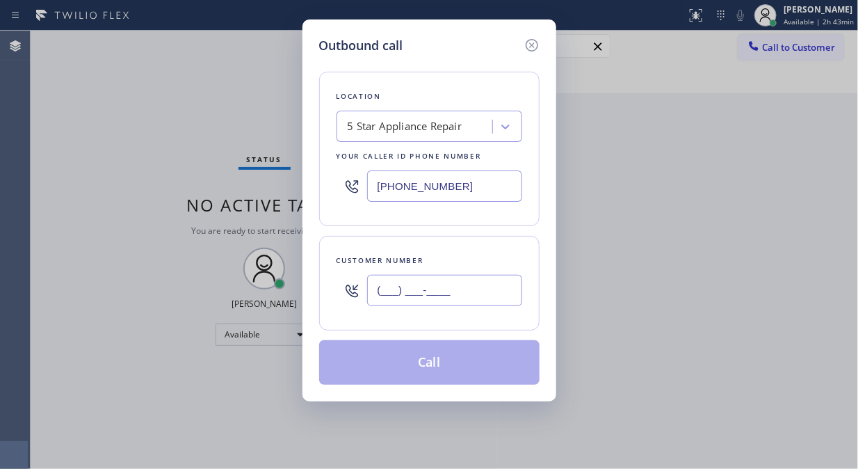
click at [387, 286] on input "(___) ___-____" at bounding box center [444, 290] width 155 height 31
paste input "310) 714-6463"
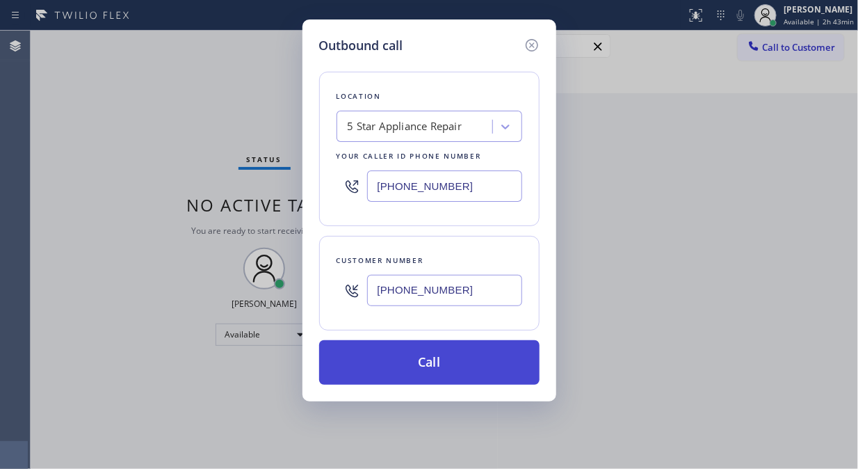
type input "[PHONE_NUMBER]"
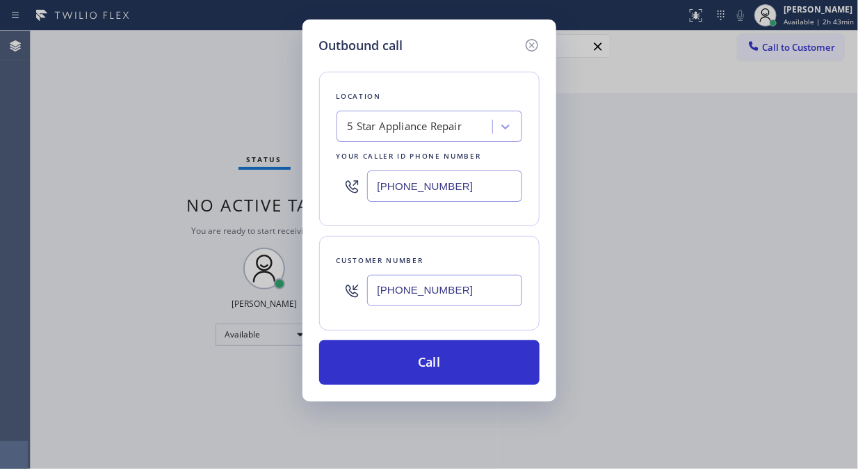
drag, startPoint x: 438, startPoint y: 364, endPoint x: 504, endPoint y: 310, distance: 85.0
click at [439, 364] on button "Call" at bounding box center [429, 362] width 220 height 45
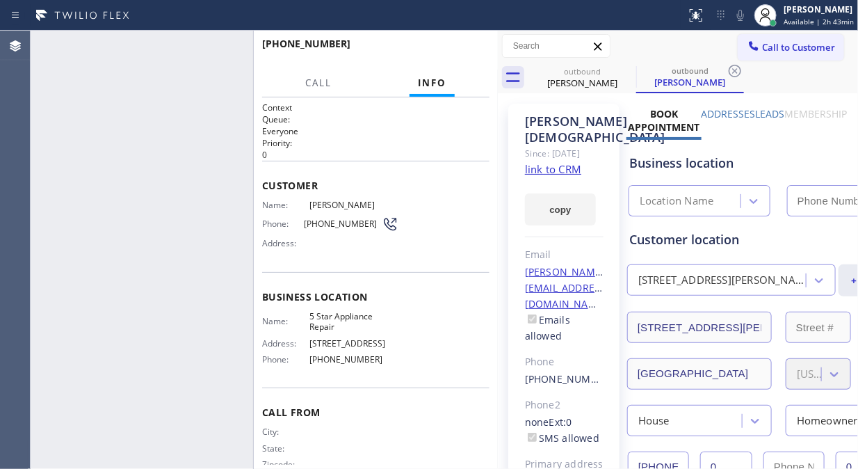
type input "[PHONE_NUMBER]"
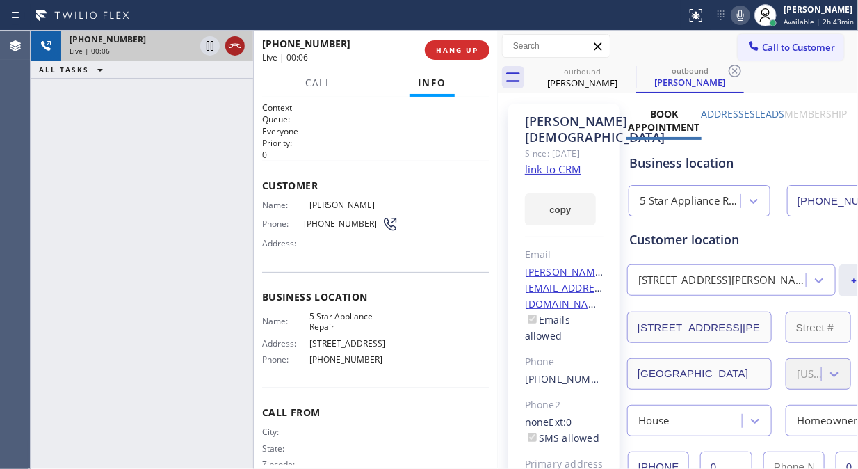
click at [239, 47] on icon at bounding box center [235, 46] width 17 height 17
click at [475, 46] on span "HANG UP" at bounding box center [457, 50] width 42 height 10
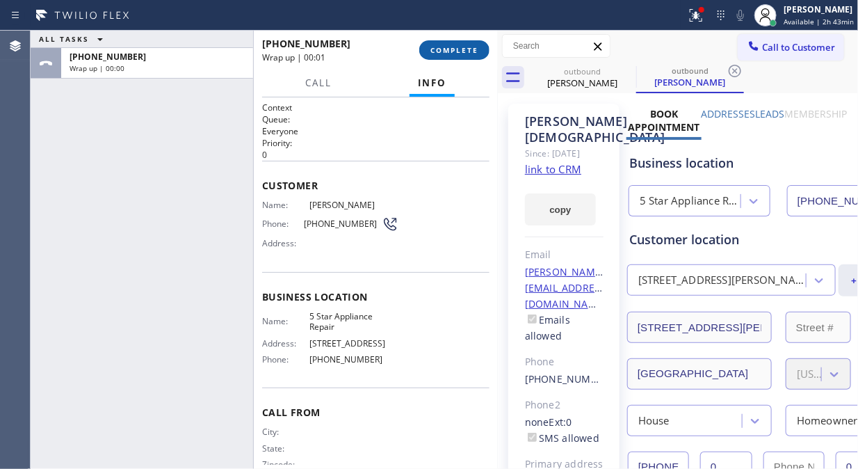
click at [456, 52] on span "COMPLETE" at bounding box center [454, 50] width 48 height 10
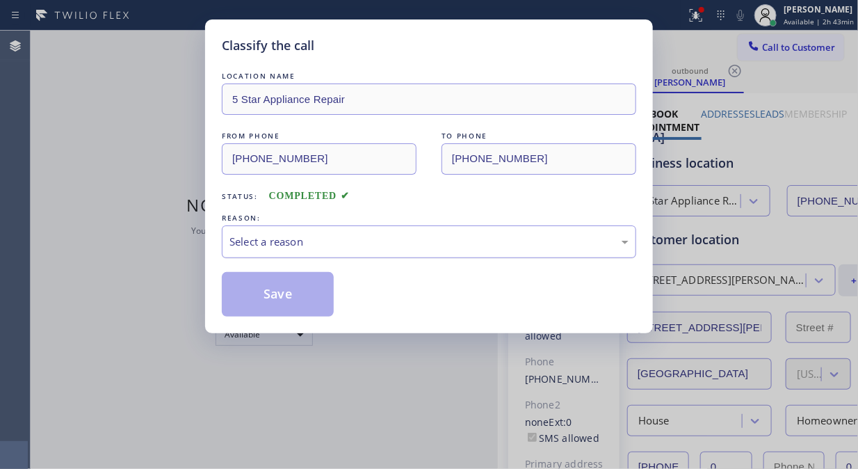
click at [426, 234] on div "Select a reason" at bounding box center [428, 242] width 399 height 16
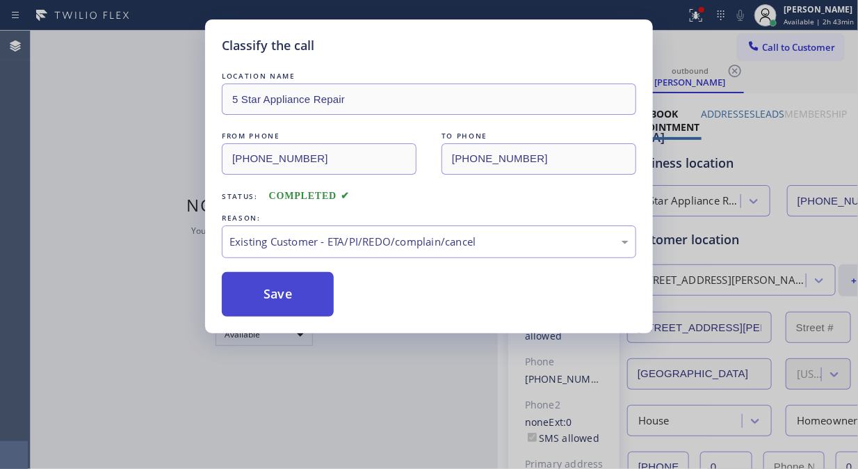
click at [283, 297] on button "Save" at bounding box center [278, 294] width 112 height 45
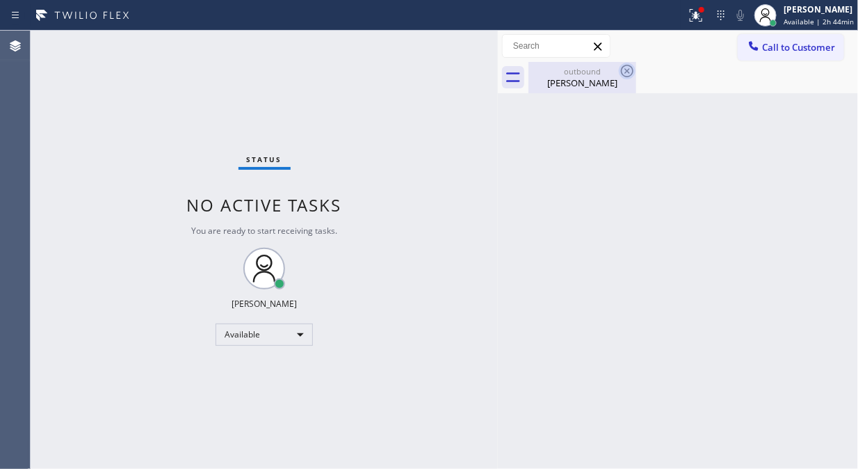
click at [626, 75] on icon at bounding box center [627, 71] width 17 height 17
click at [624, 74] on icon at bounding box center [627, 71] width 17 height 17
click at [587, 80] on div "[PERSON_NAME]" at bounding box center [582, 82] width 105 height 13
click at [697, 14] on icon at bounding box center [696, 15] width 13 height 13
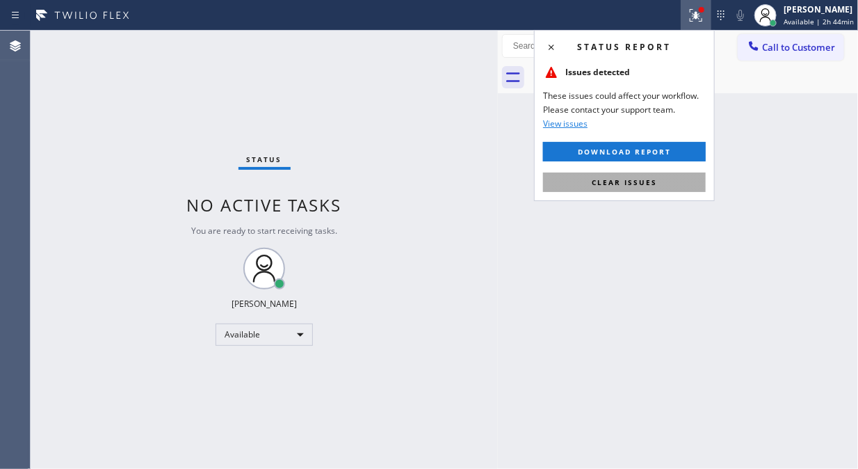
click at [637, 172] on button "Clear issues" at bounding box center [624, 181] width 163 height 19
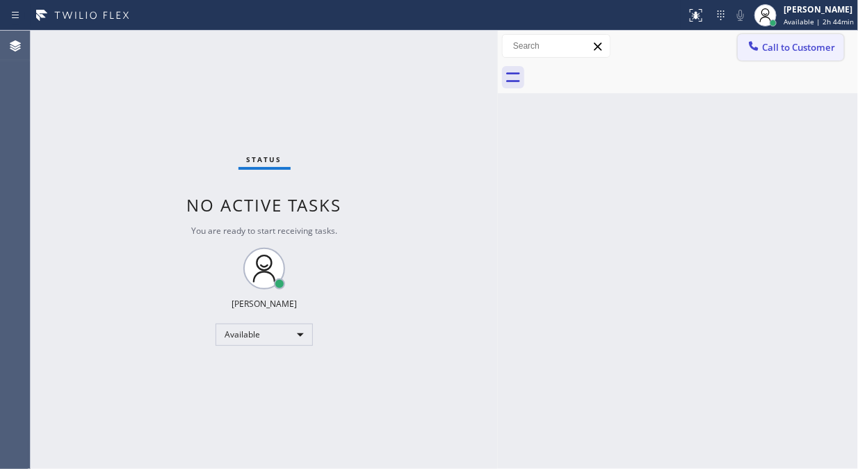
click at [761, 49] on div at bounding box center [753, 47] width 17 height 17
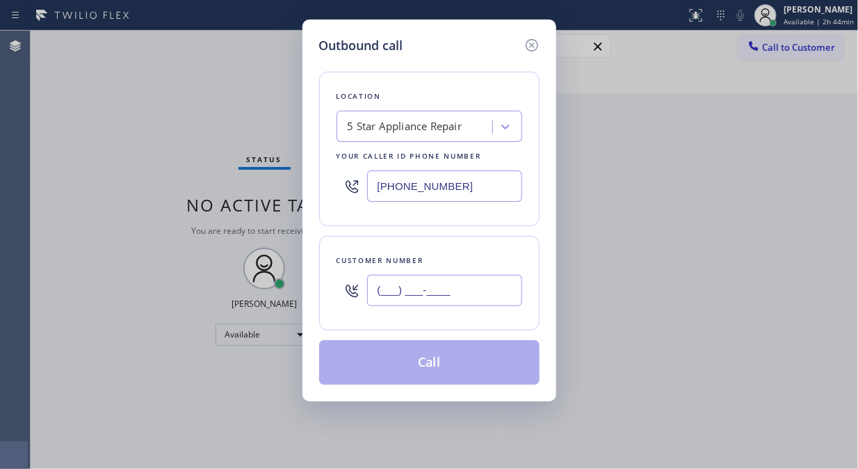
click at [438, 304] on input "(___) ___-____" at bounding box center [444, 290] width 155 height 31
paste input "916) 799-3146"
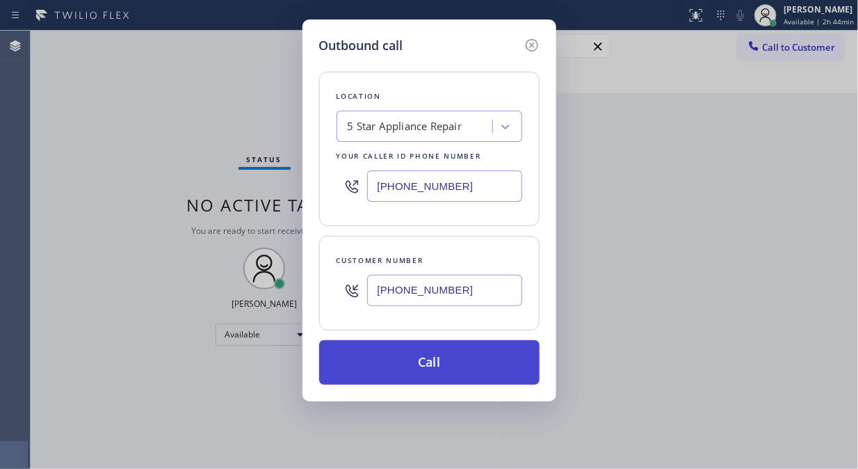
type input "[PHONE_NUMBER]"
click at [466, 364] on button "Call" at bounding box center [429, 362] width 220 height 45
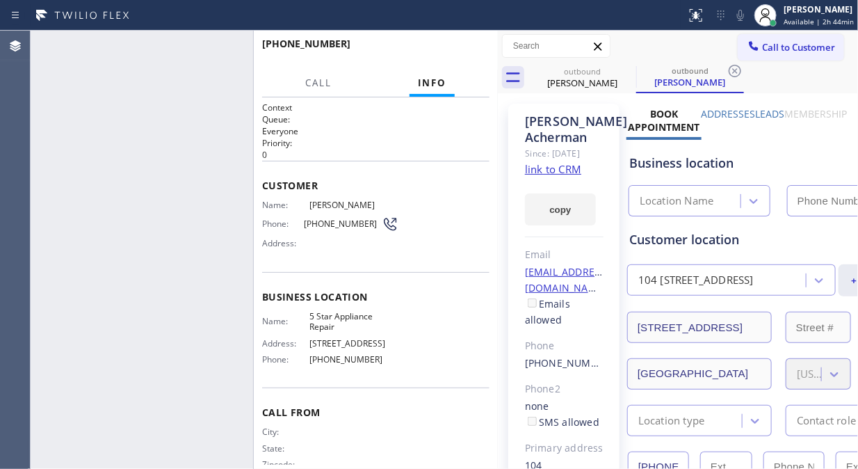
type input "[PHONE_NUMBER]"
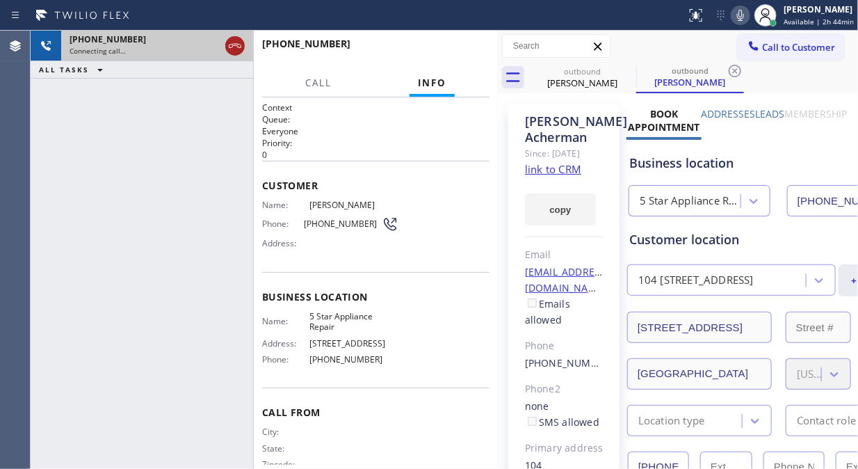
click at [231, 44] on icon at bounding box center [235, 46] width 13 height 4
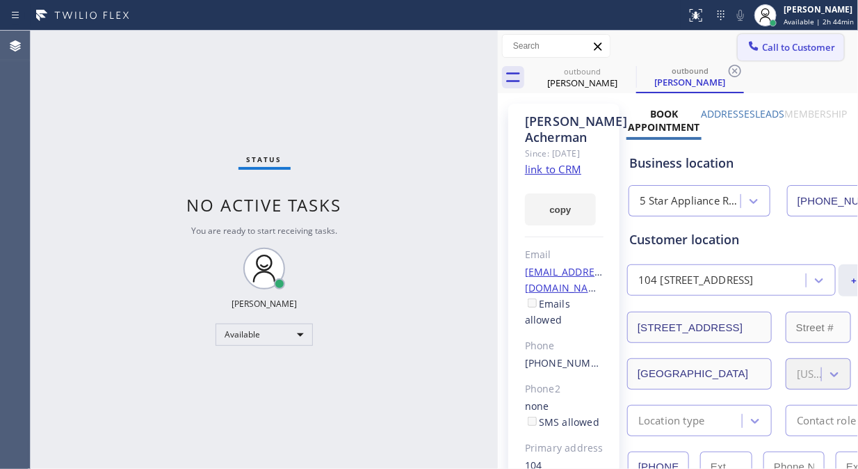
click at [762, 49] on span "Call to Customer" at bounding box center [798, 47] width 73 height 13
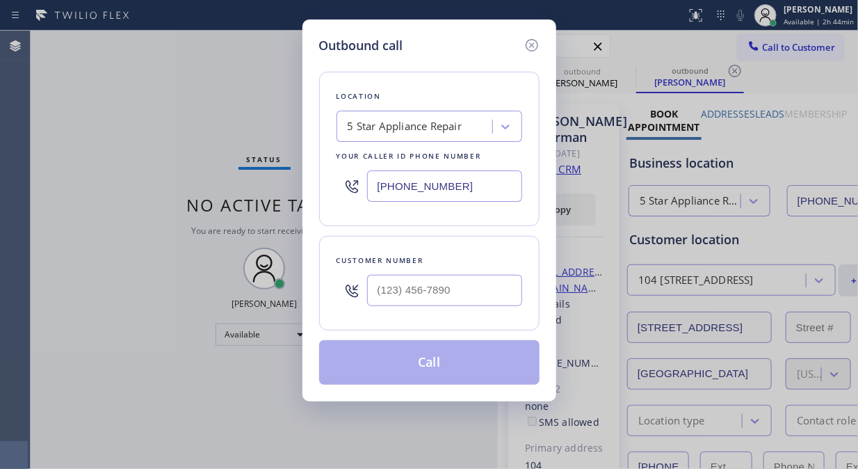
click at [431, 289] on input "text" at bounding box center [444, 290] width 155 height 31
click at [377, 289] on input "(___) ___-____" at bounding box center [444, 290] width 155 height 31
paste input "619) 743-0519"
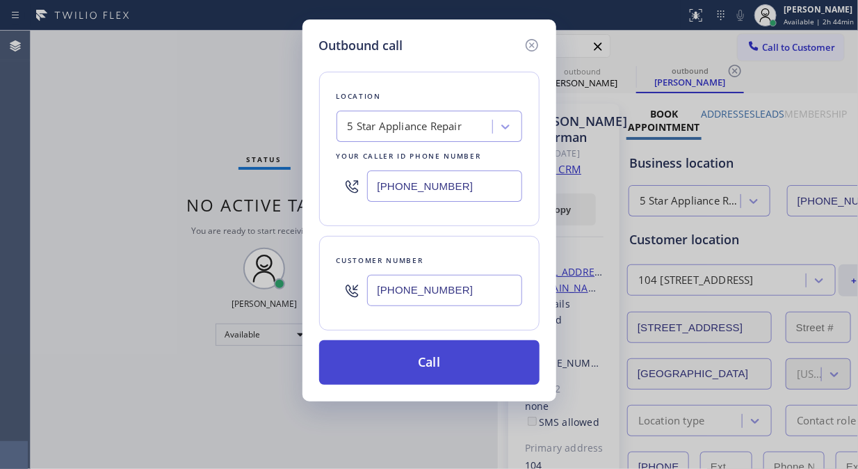
type input "[PHONE_NUMBER]"
click at [450, 364] on button "Call" at bounding box center [429, 362] width 220 height 45
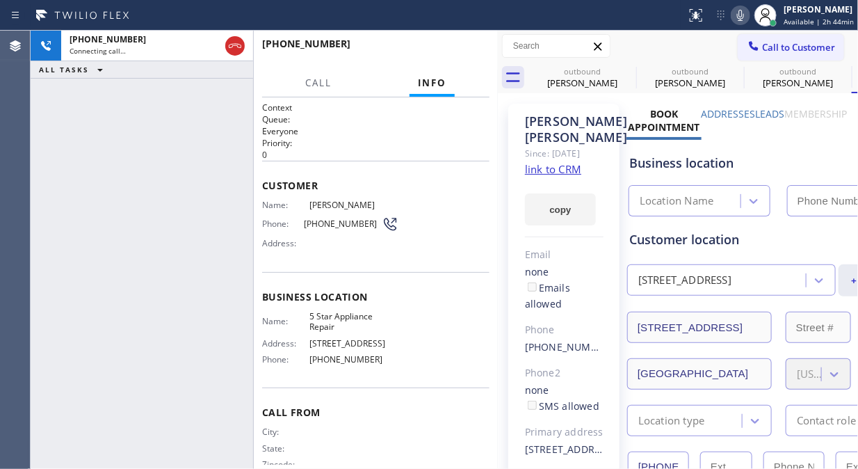
type input "[PHONE_NUMBER]"
click at [70, 85] on div "[PHONE_NUMBER] Live | 00:01 ALL TASKS ALL TASKS ACTIVE TASKS TASKS IN WRAP UP" at bounding box center [142, 250] width 223 height 438
click at [457, 53] on span "HANG UP" at bounding box center [457, 50] width 42 height 10
click at [458, 53] on span "HANG UP" at bounding box center [457, 50] width 42 height 10
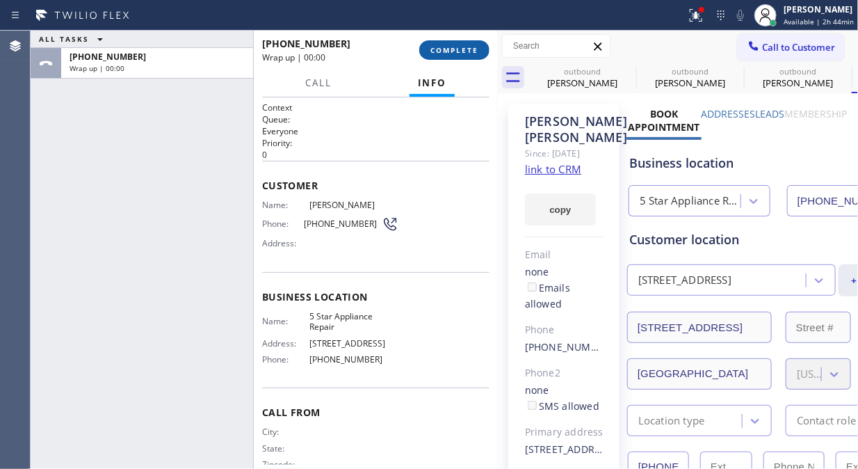
click at [460, 54] on span "COMPLETE" at bounding box center [454, 50] width 48 height 10
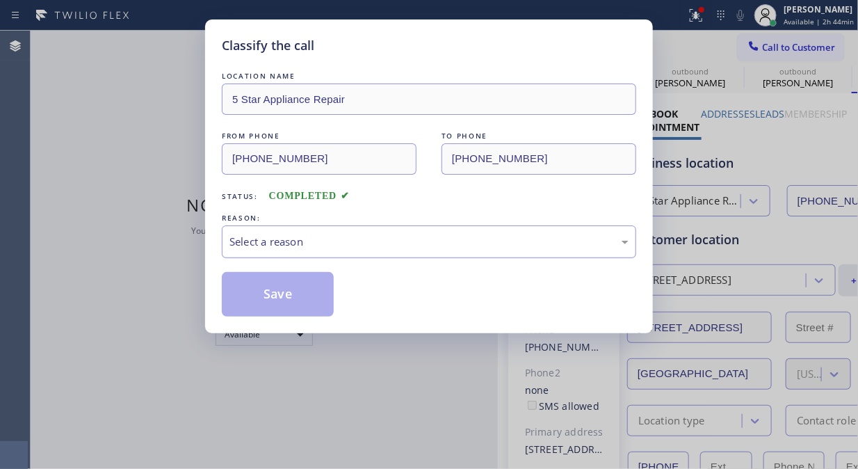
click at [435, 248] on div "Select a reason" at bounding box center [428, 242] width 399 height 16
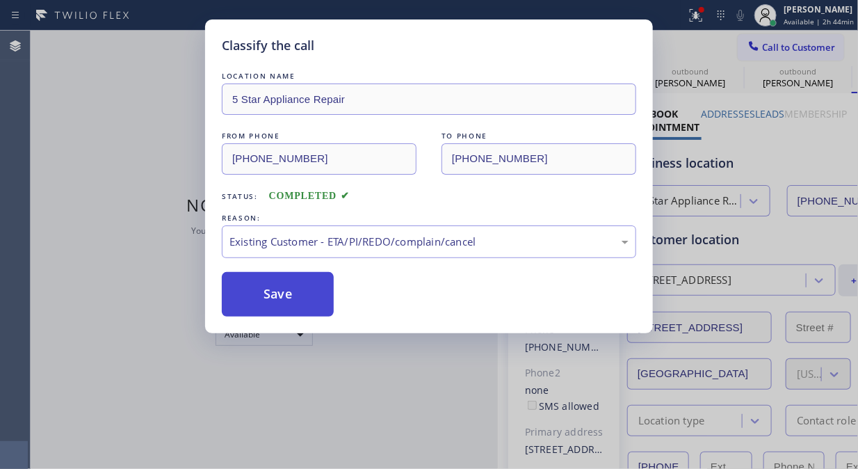
click at [307, 302] on button "Save" at bounding box center [278, 294] width 112 height 45
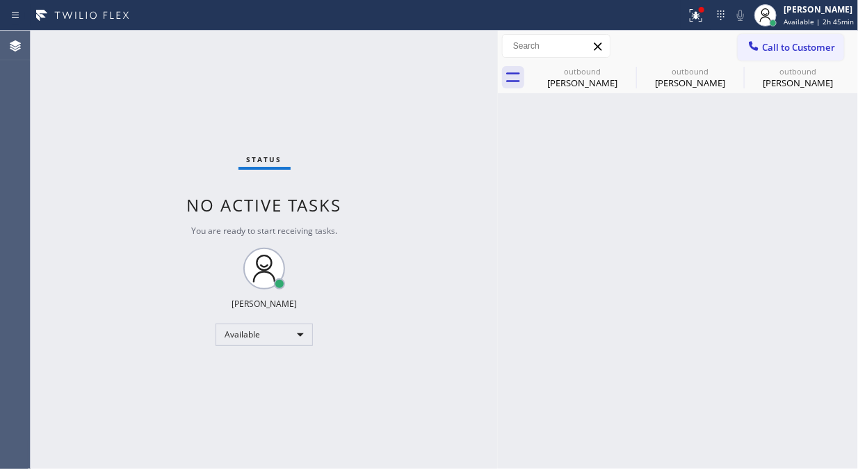
click at [70, 92] on div "Status No active tasks You are ready to start receiving tasks. [PERSON_NAME] Av…" at bounding box center [264, 250] width 467 height 438
click at [627, 70] on icon at bounding box center [627, 71] width 17 height 17
click at [0, 0] on icon at bounding box center [0, 0] width 0 height 0
click at [627, 71] on div "outbound [PERSON_NAME] outbound [PERSON_NAME] outbound [PERSON_NAME]" at bounding box center [693, 77] width 330 height 31
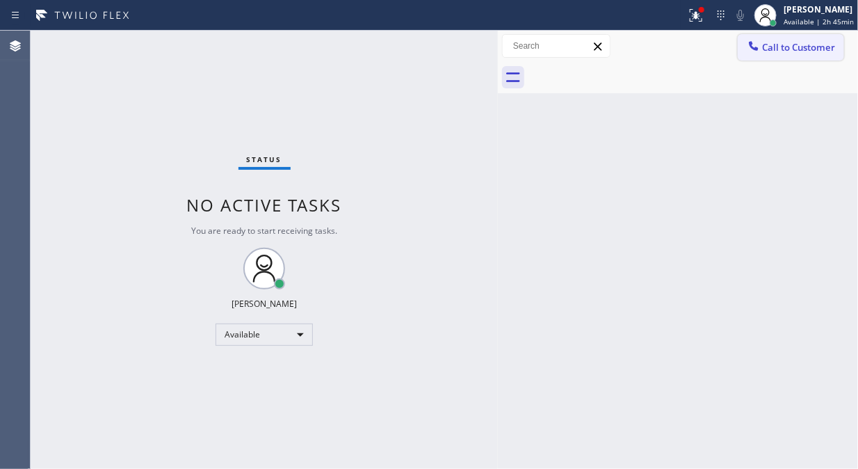
click at [802, 59] on button "Call to Customer" at bounding box center [791, 47] width 106 height 26
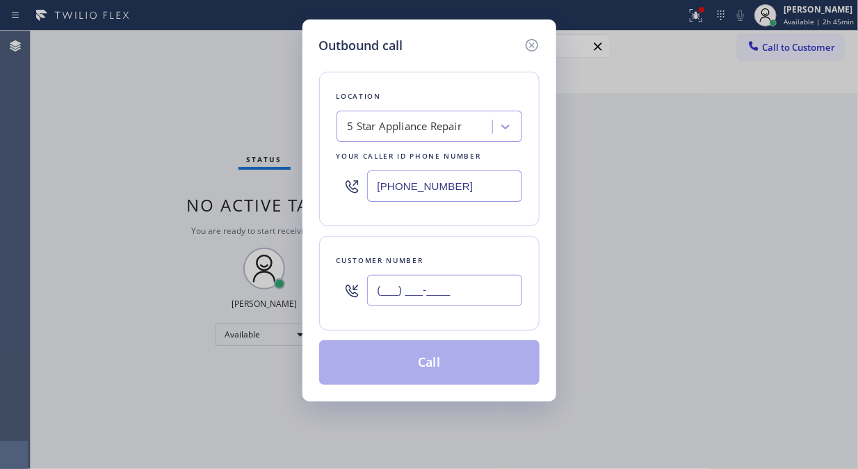
click at [460, 282] on input "(___) ___-____" at bounding box center [444, 290] width 155 height 31
paste input "619) 743-0519"
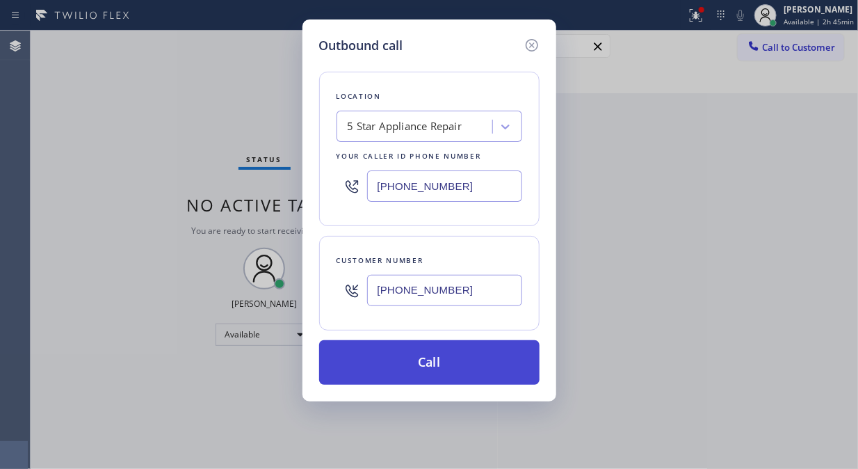
type input "[PHONE_NUMBER]"
click at [433, 358] on button "Call" at bounding box center [429, 362] width 220 height 45
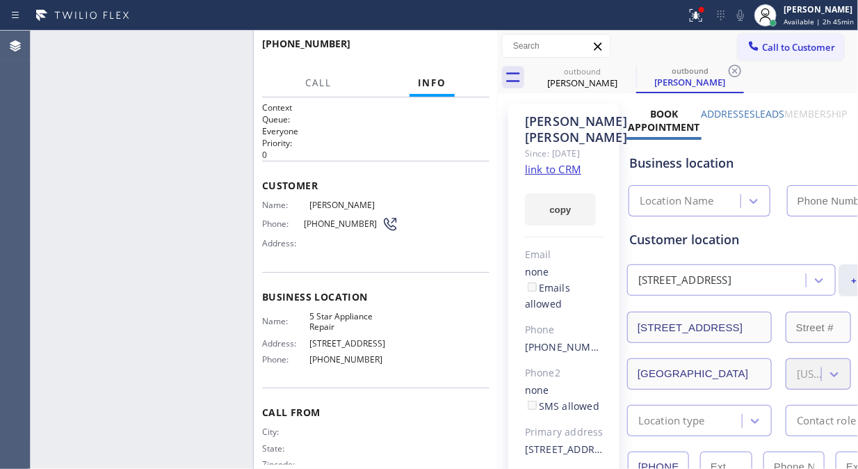
type input "[PHONE_NUMBER]"
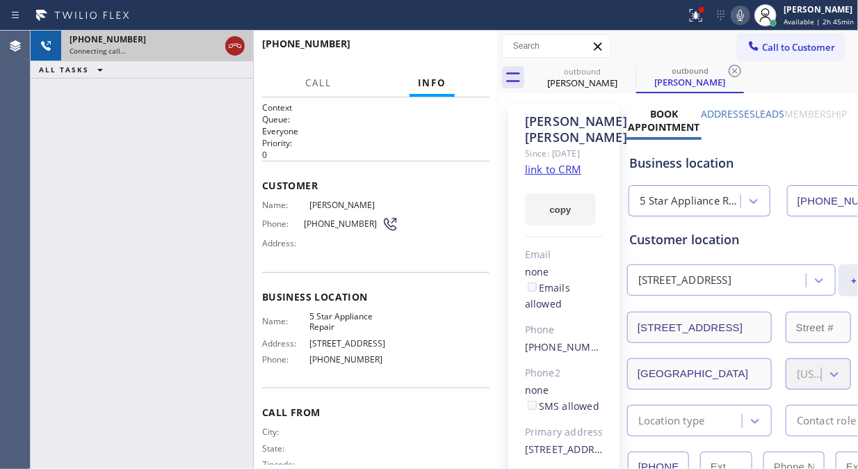
click at [234, 47] on icon at bounding box center [235, 46] width 17 height 17
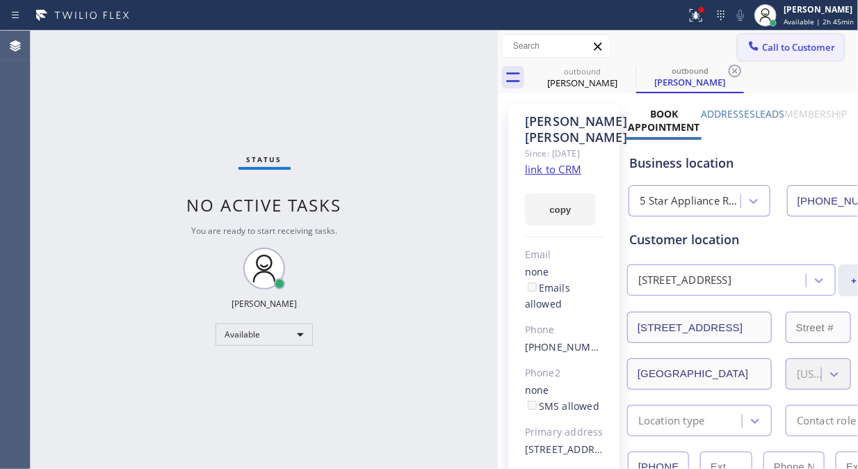
click at [750, 47] on icon at bounding box center [754, 45] width 9 height 9
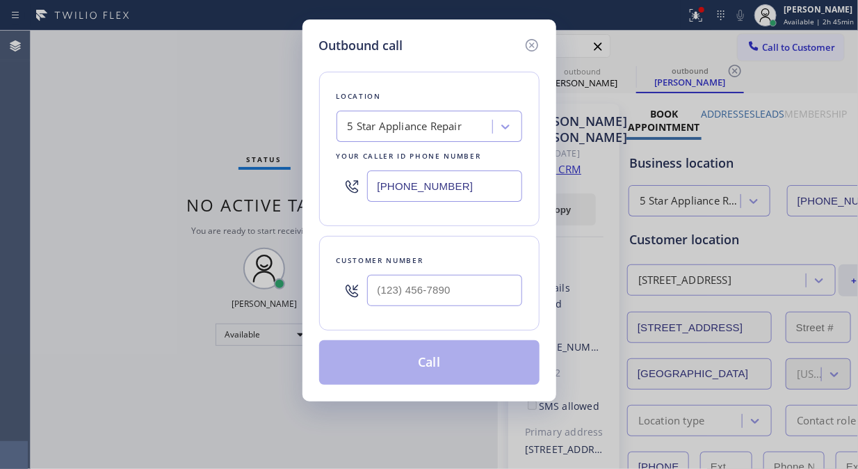
click at [468, 288] on input "text" at bounding box center [444, 290] width 155 height 31
paste input "504) 662-4803"
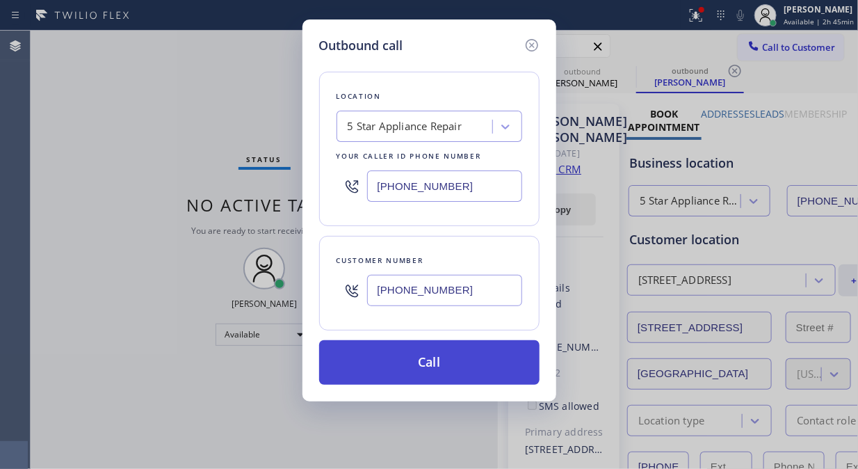
type input "[PHONE_NUMBER]"
click at [467, 364] on button "Call" at bounding box center [429, 362] width 220 height 45
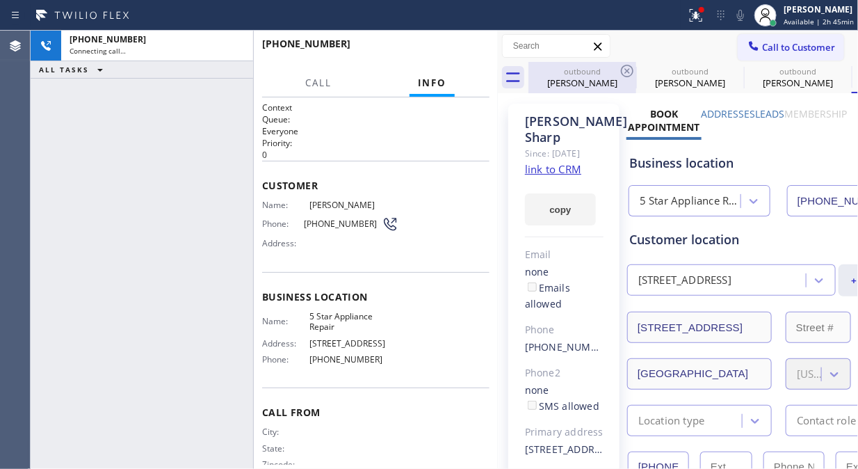
type input "[PHONE_NUMBER]"
click at [0, 0] on icon at bounding box center [0, 0] width 0 height 0
click at [626, 70] on icon at bounding box center [627, 71] width 13 height 13
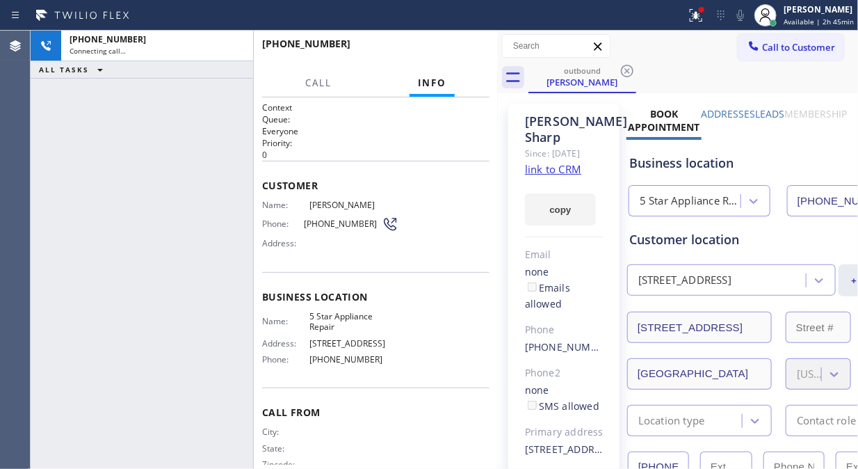
click at [626, 70] on icon at bounding box center [627, 71] width 13 height 13
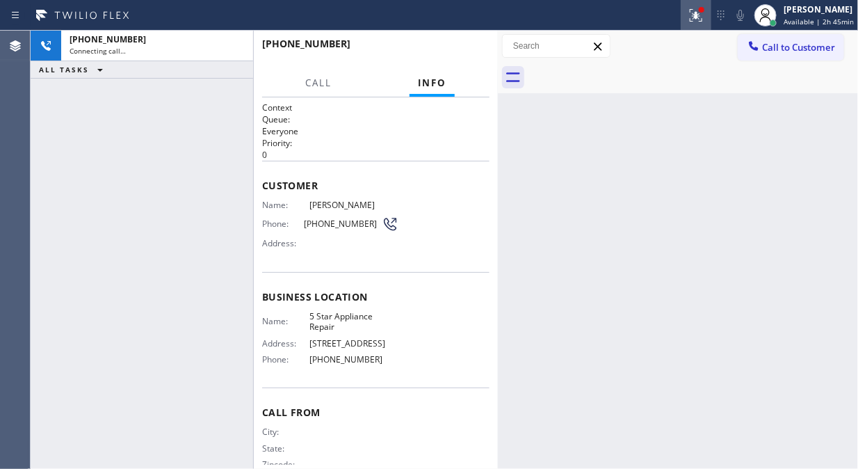
click at [702, 18] on icon at bounding box center [696, 15] width 13 height 13
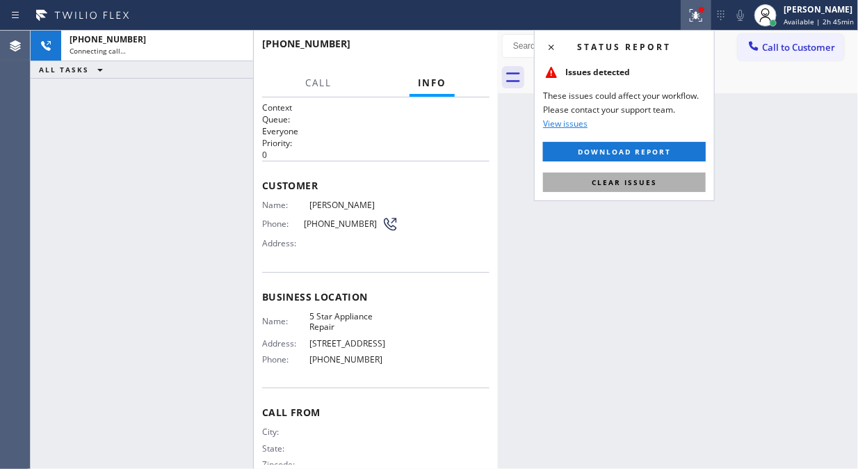
click at [631, 181] on span "Clear issues" at bounding box center [624, 182] width 65 height 10
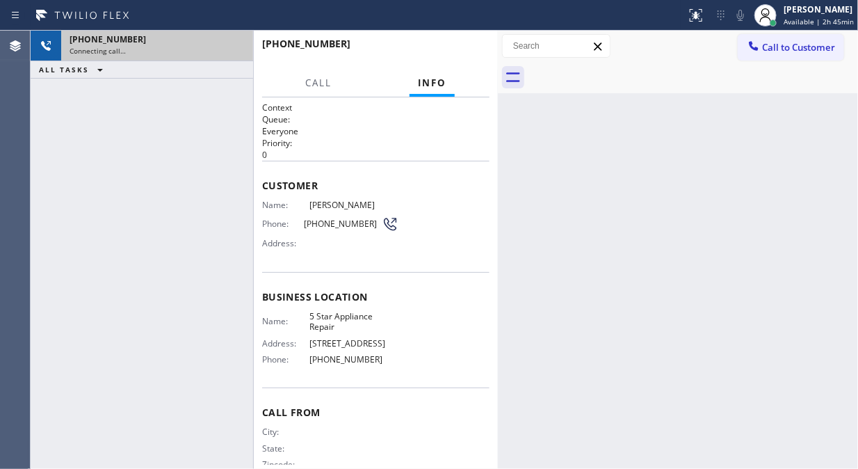
click at [175, 51] on div "Connecting call…" at bounding box center [157, 51] width 175 height 10
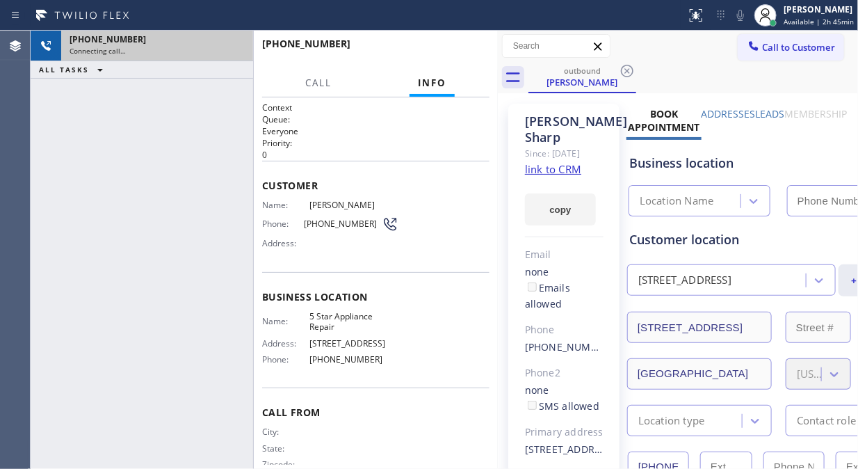
type input "[PHONE_NUMBER]"
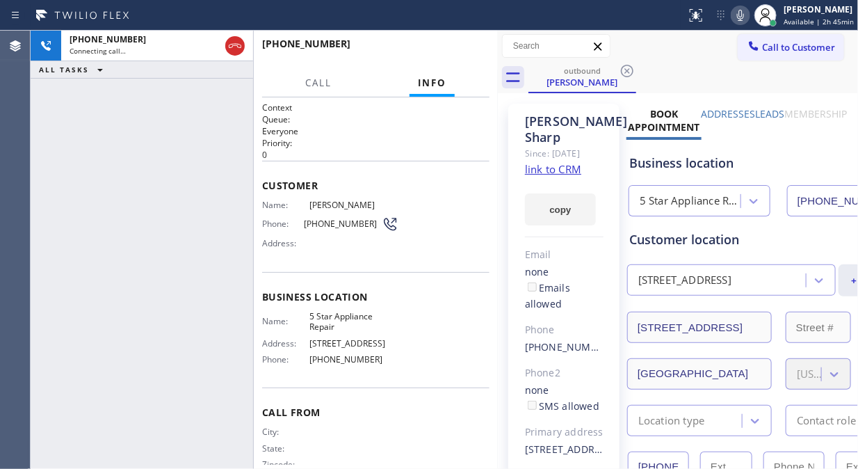
click at [67, 133] on div "[PHONE_NUMBER] Connecting call… ALL TASKS ALL TASKS ACTIVE TASKS TASKS IN WRAP …" at bounding box center [142, 250] width 223 height 438
drag, startPoint x: 236, startPoint y: 40, endPoint x: 697, endPoint y: 51, distance: 461.2
click at [236, 42] on icon at bounding box center [235, 46] width 17 height 17
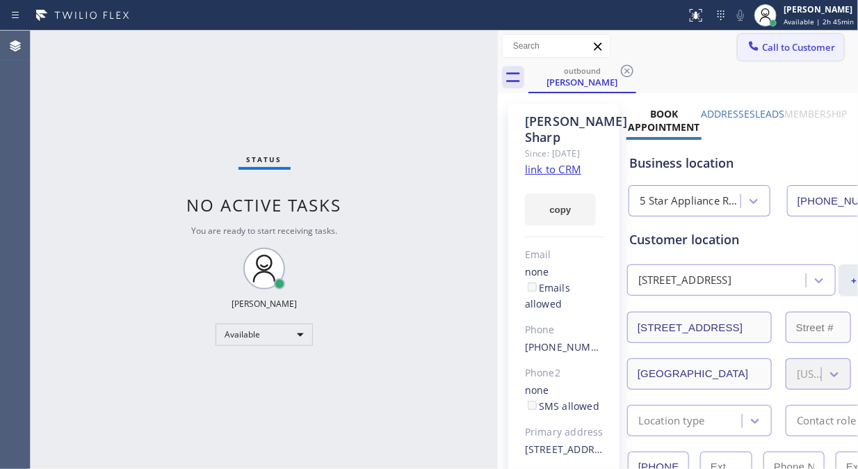
click at [775, 50] on span "Call to Customer" at bounding box center [798, 47] width 73 height 13
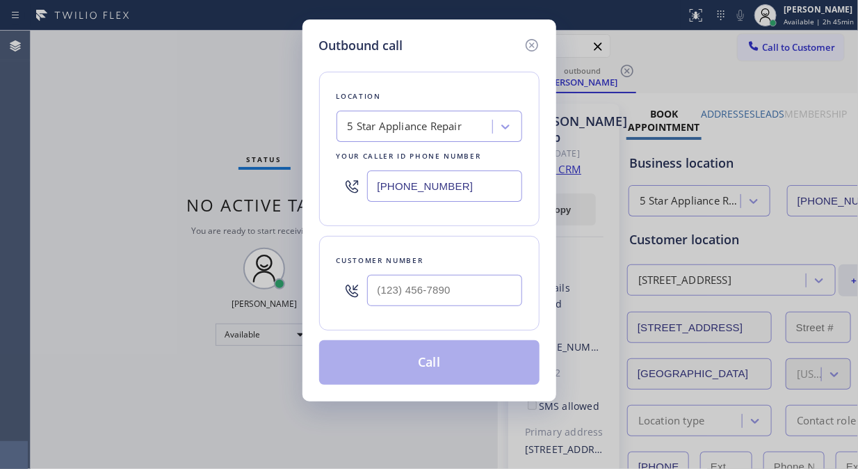
click at [420, 291] on input "text" at bounding box center [444, 290] width 155 height 31
click at [386, 289] on input "(___) ___-____" at bounding box center [444, 290] width 155 height 31
paste input "31) 086-4706"
drag, startPoint x: 376, startPoint y: 287, endPoint x: 384, endPoint y: 294, distance: 10.9
click at [374, 288] on input "(_31) 086-4706" at bounding box center [444, 290] width 155 height 31
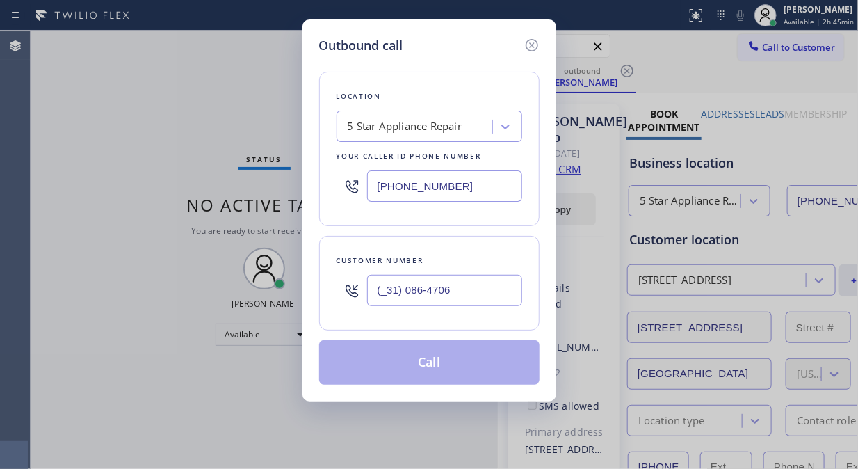
paste input "310) 864-7067"
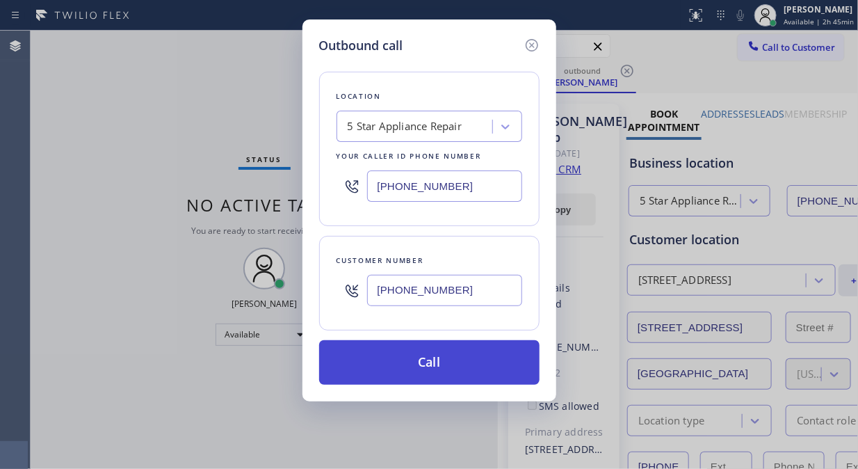
type input "[PHONE_NUMBER]"
click at [449, 355] on button "Call" at bounding box center [429, 362] width 220 height 45
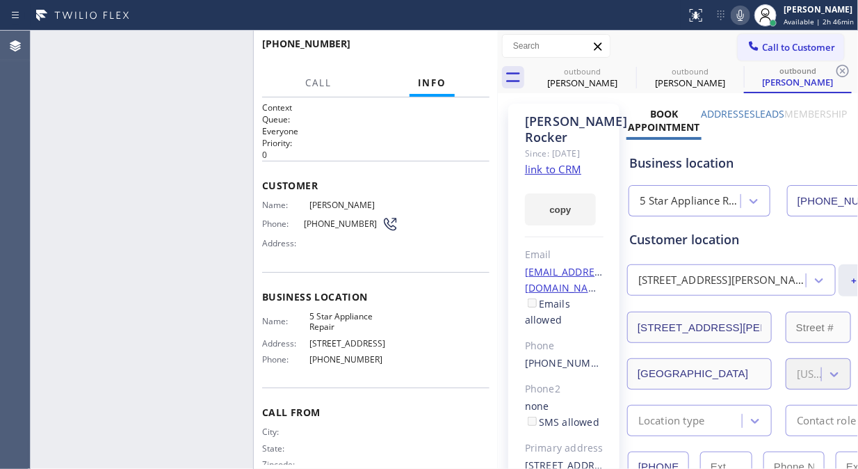
type input "[PHONE_NUMBER]"
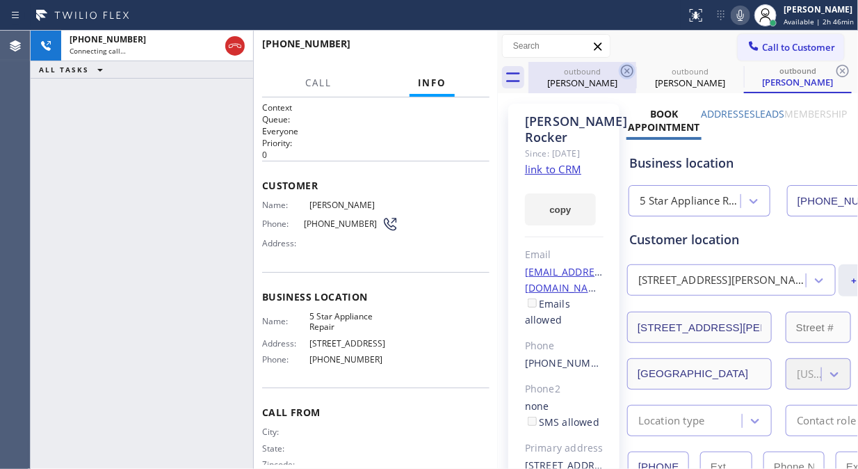
click at [627, 71] on icon at bounding box center [627, 71] width 13 height 13
click at [0, 0] on icon at bounding box center [0, 0] width 0 height 0
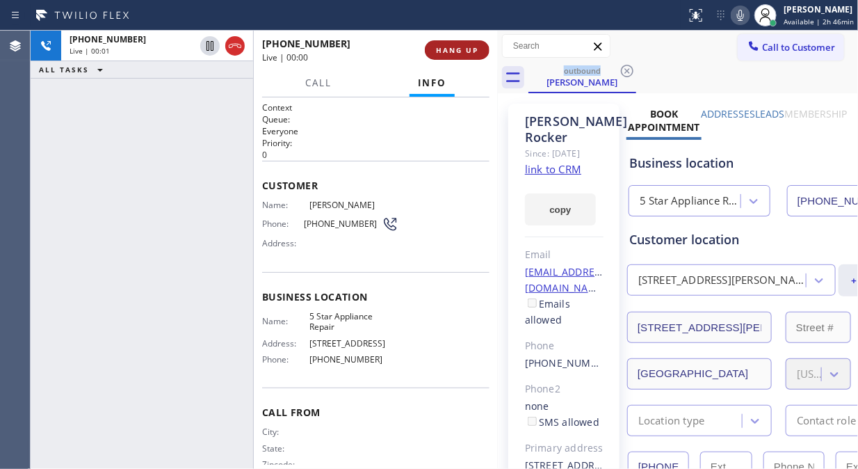
click at [455, 51] on span "HANG UP" at bounding box center [457, 50] width 42 height 10
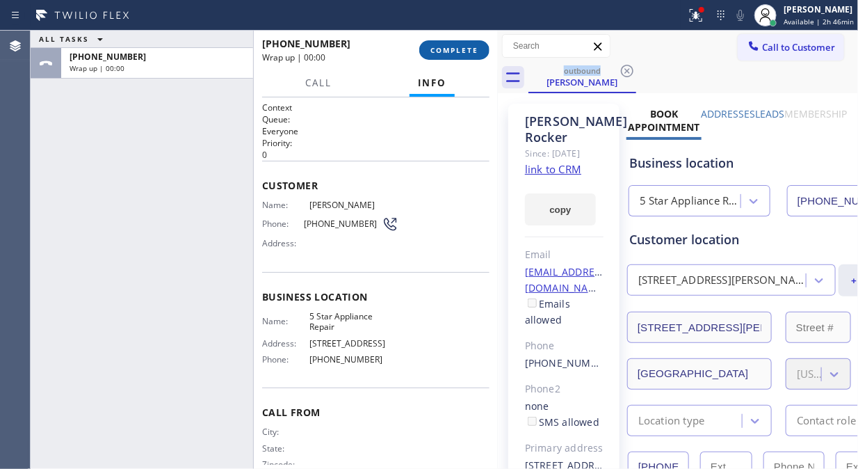
click at [455, 51] on span "COMPLETE" at bounding box center [454, 50] width 48 height 10
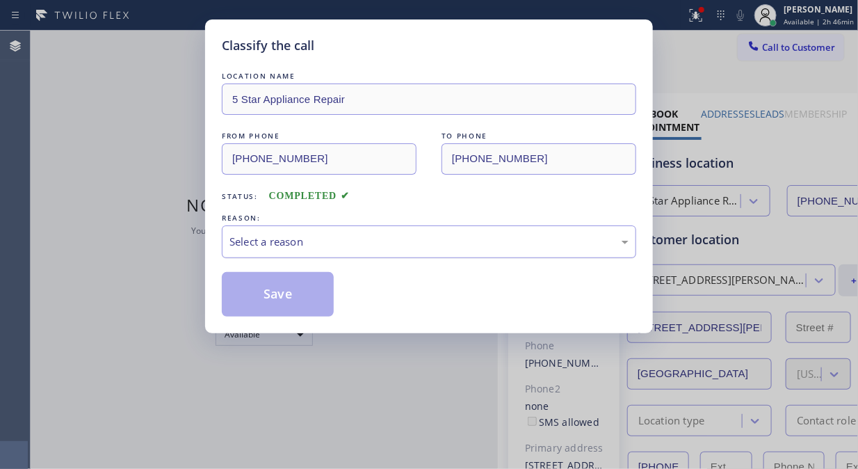
click at [418, 237] on div "Select a reason" at bounding box center [428, 242] width 399 height 16
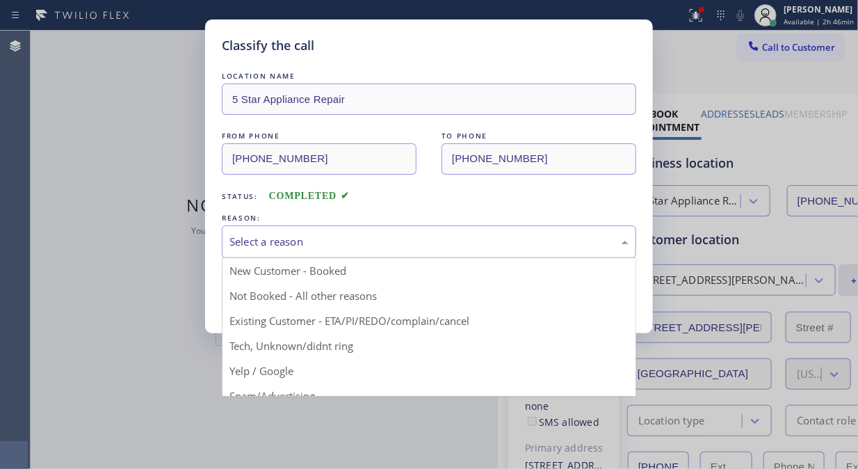
drag, startPoint x: 419, startPoint y: 318, endPoint x: 358, endPoint y: 316, distance: 61.2
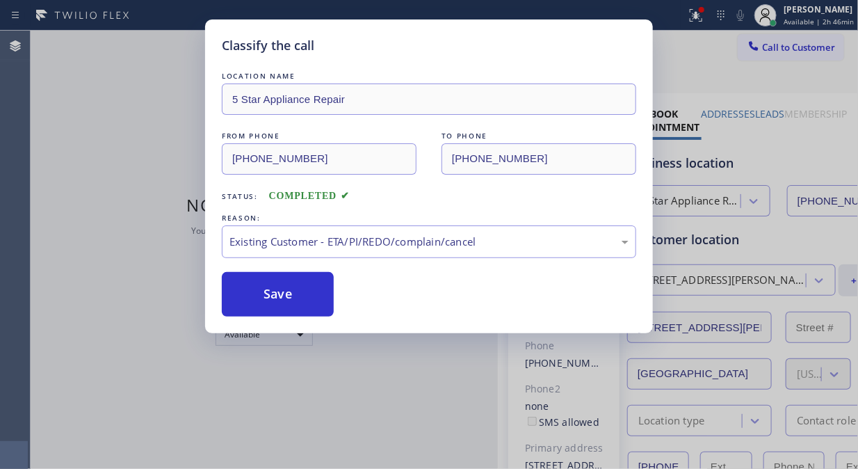
click at [313, 309] on button "Save" at bounding box center [278, 294] width 112 height 45
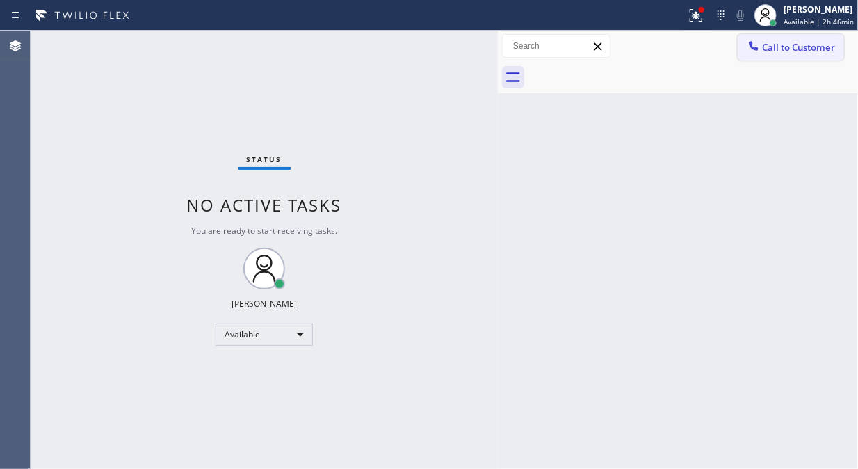
click at [775, 54] on button "Call to Customer" at bounding box center [791, 47] width 106 height 26
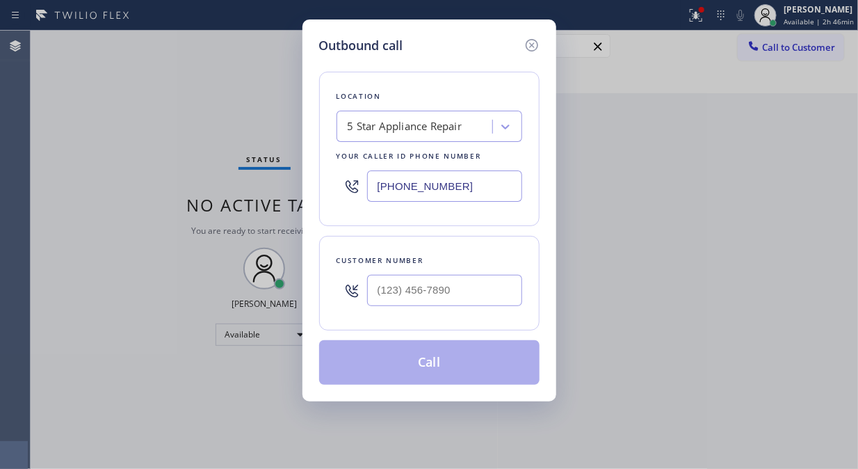
click at [442, 309] on div at bounding box center [444, 290] width 155 height 45
click at [442, 294] on input "(___) ___-____" at bounding box center [444, 290] width 155 height 31
paste input "310) 961-8375"
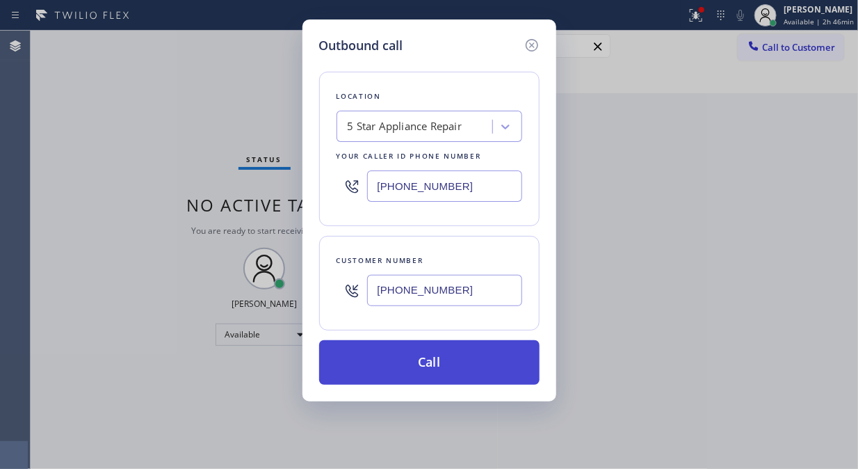
type input "[PHONE_NUMBER]"
click at [448, 360] on button "Call" at bounding box center [429, 362] width 220 height 45
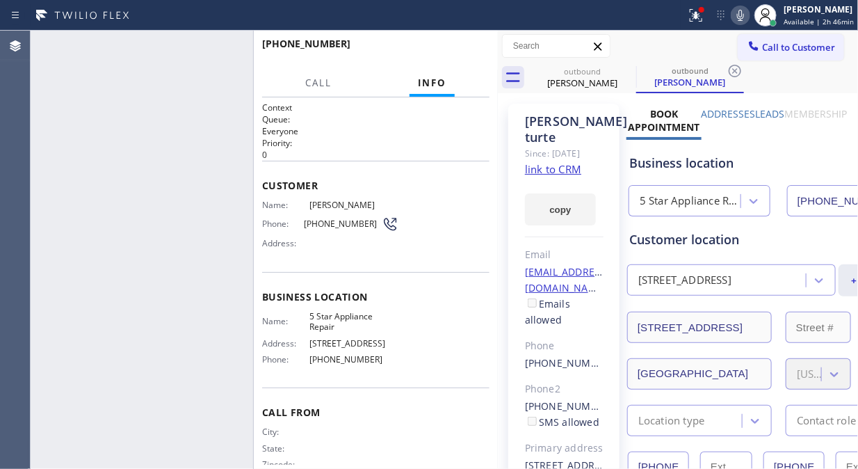
type input "[PHONE_NUMBER]"
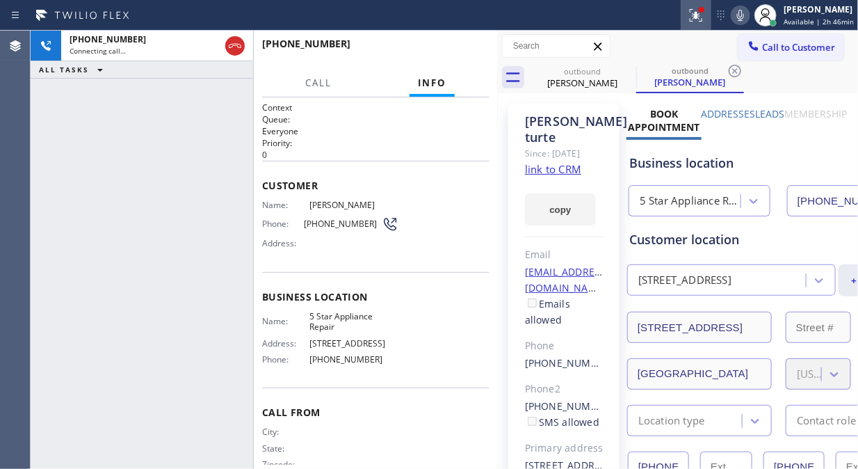
click at [698, 15] on icon at bounding box center [694, 14] width 8 height 10
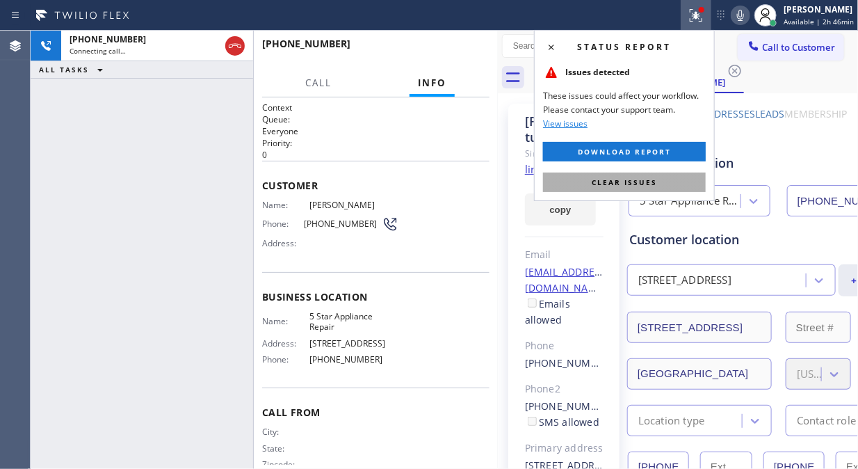
click at [622, 184] on span "Clear issues" at bounding box center [624, 182] width 65 height 10
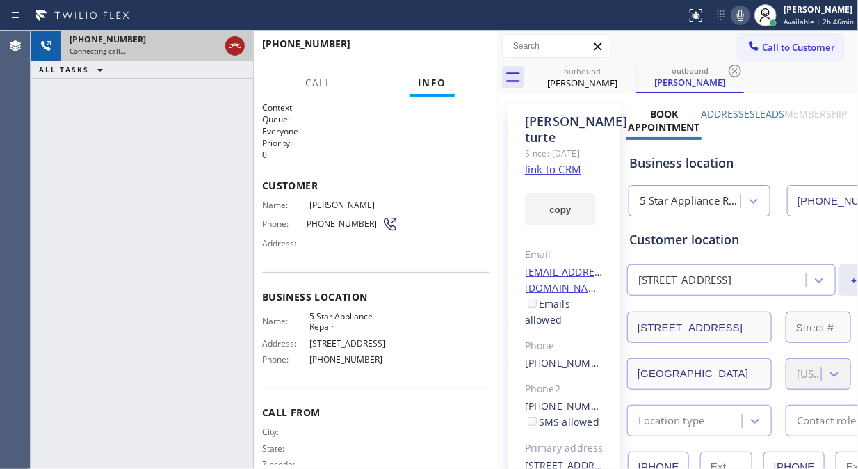
click at [237, 47] on icon at bounding box center [235, 46] width 17 height 17
click at [764, 44] on span "Call to Customer" at bounding box center [798, 47] width 73 height 13
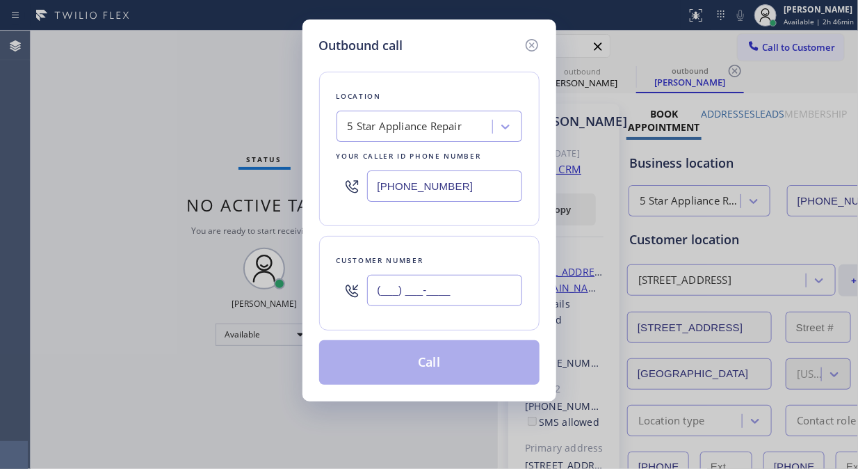
paste input "31) 071-7085"
click at [385, 286] on input "(_31) 071-7085" at bounding box center [444, 290] width 155 height 31
click at [372, 290] on input "(_31) 071-7085" at bounding box center [444, 290] width 155 height 31
paste input "310) 717-0856"
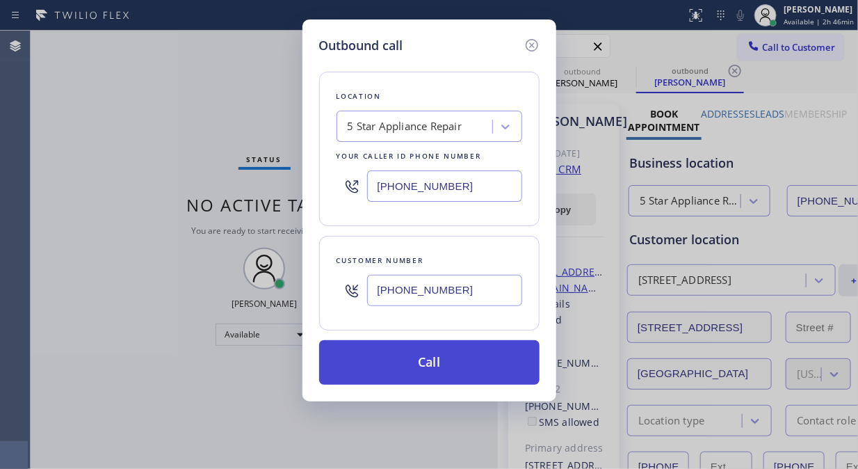
type input "[PHONE_NUMBER]"
click at [426, 365] on button "Call" at bounding box center [429, 362] width 220 height 45
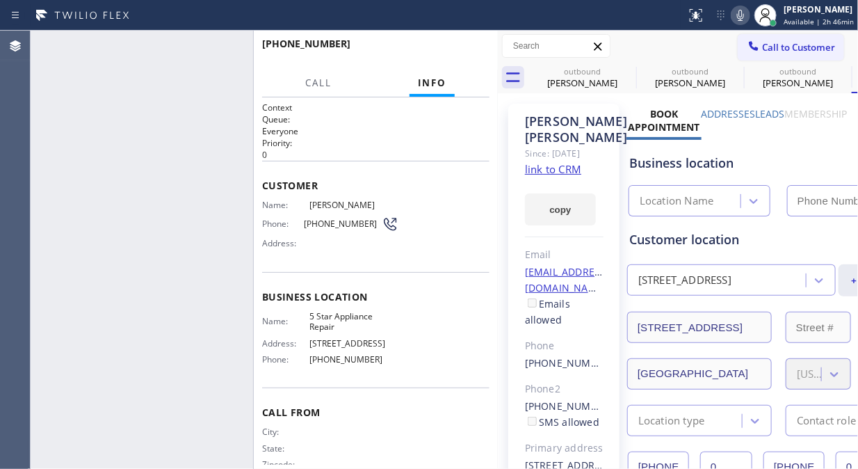
type input "[PHONE_NUMBER]"
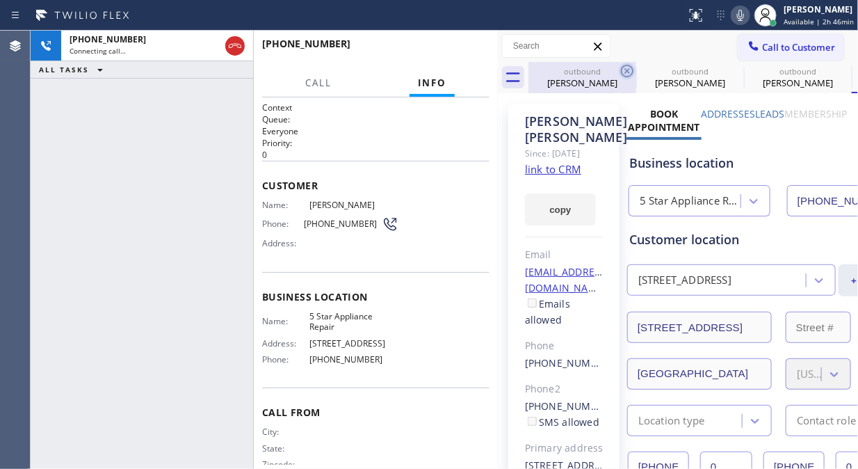
click at [622, 71] on icon at bounding box center [627, 71] width 17 height 17
drag, startPoint x: 622, startPoint y: 71, endPoint x: 629, endPoint y: 57, distance: 15.3
click at [0, 0] on icon at bounding box center [0, 0] width 0 height 0
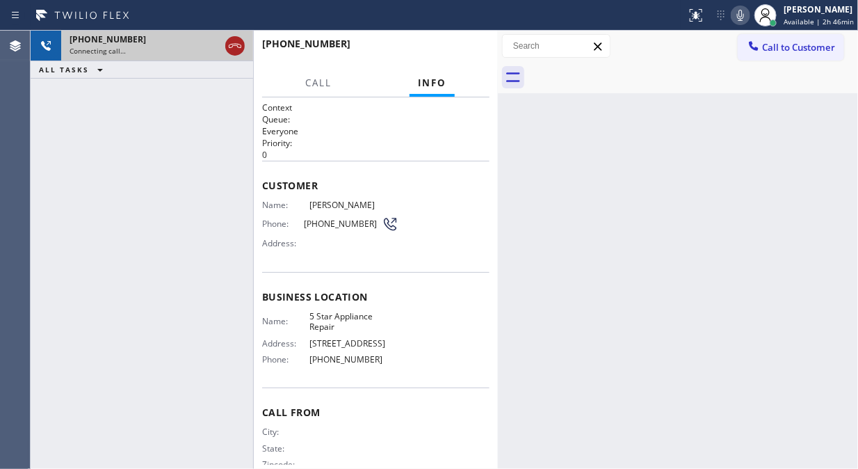
click at [228, 49] on icon at bounding box center [235, 46] width 17 height 17
click at [762, 52] on span "Call to Customer" at bounding box center [798, 47] width 73 height 13
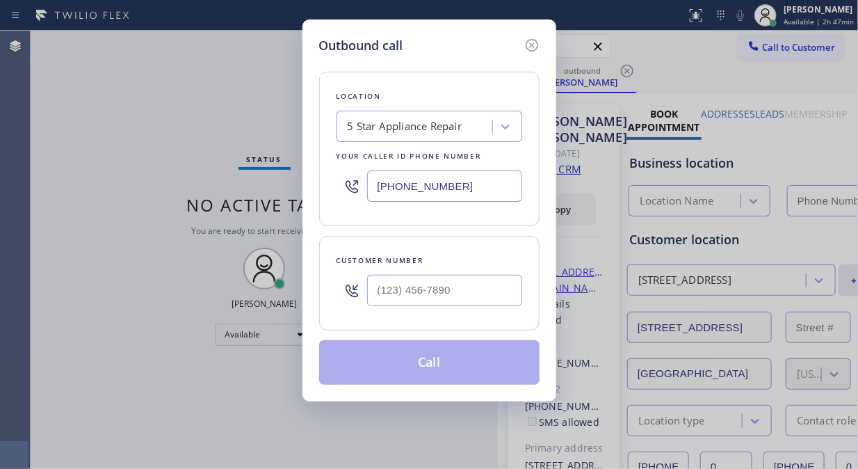
type input "[PHONE_NUMBER]"
click at [432, 296] on input "text" at bounding box center [444, 290] width 155 height 31
click at [371, 289] on input "(___) ___-____" at bounding box center [444, 290] width 155 height 31
paste input "310) 259-3971"
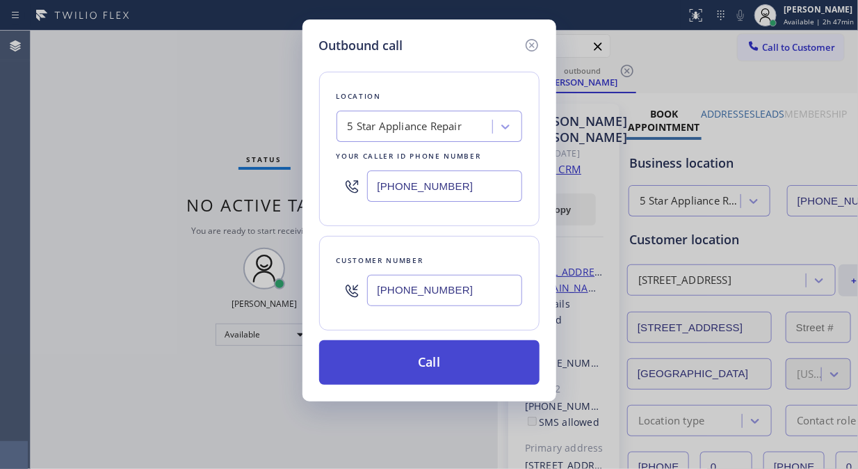
type input "[PHONE_NUMBER]"
click at [462, 363] on button "Call" at bounding box center [429, 362] width 220 height 45
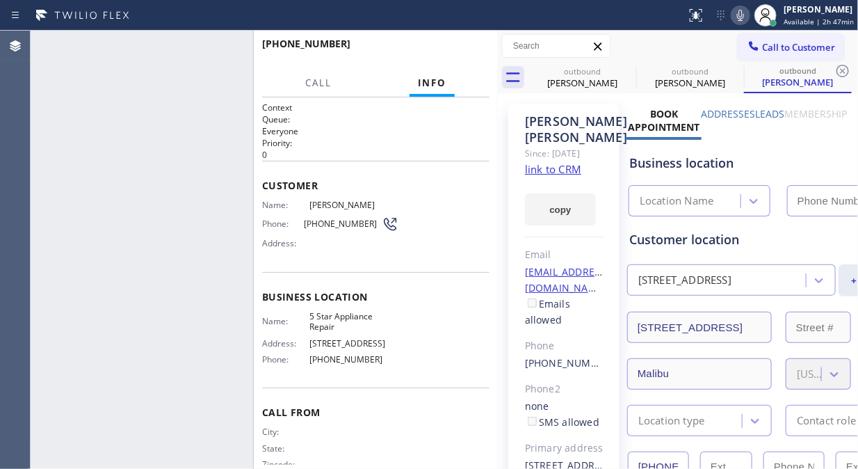
type input "[PHONE_NUMBER]"
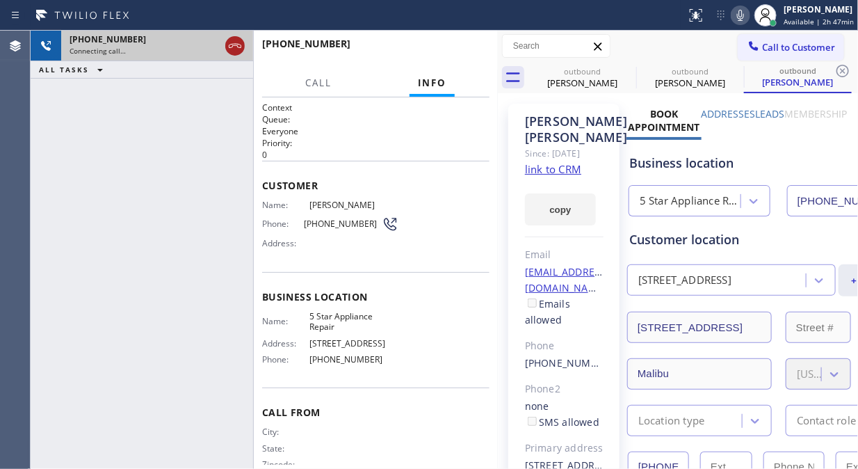
click at [244, 47] on div at bounding box center [235, 46] width 25 height 31
click at [239, 49] on icon at bounding box center [235, 46] width 17 height 17
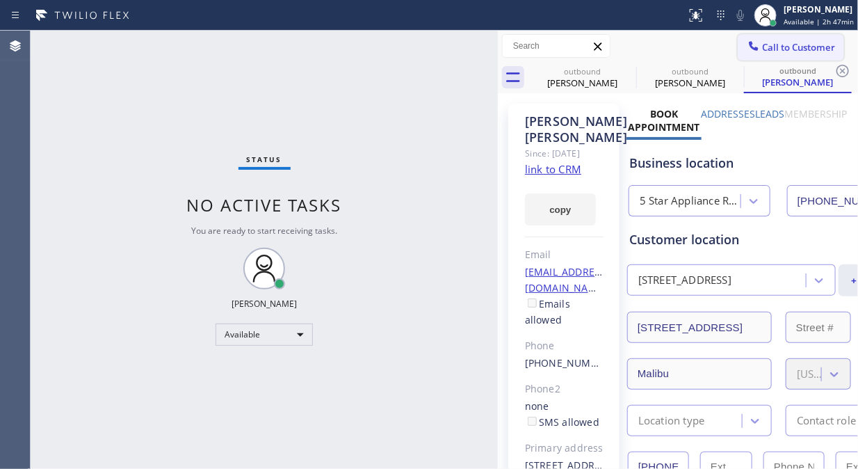
click at [768, 56] on button "Call to Customer" at bounding box center [791, 47] width 106 height 26
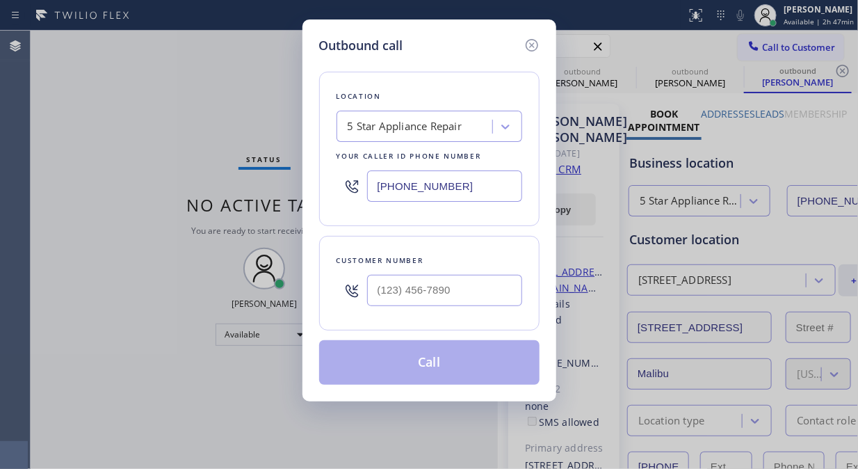
click at [392, 305] on input "text" at bounding box center [444, 290] width 155 height 31
click at [374, 289] on input "(___) ___-____" at bounding box center [444, 290] width 155 height 31
paste input "203) 395-6402"
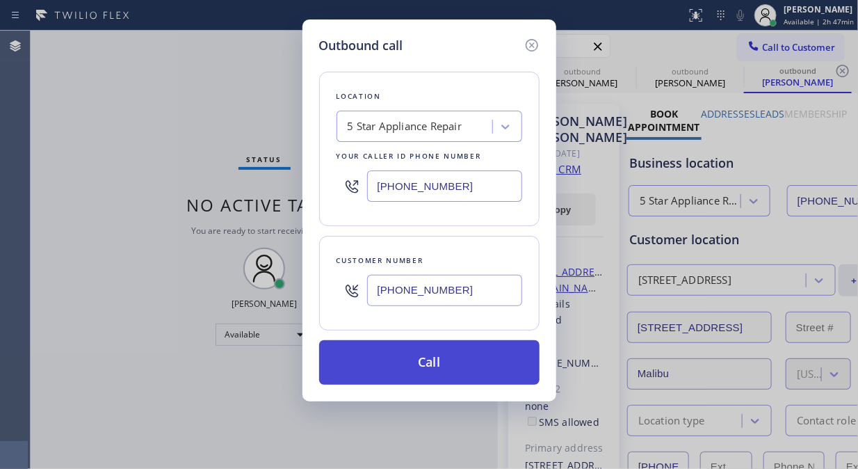
type input "[PHONE_NUMBER]"
click at [448, 364] on button "Call" at bounding box center [429, 362] width 220 height 45
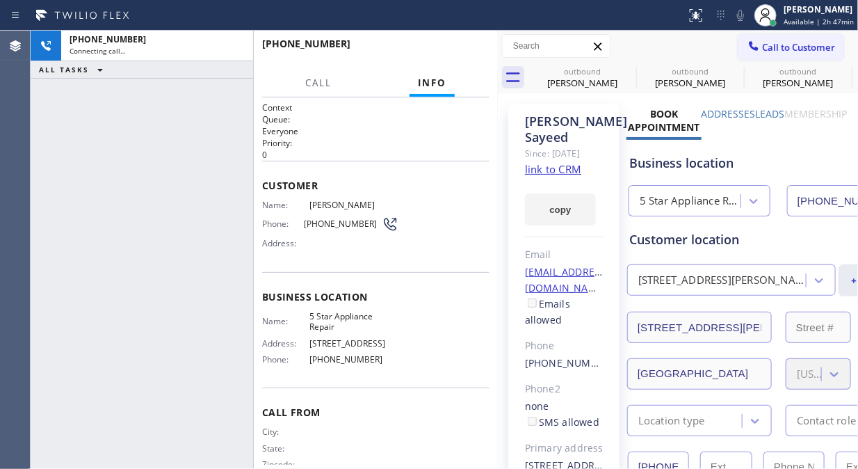
type input "[PHONE_NUMBER]"
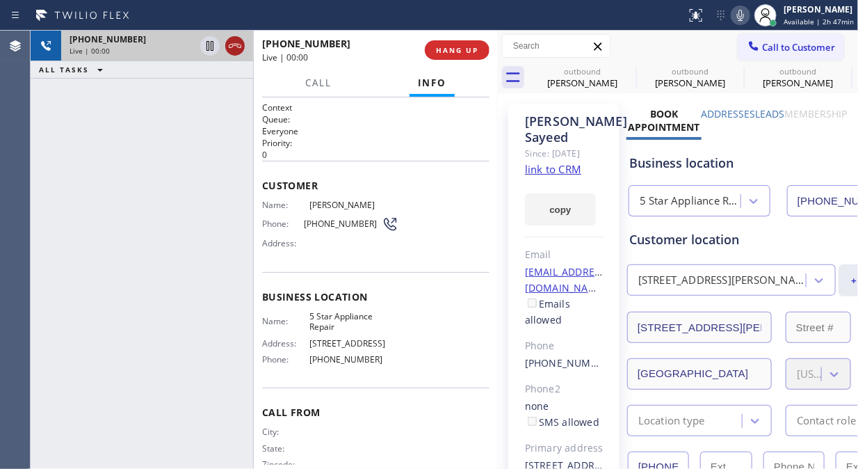
drag, startPoint x: 230, startPoint y: 49, endPoint x: 282, endPoint y: 49, distance: 52.2
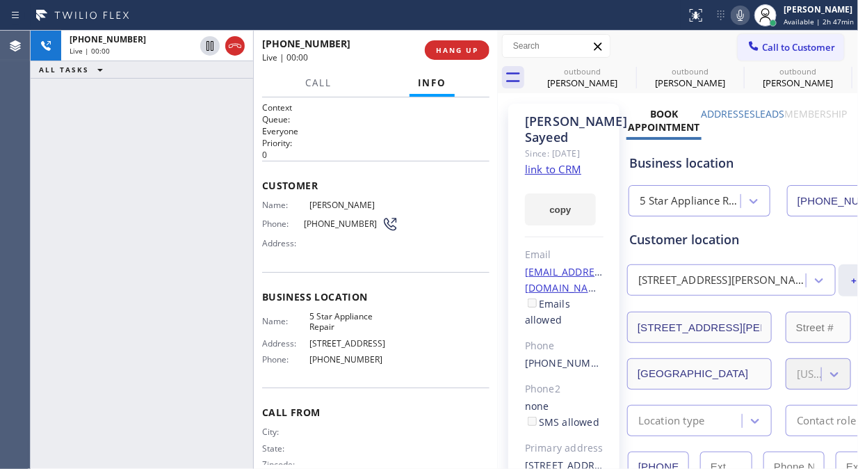
click at [231, 49] on icon at bounding box center [235, 46] width 17 height 17
click at [475, 53] on span "HANG UP" at bounding box center [457, 50] width 42 height 10
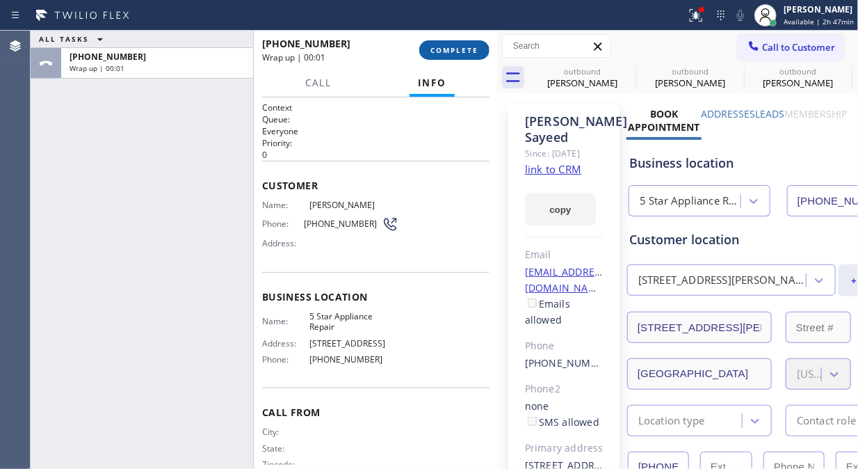
click at [476, 53] on span "COMPLETE" at bounding box center [454, 50] width 48 height 10
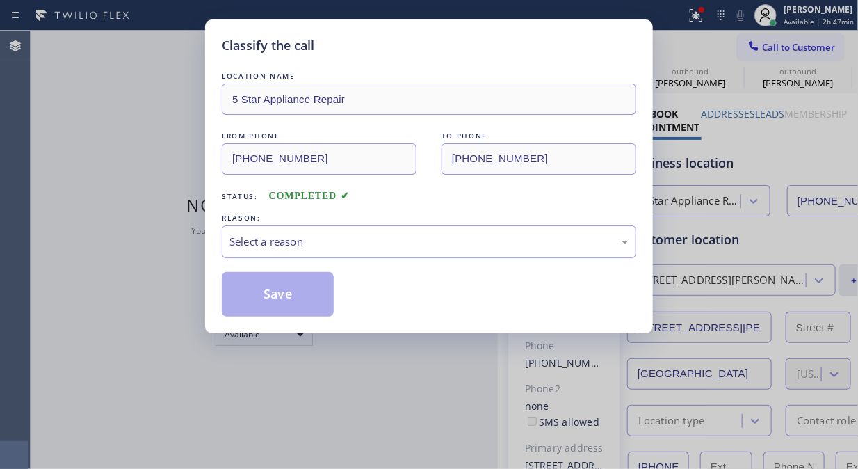
click at [400, 254] on div "Select a reason" at bounding box center [429, 241] width 414 height 33
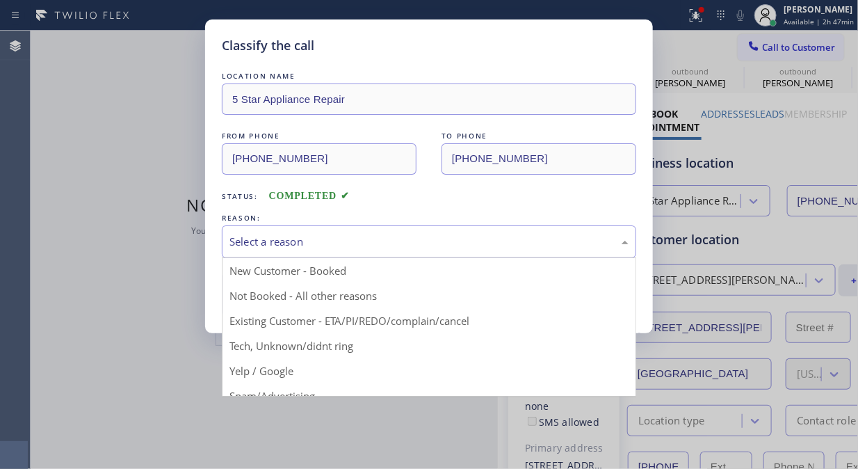
drag, startPoint x: 402, startPoint y: 314, endPoint x: 337, endPoint y: 307, distance: 65.0
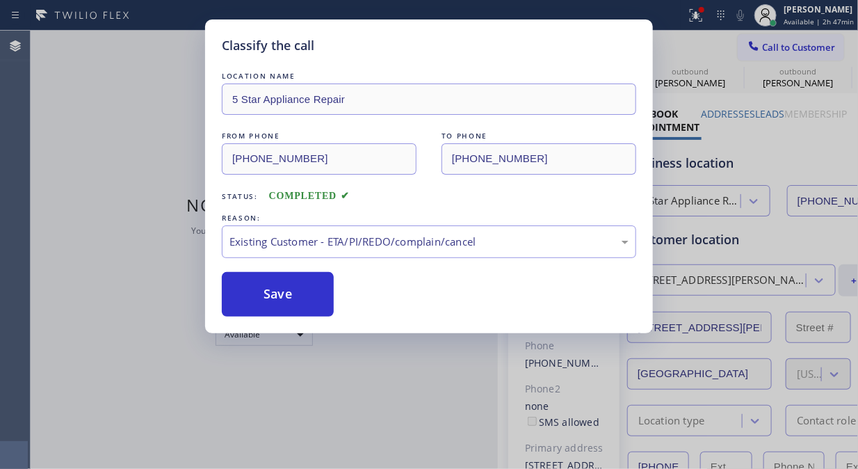
click at [296, 301] on button "Save" at bounding box center [278, 294] width 112 height 45
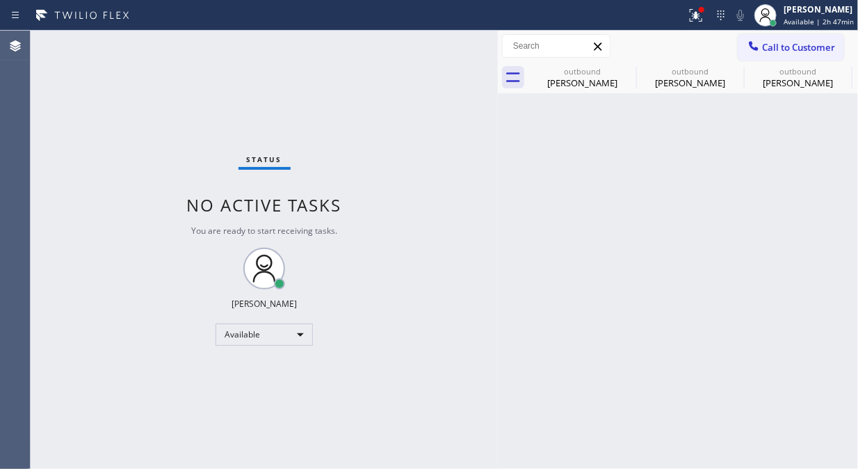
click at [767, 51] on span "Call to Customer" at bounding box center [798, 47] width 73 height 13
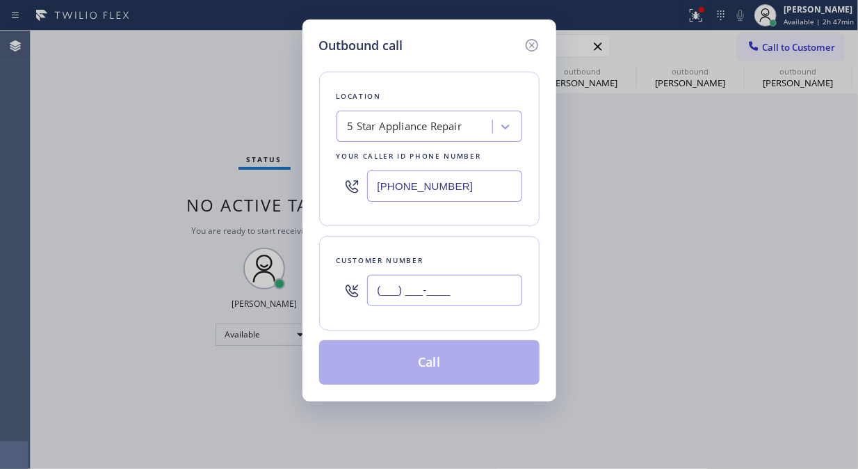
click at [467, 295] on input "(___) ___-____" at bounding box center [444, 290] width 155 height 31
paste input "213) 999-6943"
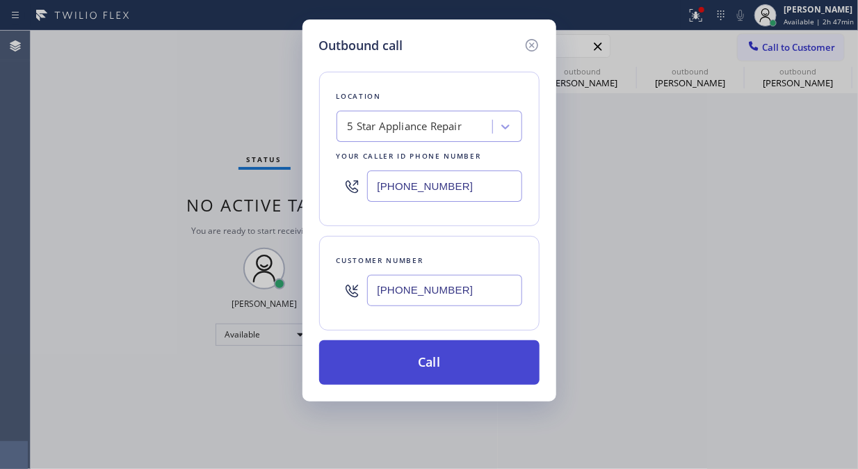
type input "[PHONE_NUMBER]"
click at [444, 367] on button "Call" at bounding box center [429, 362] width 220 height 45
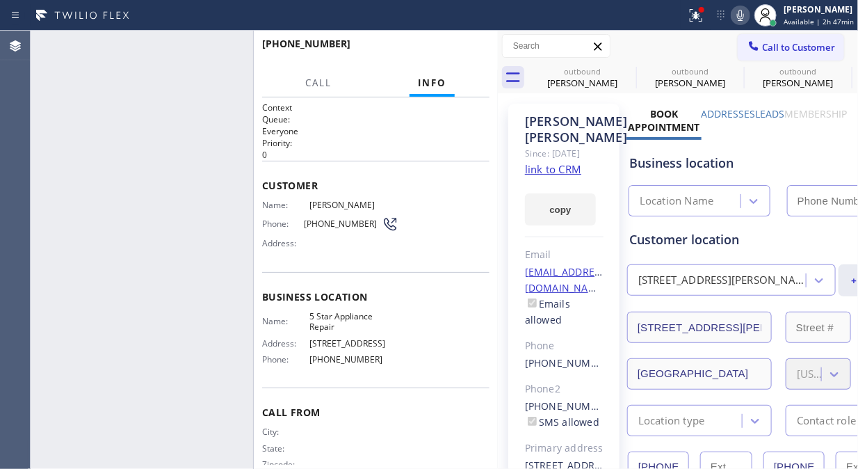
type input "[PHONE_NUMBER]"
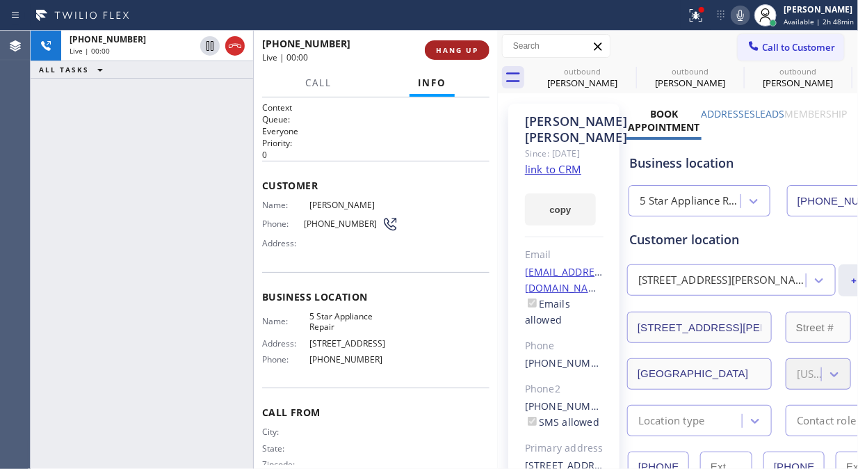
click at [467, 53] on span "HANG UP" at bounding box center [457, 50] width 42 height 10
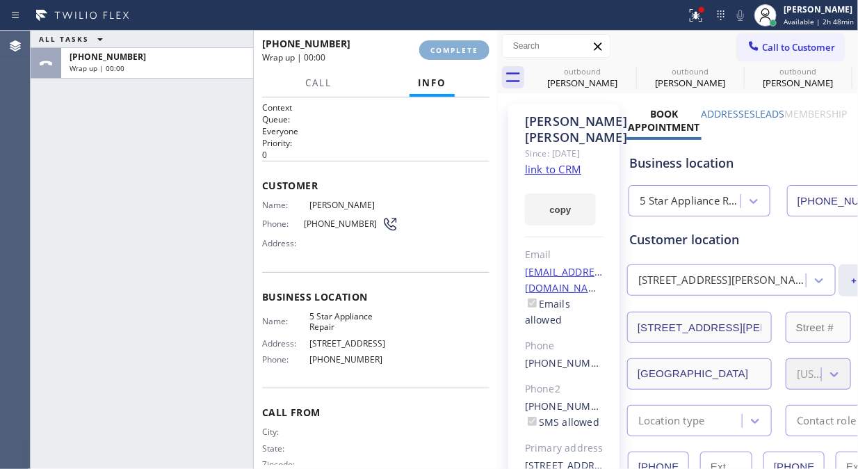
click at [467, 53] on span "COMPLETE" at bounding box center [454, 50] width 48 height 10
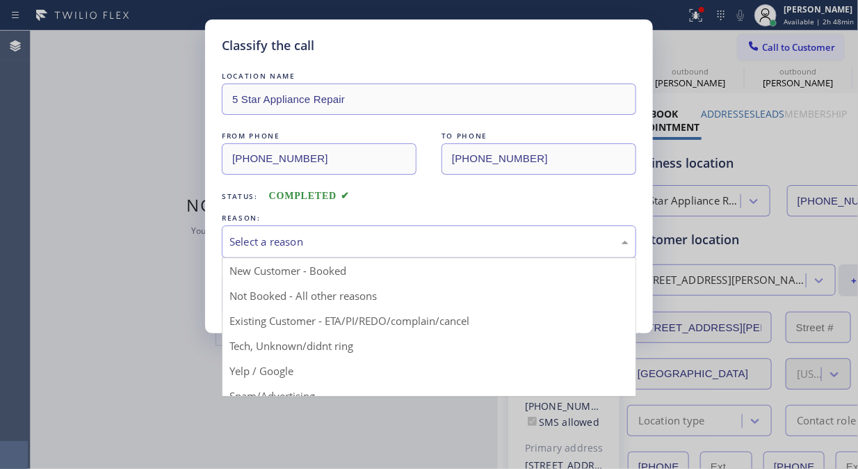
click at [425, 243] on div "Select a reason" at bounding box center [428, 242] width 399 height 16
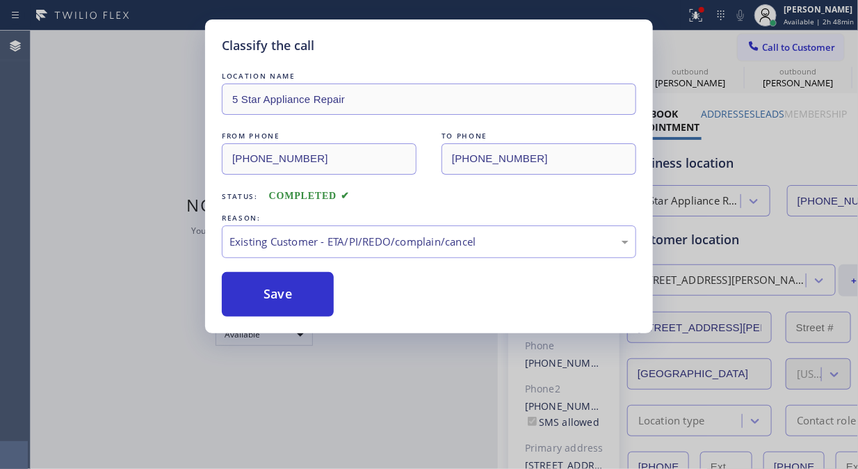
drag, startPoint x: 275, startPoint y: 300, endPoint x: 584, endPoint y: 15, distance: 420.8
click at [275, 299] on button "Save" at bounding box center [278, 294] width 112 height 45
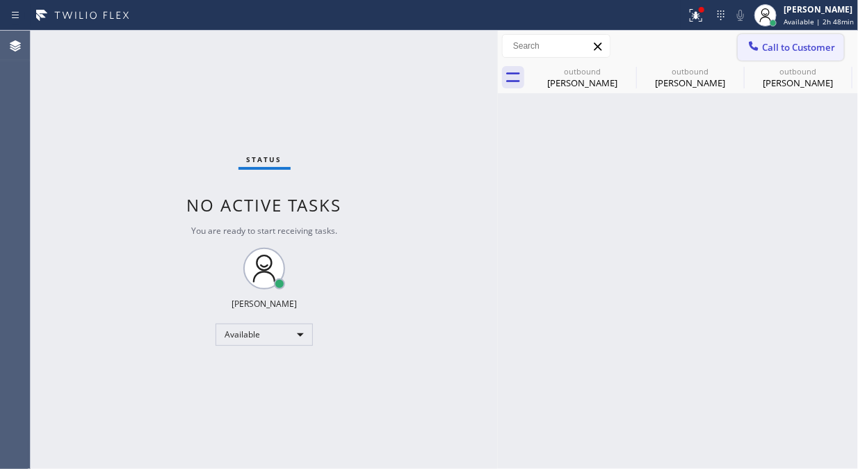
click at [770, 49] on span "Call to Customer" at bounding box center [798, 47] width 73 height 13
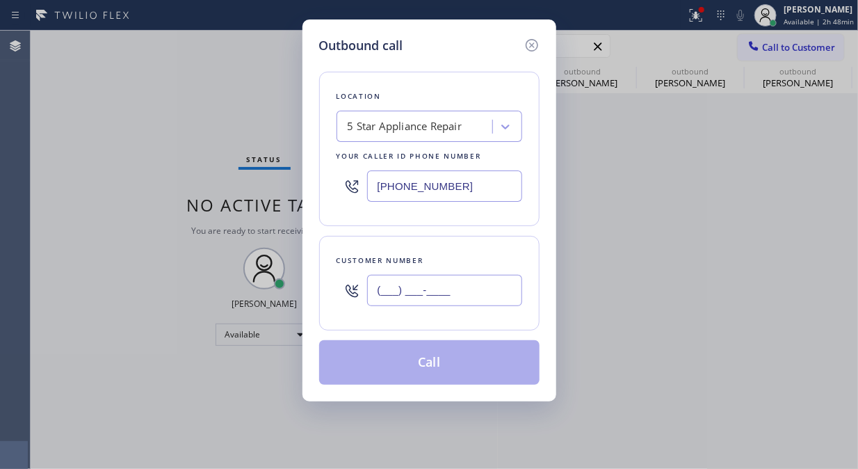
click at [428, 289] on input "(___) ___-____" at bounding box center [444, 290] width 155 height 31
paste input "917) 363-2299"
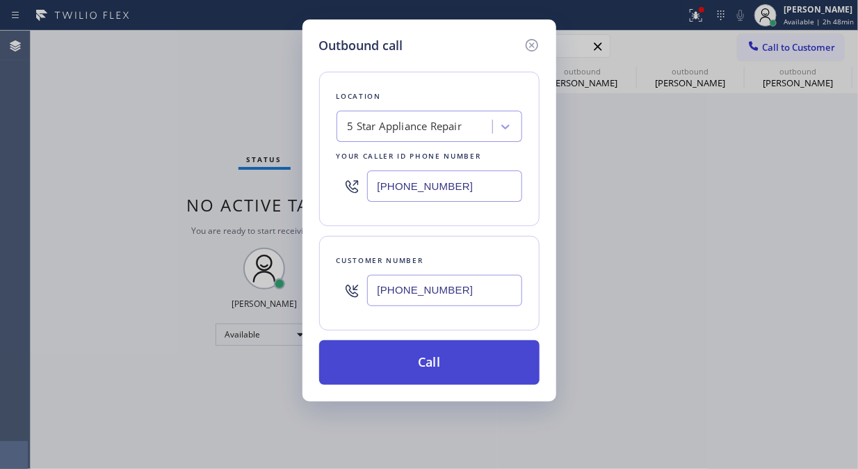
type input "[PHONE_NUMBER]"
click at [478, 365] on button "Call" at bounding box center [429, 362] width 220 height 45
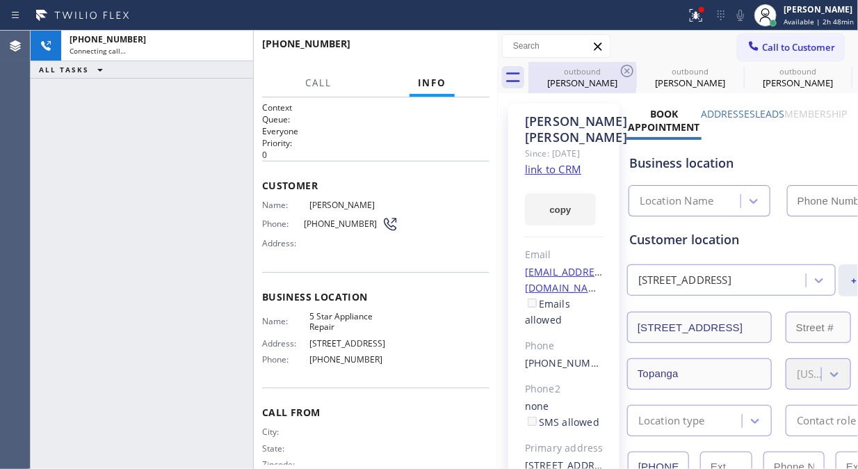
type input "[PHONE_NUMBER]"
click at [623, 67] on icon at bounding box center [627, 71] width 17 height 17
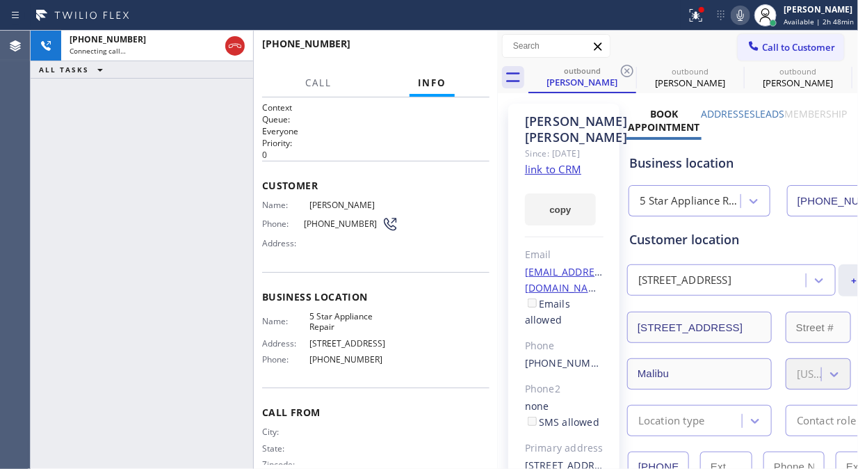
click at [623, 67] on icon at bounding box center [627, 71] width 17 height 17
click at [0, 0] on icon at bounding box center [0, 0] width 0 height 0
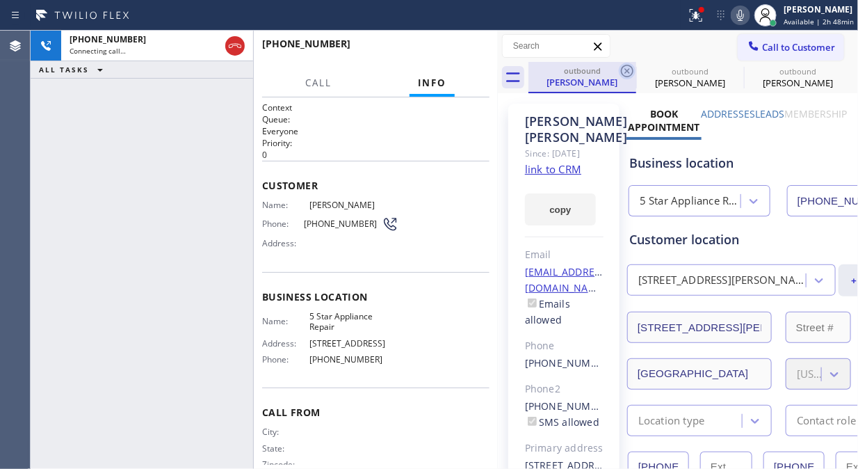
click at [622, 70] on icon at bounding box center [627, 71] width 17 height 17
click at [624, 67] on icon at bounding box center [627, 71] width 17 height 17
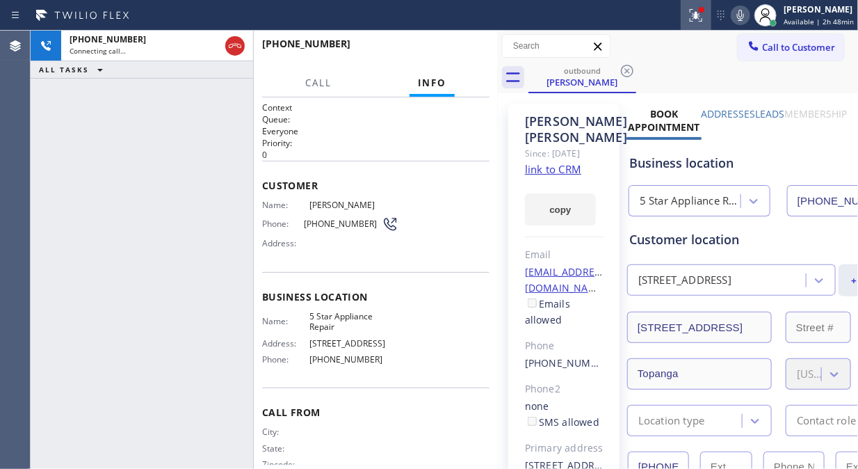
click at [691, 9] on icon at bounding box center [696, 15] width 17 height 17
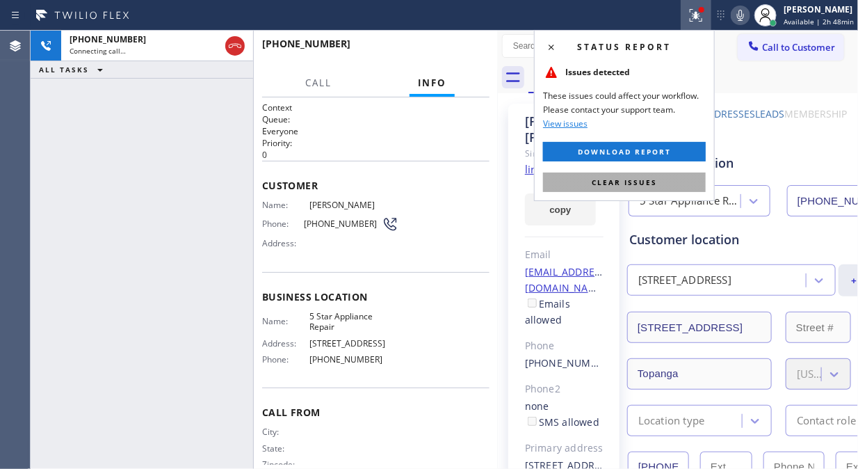
click at [654, 184] on span "Clear issues" at bounding box center [624, 182] width 65 height 10
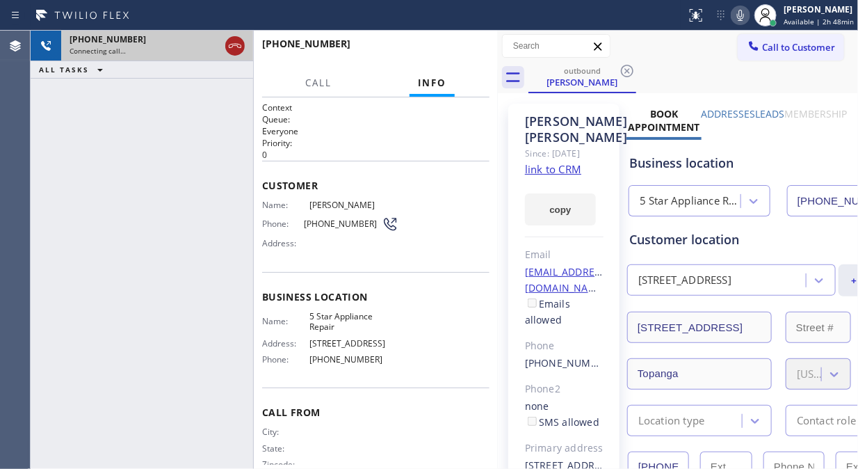
click at [239, 51] on icon at bounding box center [235, 46] width 17 height 17
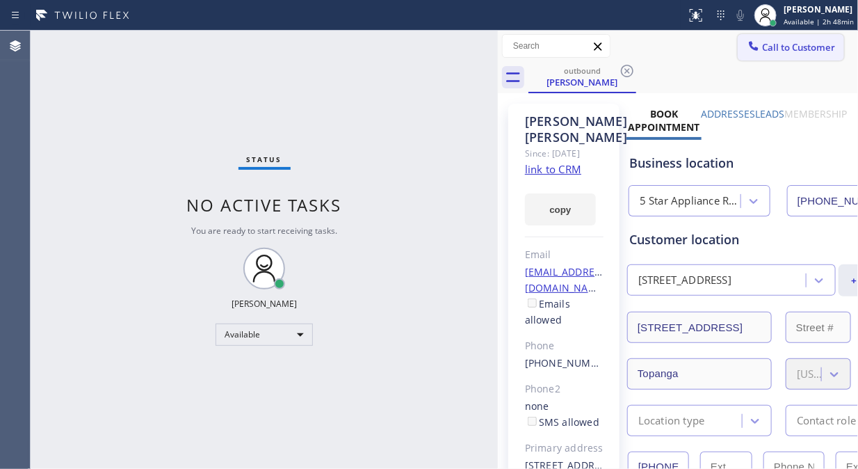
click at [769, 51] on span "Call to Customer" at bounding box center [798, 47] width 73 height 13
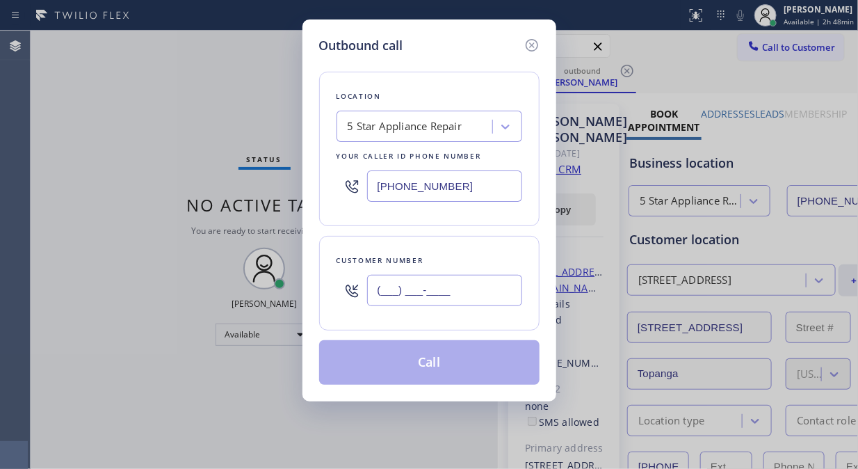
click at [377, 289] on input "(___) ___-____" at bounding box center [444, 290] width 155 height 31
paste input "310) 721-3207"
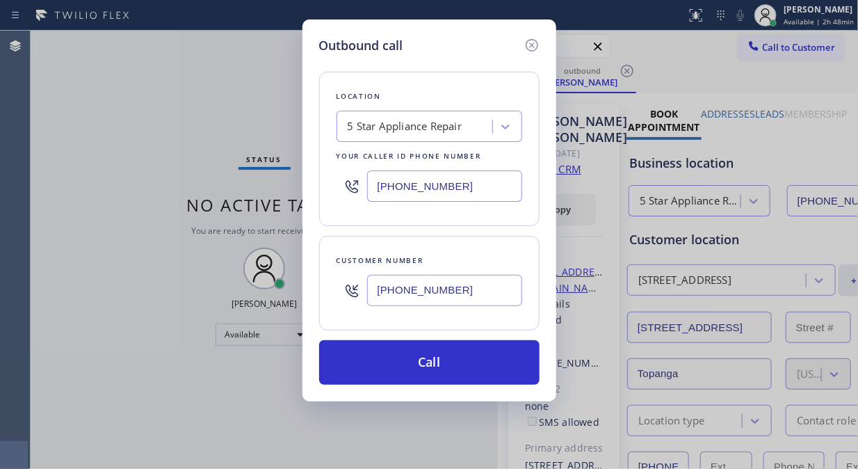
type input "[PHONE_NUMBER]"
click at [481, 360] on button "Call" at bounding box center [429, 362] width 220 height 45
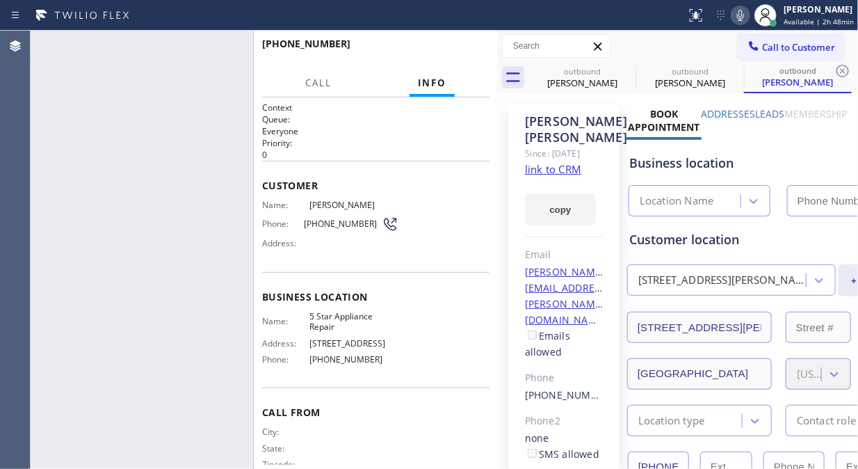
type input "[PHONE_NUMBER]"
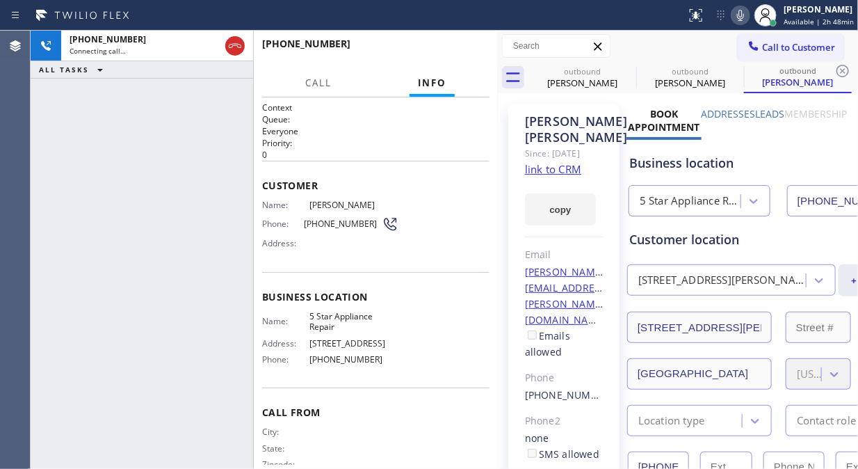
click at [738, 17] on icon at bounding box center [740, 15] width 17 height 17
click at [742, 11] on icon at bounding box center [740, 15] width 7 height 11
drag, startPoint x: 56, startPoint y: 103, endPoint x: 143, endPoint y: 85, distance: 88.8
click at [58, 104] on div "[PHONE_NUMBER] Live | 00:01 ALL TASKS ALL TASKS ACTIVE TASKS TASKS IN WRAP UP" at bounding box center [142, 250] width 223 height 438
click at [435, 47] on button "HANG UP" at bounding box center [457, 49] width 65 height 19
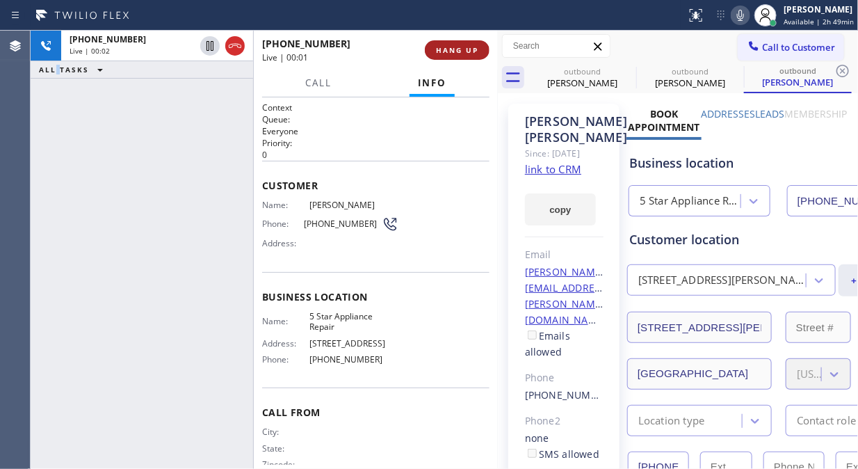
click at [450, 47] on span "HANG UP" at bounding box center [457, 50] width 42 height 10
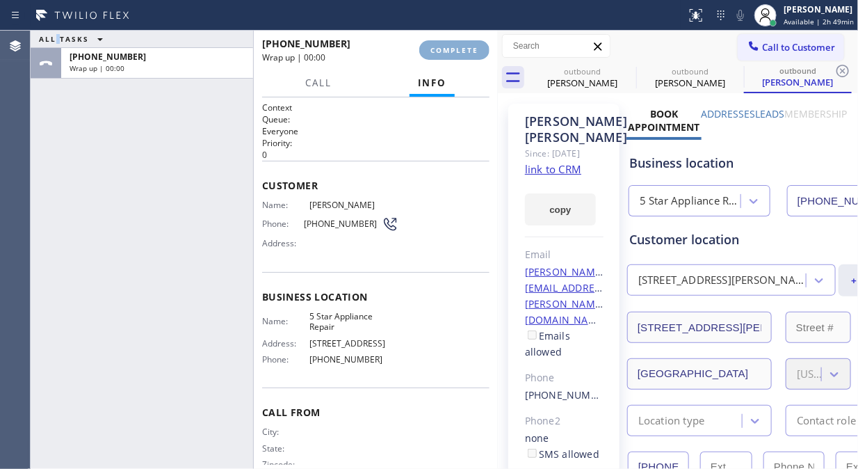
click at [452, 47] on span "COMPLETE" at bounding box center [454, 50] width 48 height 10
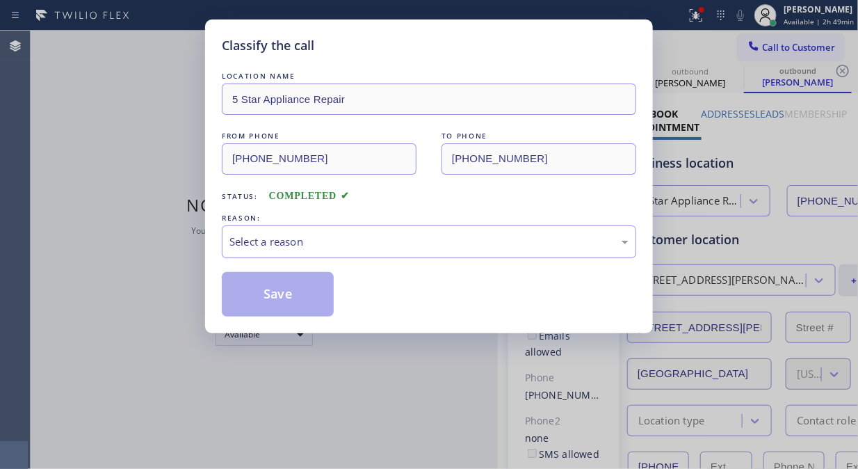
click at [416, 239] on div "Select a reason" at bounding box center [428, 242] width 399 height 16
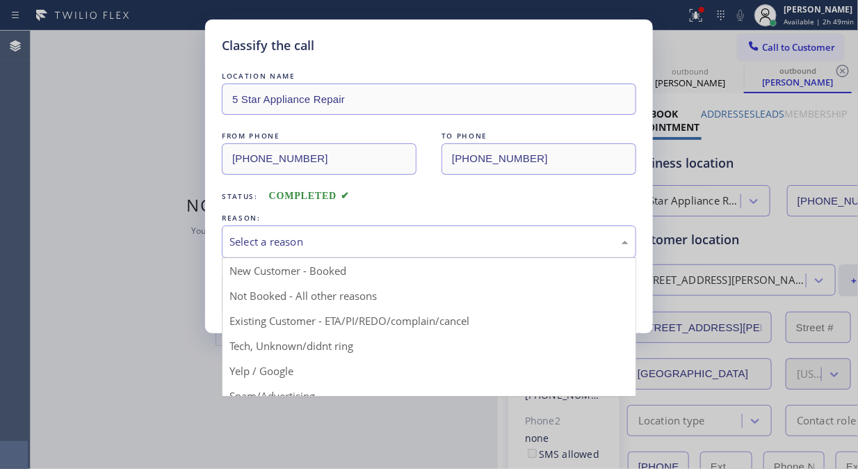
drag, startPoint x: 407, startPoint y: 316, endPoint x: 314, endPoint y: 307, distance: 92.9
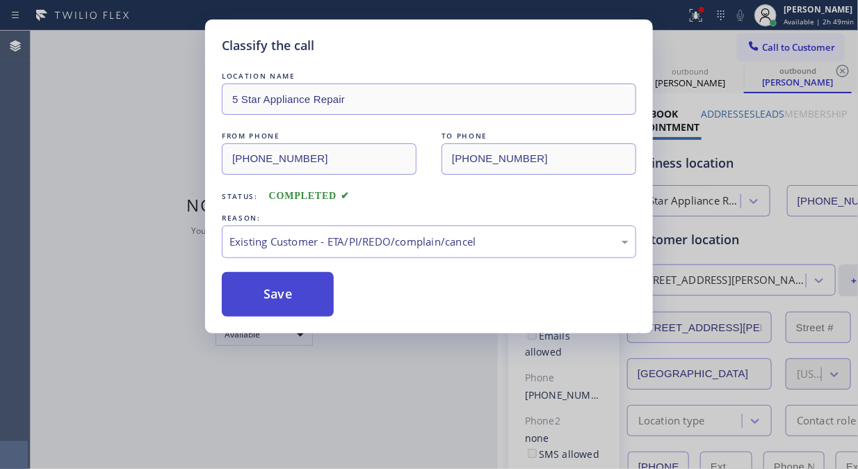
click at [312, 304] on button "Save" at bounding box center [278, 294] width 112 height 45
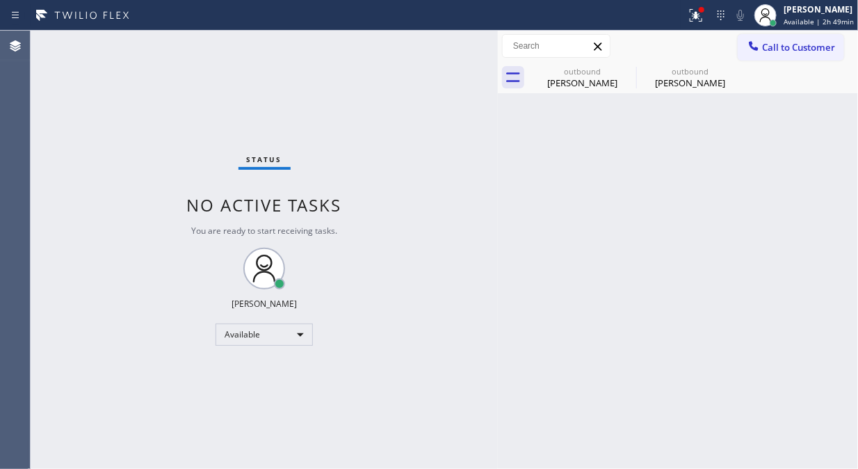
click at [789, 50] on span "Call to Customer" at bounding box center [798, 47] width 73 height 13
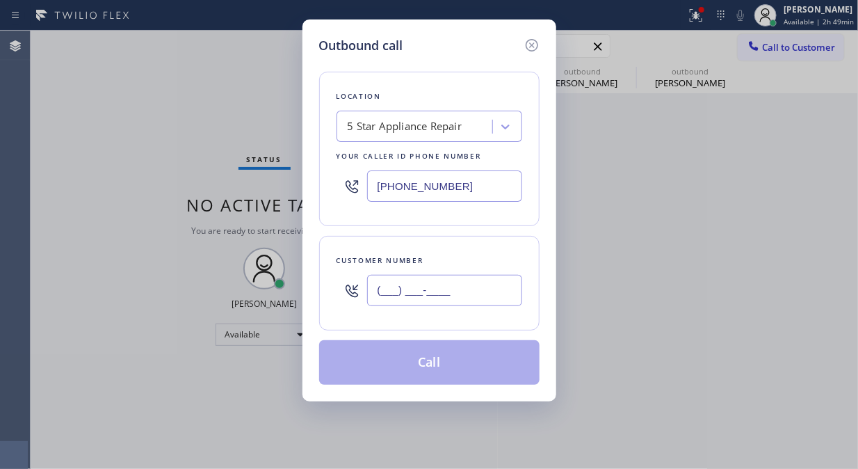
click at [481, 295] on input "(___) ___-____" at bounding box center [444, 290] width 155 height 31
paste input "310) 422-1929"
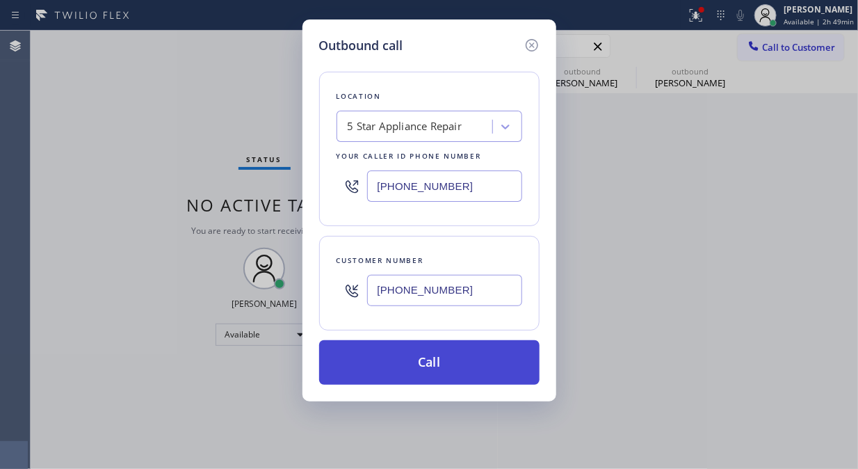
type input "[PHONE_NUMBER]"
click at [475, 359] on button "Call" at bounding box center [429, 362] width 220 height 45
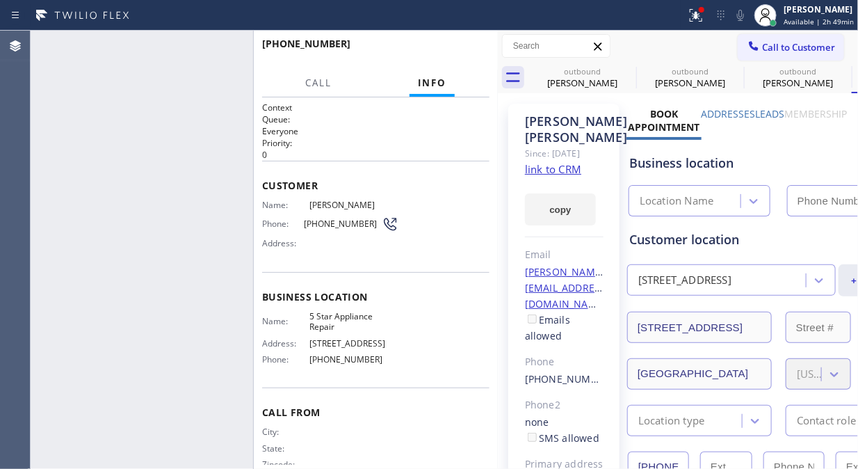
type input "[PHONE_NUMBER]"
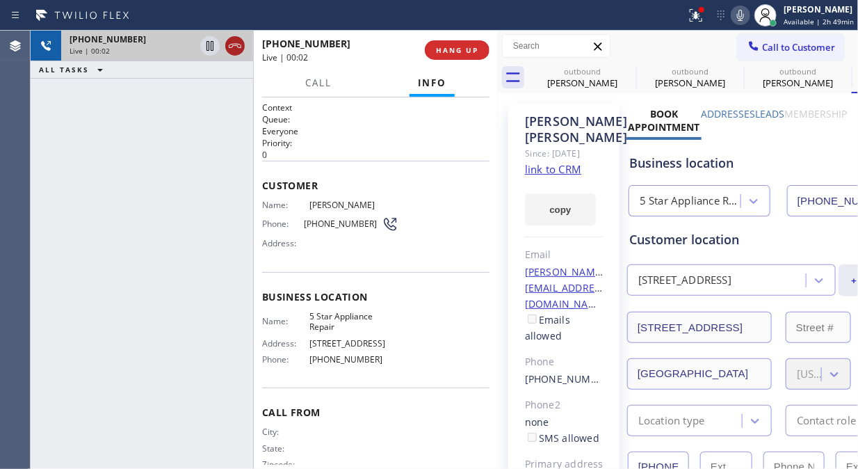
click at [232, 49] on icon at bounding box center [235, 46] width 17 height 17
click at [446, 45] on span "HANG UP" at bounding box center [457, 50] width 42 height 10
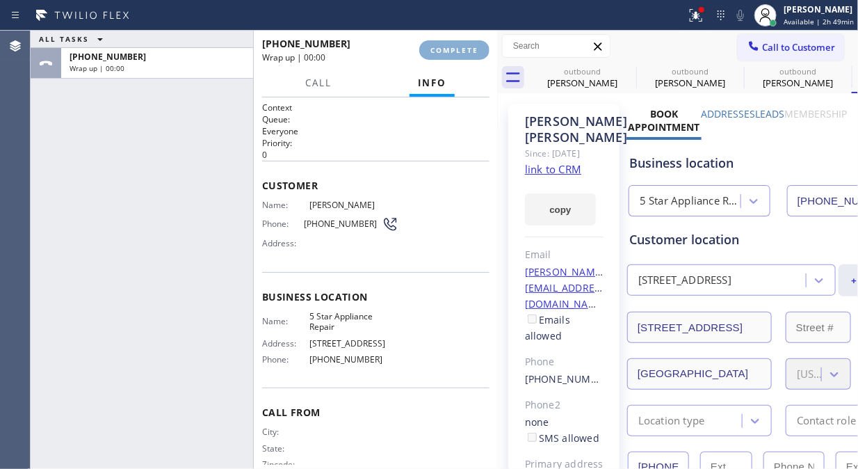
click at [460, 49] on span "COMPLETE" at bounding box center [454, 50] width 48 height 10
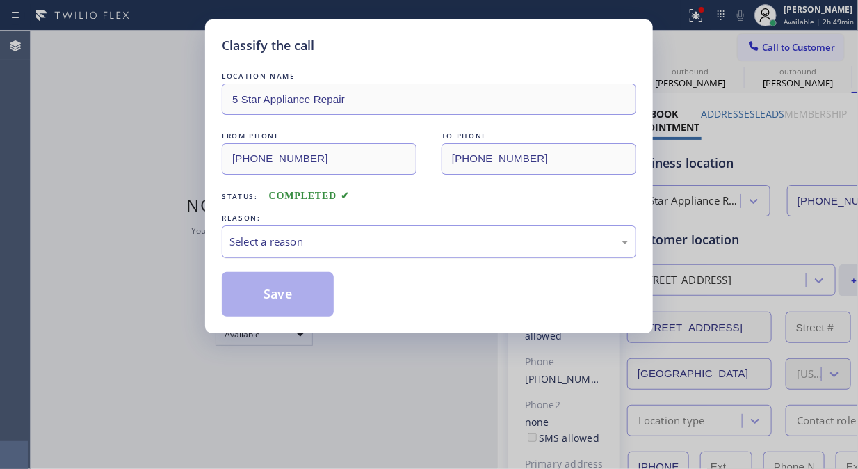
click at [420, 255] on div "Select a reason" at bounding box center [429, 241] width 414 height 33
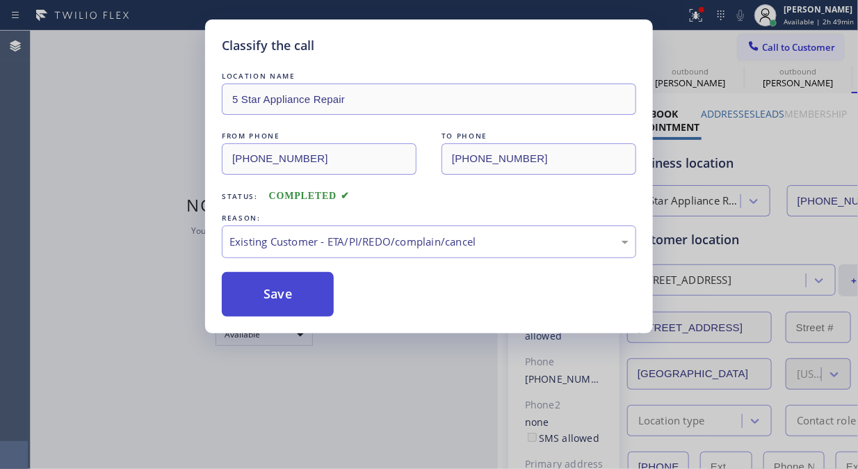
click at [290, 300] on button "Save" at bounding box center [278, 294] width 112 height 45
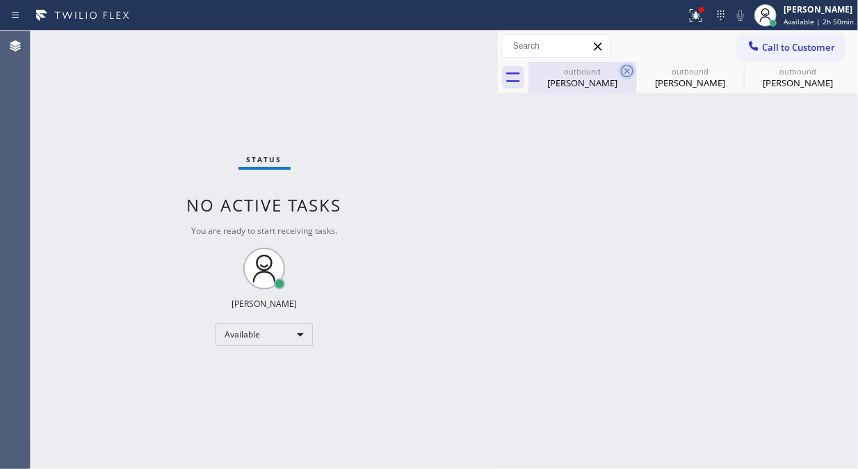
click at [635, 67] on icon at bounding box center [627, 71] width 17 height 17
click at [0, 0] on icon at bounding box center [0, 0] width 0 height 0
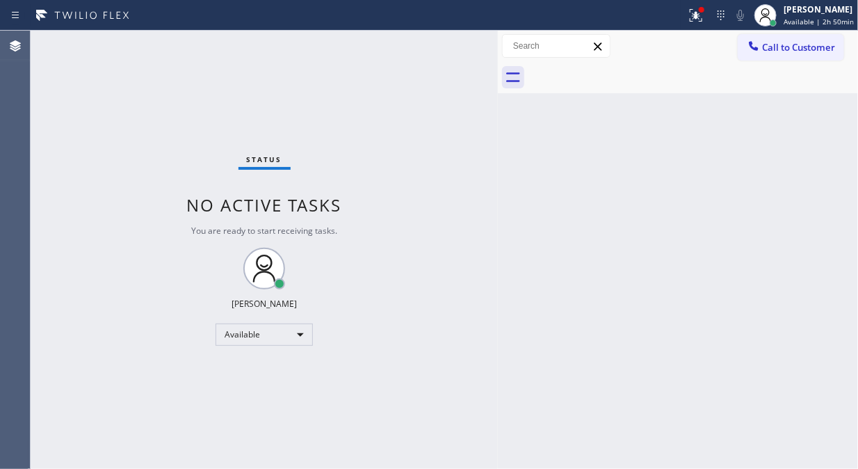
click at [627, 72] on div at bounding box center [693, 77] width 330 height 31
click at [704, 23] on icon at bounding box center [696, 15] width 17 height 17
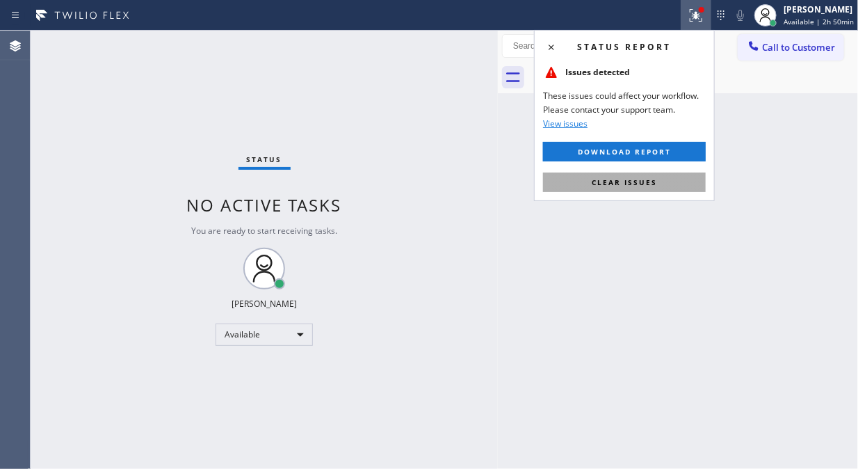
click at [655, 179] on span "Clear issues" at bounding box center [624, 182] width 65 height 10
